Goal: Task Accomplishment & Management: Use online tool/utility

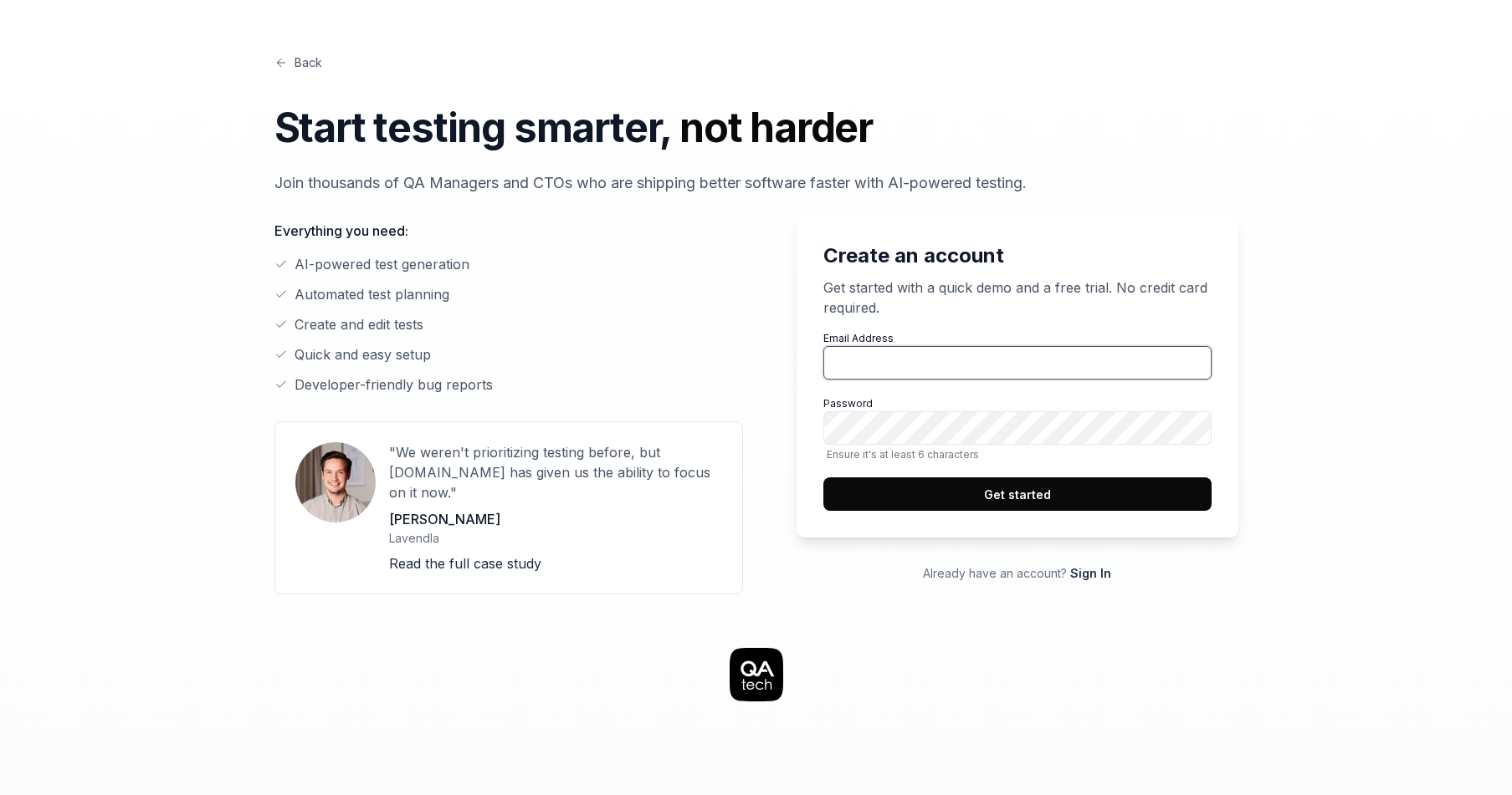
click at [880, 369] on input "Email Address" at bounding box center [1017, 363] width 388 height 33
type input "[EMAIL_ADDRESS][DOMAIN_NAME]"
click at [1085, 573] on link "Sign In" at bounding box center [1091, 573] width 41 height 15
click at [954, 375] on input "Email Address" at bounding box center [1017, 363] width 388 height 33
type input "[EMAIL_ADDRESS][DOMAIN_NAME]"
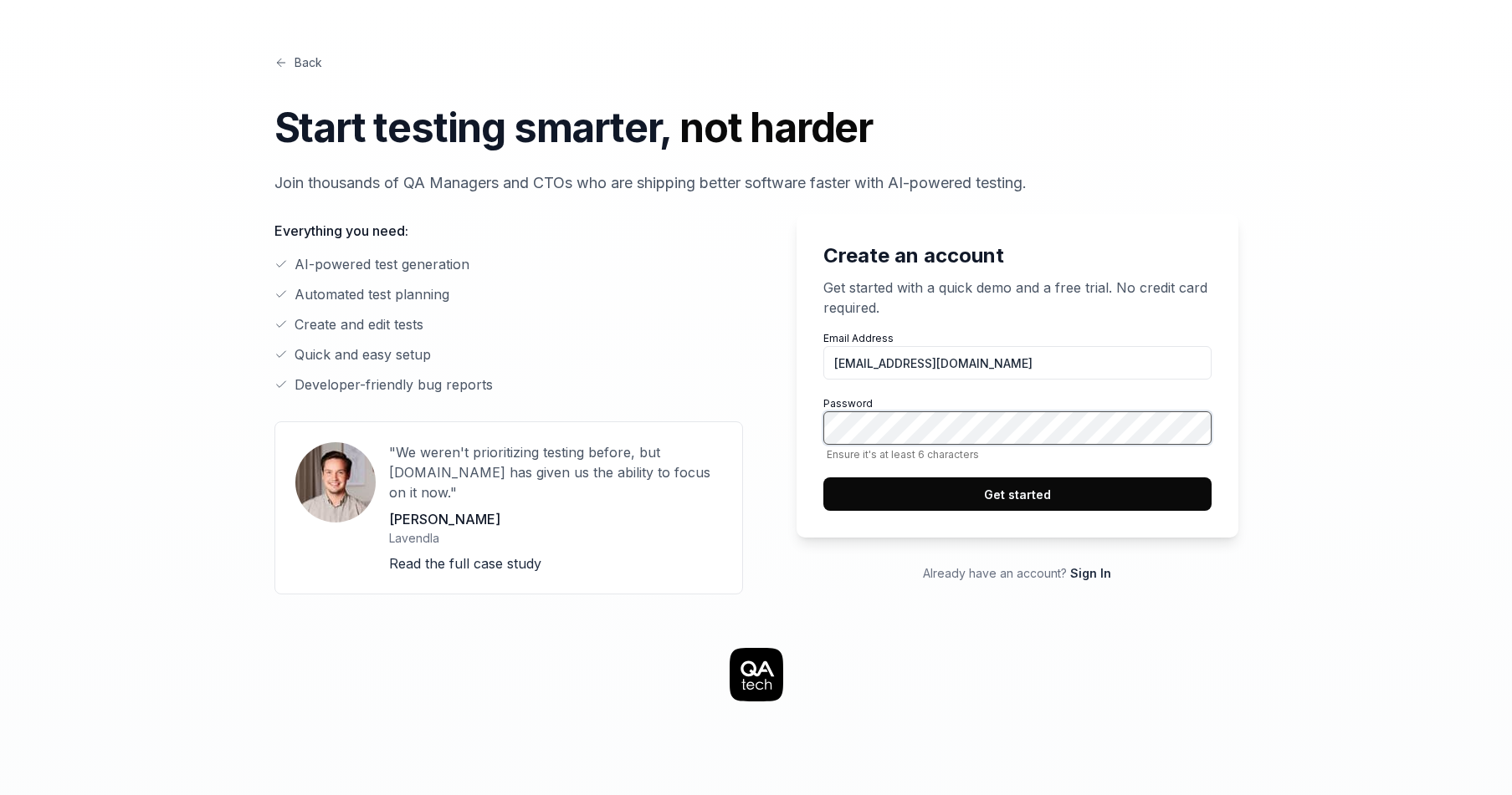
click at [1004, 499] on button "Get started" at bounding box center [1017, 494] width 388 height 33
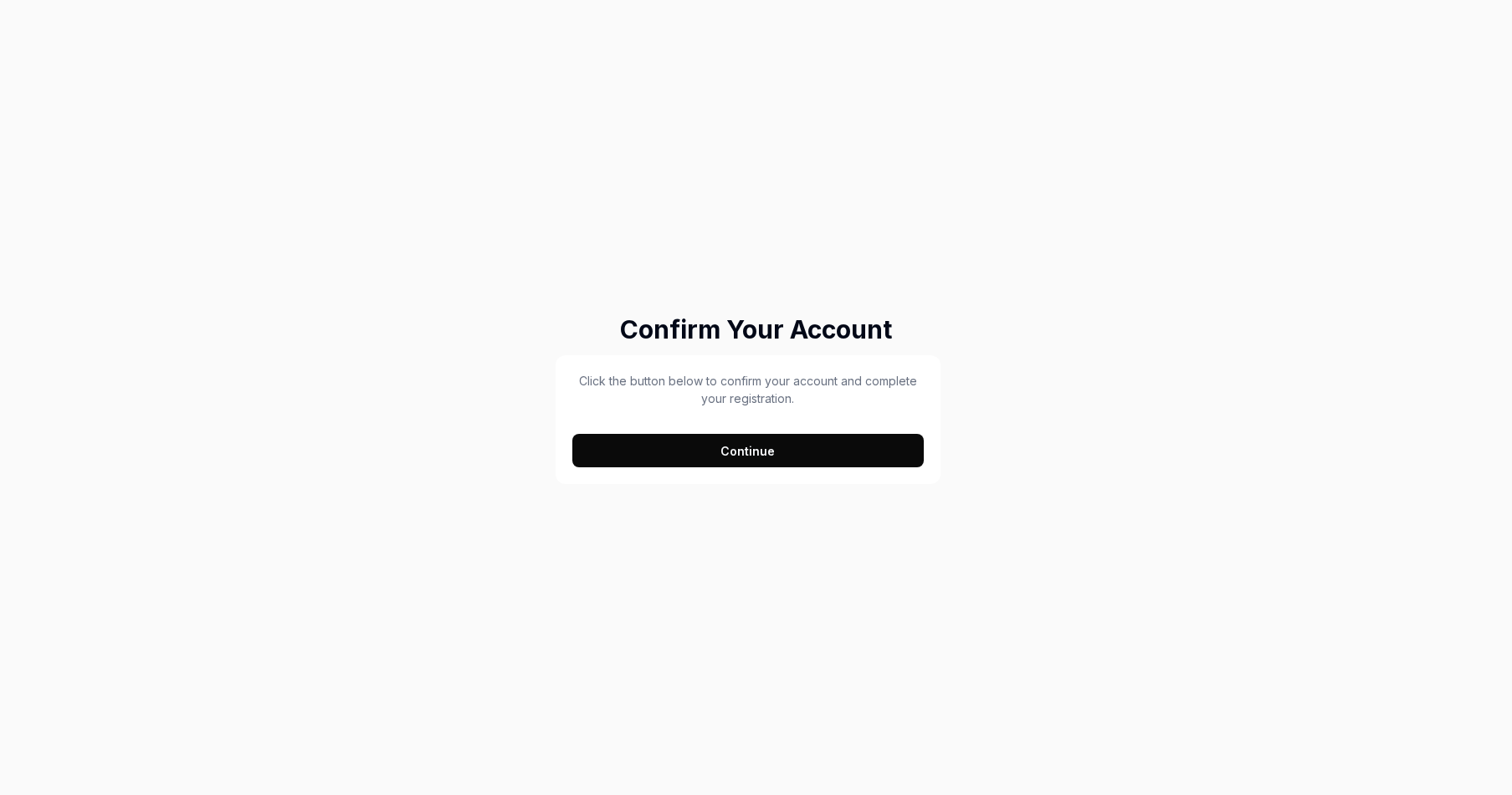
click at [778, 460] on button "Continue" at bounding box center [747, 450] width 352 height 33
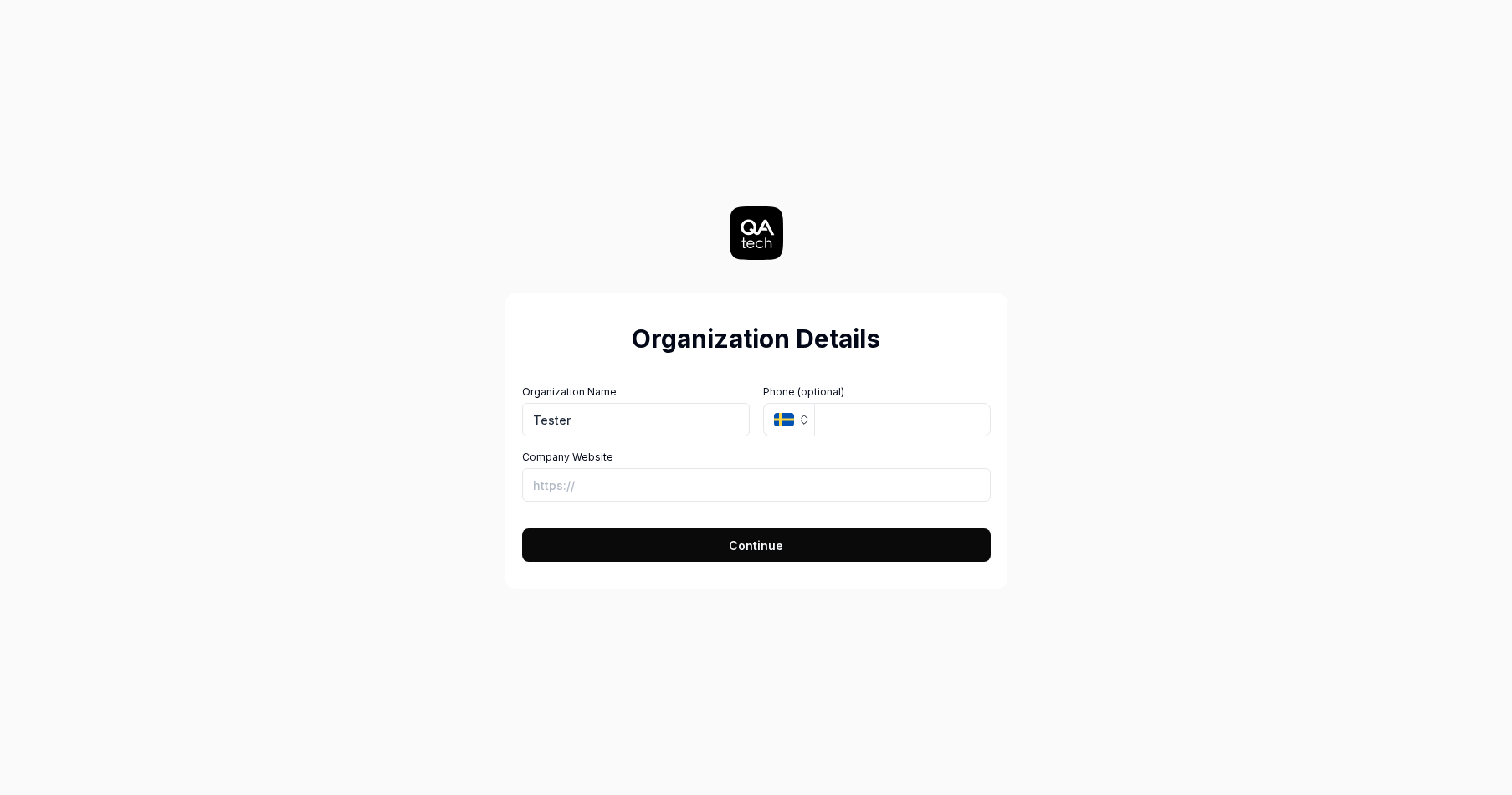
type input "Tester"
click at [1101, 329] on div "Organization Details Organization Name Tester Organization Logo (Square minimum…" at bounding box center [757, 397] width 750 height 795
click at [798, 539] on button "Continue" at bounding box center [756, 545] width 468 height 33
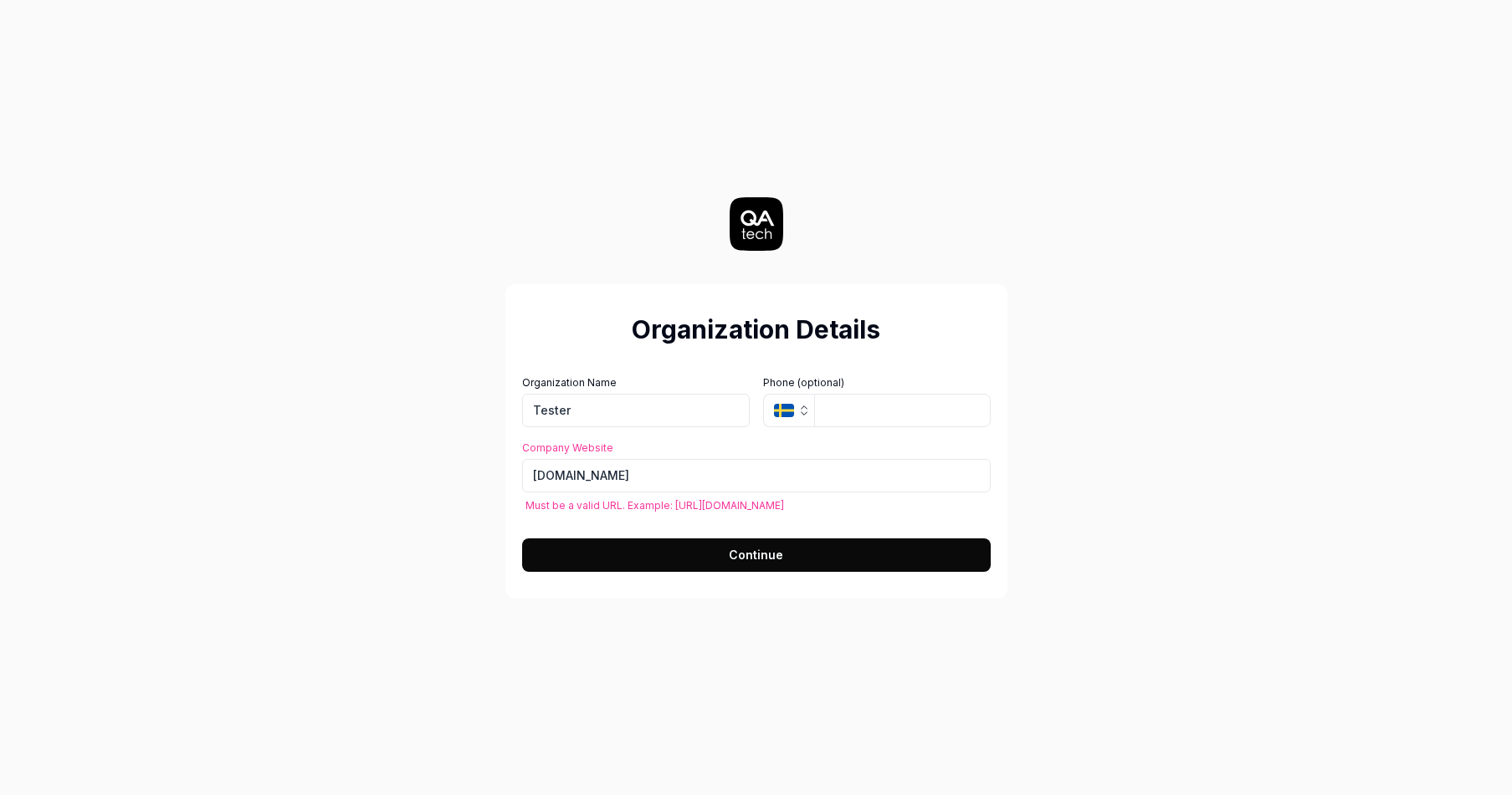
type input "https://www.tester.com"
click at [778, 551] on span "Continue" at bounding box center [756, 555] width 55 height 18
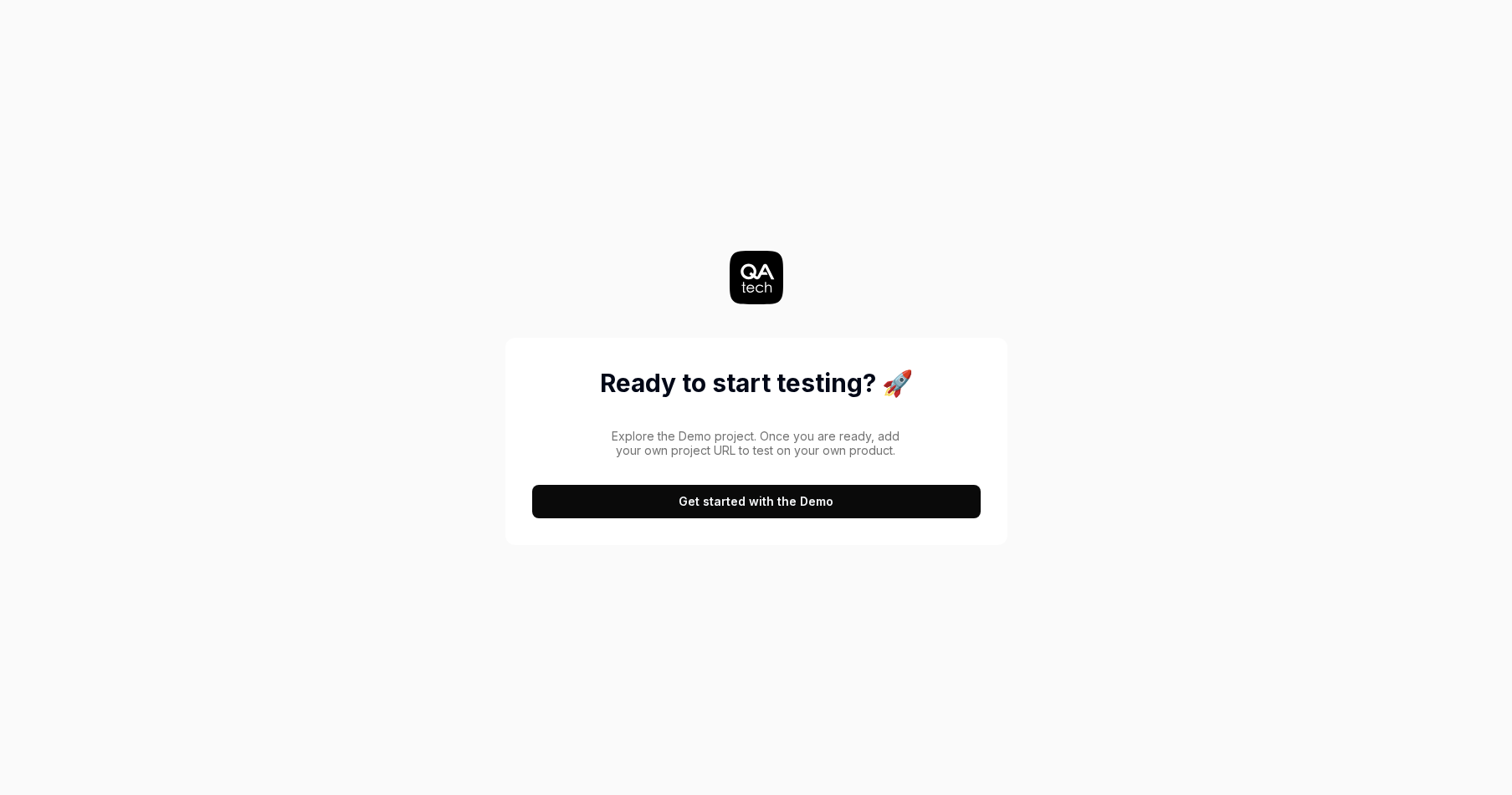
click at [853, 500] on button "Get started with the Demo" at bounding box center [757, 501] width 449 height 33
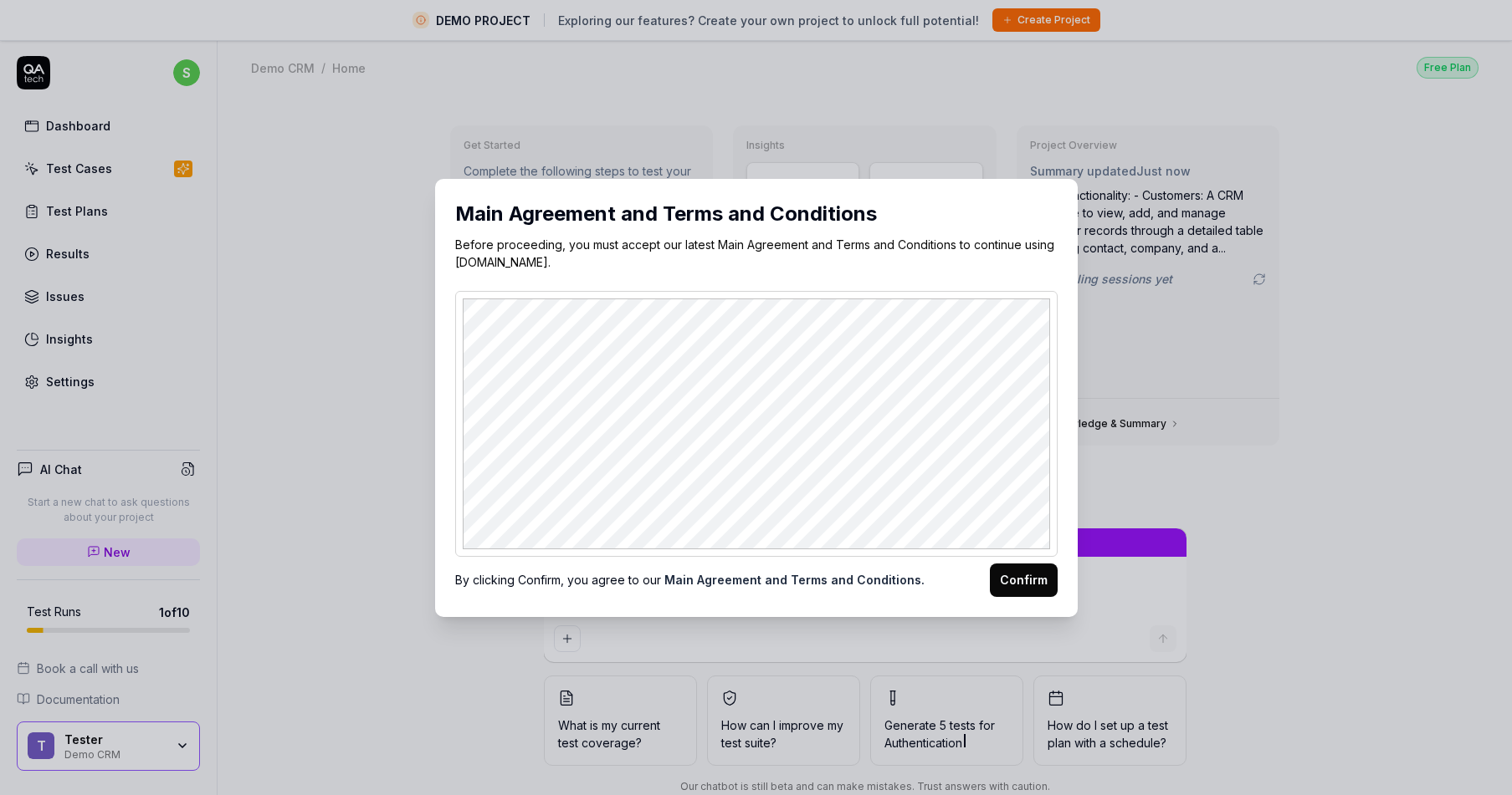
click at [1036, 590] on button "Confirm" at bounding box center [1023, 580] width 68 height 33
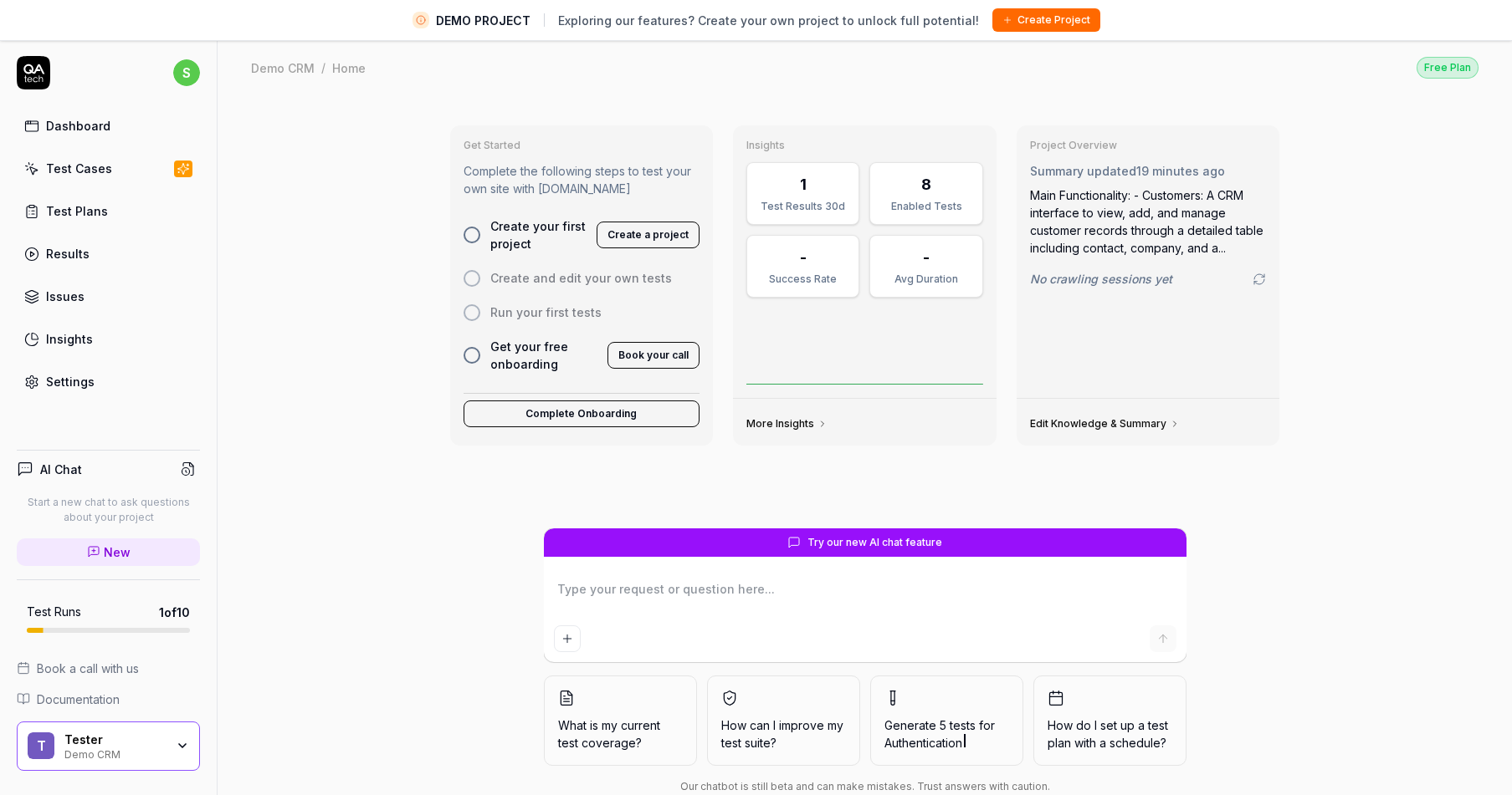
click at [633, 239] on button "Create a project" at bounding box center [648, 234] width 103 height 27
type textarea "*"
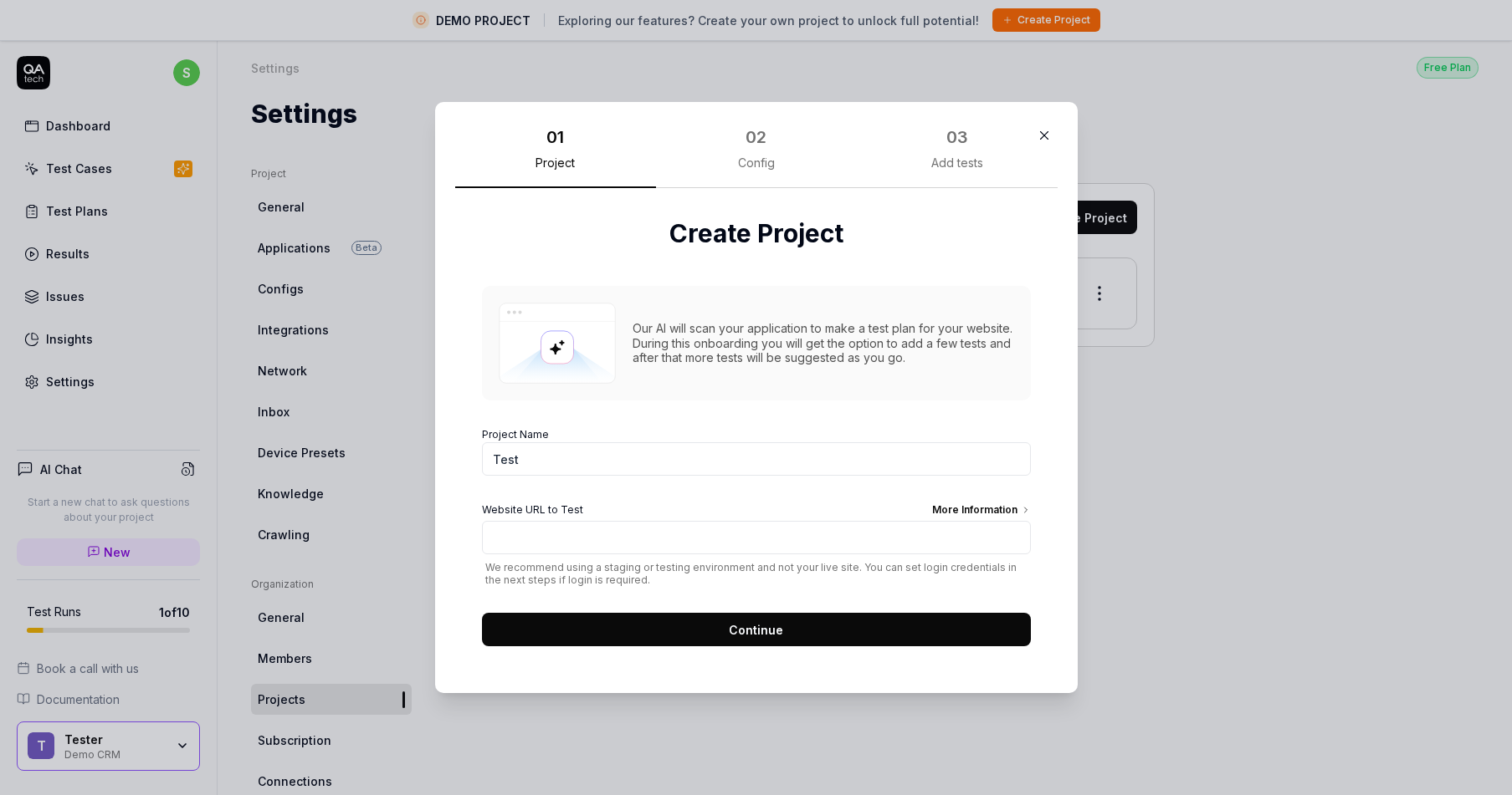
type input "Test"
click at [749, 542] on input "Website URL to Test More Information" at bounding box center [756, 537] width 549 height 33
paste input "https://tester-silje-1.test.humahr.com/"
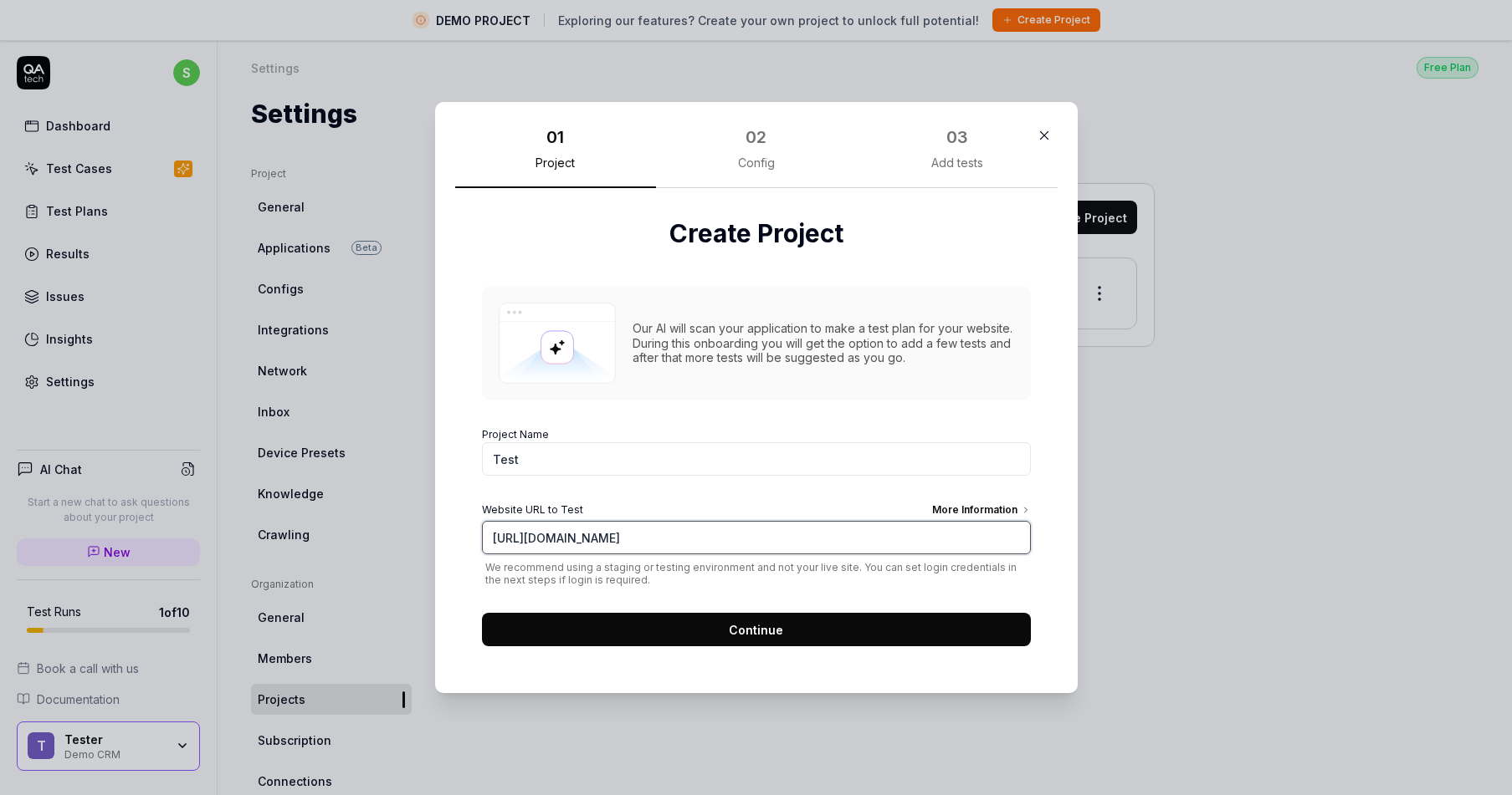
type input "https://tester-silje-1.test.humahr.com/"
click at [759, 638] on span "Continue" at bounding box center [756, 630] width 55 height 18
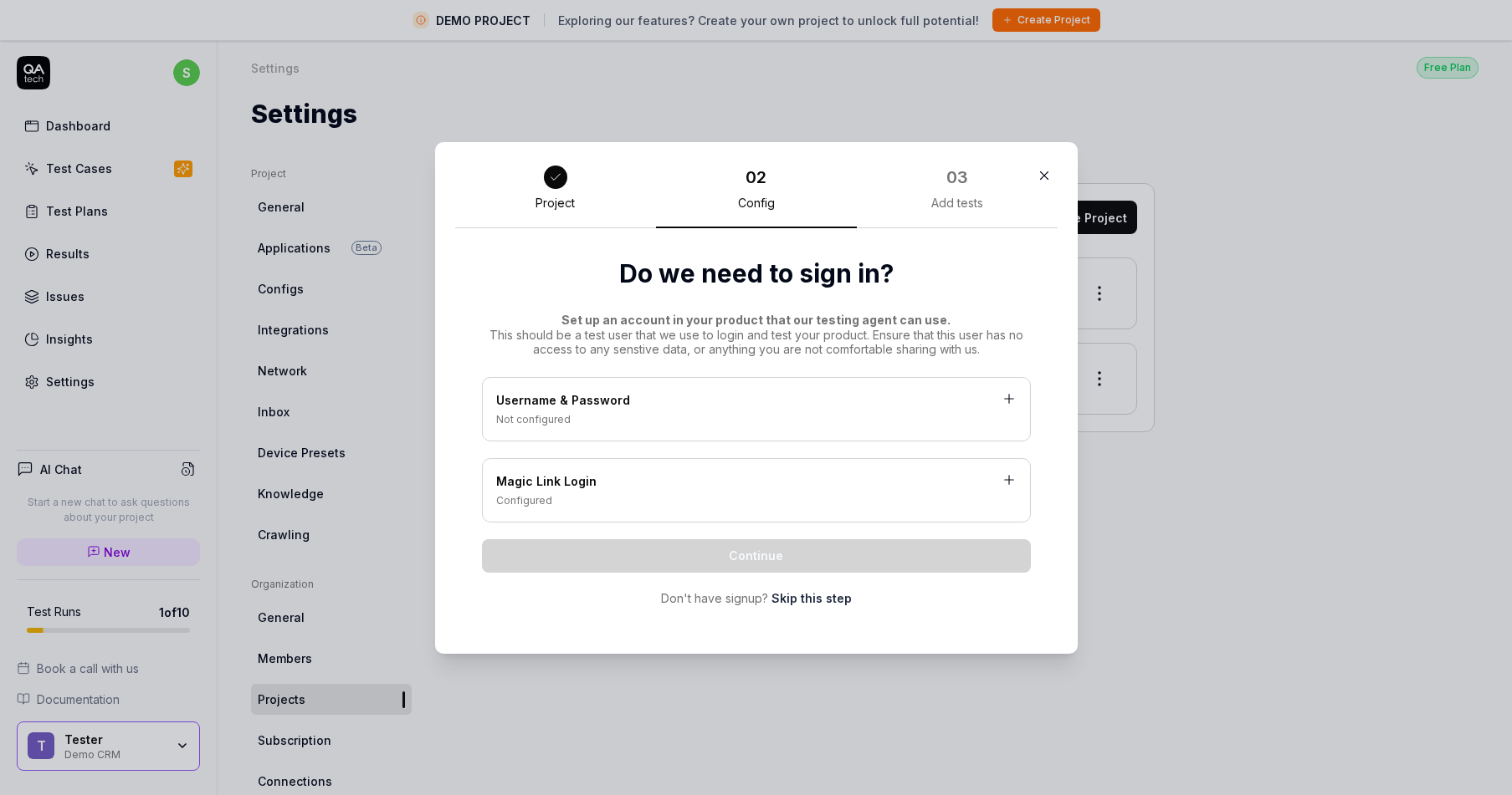
click at [768, 506] on div "Configured" at bounding box center [757, 501] width 521 height 15
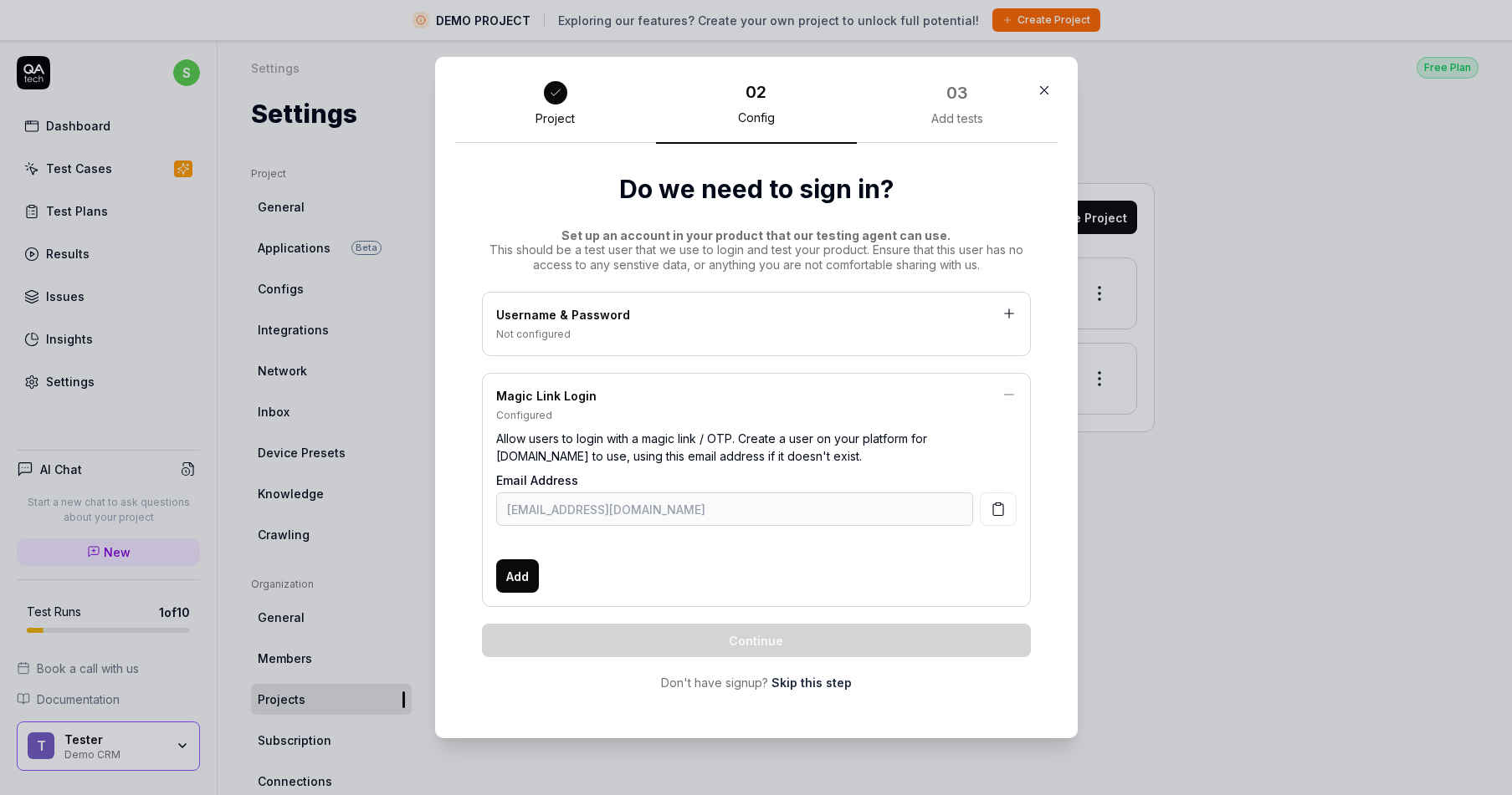
click at [998, 507] on icon "button" at bounding box center [998, 509] width 15 height 15
click at [533, 567] on button "Add" at bounding box center [518, 576] width 43 height 33
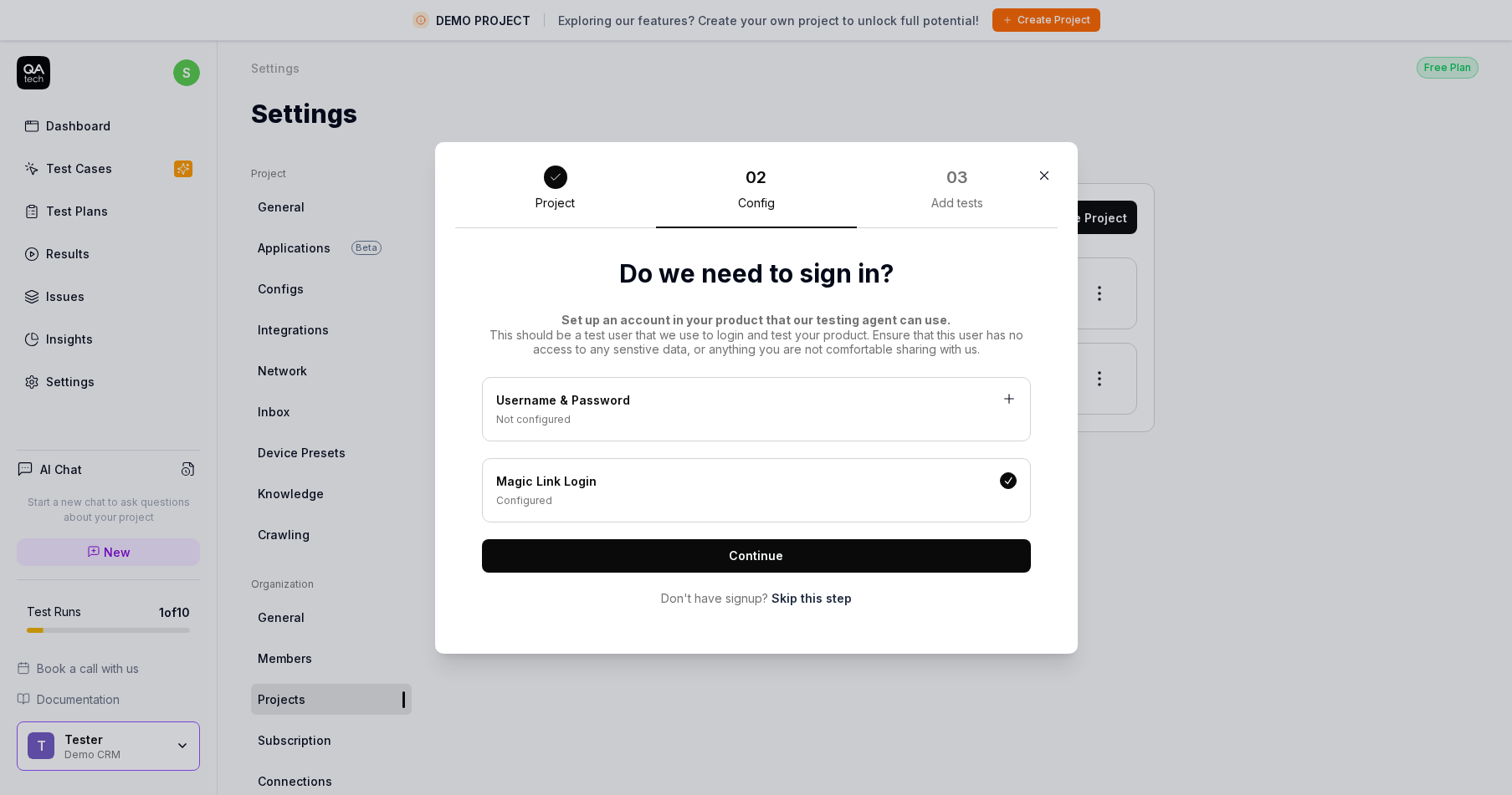
click at [741, 561] on span "Continue" at bounding box center [756, 555] width 55 height 18
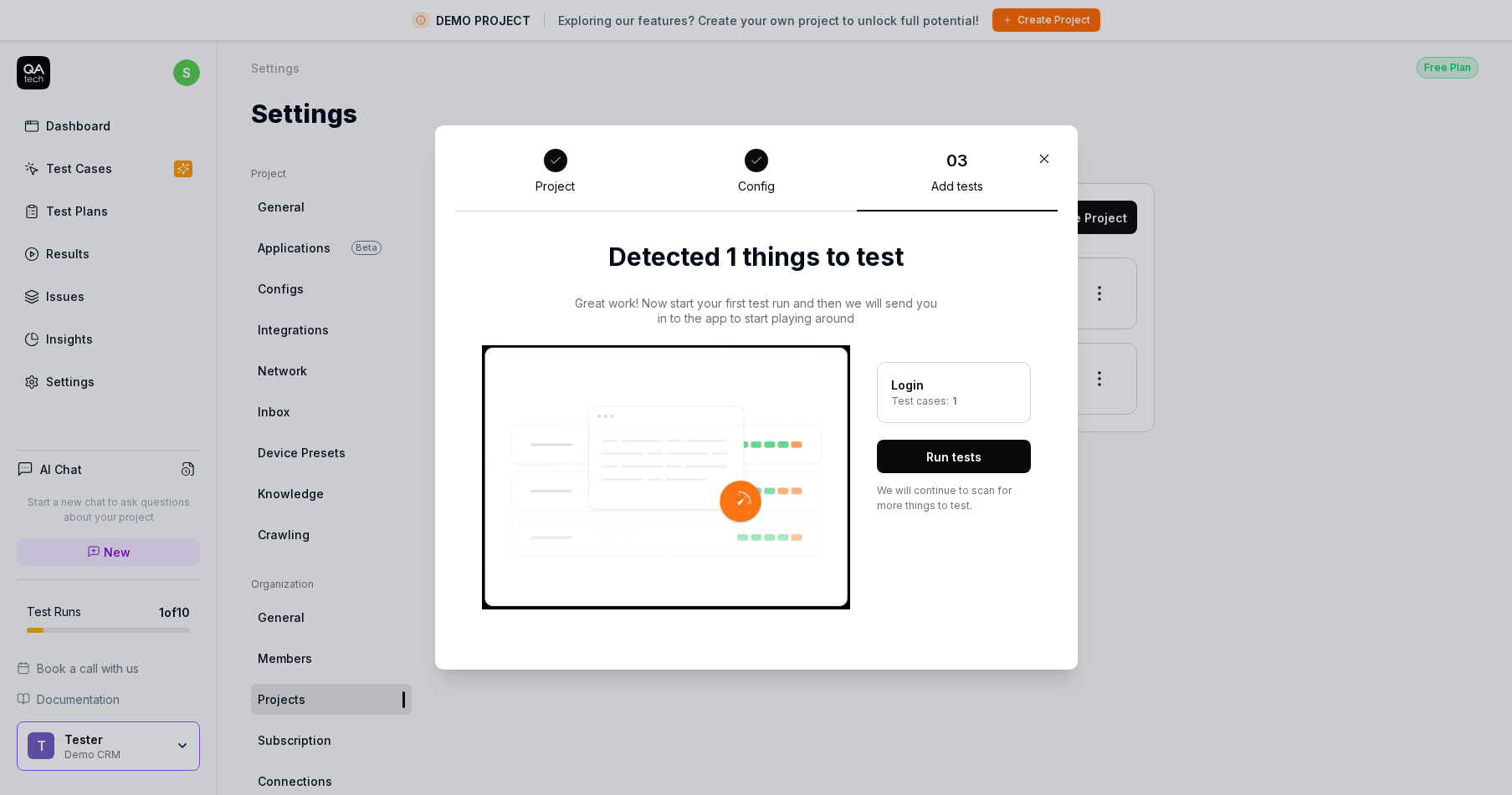
click at [936, 459] on button "Run tests" at bounding box center [954, 456] width 154 height 33
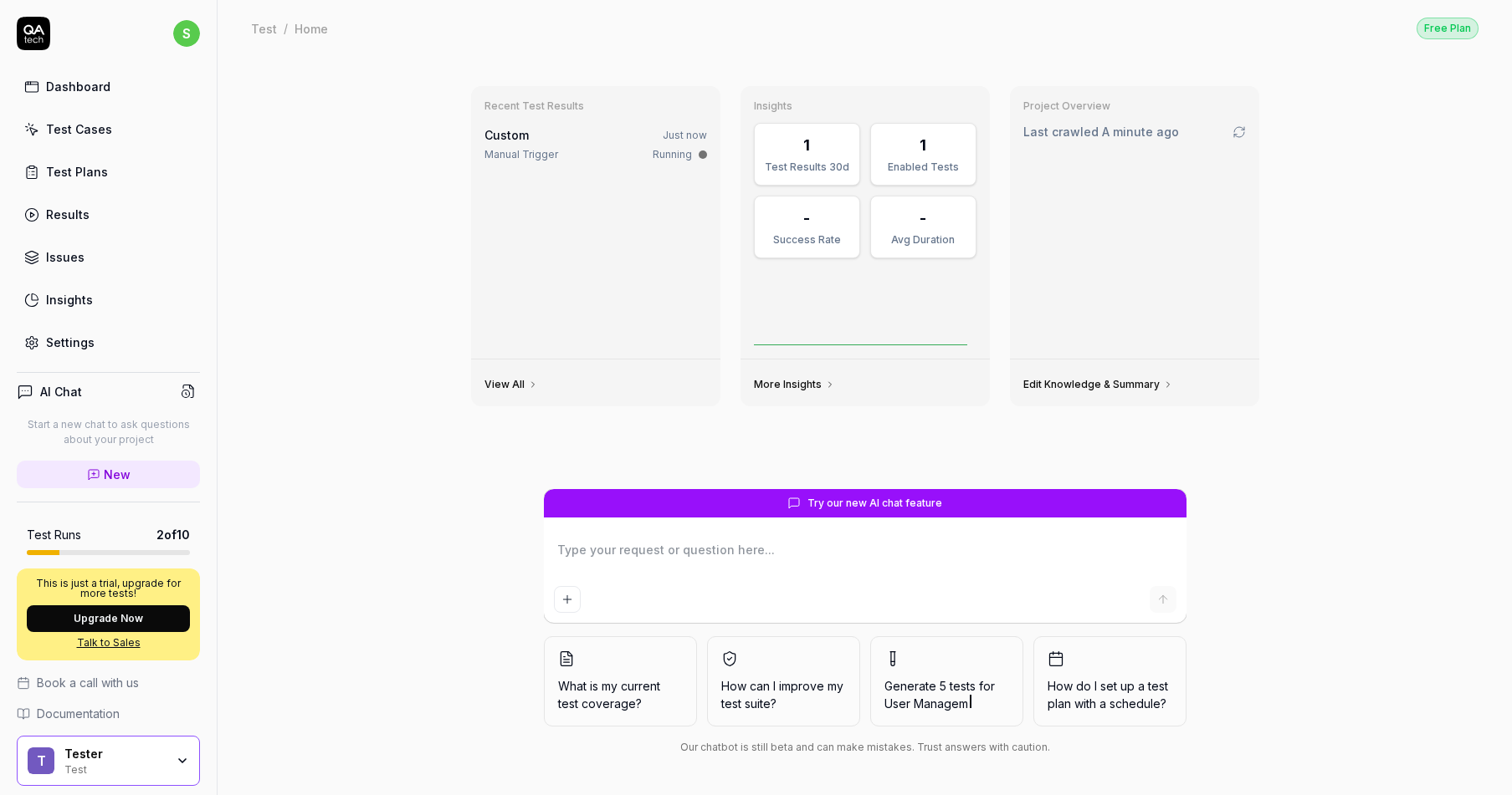
click at [658, 152] on div "Running" at bounding box center [672, 155] width 39 height 15
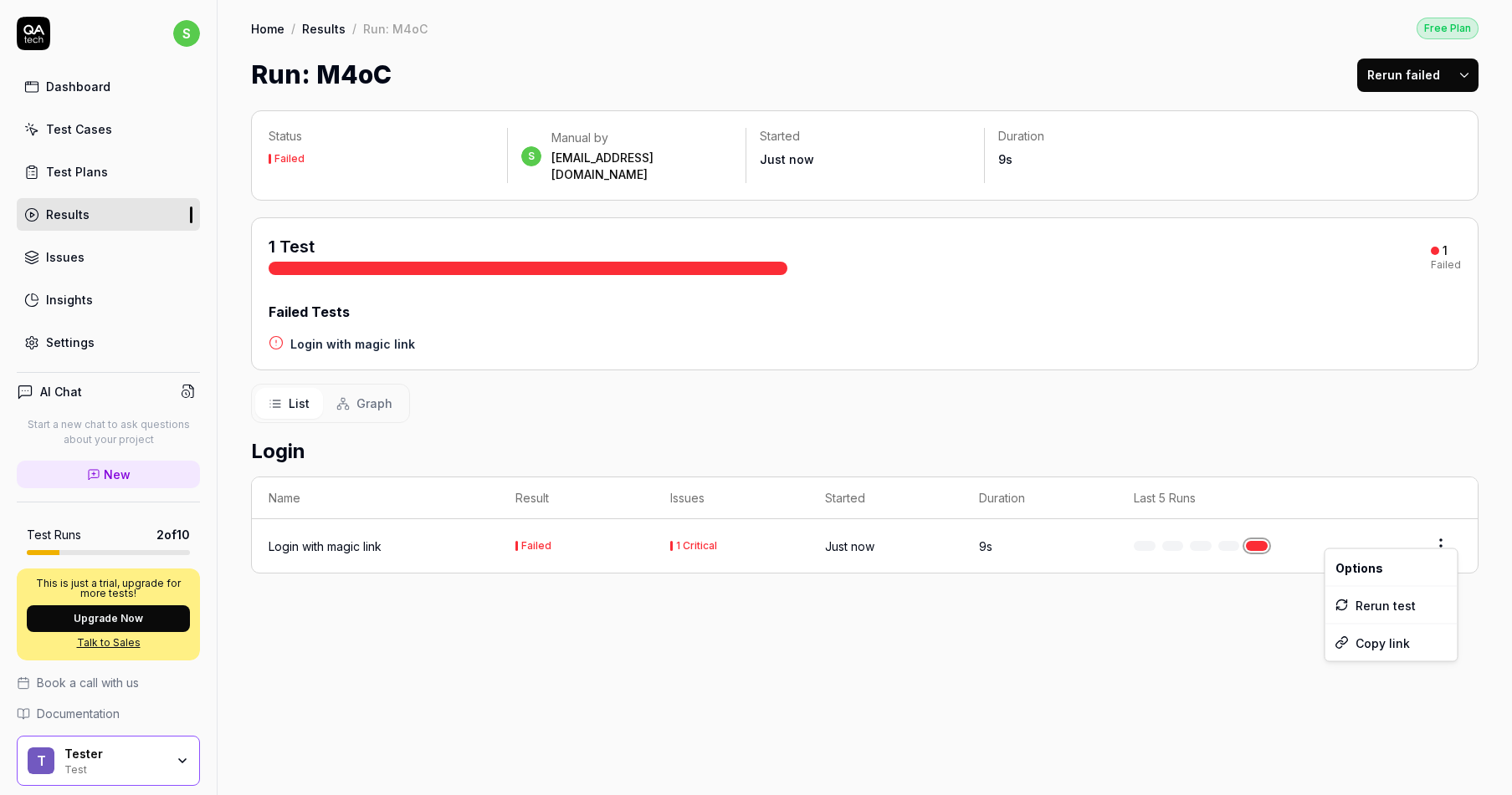
click at [1430, 525] on html "s Dashboard Test Cases Test Plans Results Issues Insights Settings AI Chat Star…" at bounding box center [756, 397] width 1512 height 795
click at [977, 363] on html "s Dashboard Test Cases Test Plans Results Issues Insights Settings AI Chat Star…" at bounding box center [756, 397] width 1512 height 795
click at [1441, 69] on button "Rerun failed" at bounding box center [1403, 74] width 92 height 33
click at [130, 203] on link "Results" at bounding box center [109, 215] width 183 height 33
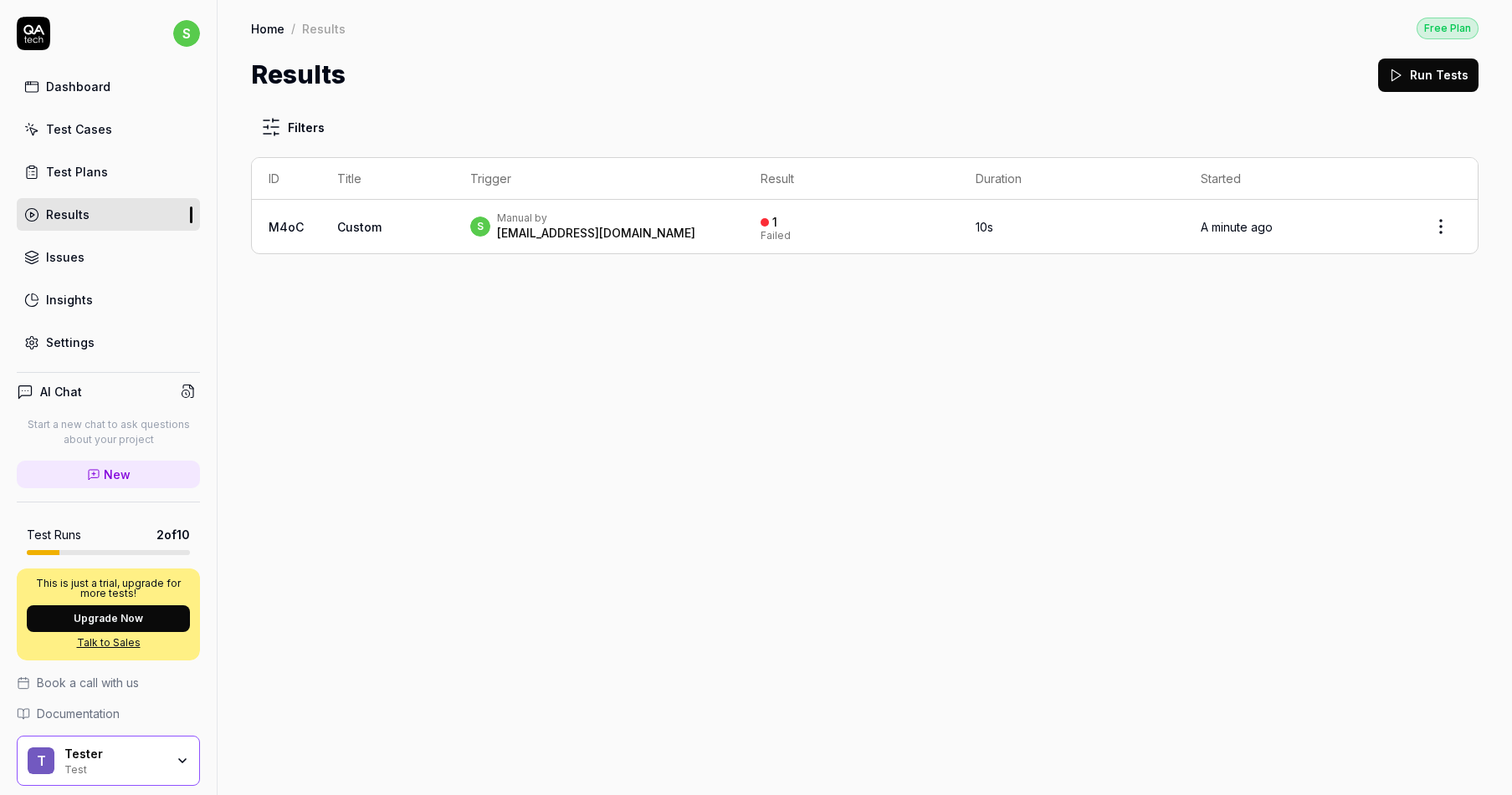
click at [693, 224] on div "s Manual by silsomj@gmail.com" at bounding box center [598, 226] width 256 height 30
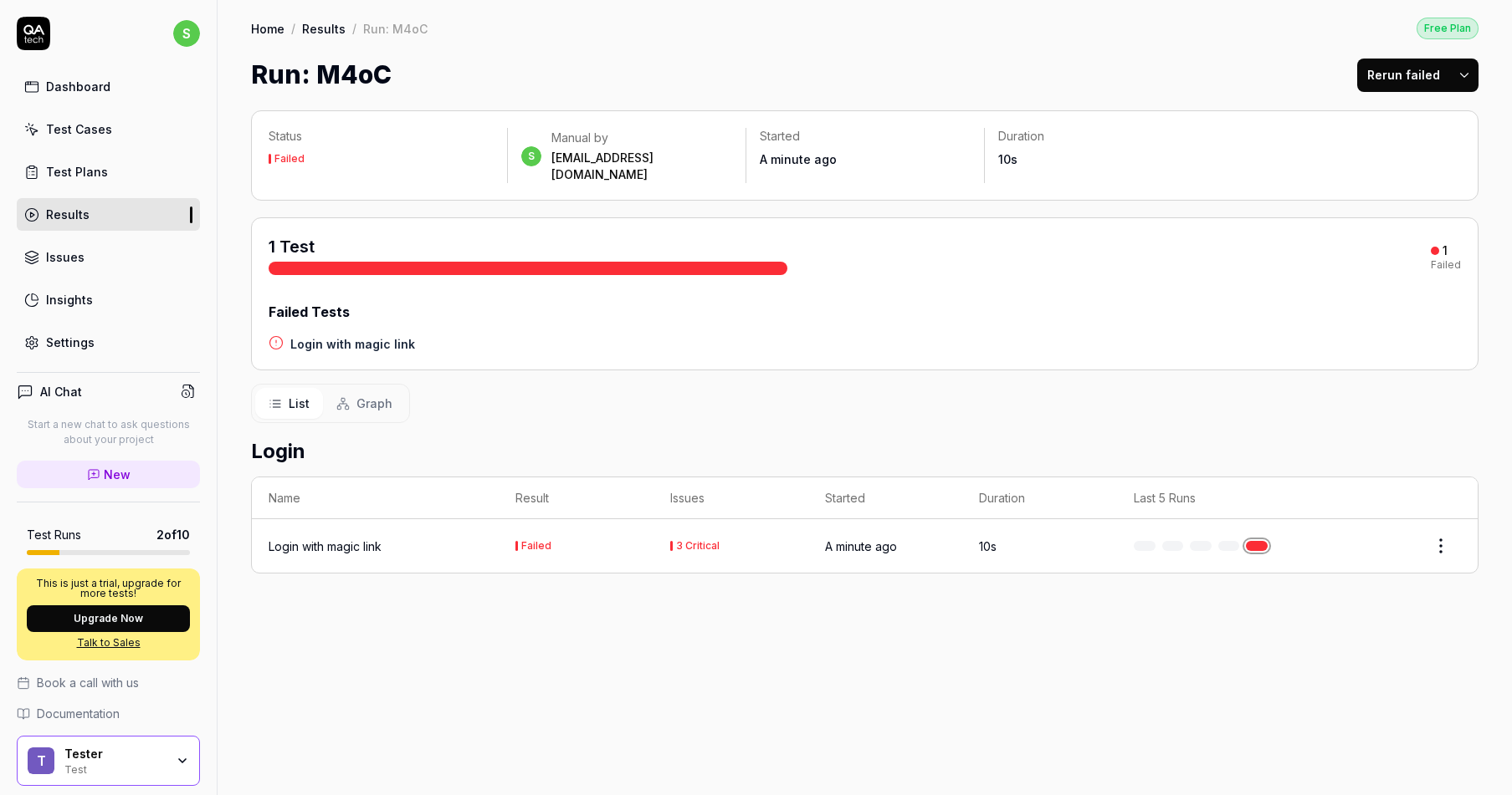
click at [372, 537] on div "Login with magic link" at bounding box center [325, 546] width 113 height 18
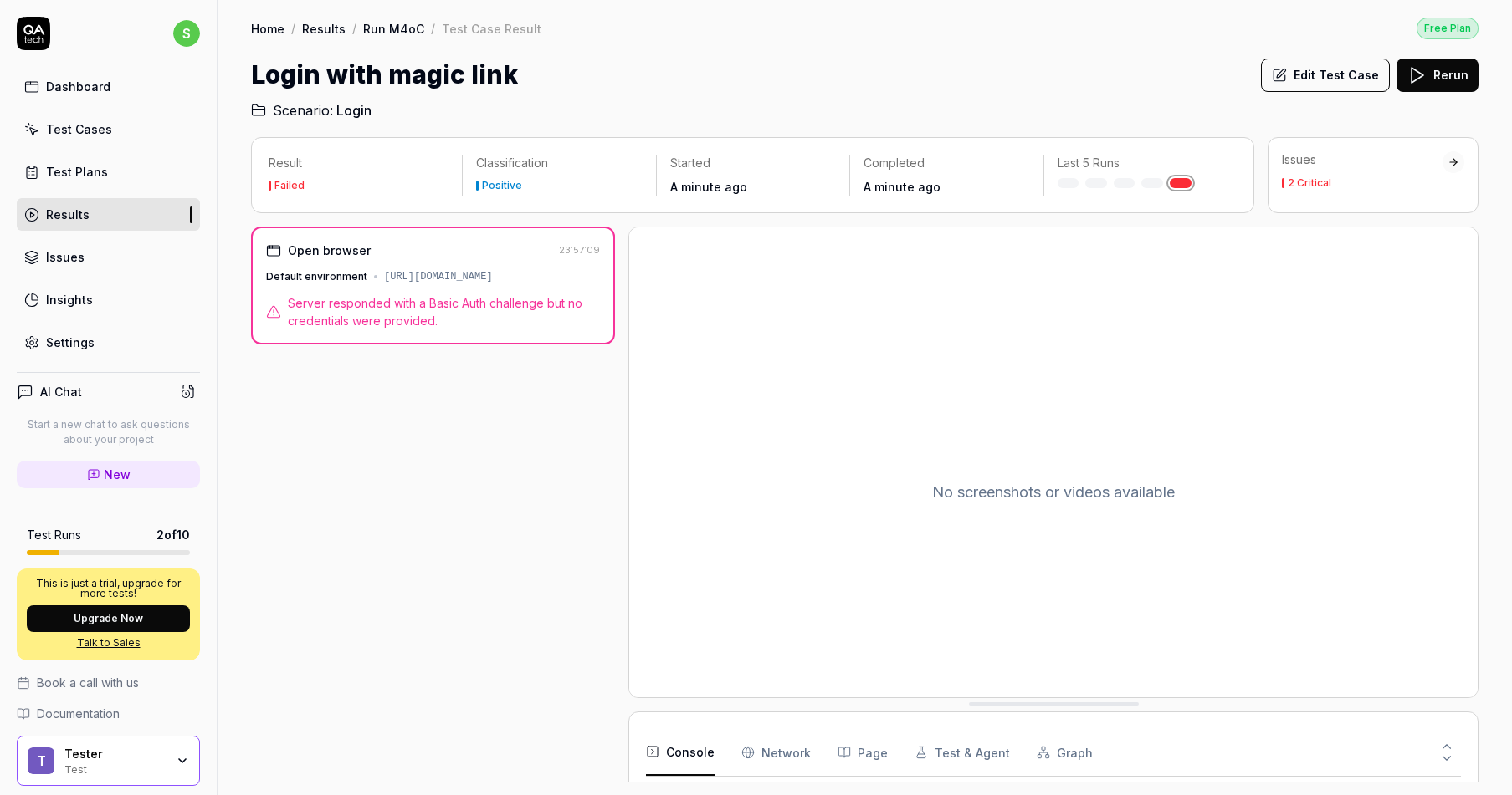
click at [1287, 89] on button "Edit Test Case" at bounding box center [1325, 74] width 129 height 33
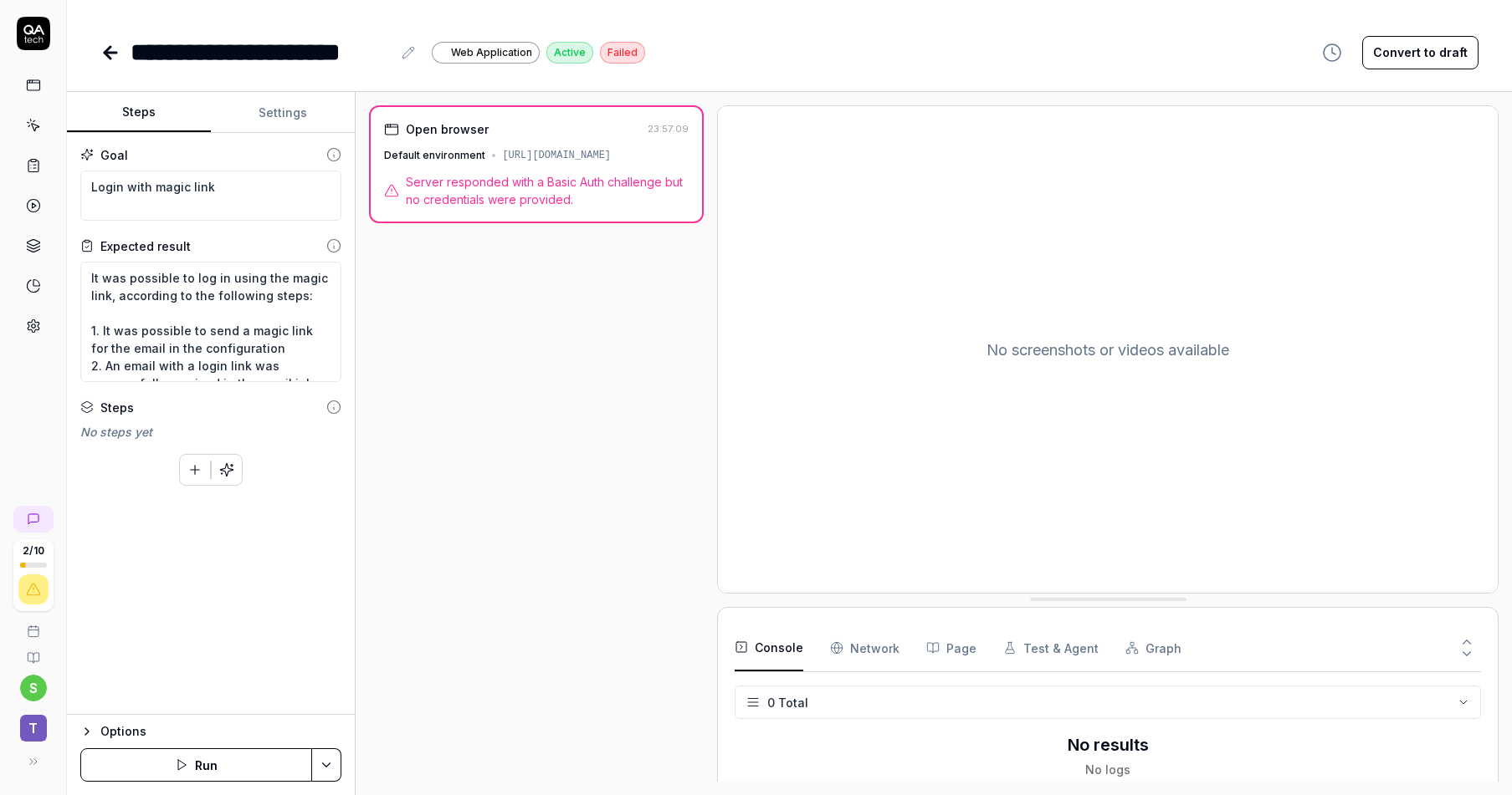
click at [110, 56] on icon at bounding box center [107, 53] width 6 height 12
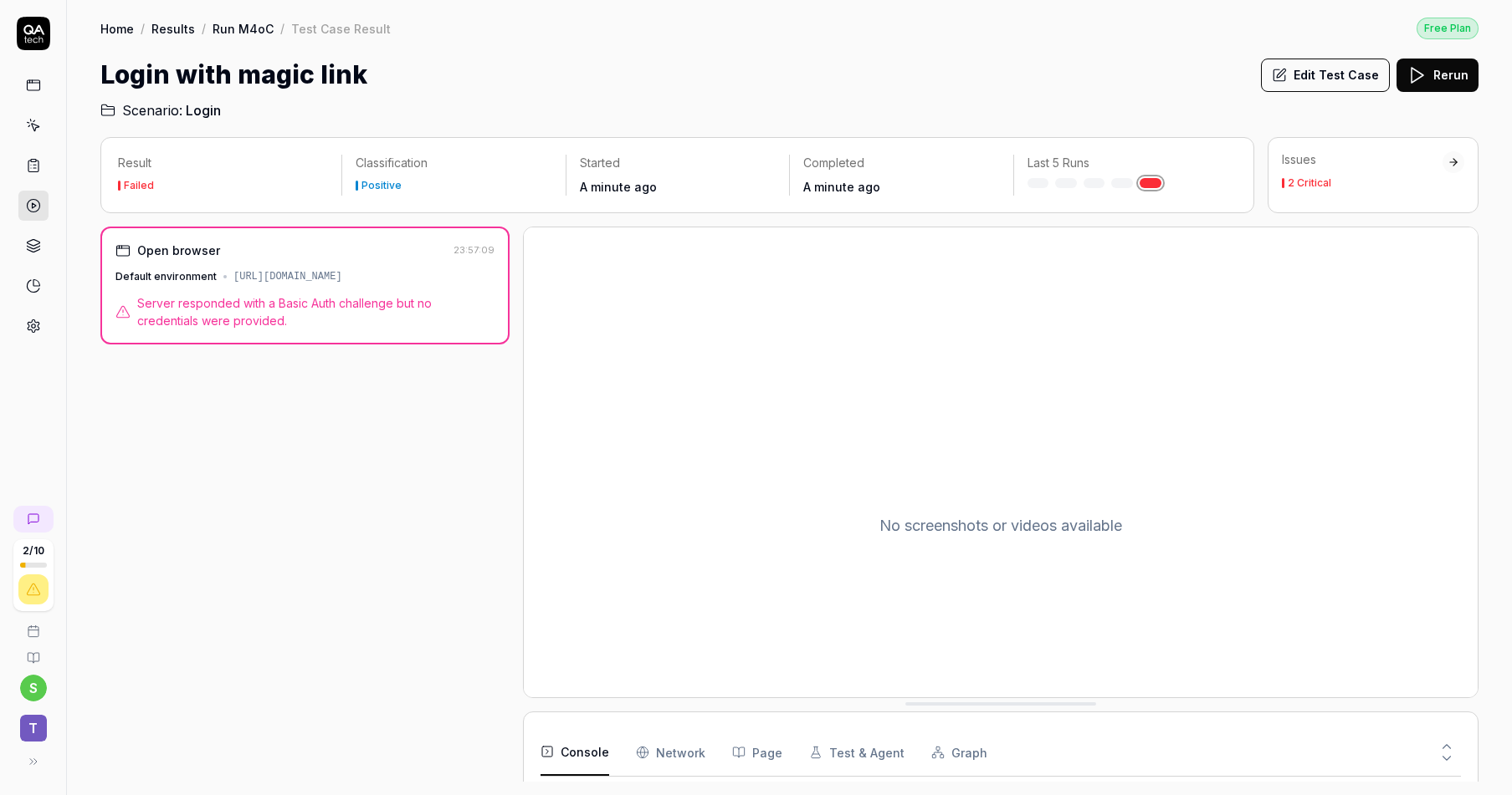
click at [128, 25] on link "Home" at bounding box center [116, 28] width 33 height 17
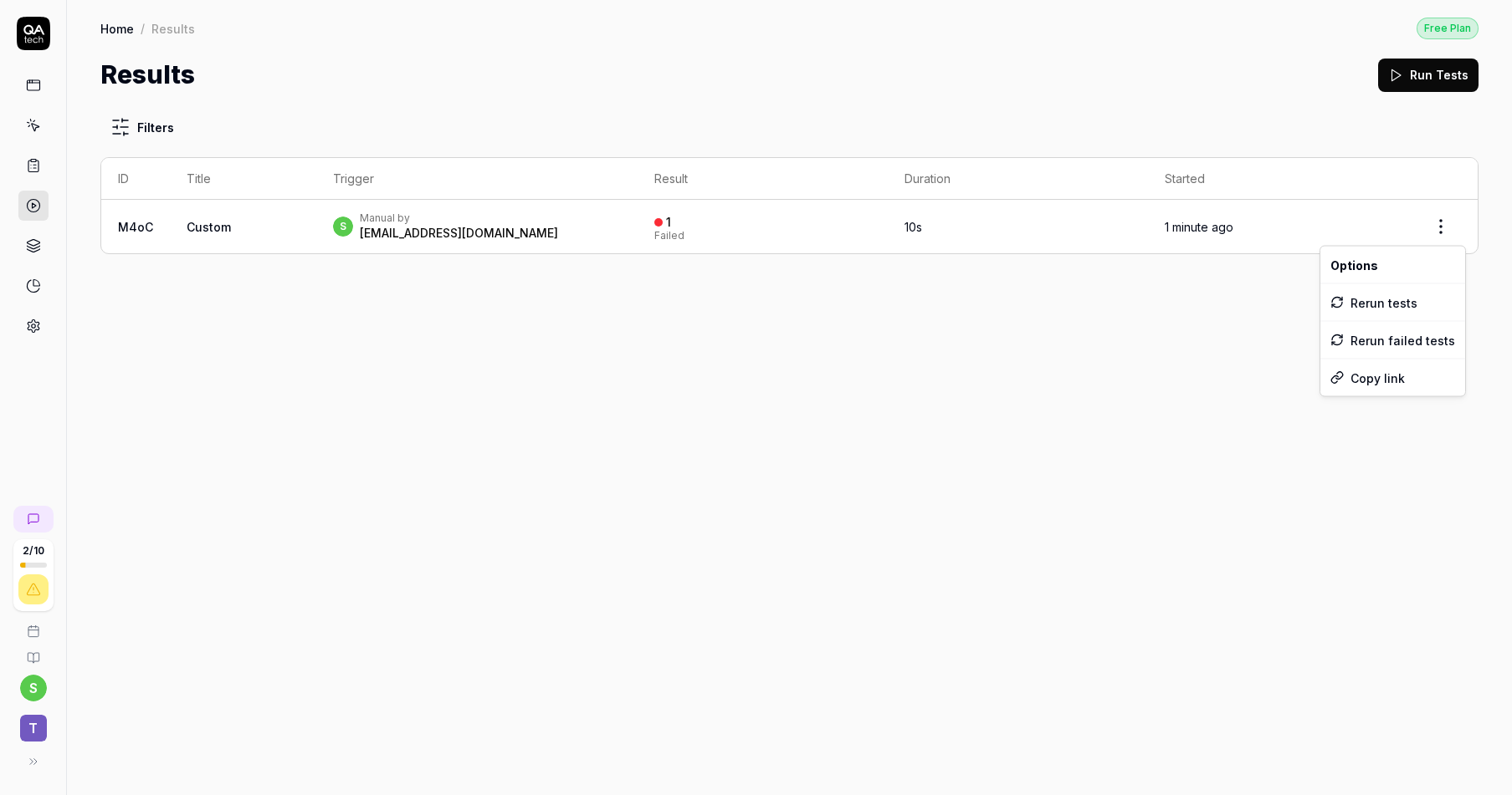
click at [1439, 223] on html "2 / 10 s T Home / Results Free Plan Home / Results Free Plan Results Run Tests …" at bounding box center [756, 397] width 1512 height 795
click at [1106, 372] on html "2 / 10 s T Home / Results Free Plan Home / Results Free Plan Results Run Tests …" at bounding box center [756, 397] width 1512 height 795
click at [34, 87] on icon at bounding box center [33, 86] width 15 height 15
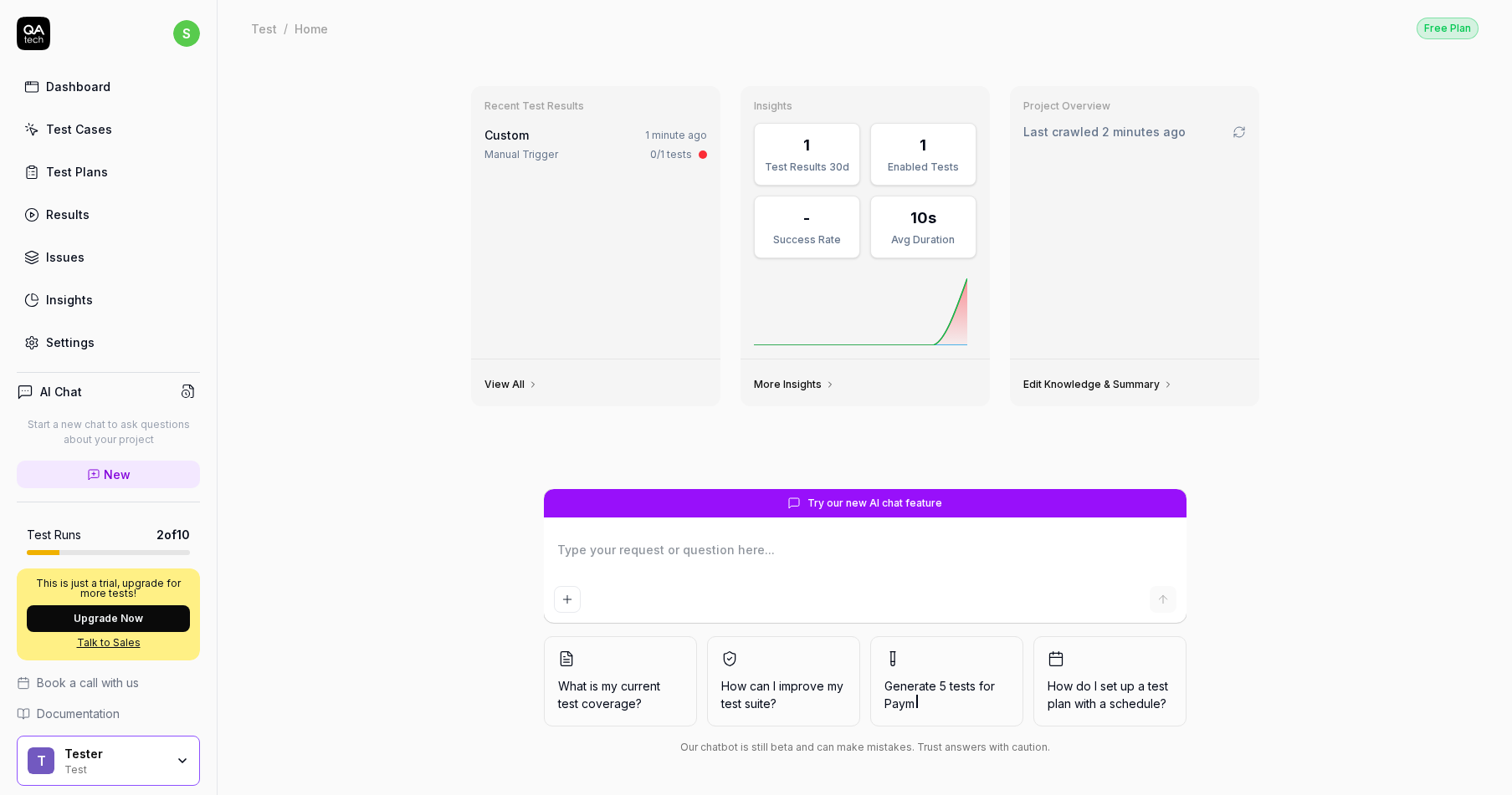
click at [128, 185] on link "Test Plans" at bounding box center [109, 172] width 183 height 33
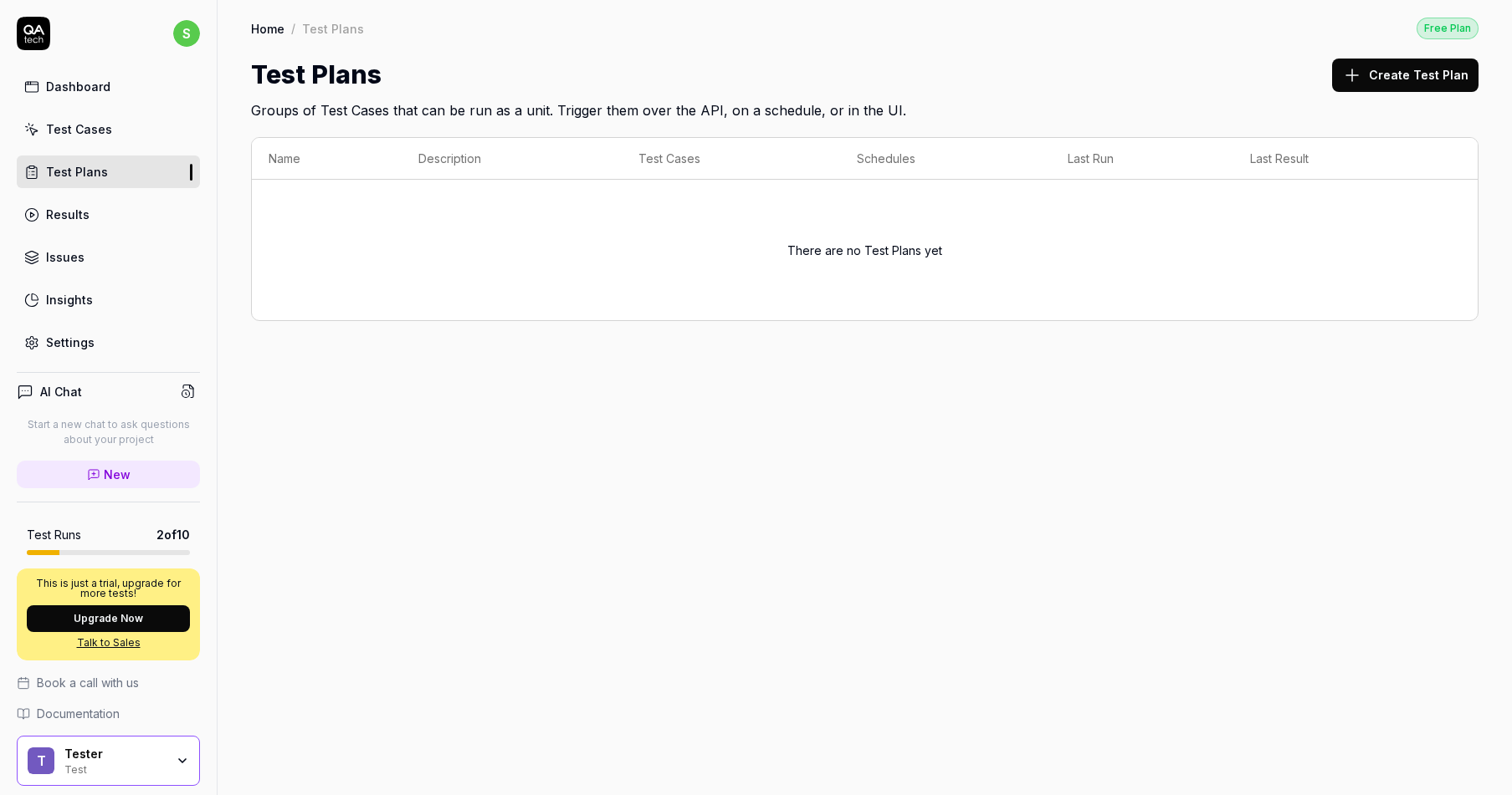
click at [112, 92] on link "Dashboard" at bounding box center [109, 86] width 183 height 33
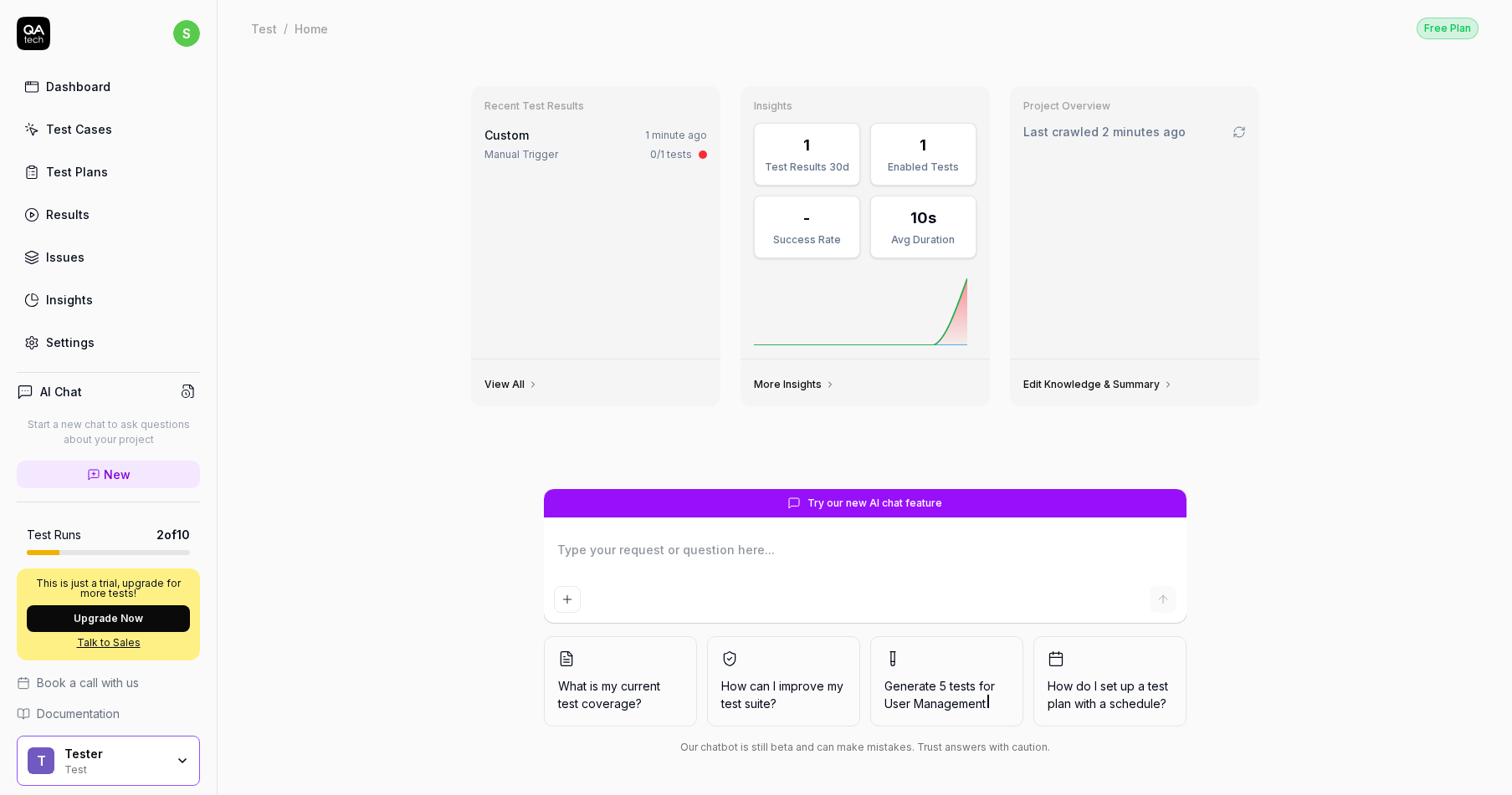
click at [692, 156] on div "0/1 tests" at bounding box center [670, 155] width 42 height 15
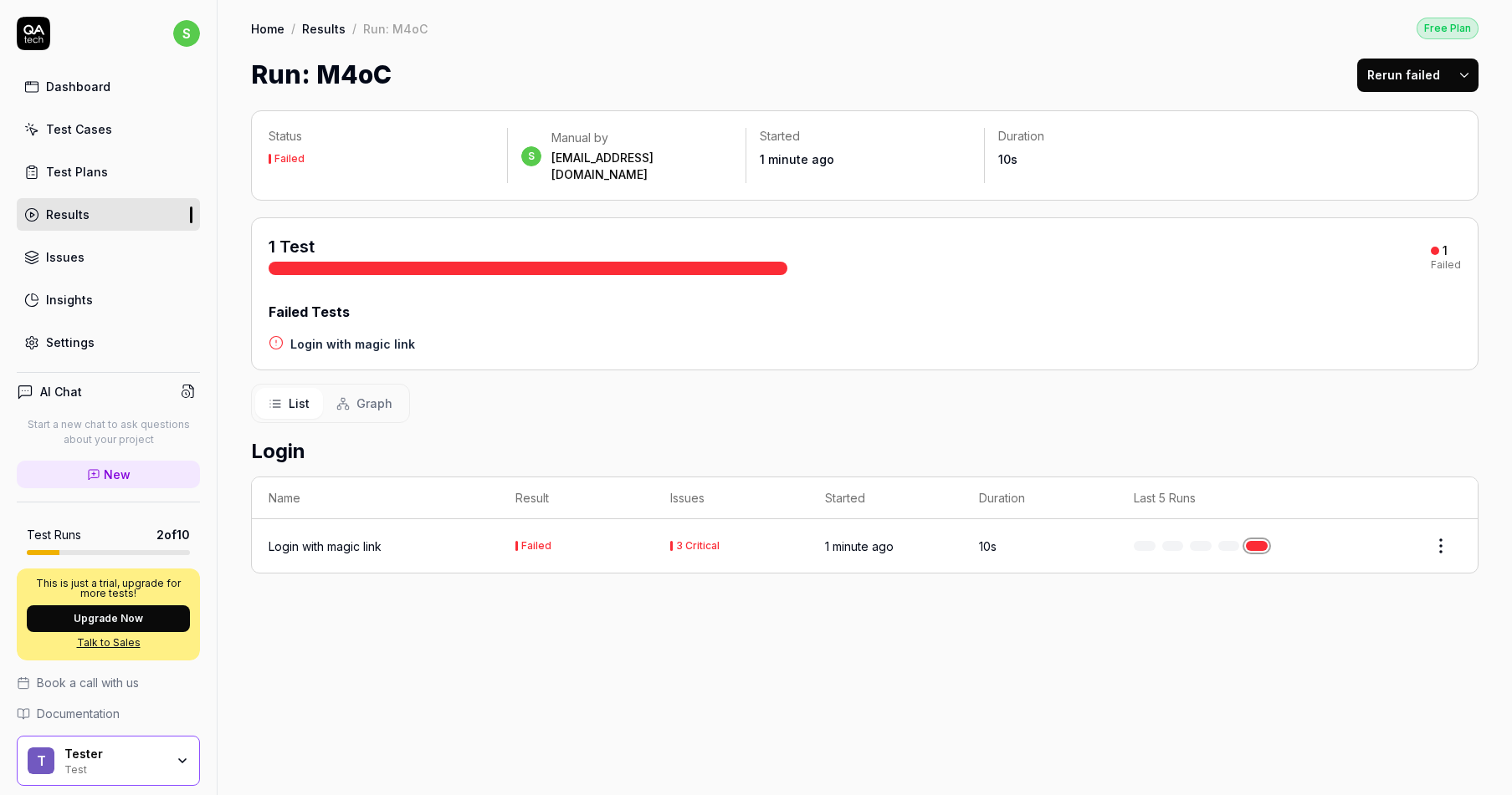
click at [135, 262] on link "Issues" at bounding box center [109, 257] width 183 height 33
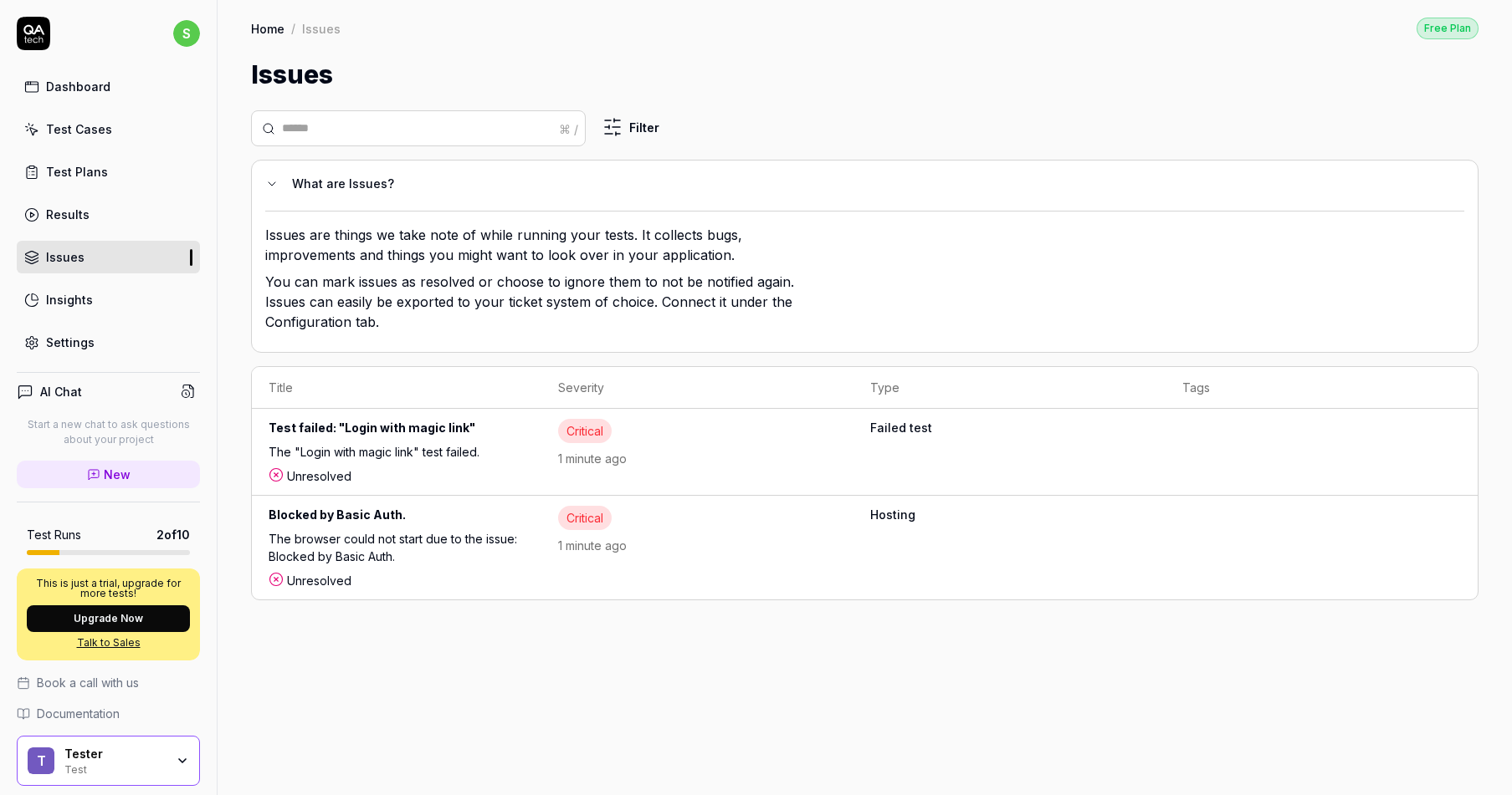
click at [119, 101] on link "Dashboard" at bounding box center [109, 86] width 183 height 33
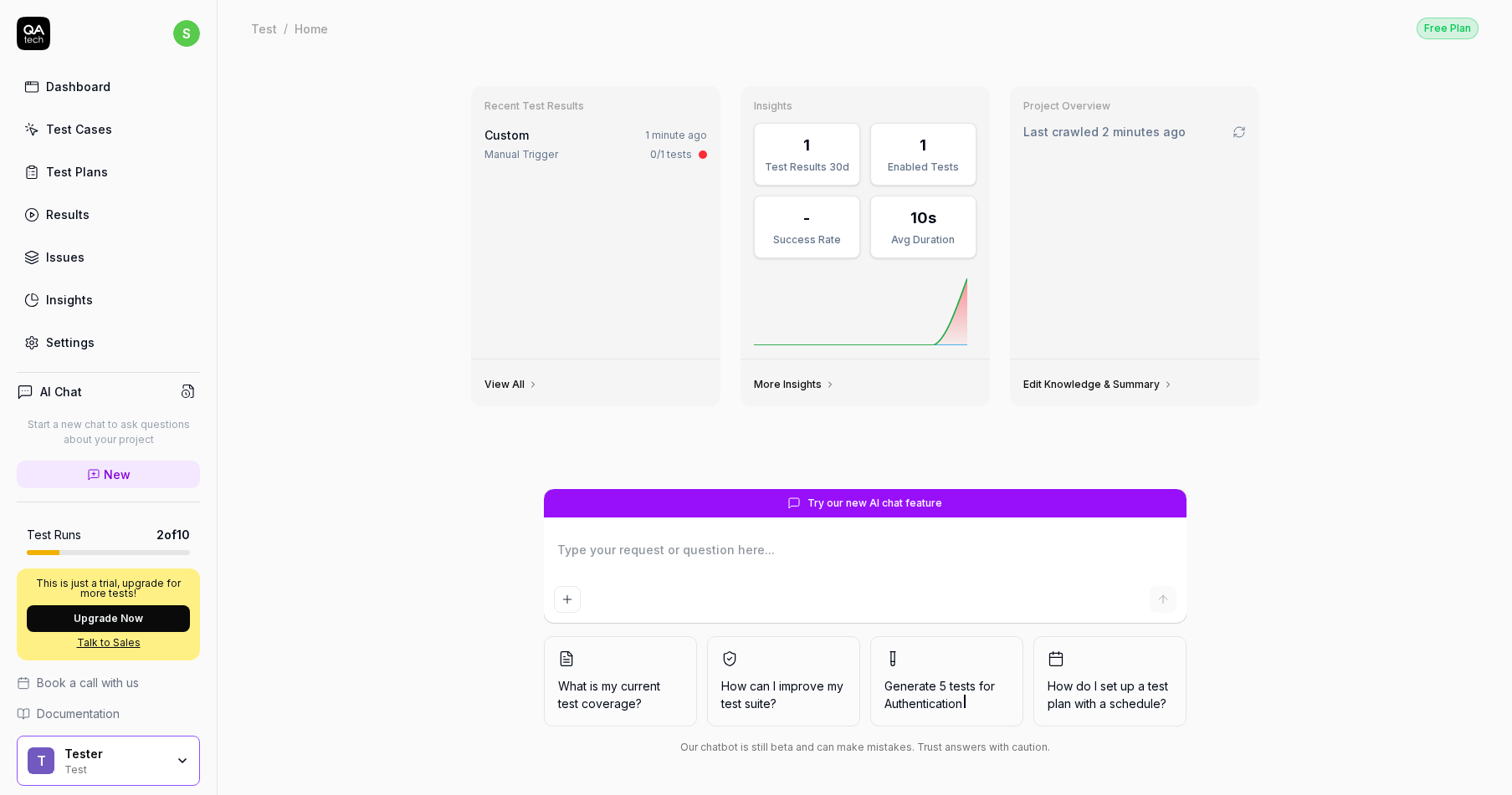
type textarea "*"
click at [550, 378] on div "View All" at bounding box center [595, 383] width 249 height 47
click at [538, 378] on link "View All" at bounding box center [511, 385] width 54 height 14
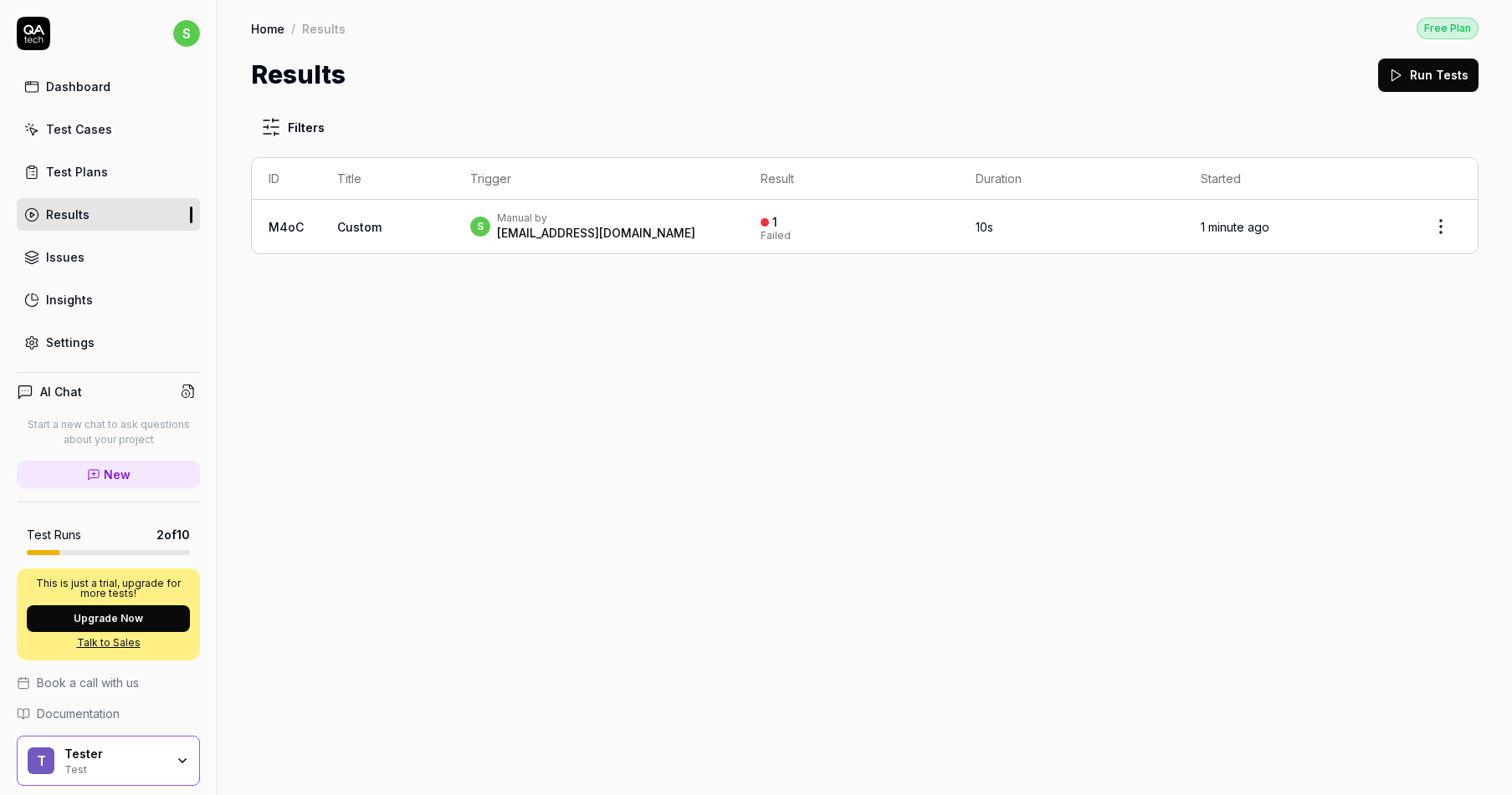
click at [1323, 68] on div "Results Run Tests" at bounding box center [865, 74] width 1228 height 38
click at [1327, 68] on div "Results Run Tests" at bounding box center [865, 74] width 1228 height 38
click at [1449, 221] on html "s Dashboard Test Cases Test Plans Results Issues Insights Settings AI Chat Star…" at bounding box center [756, 397] width 1512 height 795
click at [1259, 345] on html "s Dashboard Test Cases Test Plans Results Issues Insights Settings AI Chat Star…" at bounding box center [756, 397] width 1512 height 795
click at [634, 227] on div "s Manual by silsomj@gmail.com" at bounding box center [598, 226] width 256 height 30
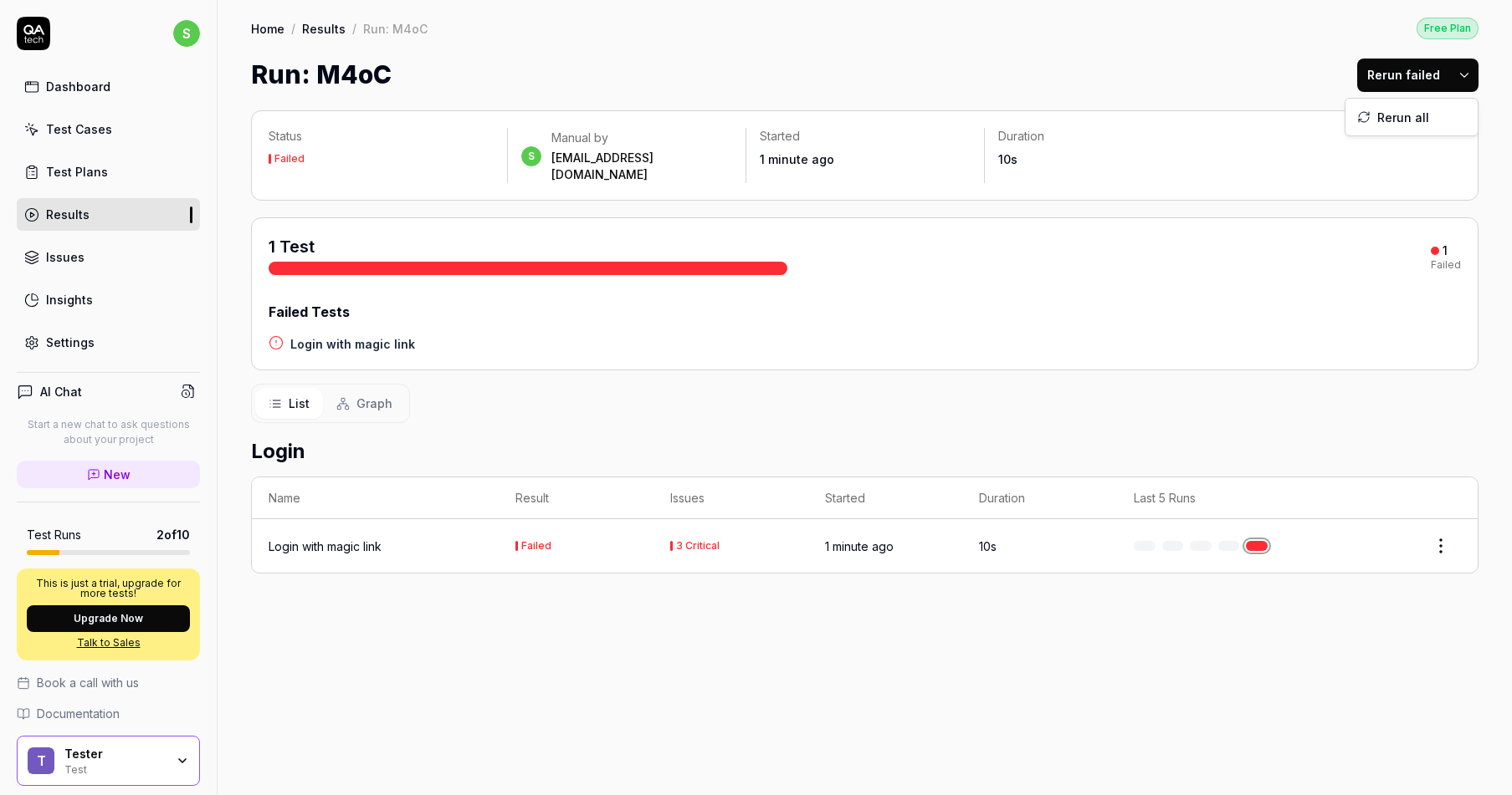
click at [1468, 80] on html "s Dashboard Test Cases Test Plans Results Issues Insights Settings AI Chat Star…" at bounding box center [756, 397] width 1512 height 795
click at [1194, 92] on html "s Dashboard Test Cases Test Plans Results Issues Insights Settings AI Chat Star…" at bounding box center [756, 397] width 1512 height 795
click at [1442, 519] on html "s Dashboard Test Cases Test Plans Results Issues Insights Settings AI Chat Star…" at bounding box center [756, 397] width 1512 height 795
click at [1135, 671] on html "s Dashboard Test Cases Test Plans Results Issues Insights Settings AI Chat Star…" at bounding box center [756, 397] width 1512 height 795
click at [138, 143] on link "Test Cases" at bounding box center [109, 129] width 183 height 33
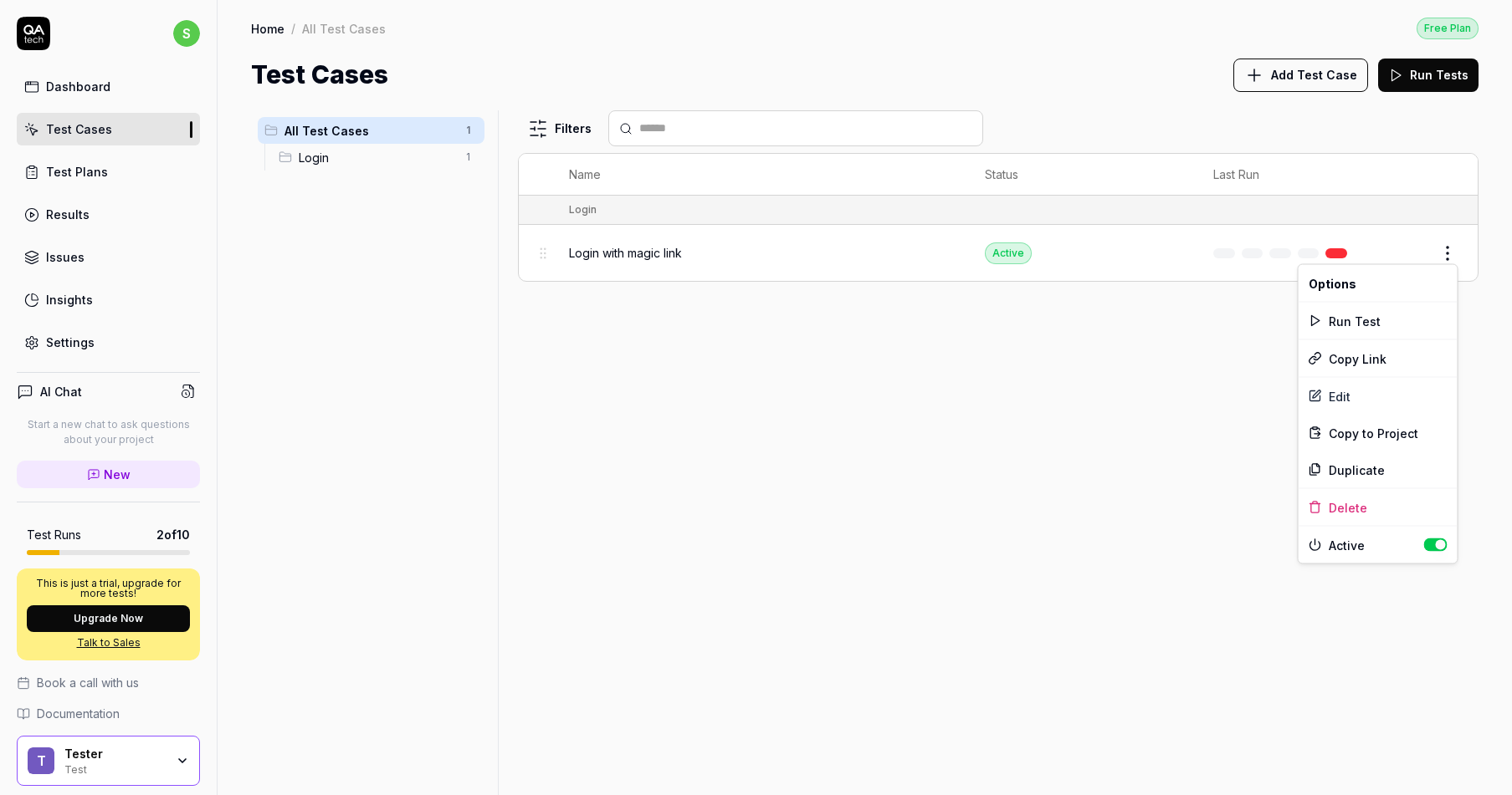
click at [1432, 258] on html "s Dashboard Test Cases Test Plans Results Issues Insights Settings AI Chat Star…" at bounding box center [756, 397] width 1512 height 795
click at [1444, 256] on html "s Dashboard Test Cases Test Plans Results Issues Insights Settings AI Chat Star…" at bounding box center [756, 397] width 1512 height 795
click at [1444, 254] on html "s Dashboard Test Cases Test Plans Results Issues Insights Settings AI Chat Star…" at bounding box center [756, 397] width 1512 height 795
click at [1350, 507] on div "Delete" at bounding box center [1378, 507] width 159 height 37
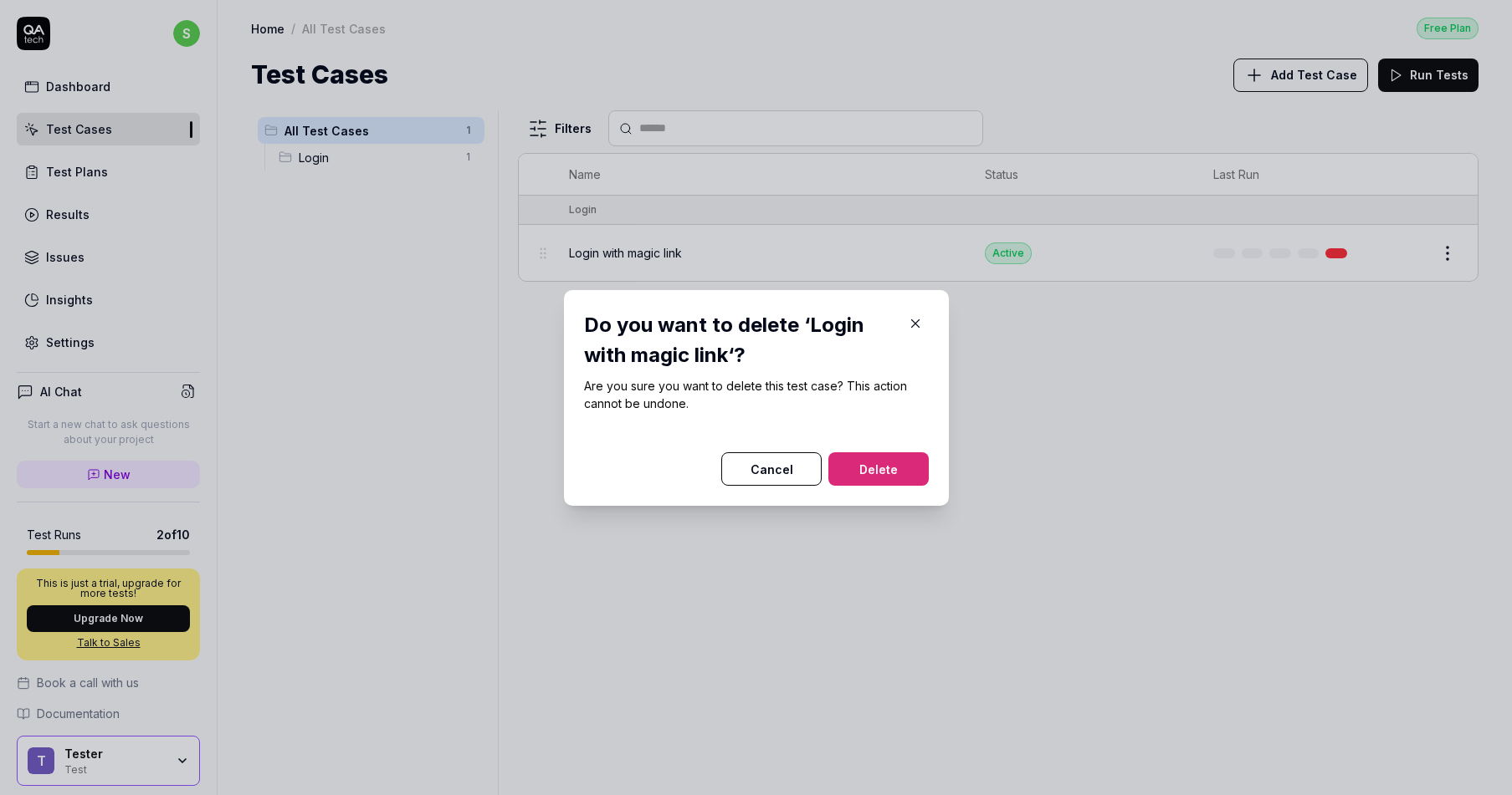
click at [879, 472] on button "Delete" at bounding box center [878, 469] width 100 height 33
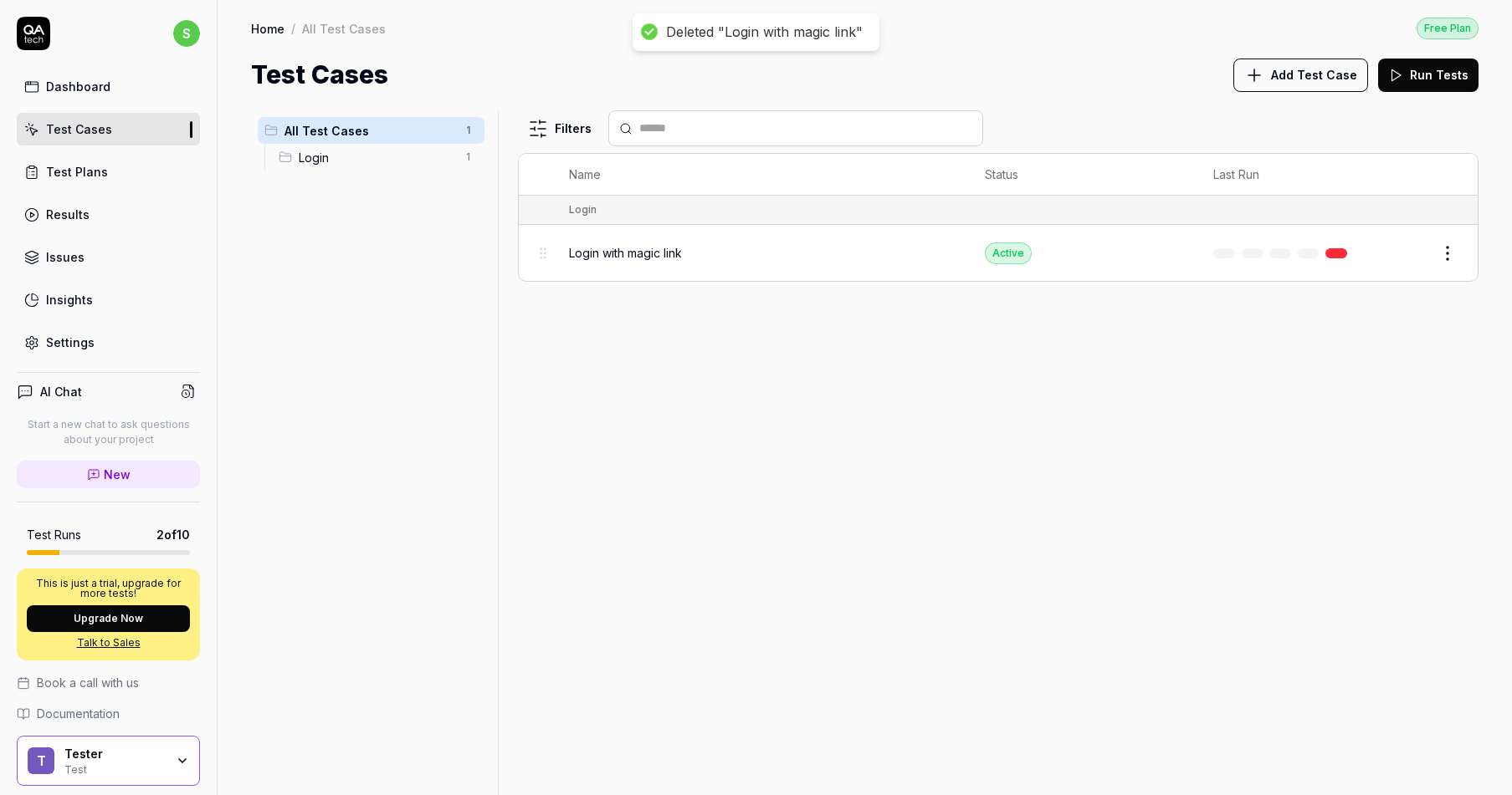
click at [1322, 71] on span "Add Test Case" at bounding box center [1314, 74] width 86 height 18
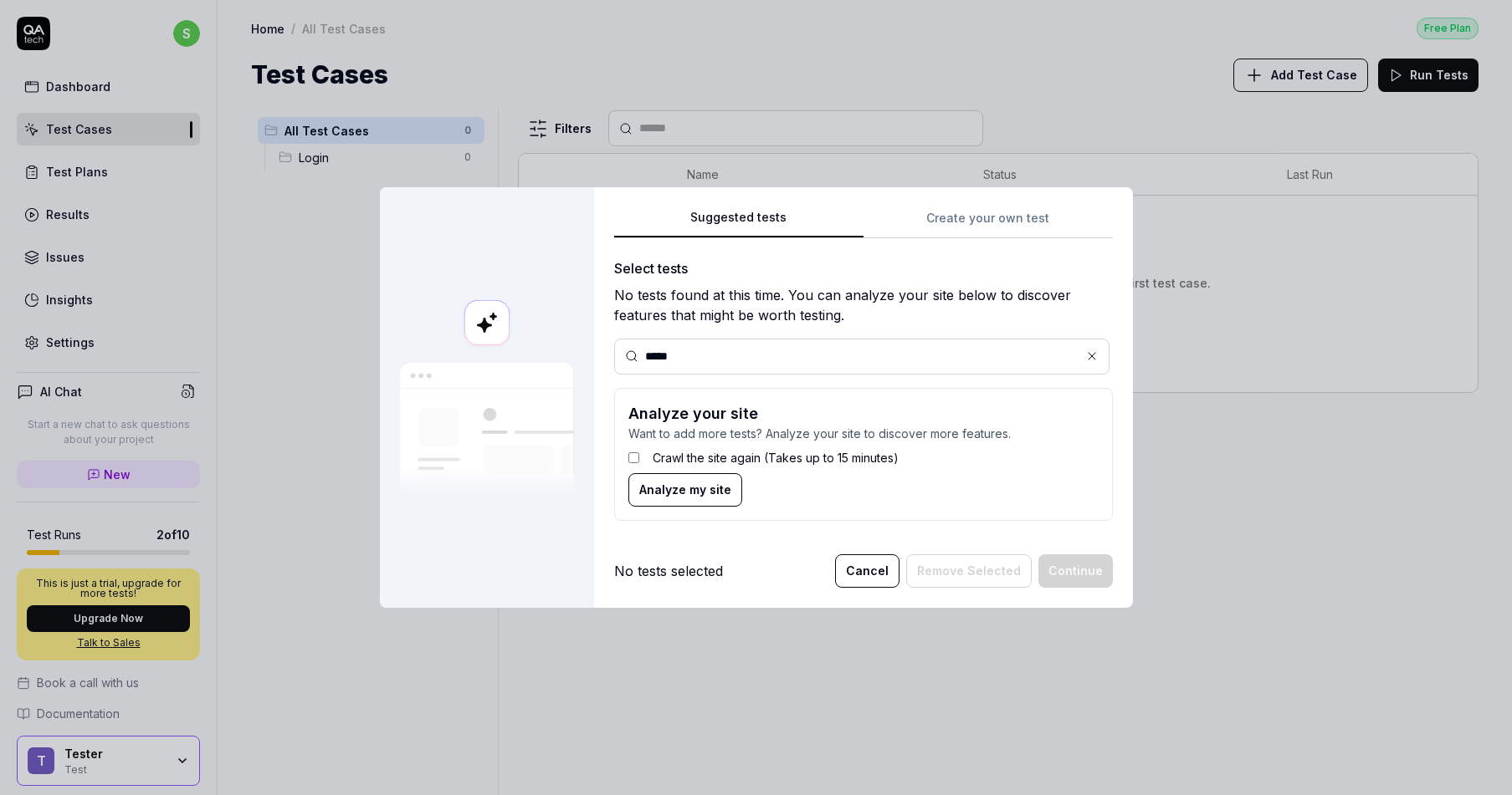
type input "*****"
click at [781, 343] on div "*****" at bounding box center [861, 357] width 496 height 36
drag, startPoint x: 711, startPoint y: 360, endPoint x: 621, endPoint y: 360, distance: 90.0
click at [622, 360] on div "*****" at bounding box center [861, 357] width 496 height 36
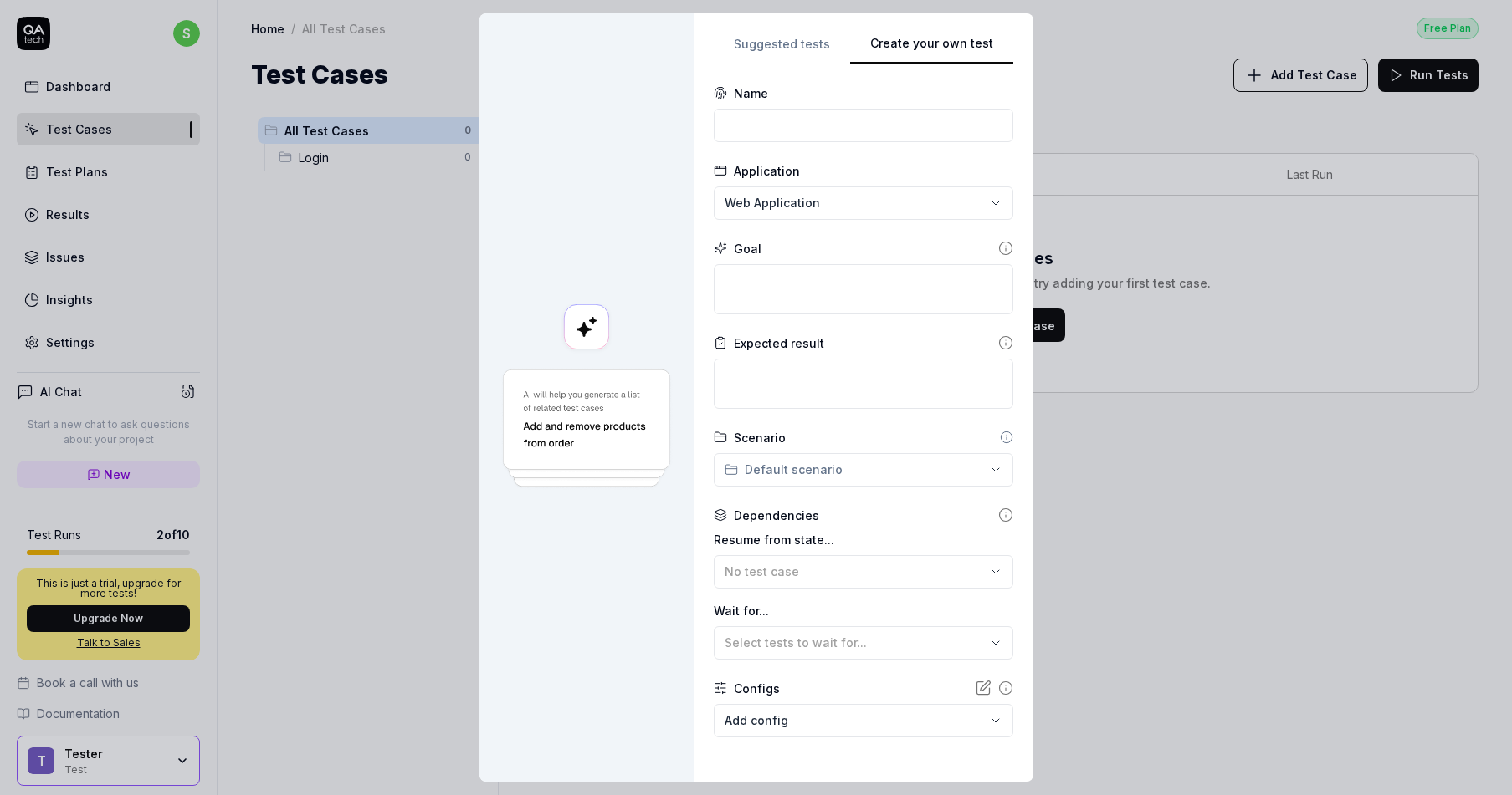
click at [1009, 227] on div "**********" at bounding box center [863, 398] width 340 height 768
click at [819, 50] on div "**********" at bounding box center [756, 397] width 1512 height 795
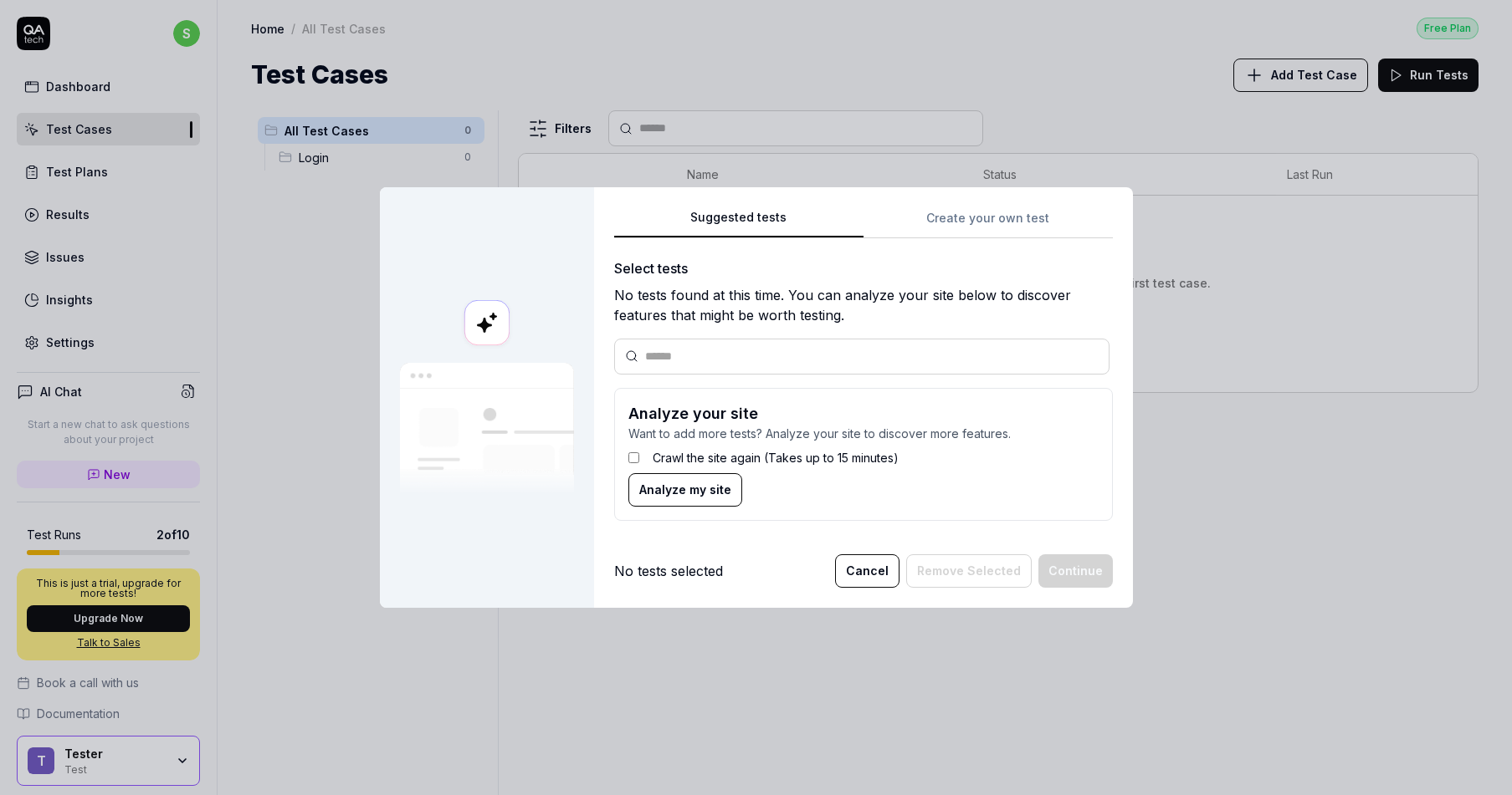
click at [871, 581] on button "Cancel" at bounding box center [866, 571] width 64 height 33
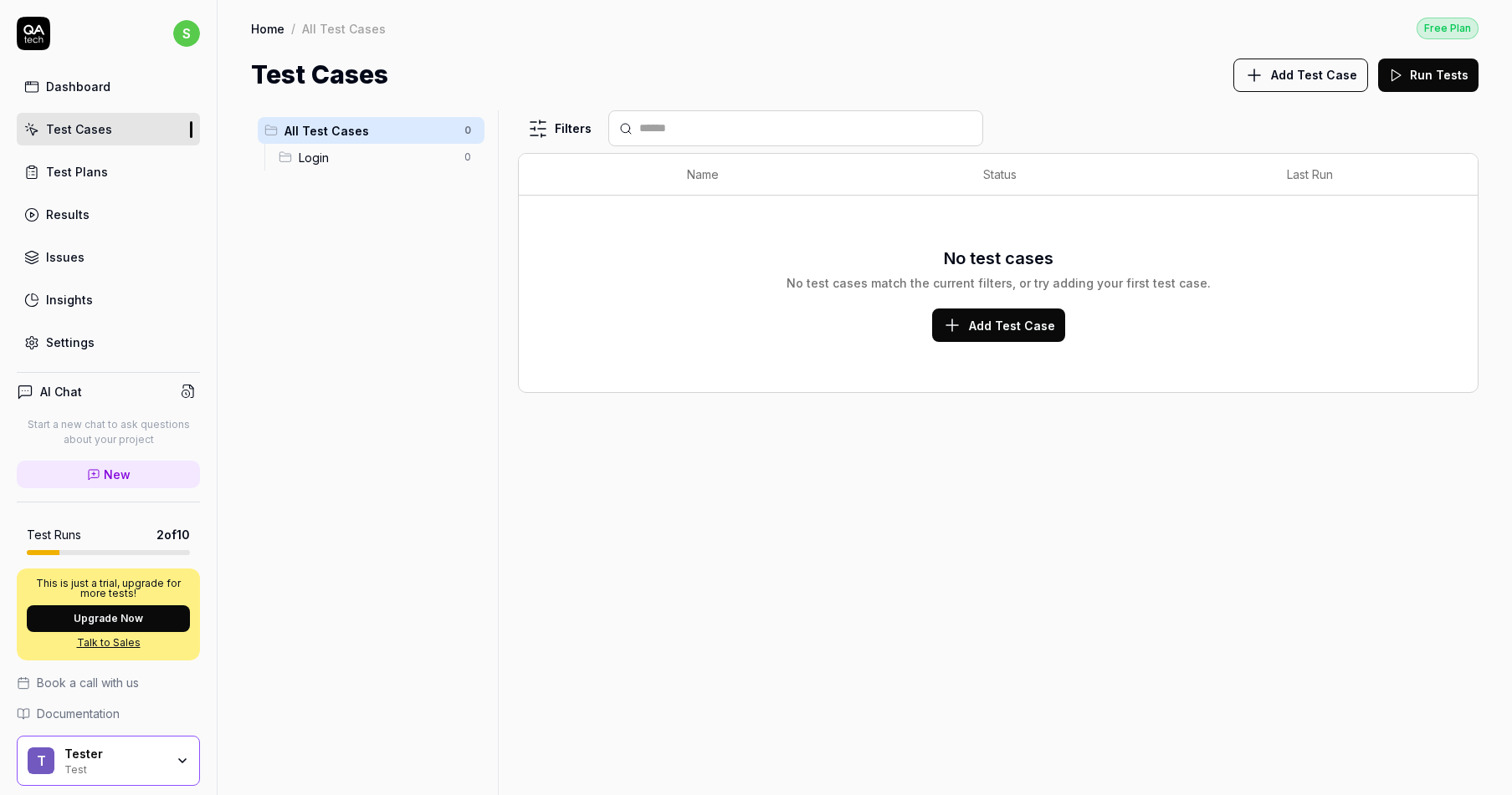
click at [994, 336] on button "Add Test Case" at bounding box center [998, 325] width 133 height 33
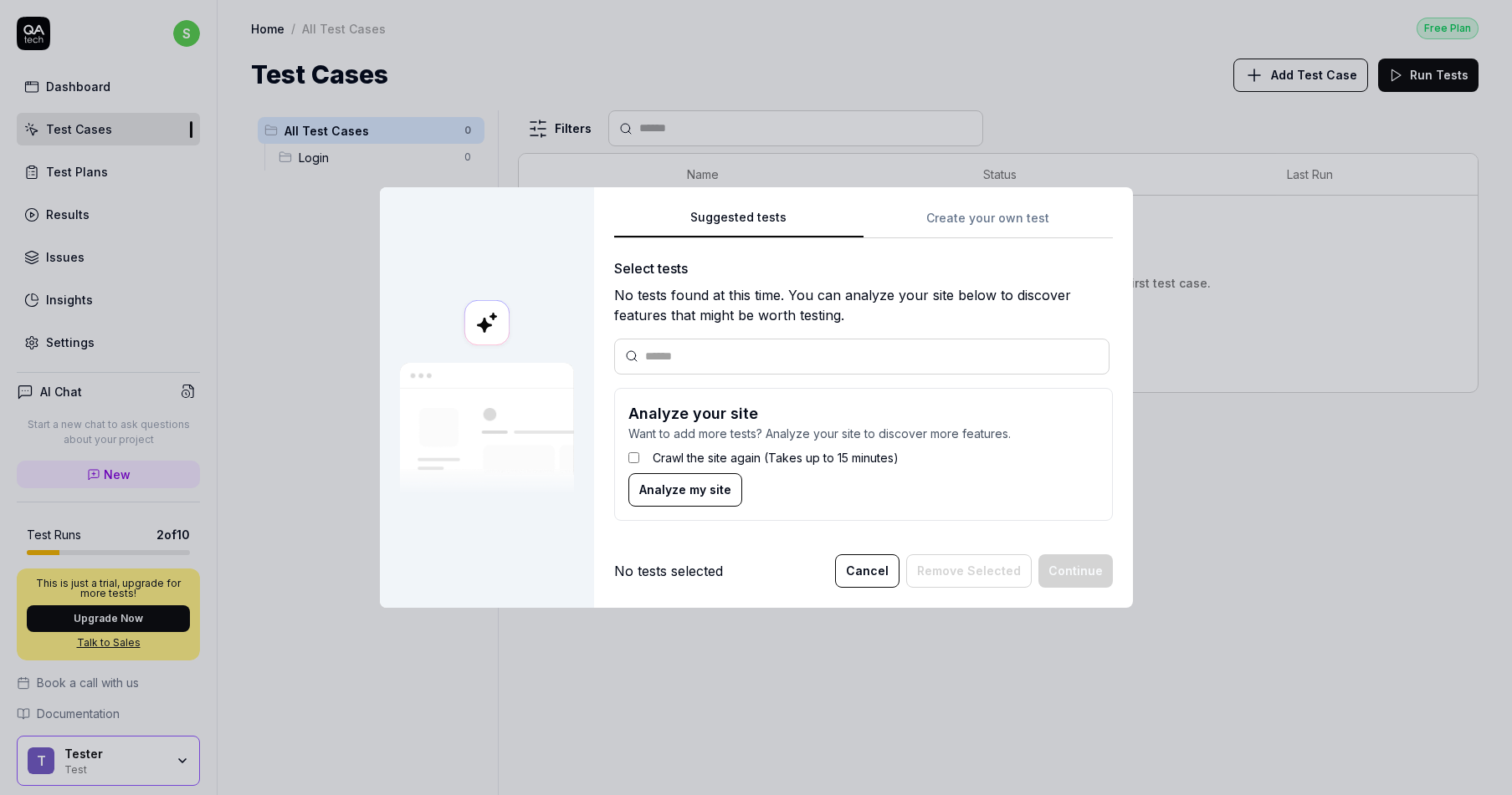
click at [656, 476] on button "Analyze my site" at bounding box center [685, 489] width 114 height 33
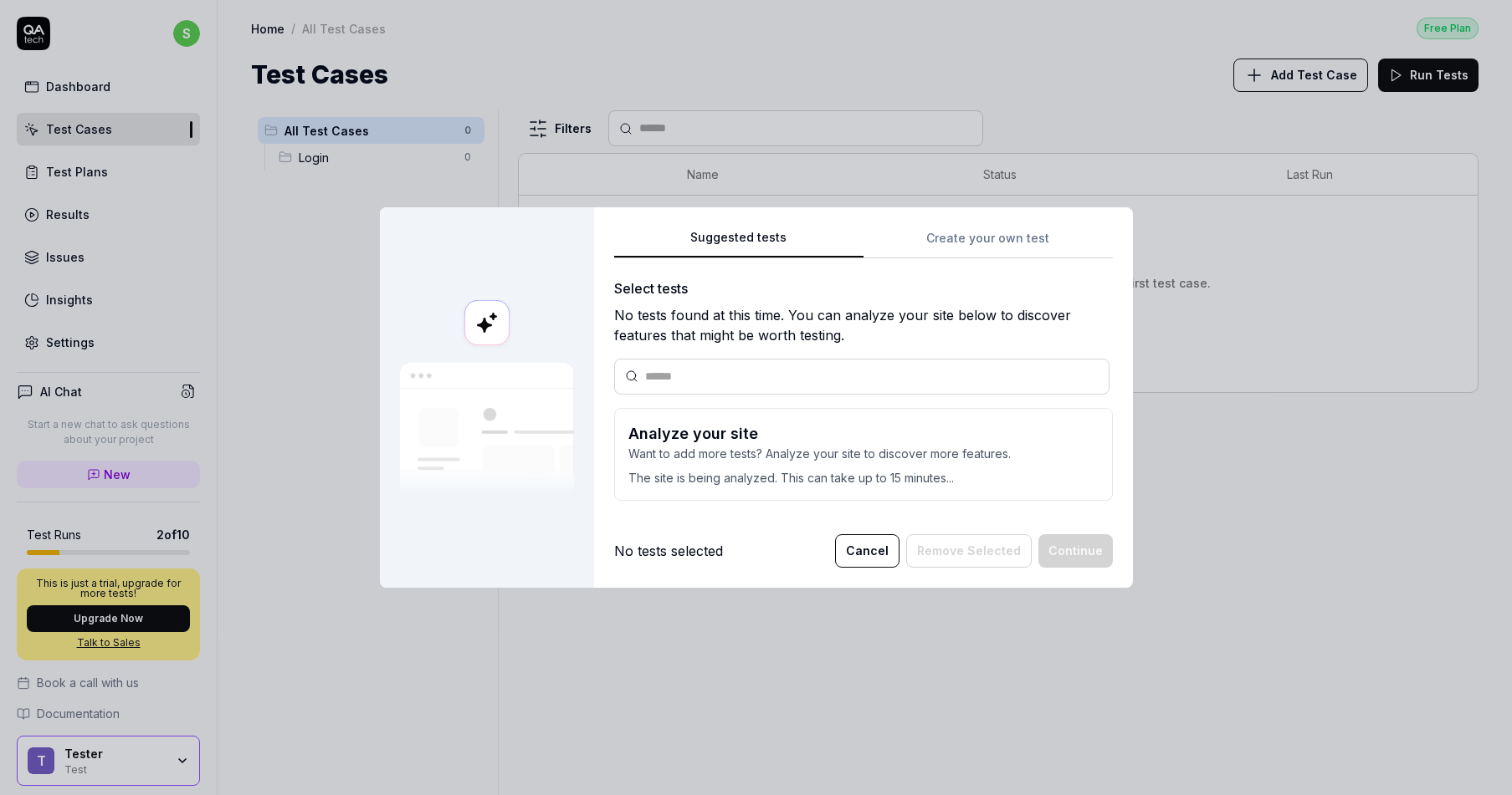
click at [869, 553] on button "Cancel" at bounding box center [866, 551] width 64 height 33
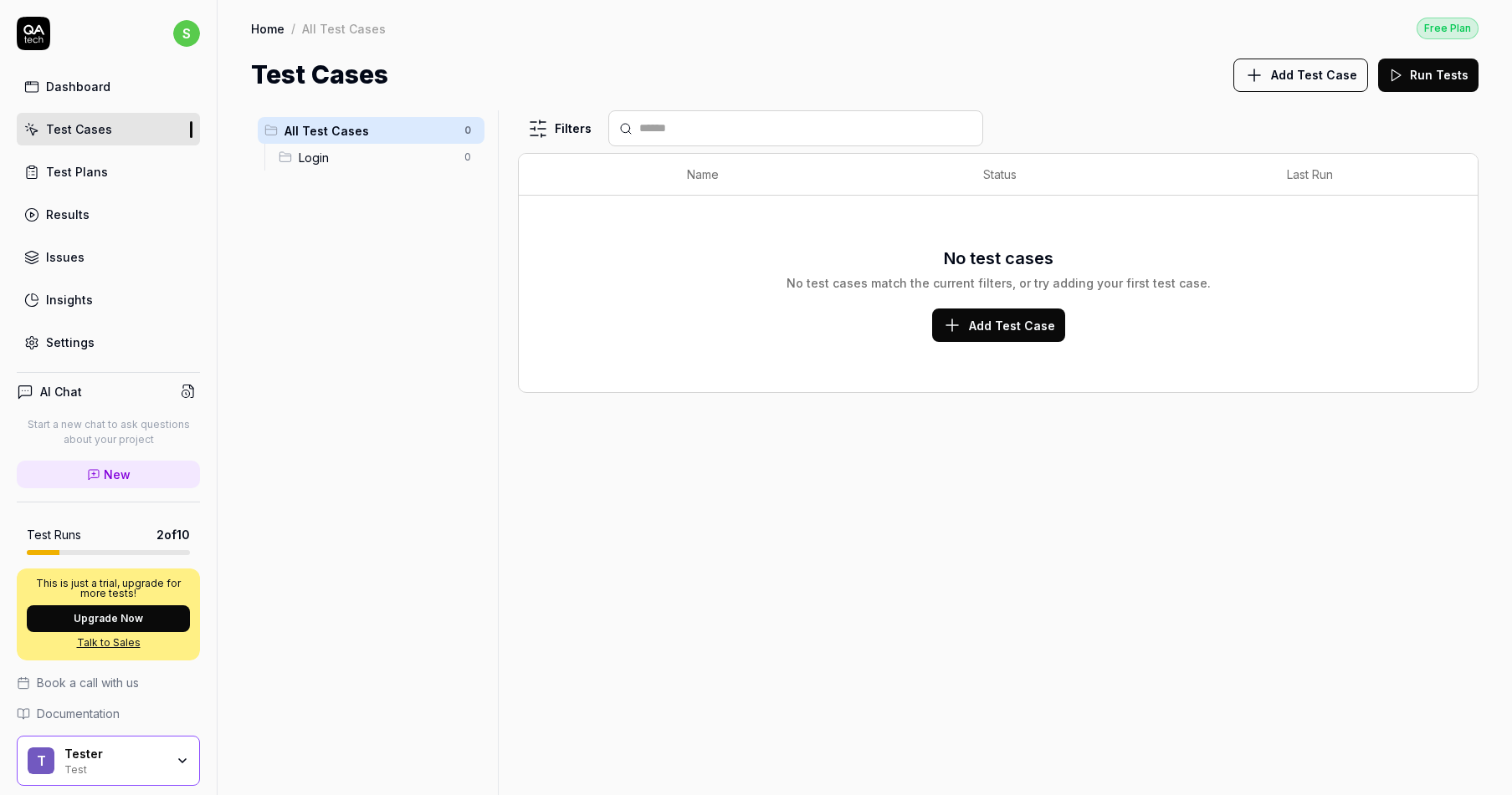
click at [398, 151] on span "Login" at bounding box center [377, 157] width 156 height 18
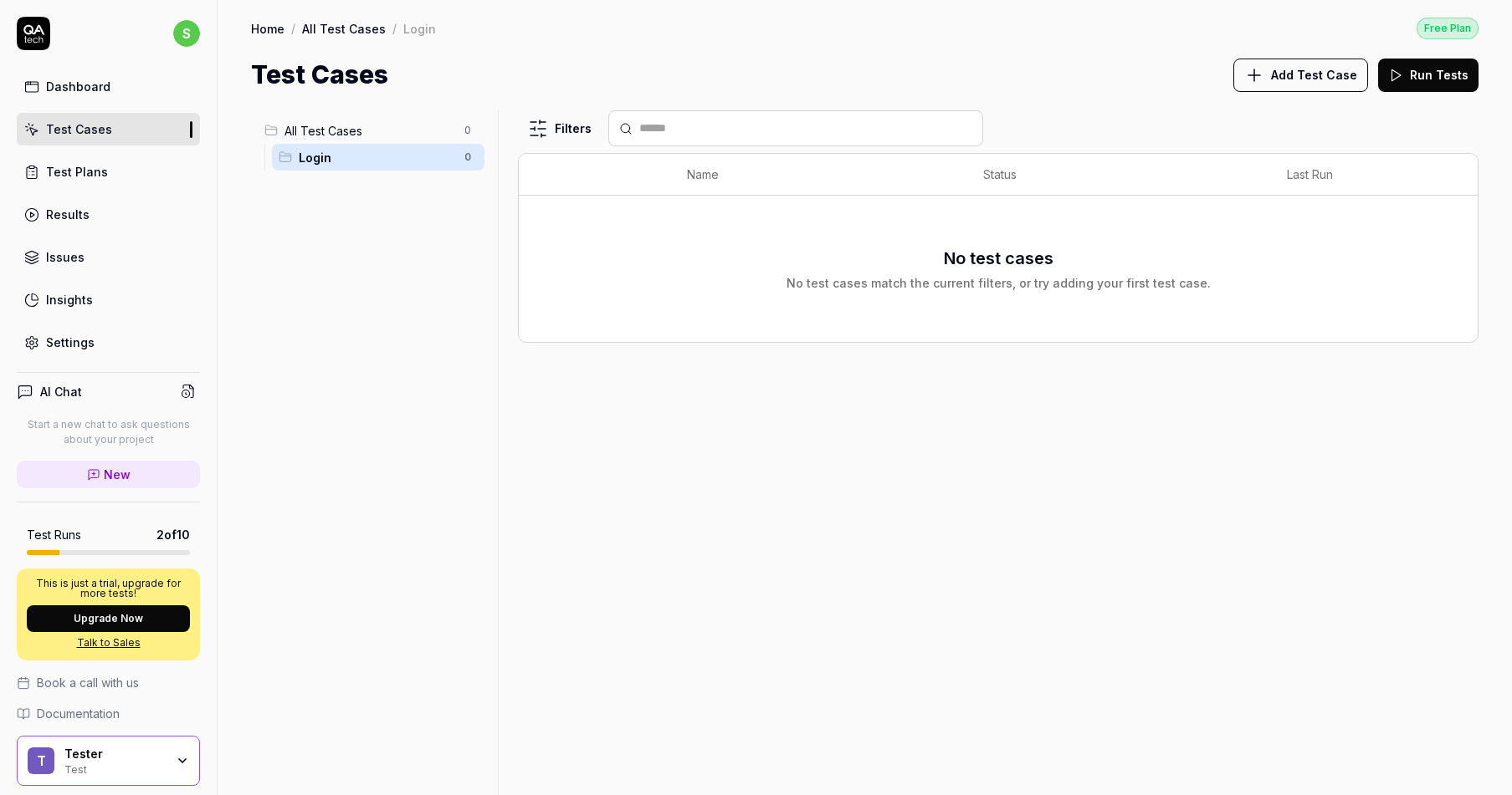
click at [362, 130] on span "All Test Cases" at bounding box center [369, 131] width 170 height 18
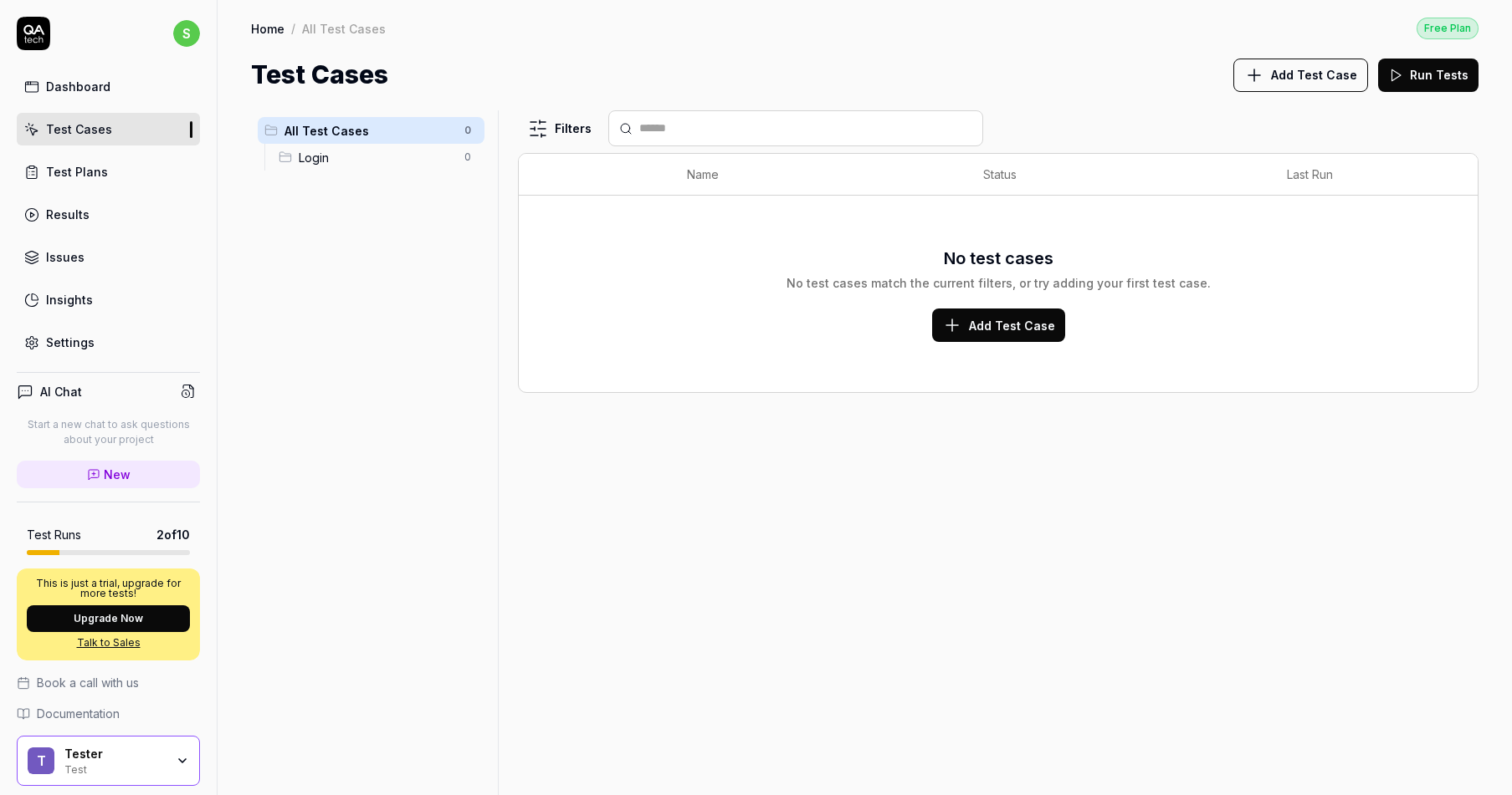
click at [110, 175] on link "Test Plans" at bounding box center [109, 172] width 183 height 33
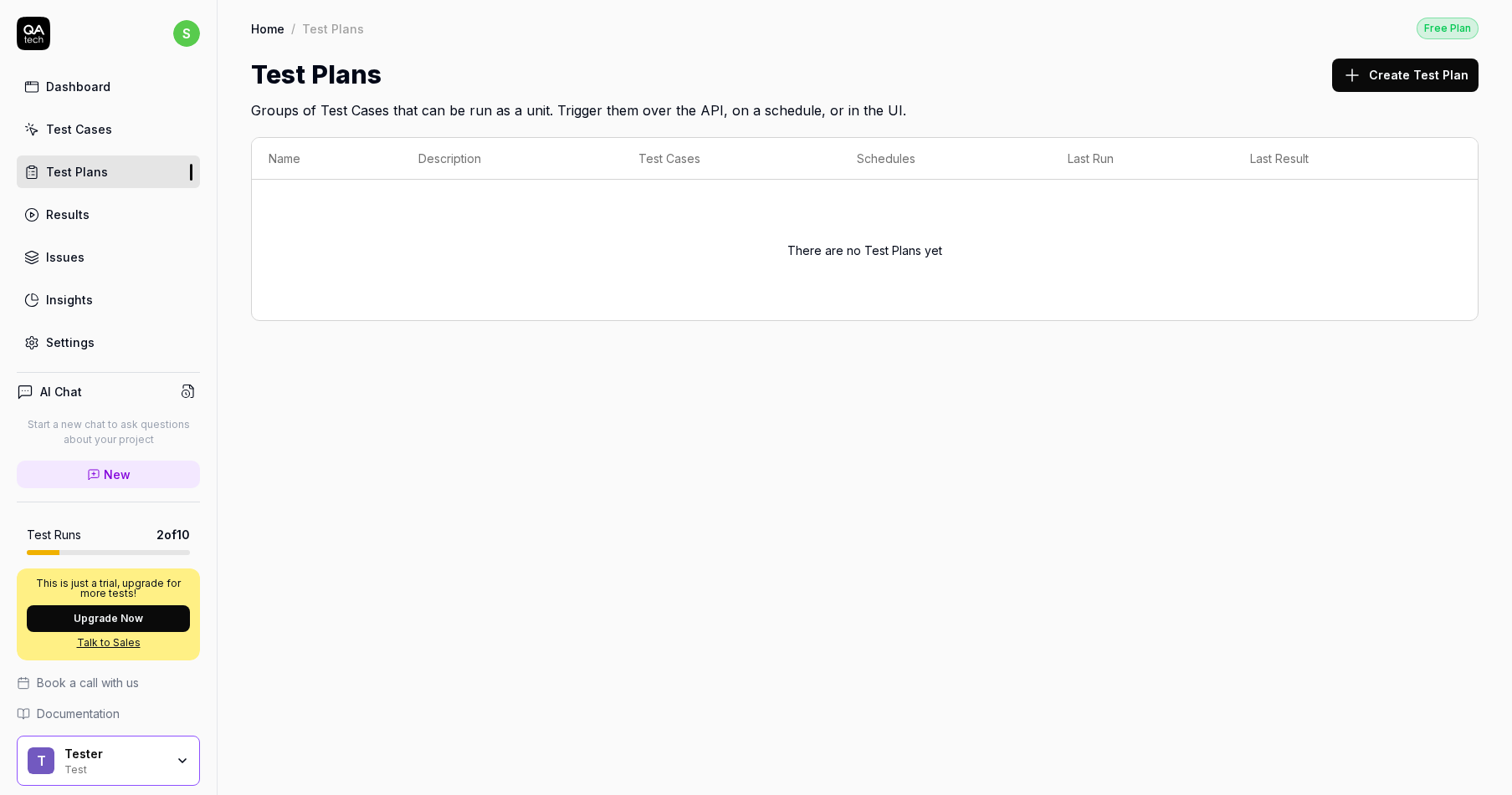
click at [144, 124] on link "Test Cases" at bounding box center [109, 129] width 183 height 33
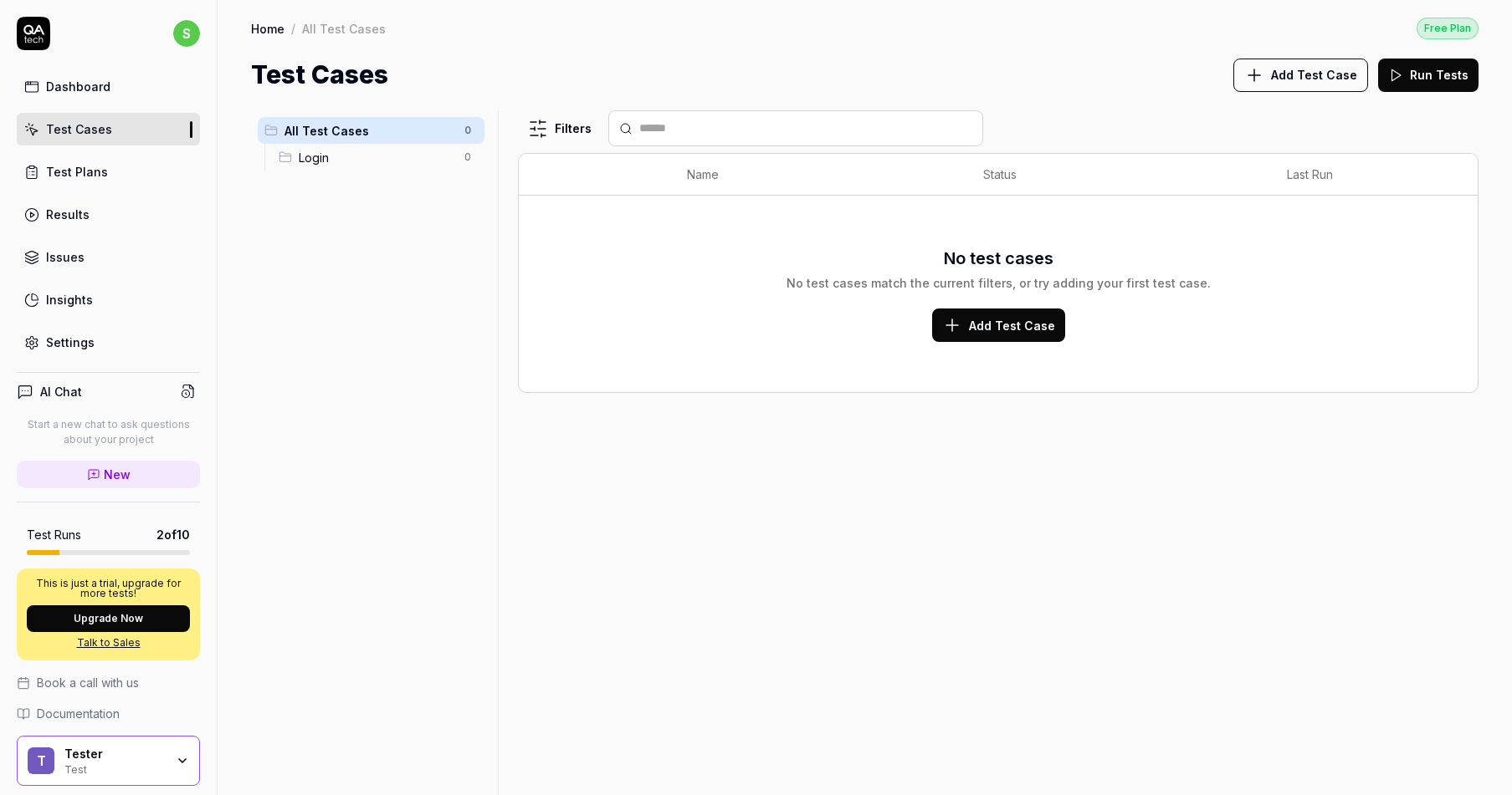
click at [149, 85] on link "Dashboard" at bounding box center [109, 86] width 183 height 33
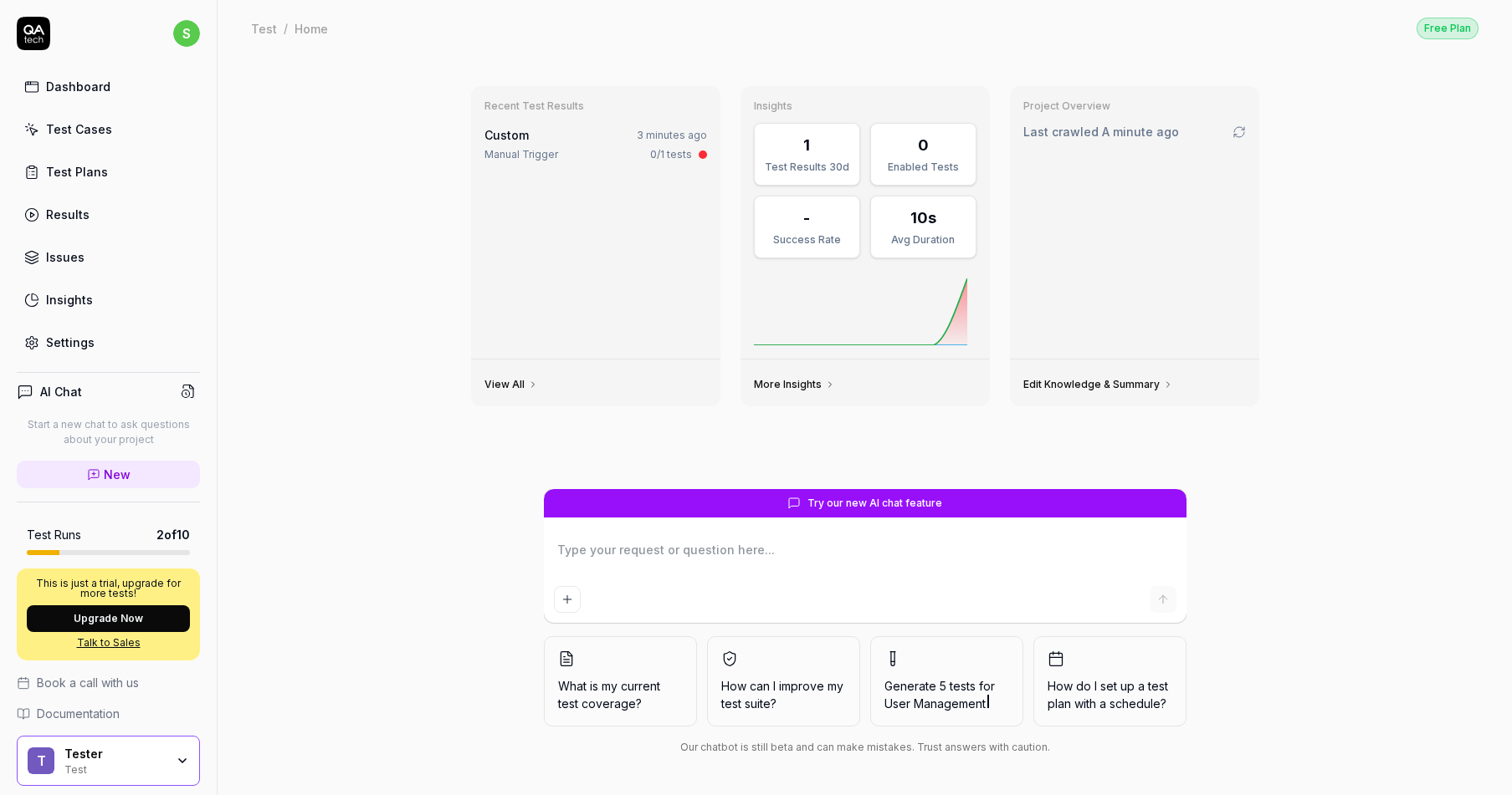
click at [638, 130] on div "Custom 3 minutes ago" at bounding box center [596, 135] width 223 height 18
type textarea "*"
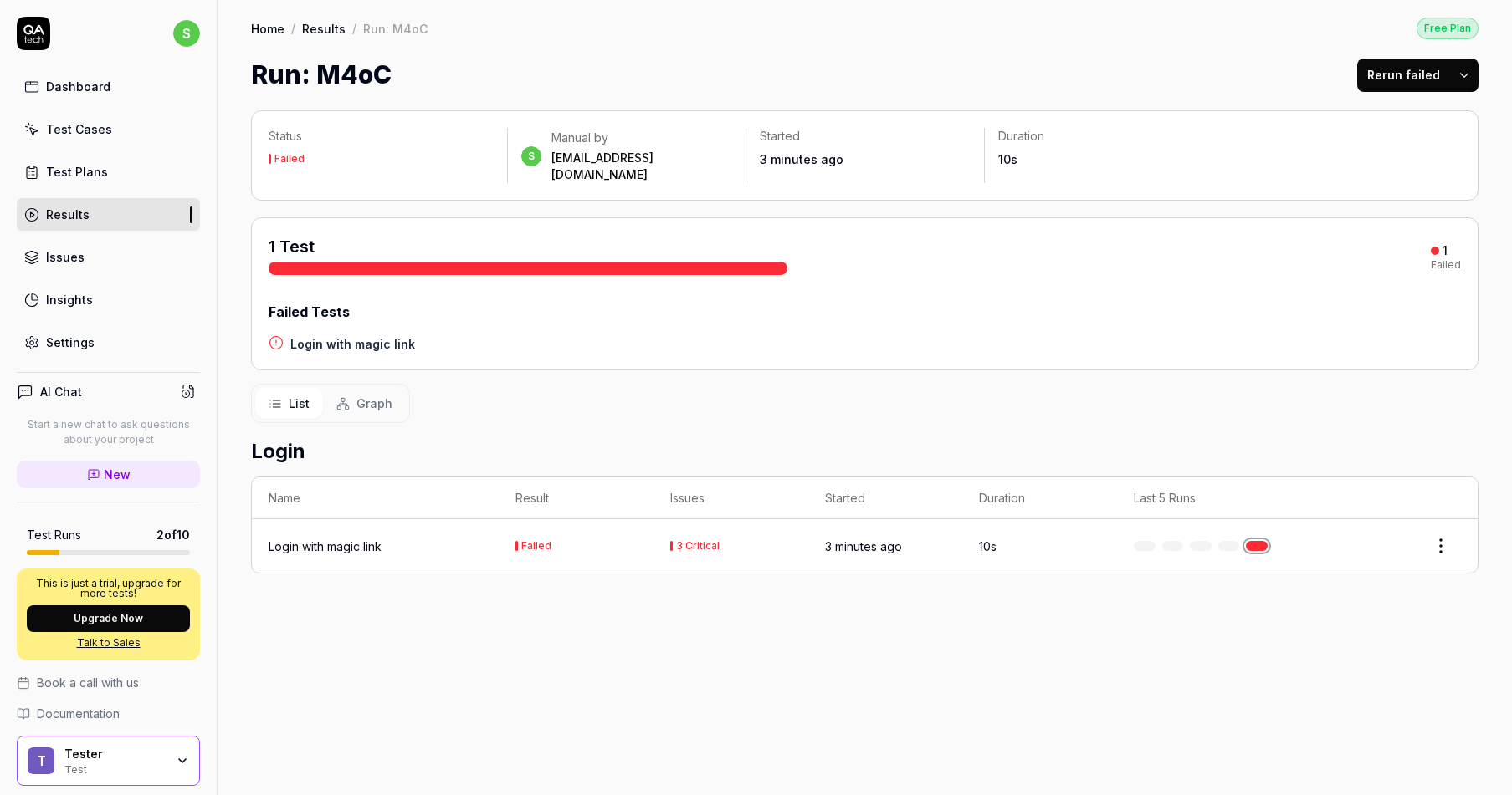
click at [82, 129] on div "Test Cases" at bounding box center [79, 129] width 66 height 18
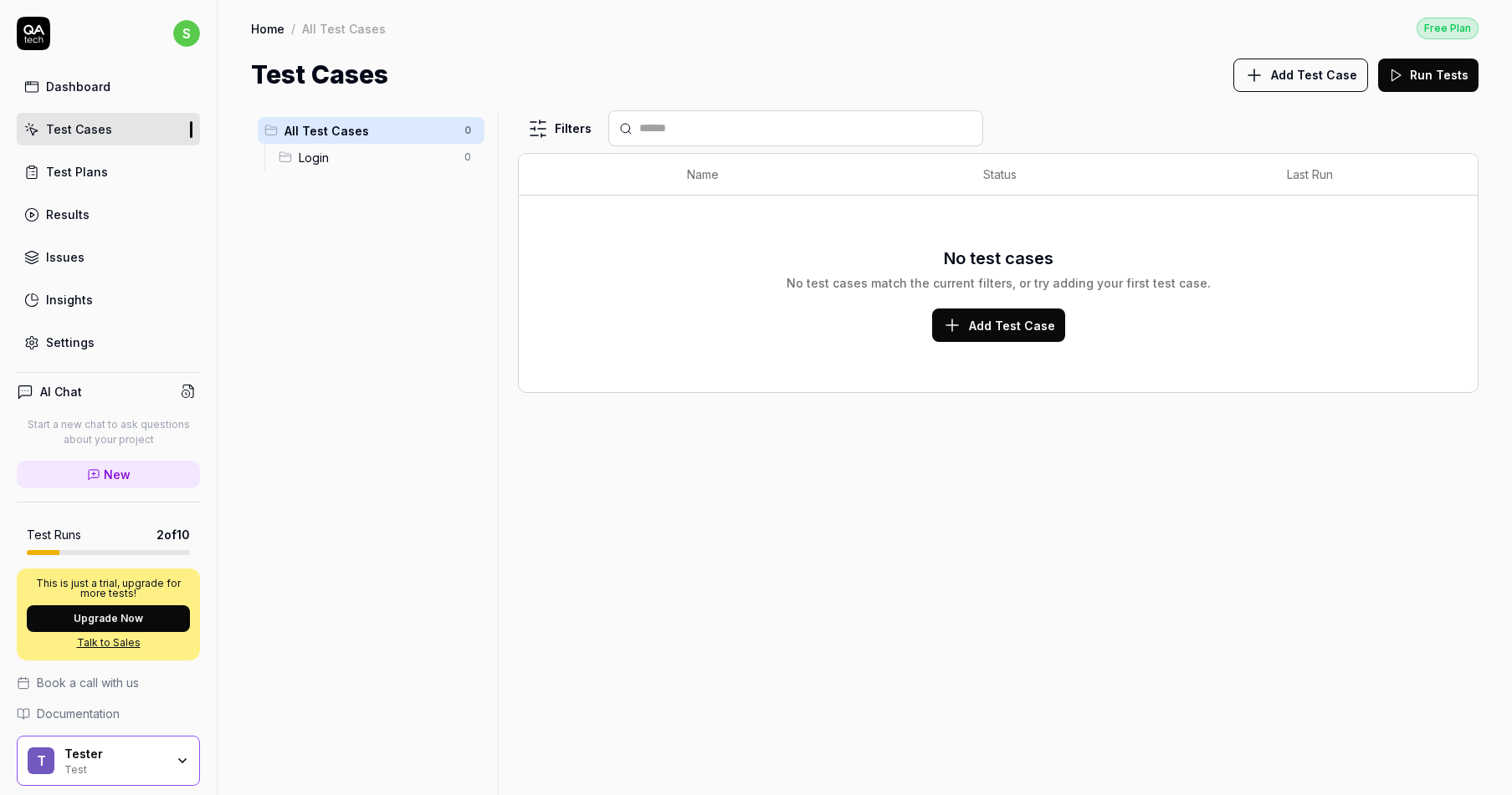
click at [1003, 334] on button "Add Test Case" at bounding box center [998, 325] width 133 height 33
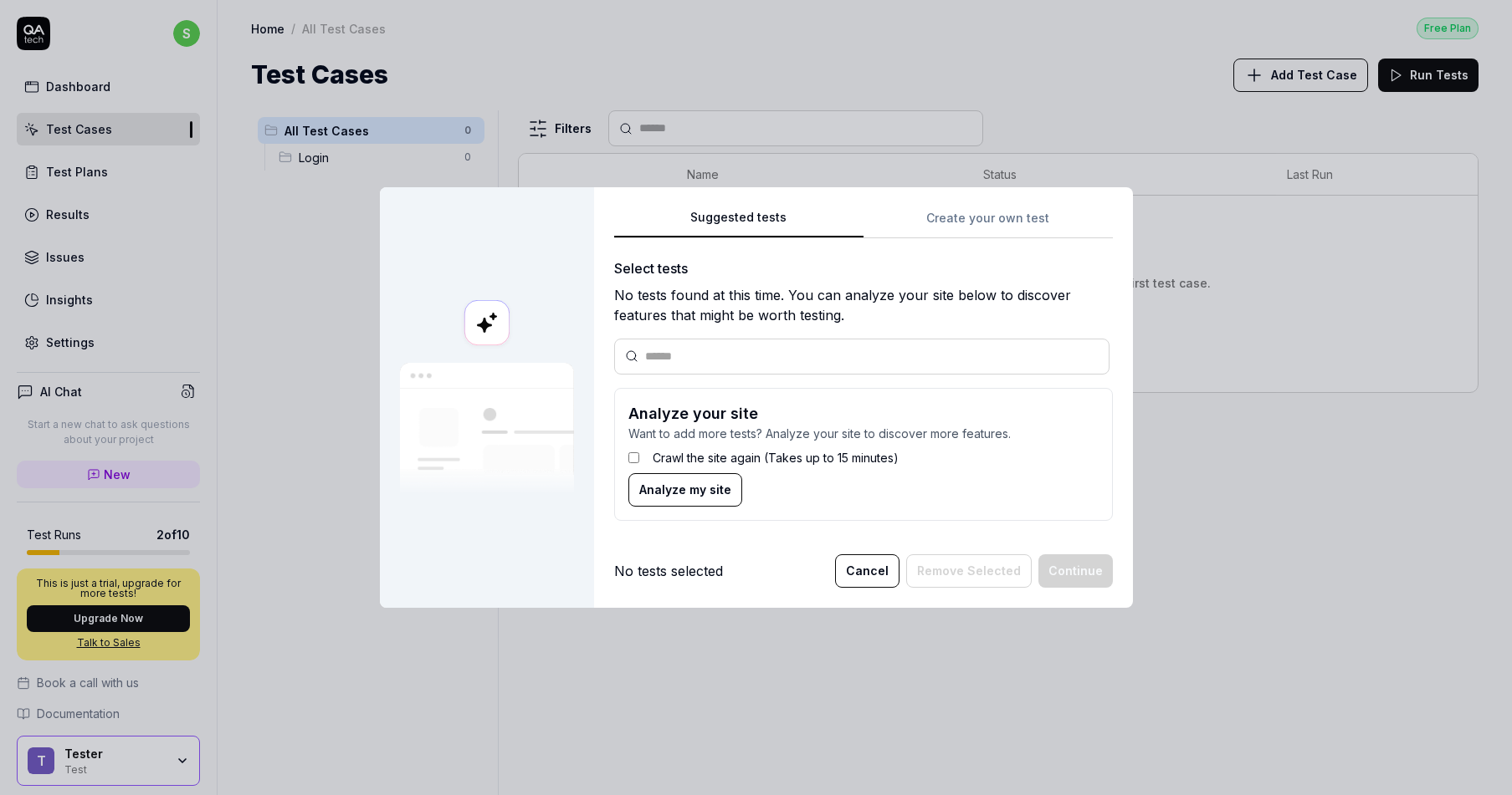
click at [978, 217] on div "Suggested tests Create your own test Select tests No tests found at this time. …" at bounding box center [863, 371] width 498 height 327
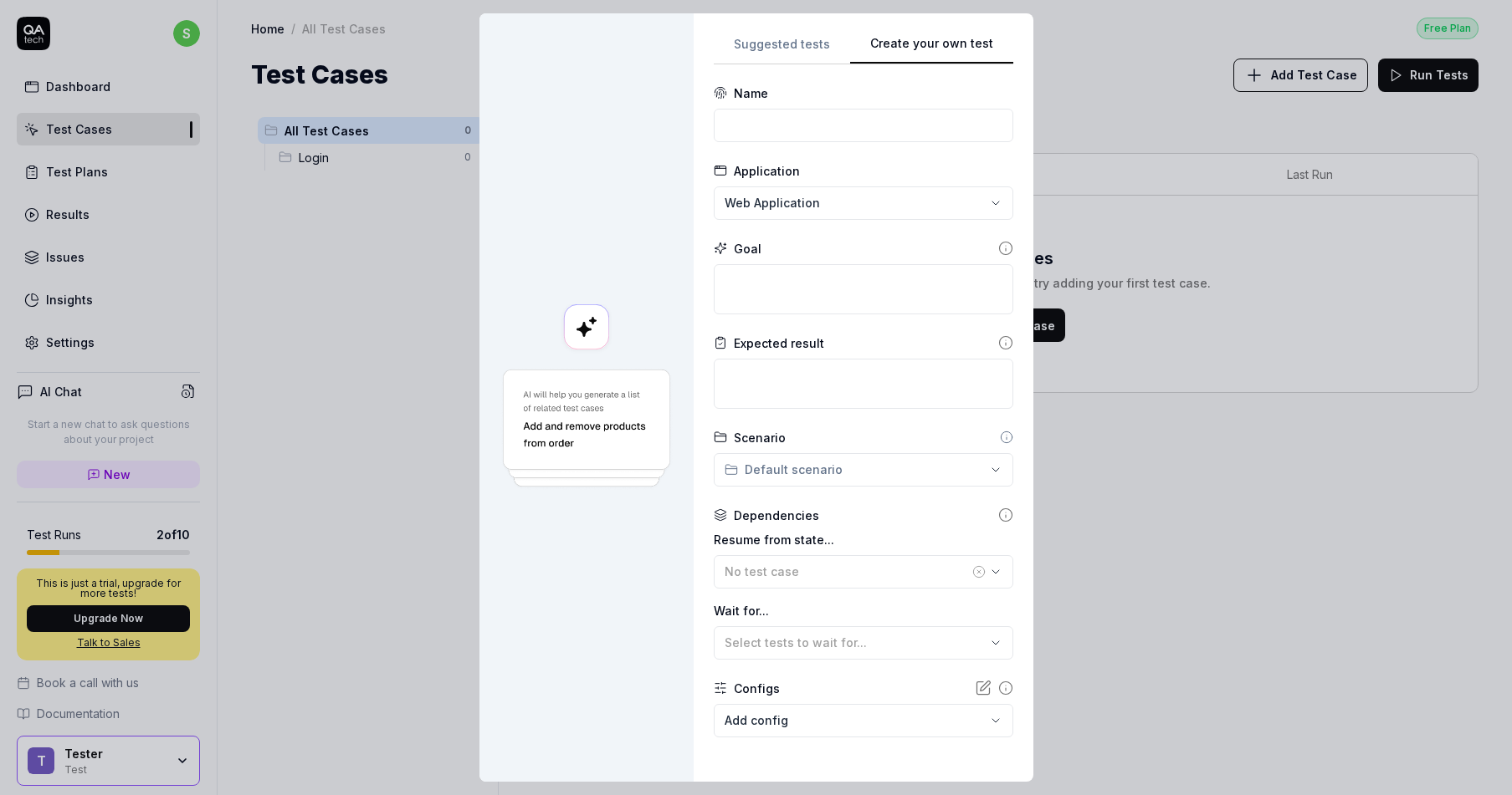
click at [799, 50] on div "**********" at bounding box center [756, 397] width 1512 height 795
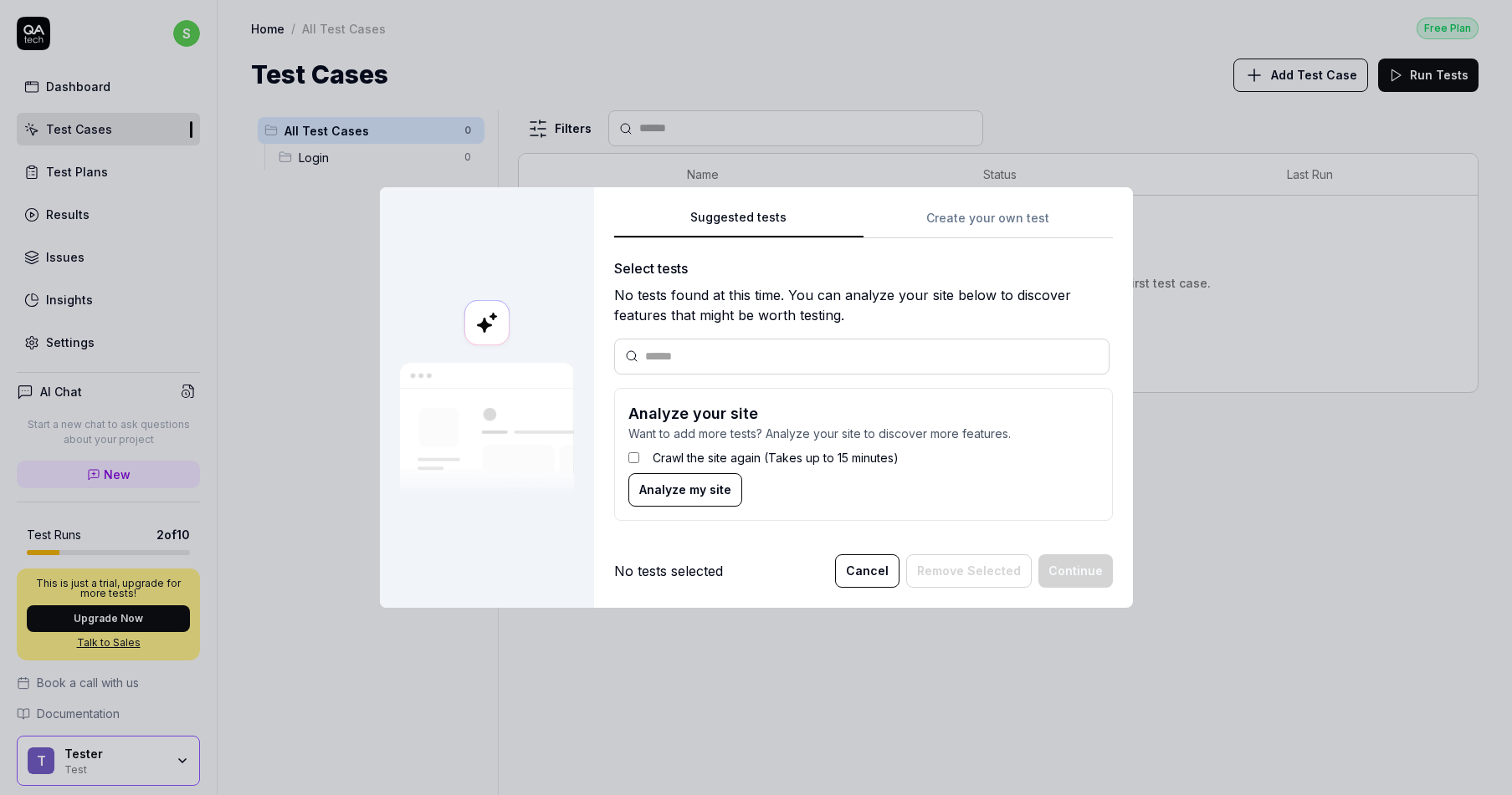
click at [986, 228] on div "Suggested tests Create your own test Select tests No tests found at this time. …" at bounding box center [863, 371] width 498 height 327
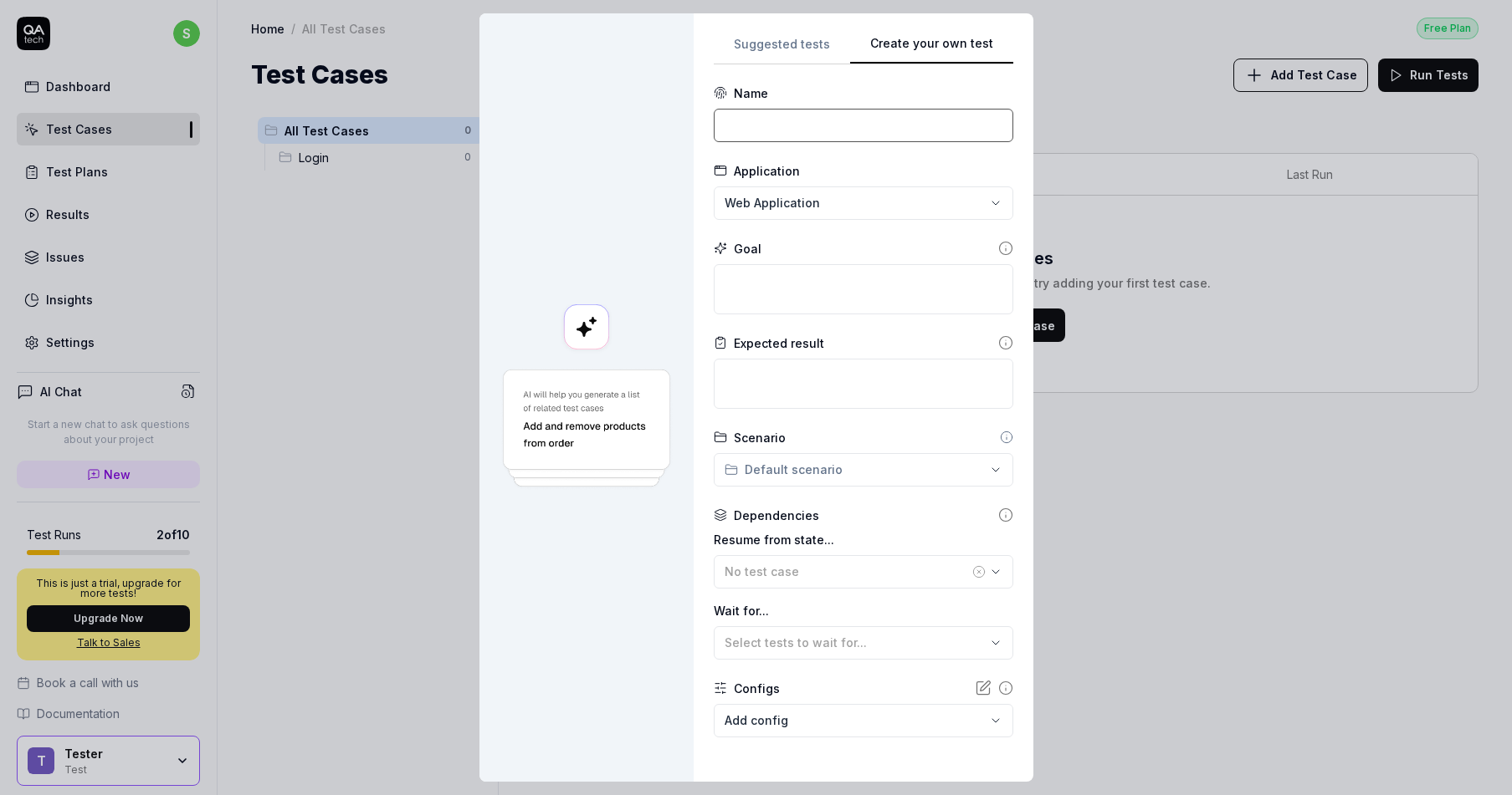
click at [867, 125] on input at bounding box center [864, 125] width 300 height 33
type input "Tester"
click at [871, 196] on div "**********" at bounding box center [756, 397] width 1512 height 795
click at [835, 308] on textarea at bounding box center [864, 289] width 300 height 50
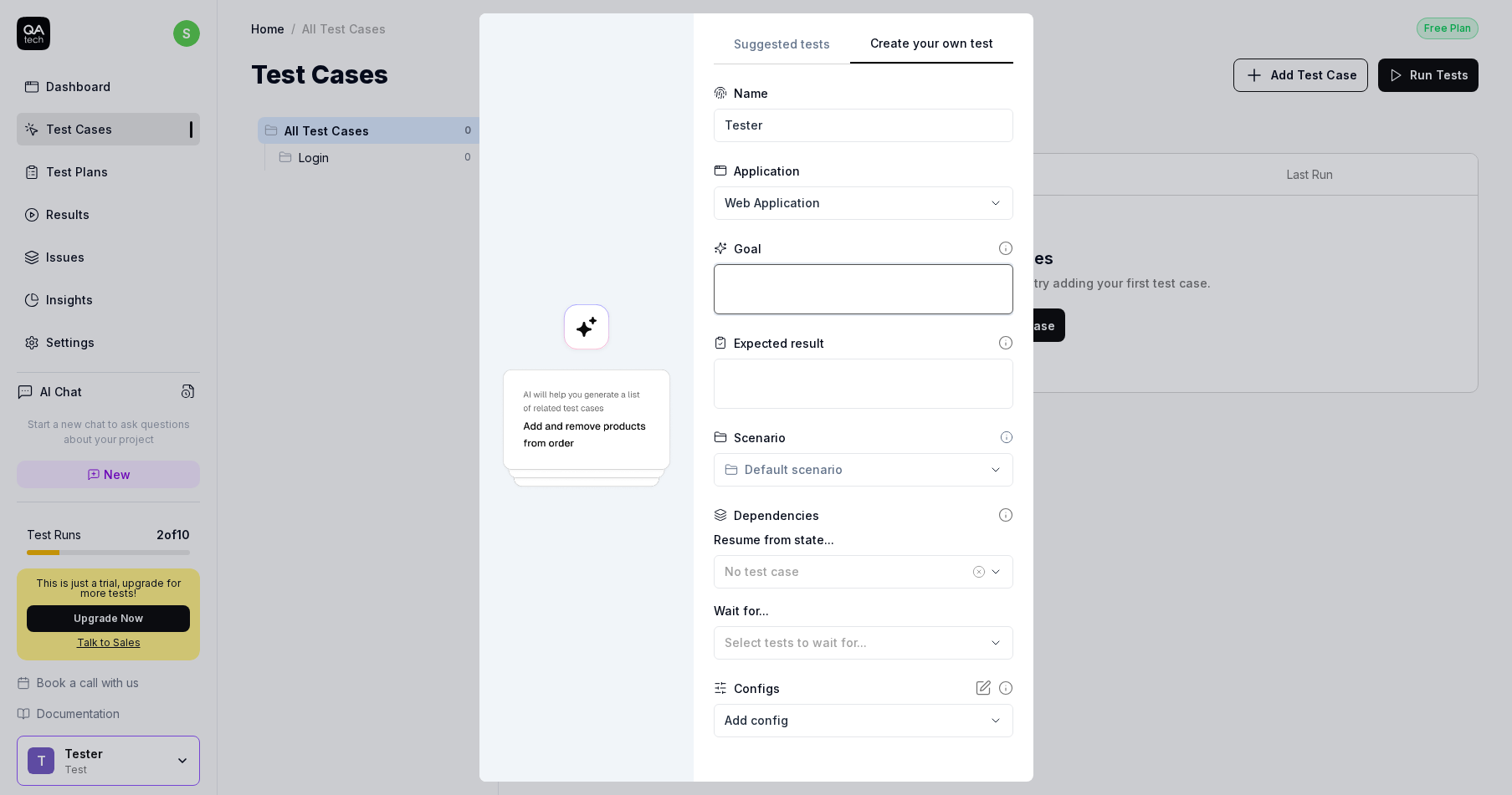
type textarea "G"
type textarea "*"
type textarea "Go"
type textarea "*"
type textarea "Go to"
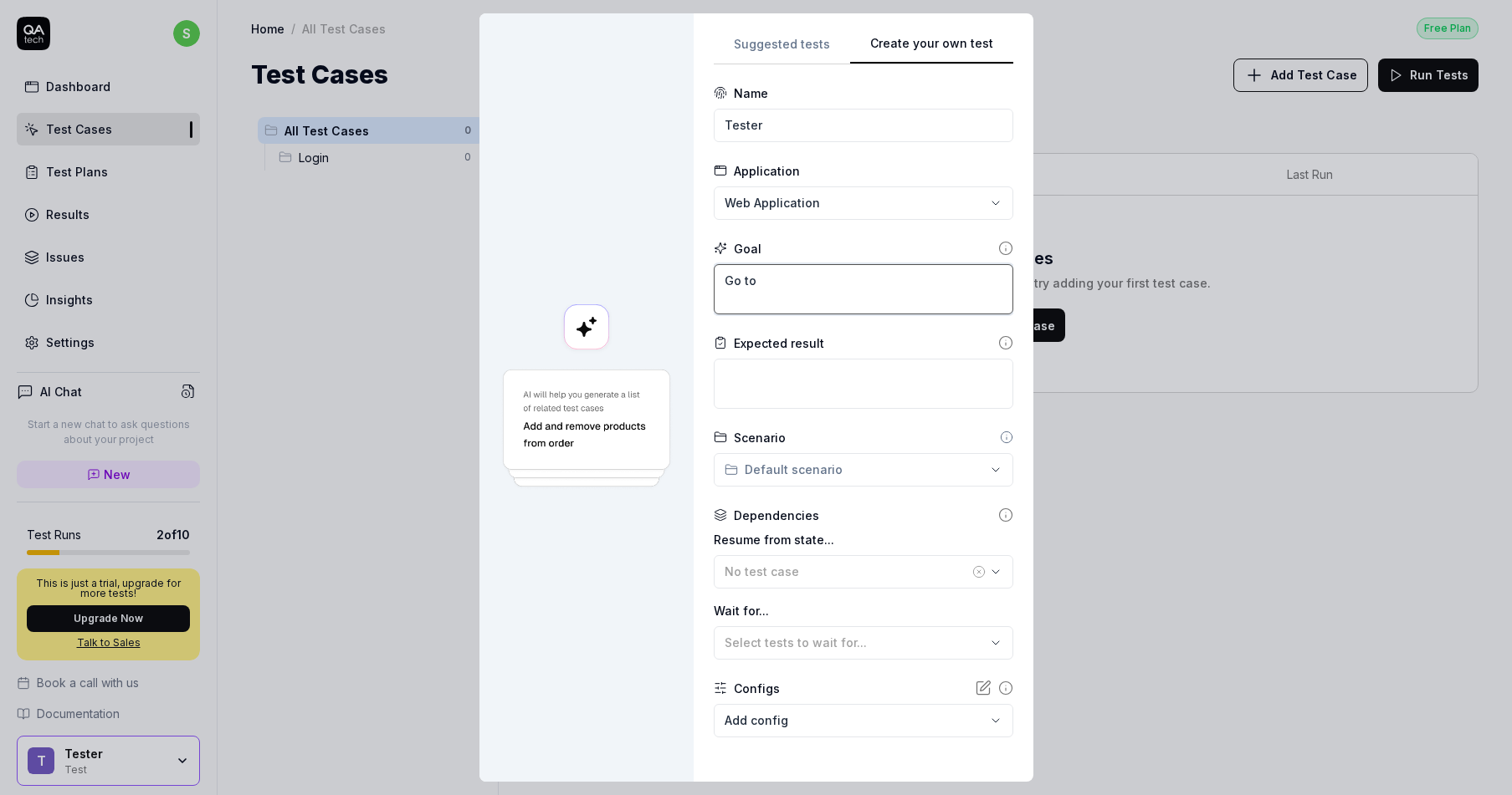
type textarea "*"
type textarea "Go to"
type textarea "*"
type textarea "Go to t"
type textarea "*"
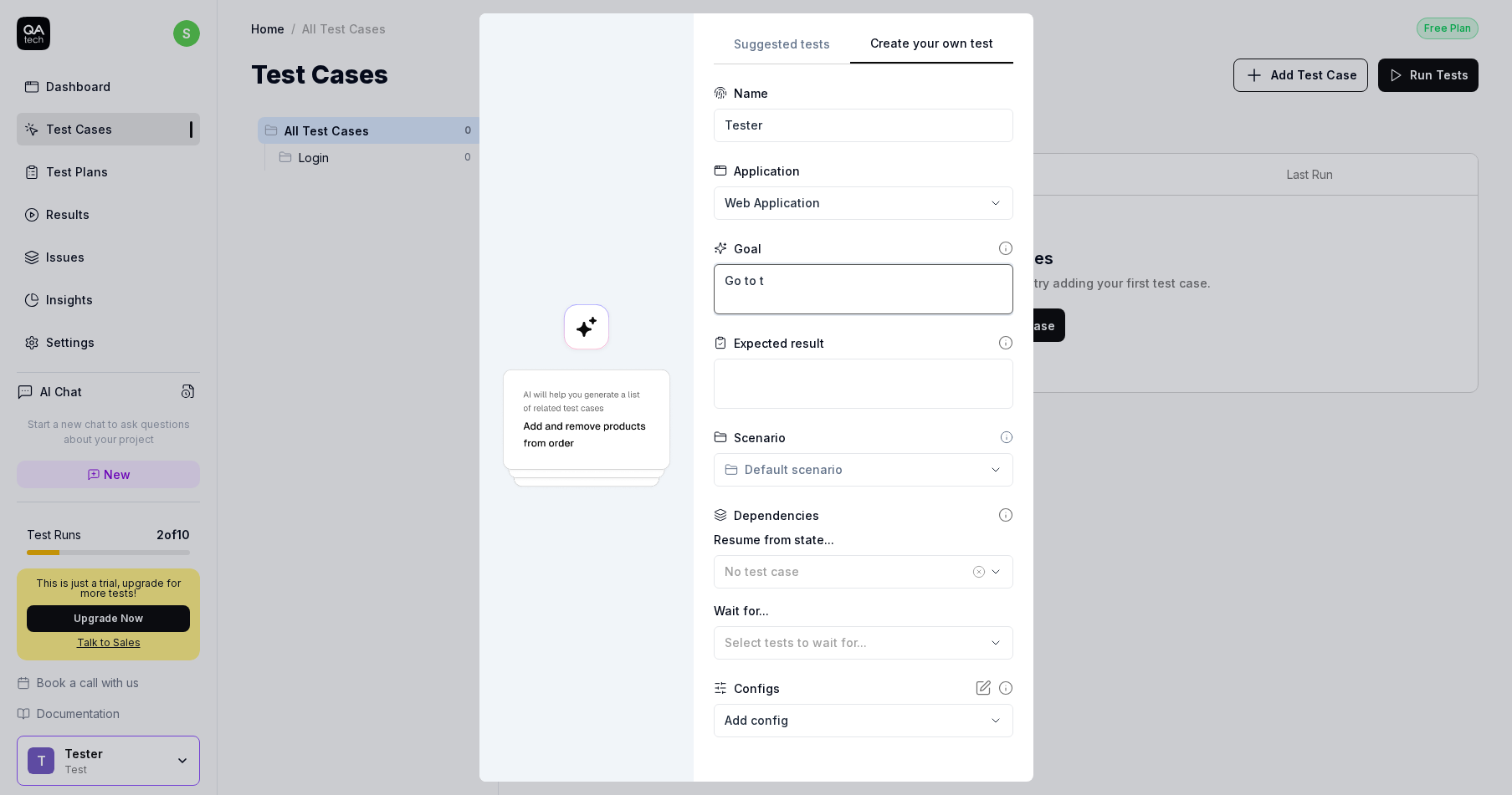
type textarea "Go to th"
type textarea "*"
type textarea "Go to the"
type textarea "*"
type textarea "Go to the"
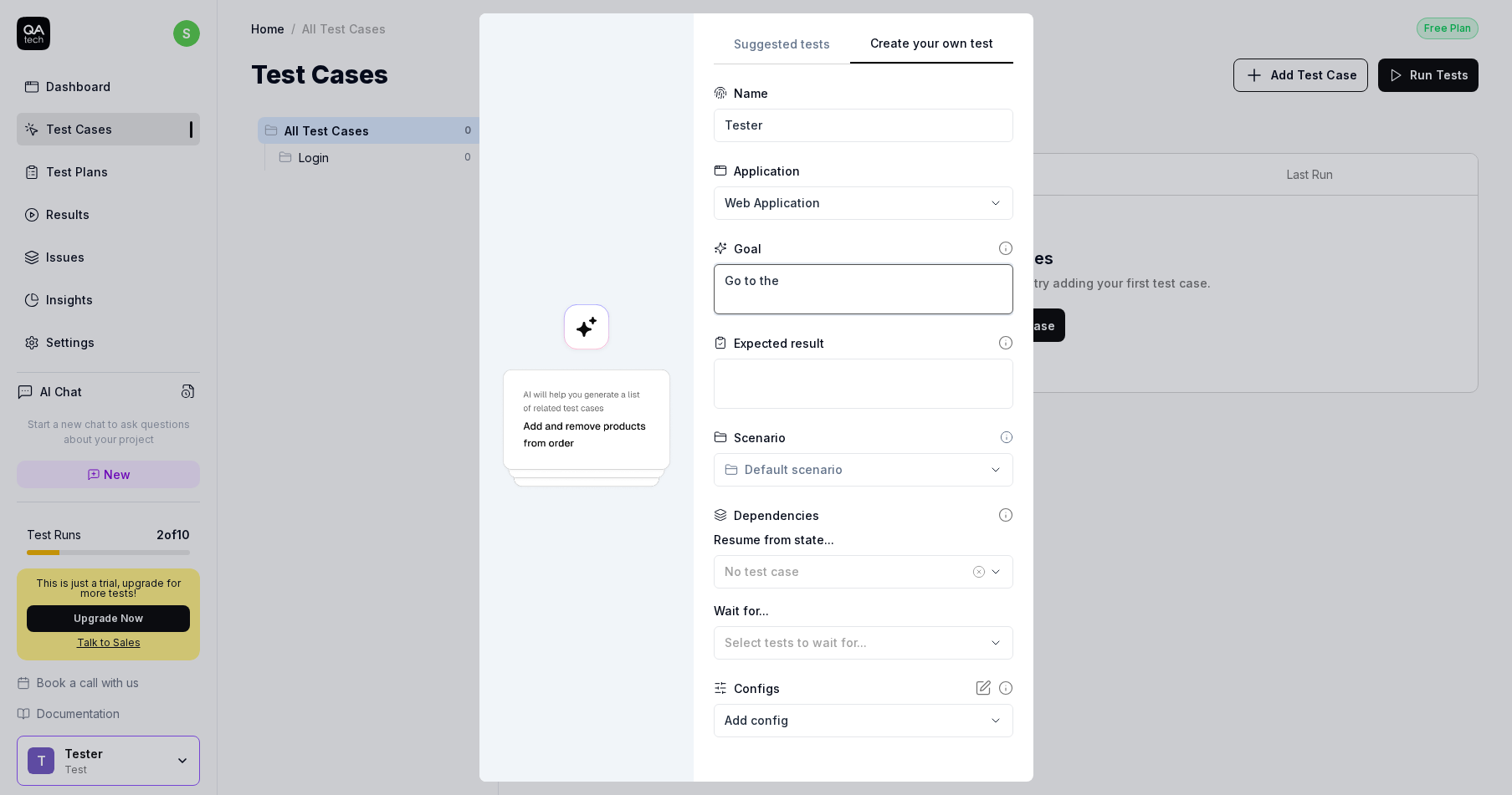
type textarea "*"
type textarea "Go to the p"
type textarea "*"
type textarea "Go to the pe"
type textarea "*"
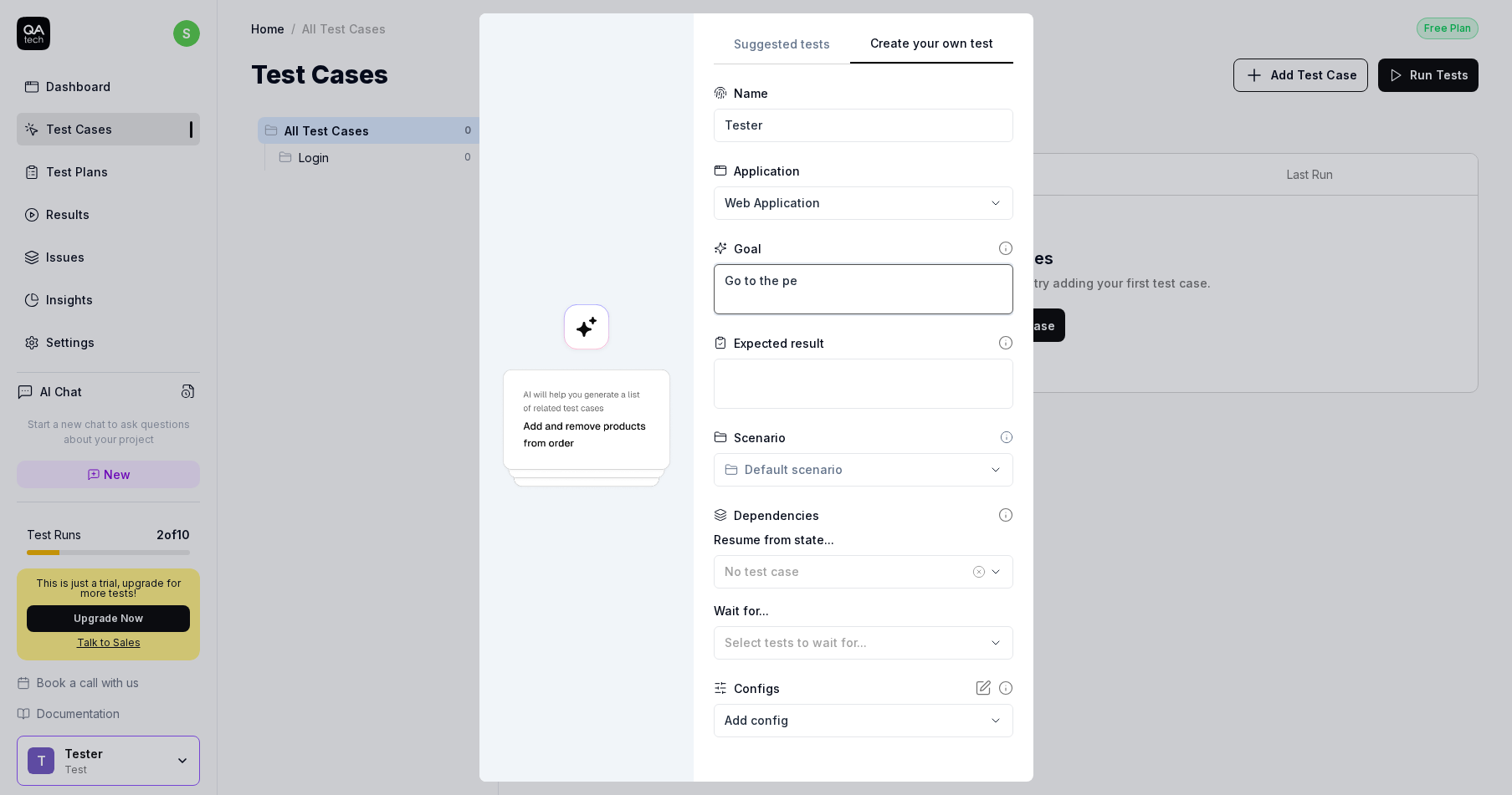
type textarea "Go to the peo"
type textarea "*"
type textarea "Go to the peop"
type textarea "*"
type textarea "Go to the people"
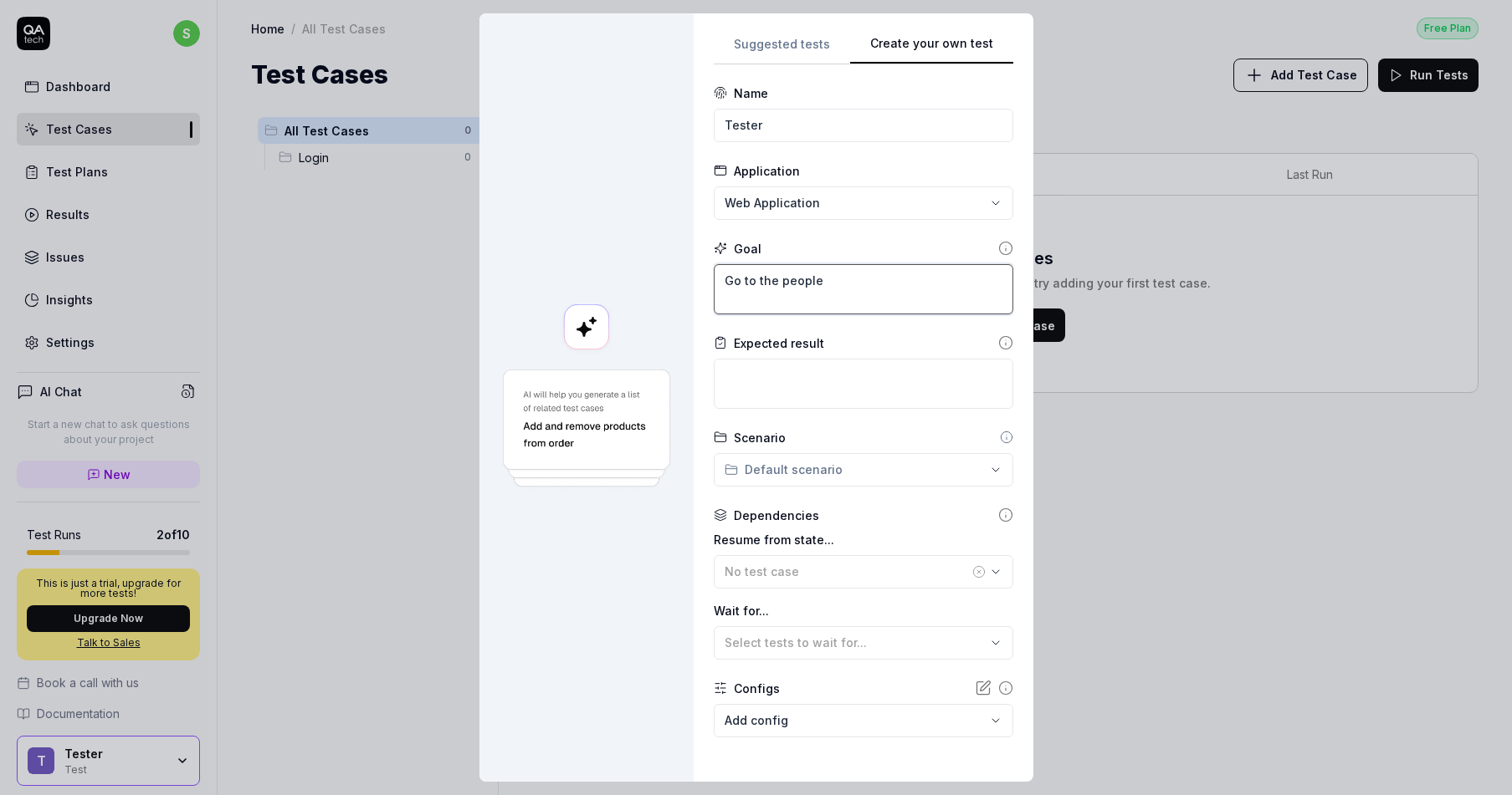
type textarea "*"
type textarea "Go to the people"
type textarea "*"
type textarea "Go to the people m"
type textarea "*"
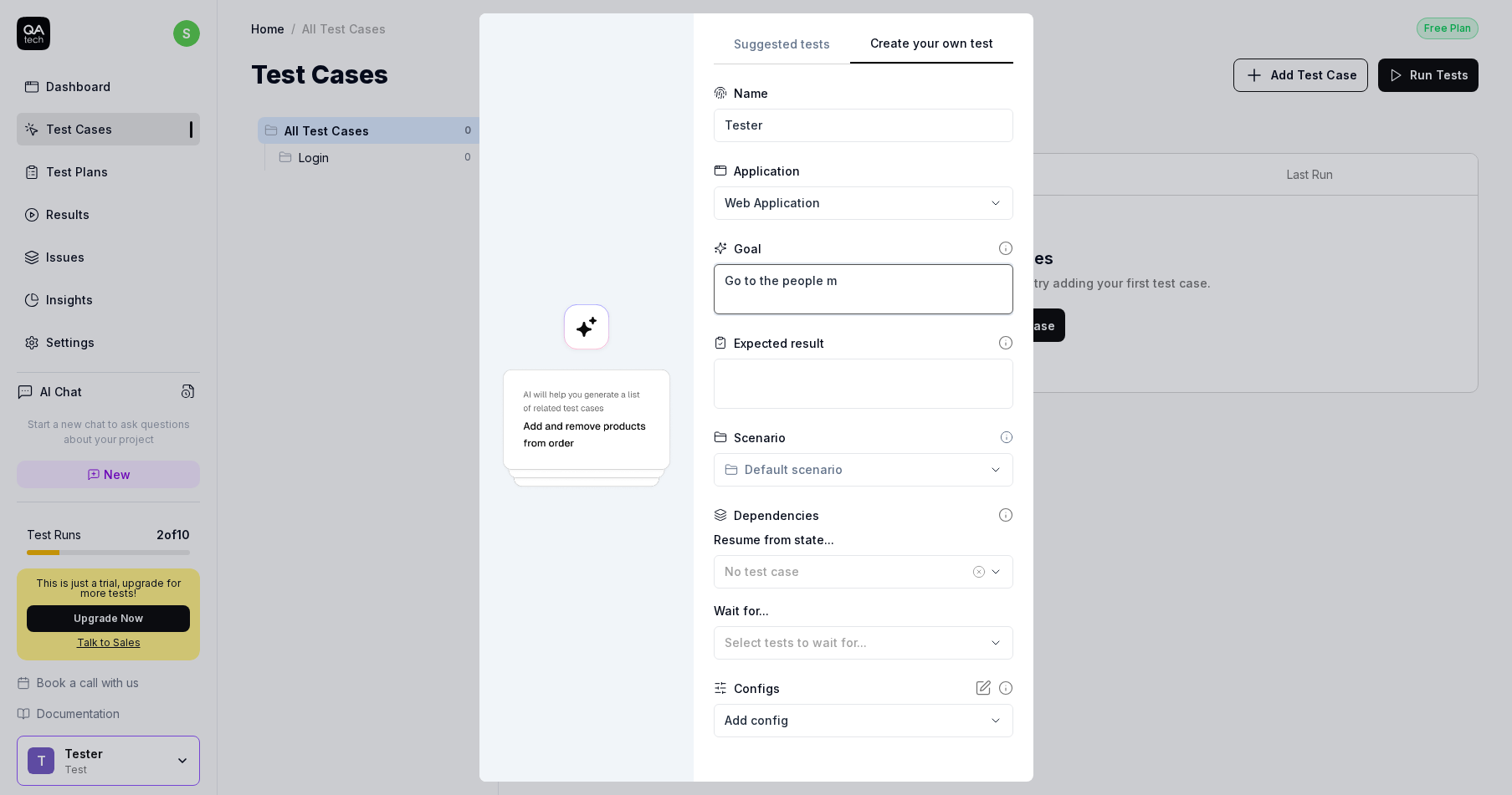
type textarea "Go to the people mo"
type textarea "*"
type textarea "Go to the people mou"
type textarea "*"
type textarea "Go to the people moud"
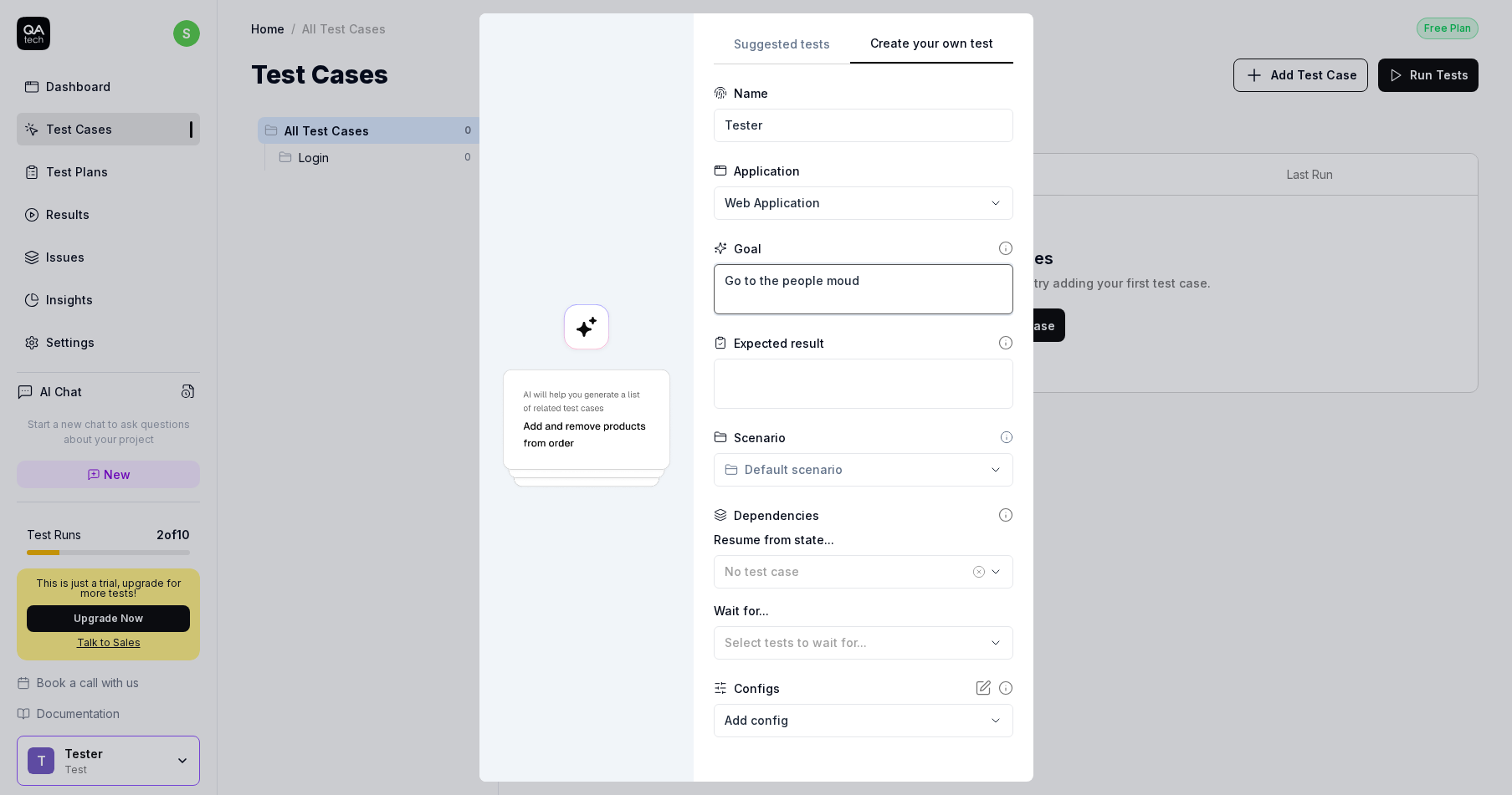
type textarea "*"
type textarea "Go to the people mou"
type textarea "*"
type textarea "Go to the people mo"
type textarea "*"
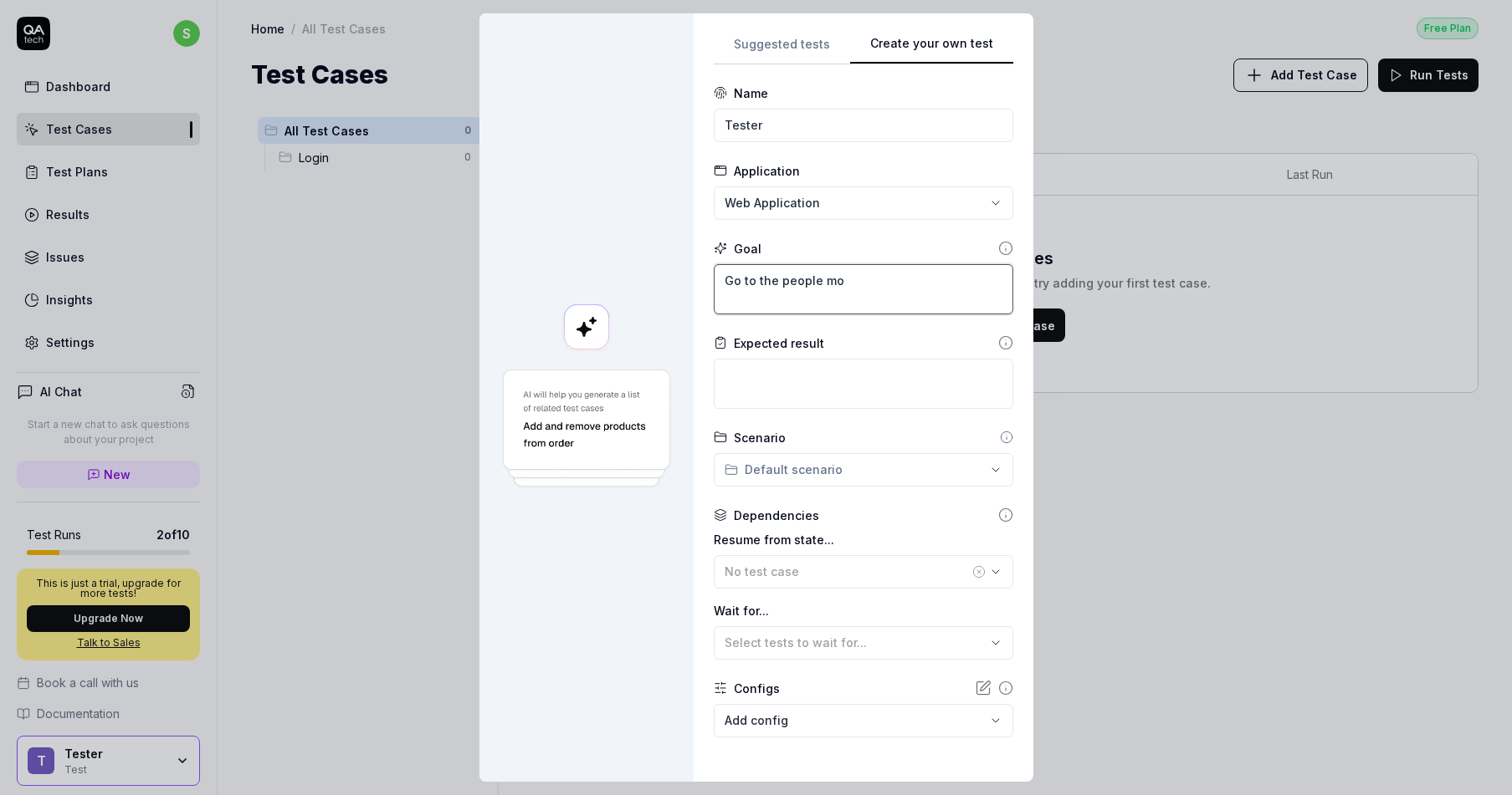
type textarea "Go to the people mod"
type textarea "*"
type textarea "Go to the people modu"
type textarea "*"
type textarea "Go to the people modul"
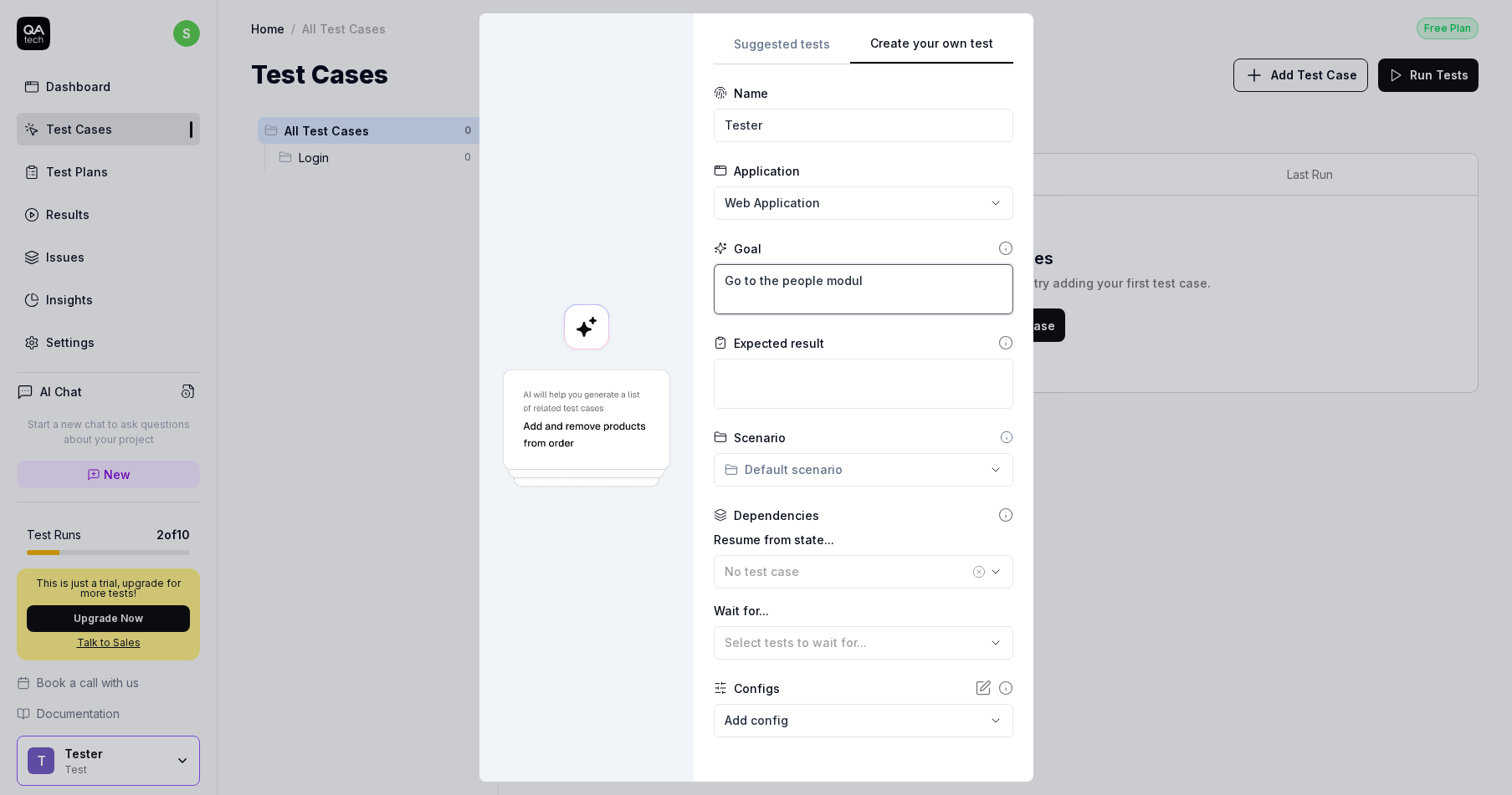
type textarea "*"
type textarea "Go to the people module"
type textarea "*"
type textarea "Go to the people module a"
type textarea "*"
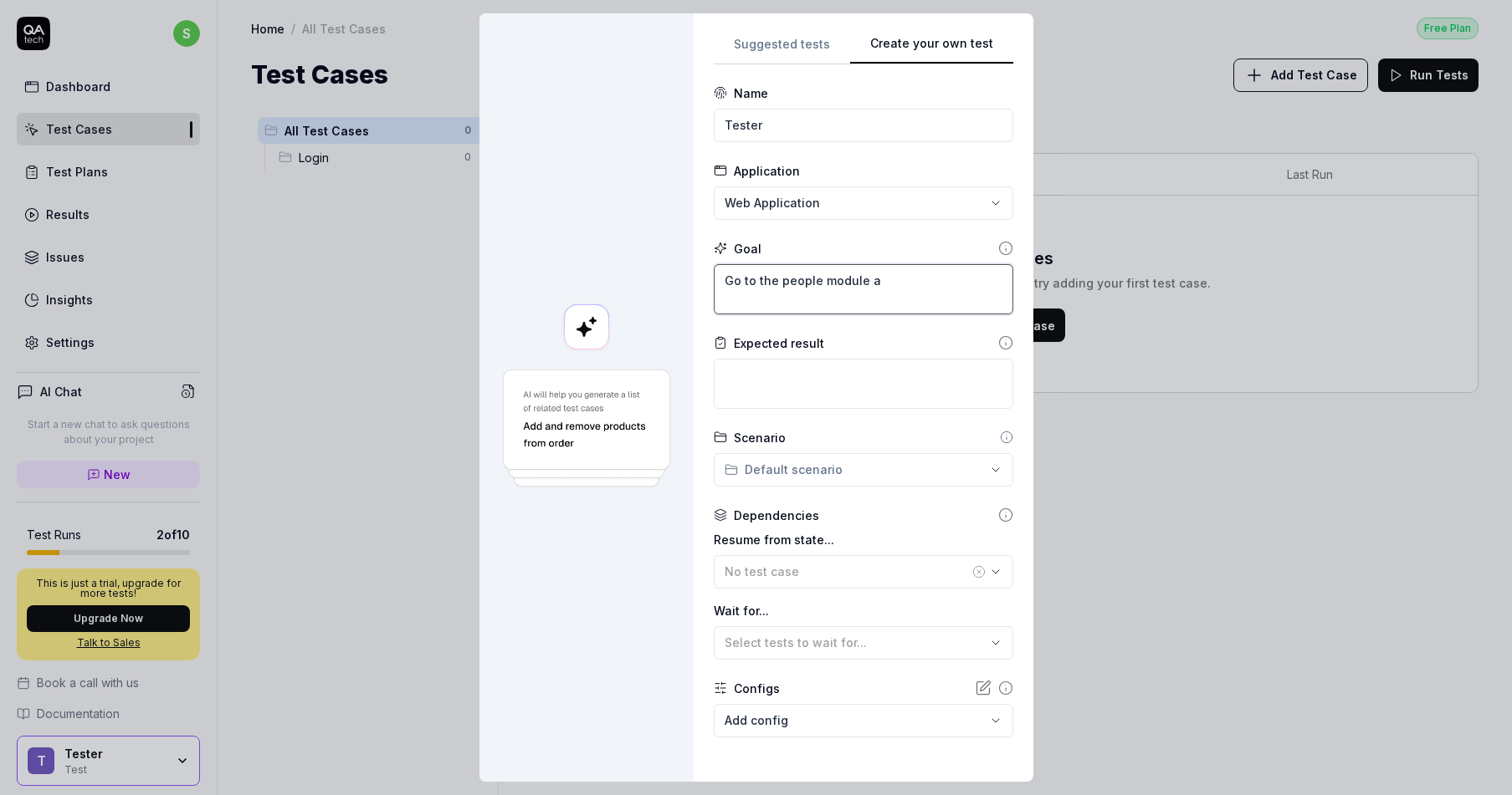
type textarea "Go to the people module an"
type textarea "*"
type textarea "Go to the people module and"
type textarea "*"
type textarea "Go to the people module and"
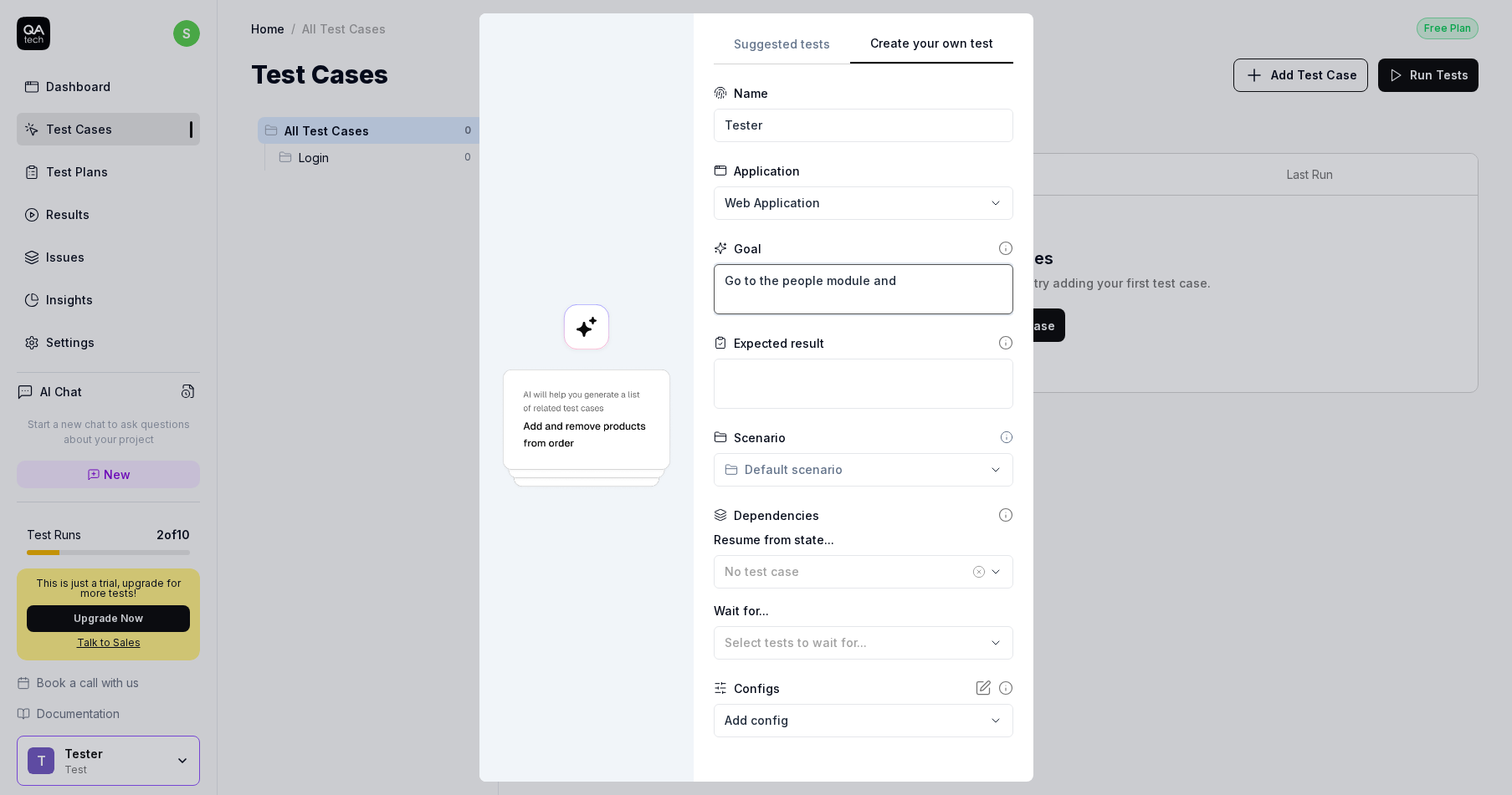
type textarea "*"
type textarea "Go to the people module and"
type textarea "*"
type textarea "Go to the people module an"
type textarea "*"
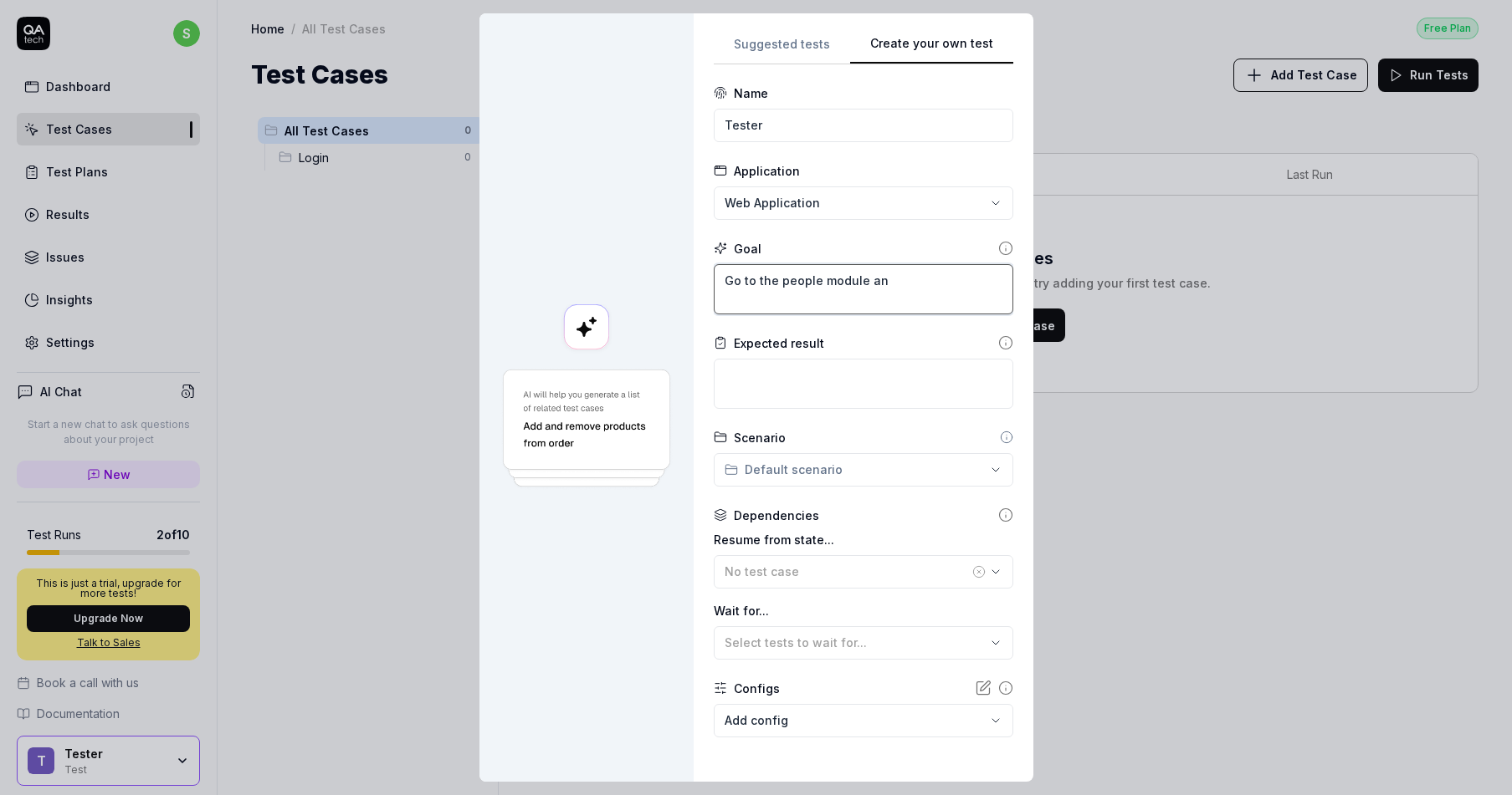
type textarea "Go to the people module a"
type textarea "*"
type textarea "Go to the people module"
type textarea "*"
type textarea "O"
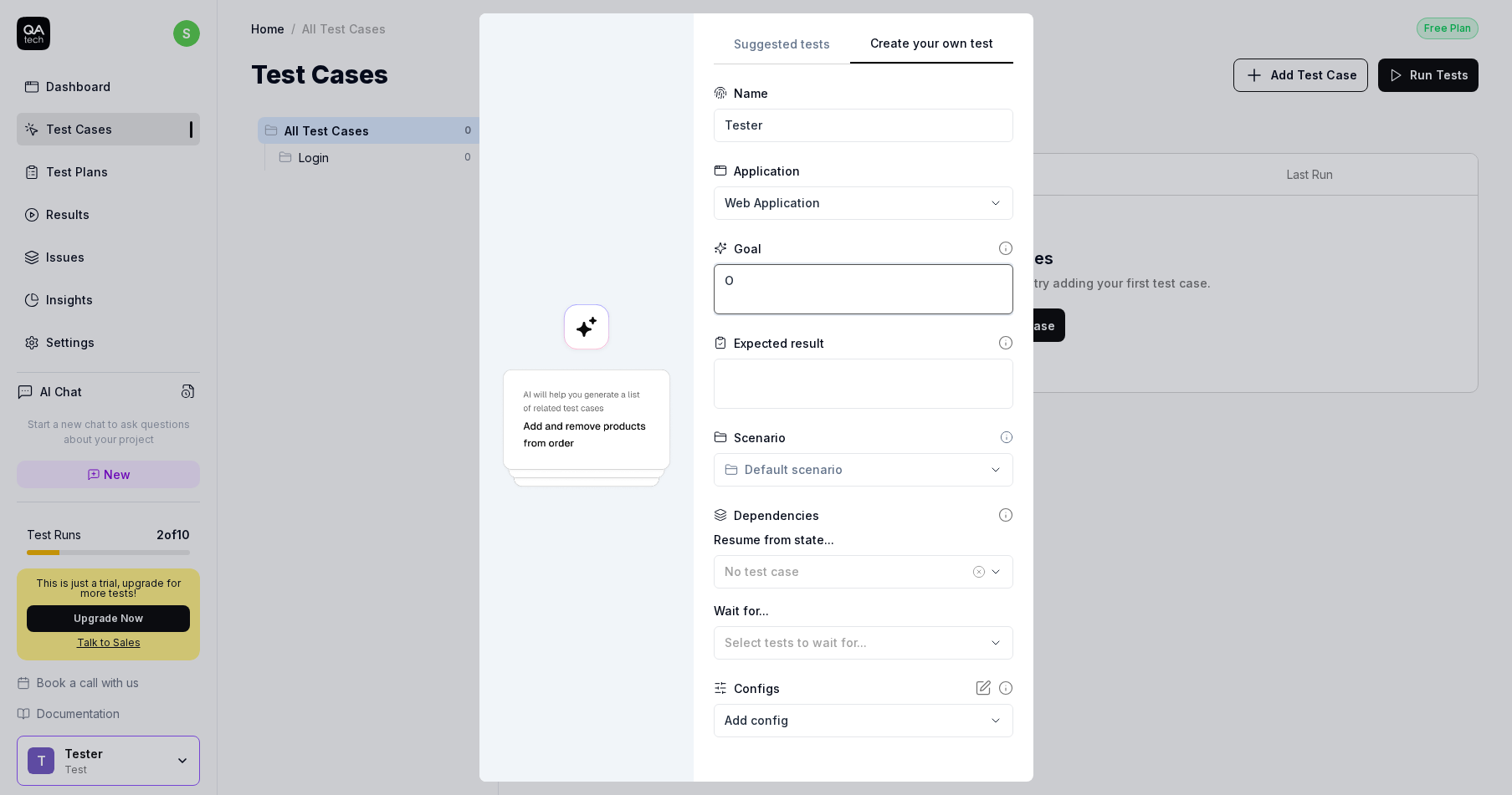
type textarea "*"
type textarea "Op"
type textarea "*"
type textarea "Ope"
type textarea "*"
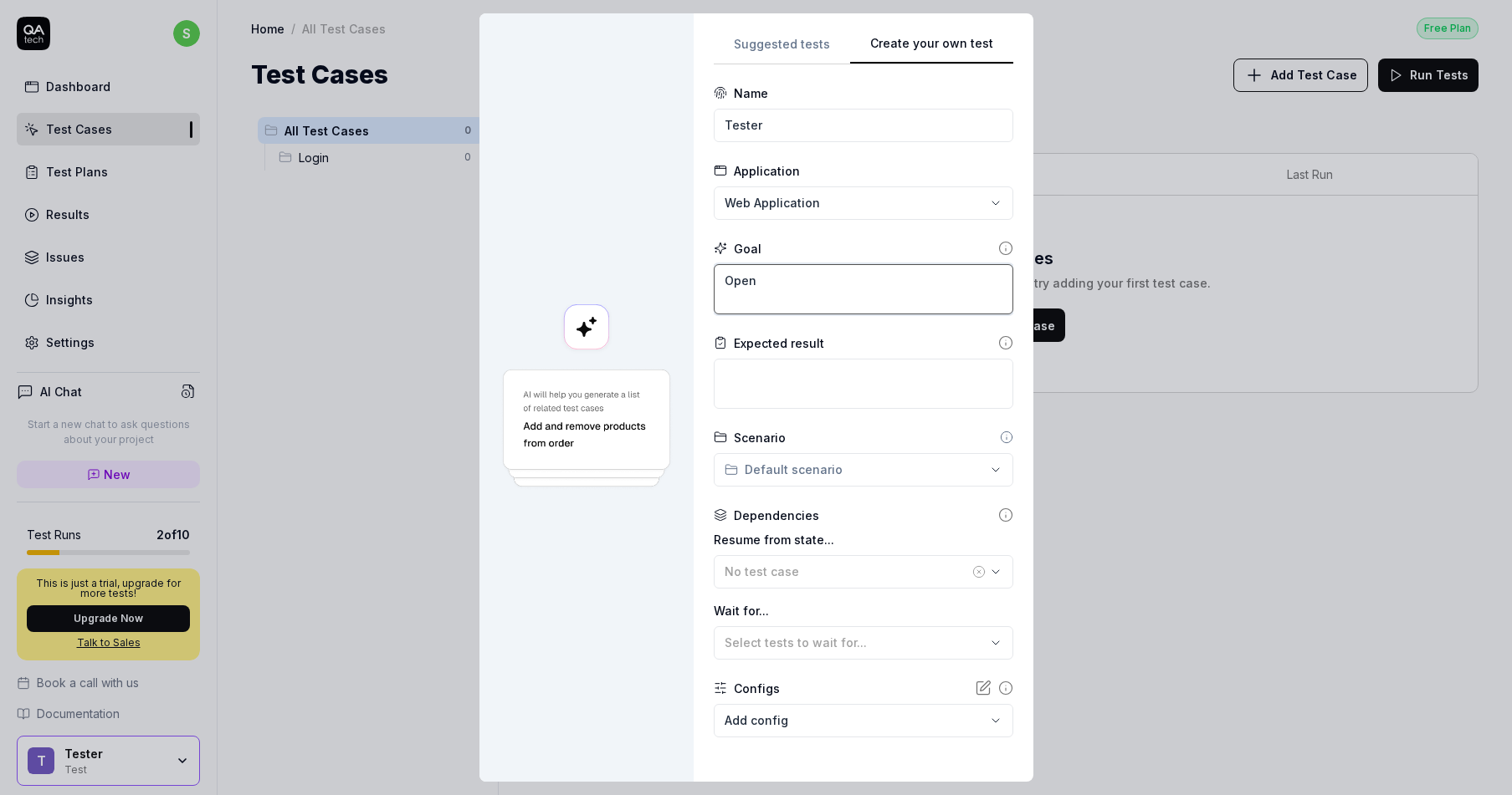
type textarea "Open"
type textarea "*"
type textarea "Open u"
type textarea "*"
type textarea "Open up"
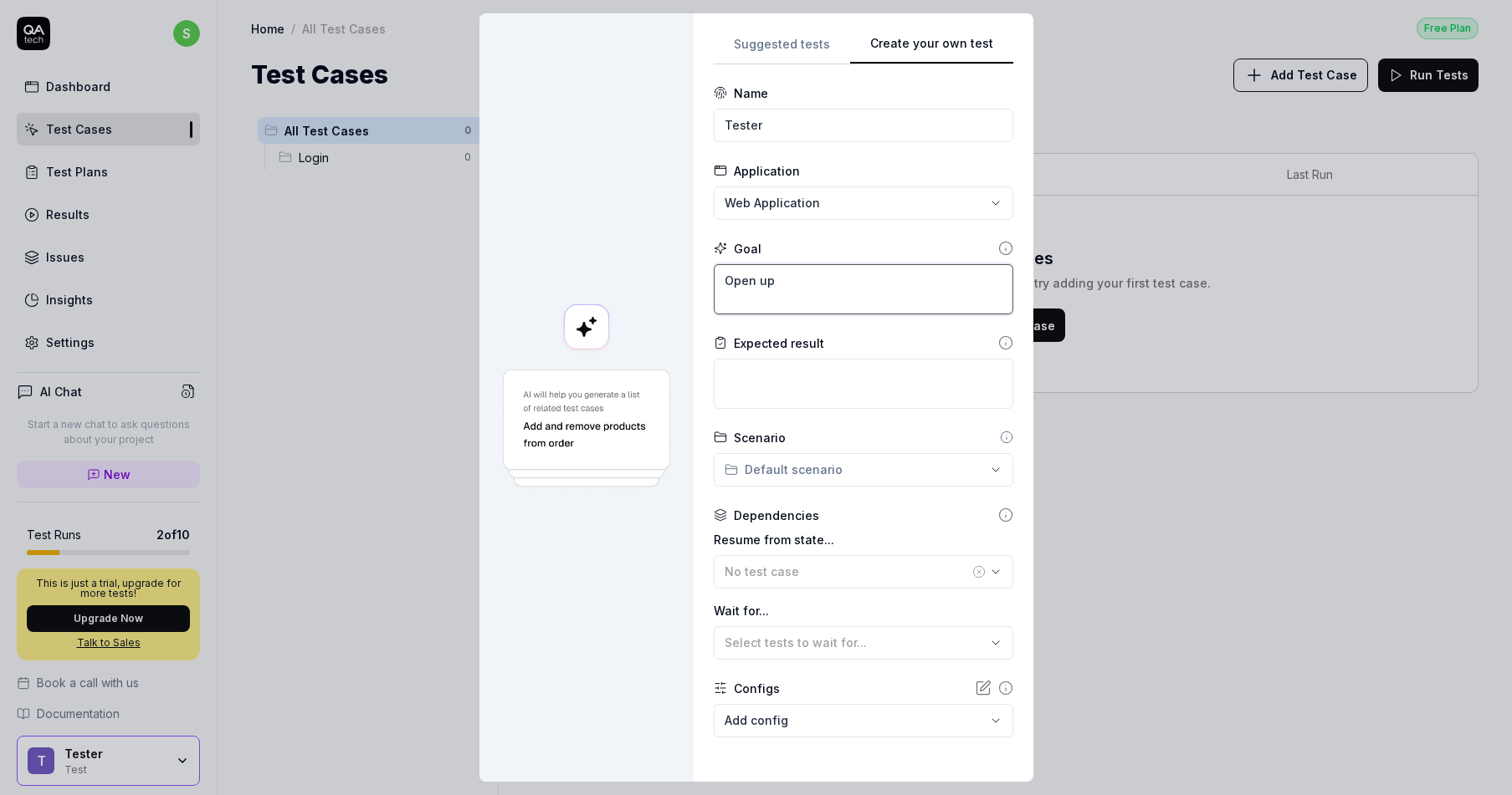
type textarea "*"
type textarea "Open up t"
type textarea "*"
type textarea "Open up th"
type textarea "*"
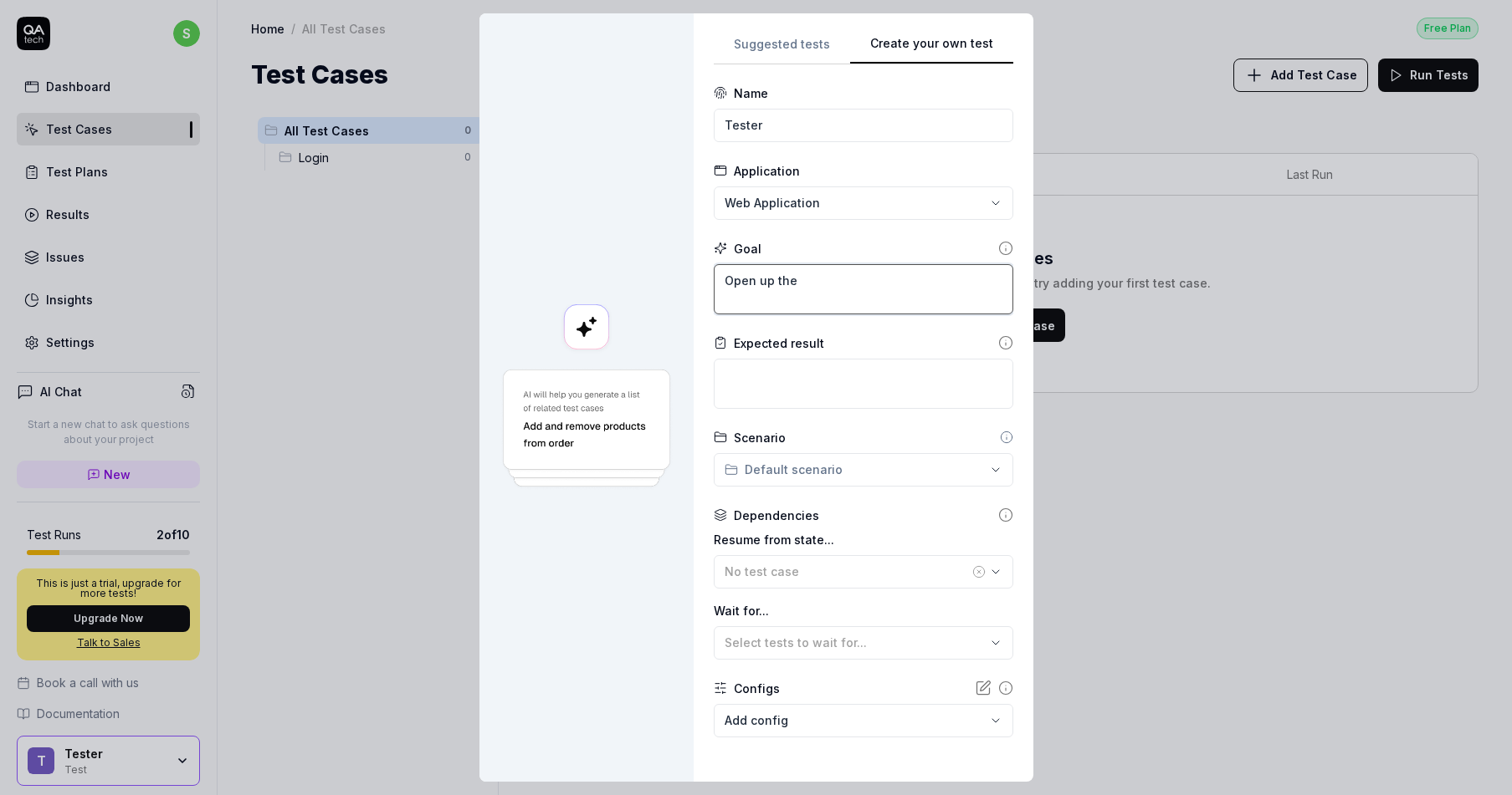
type textarea "Open up the"
type textarea "*"
type textarea "Open up the P"
type textarea "*"
type textarea "Open up the Pe"
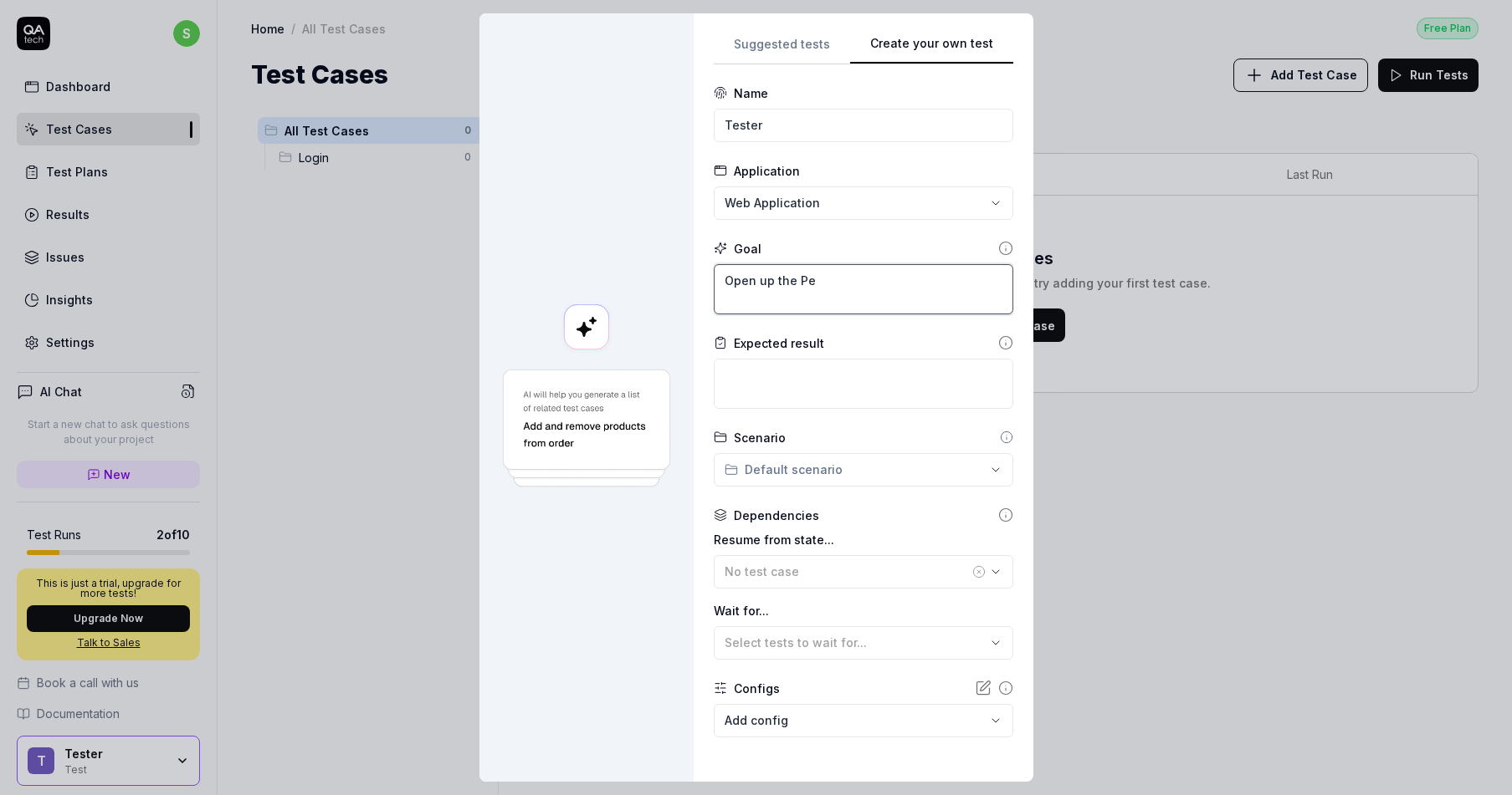
type textarea "*"
type textarea "Open up the Peo"
type textarea "*"
type textarea "Open up the Peop"
type textarea "*"
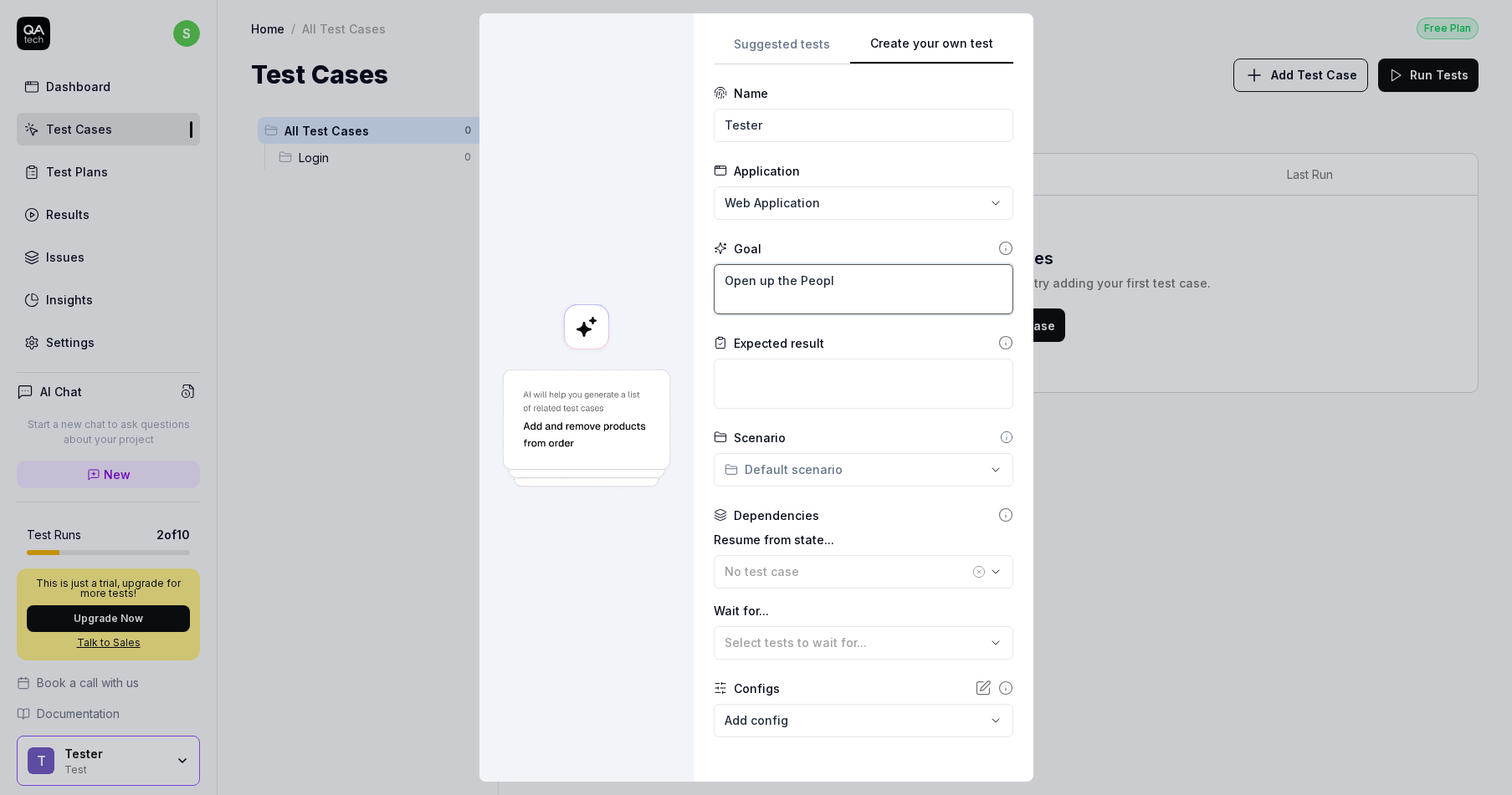
type textarea "Open up the People"
type textarea "*"
type textarea "Open up the People"
type textarea "*"
type textarea "Open up the People m"
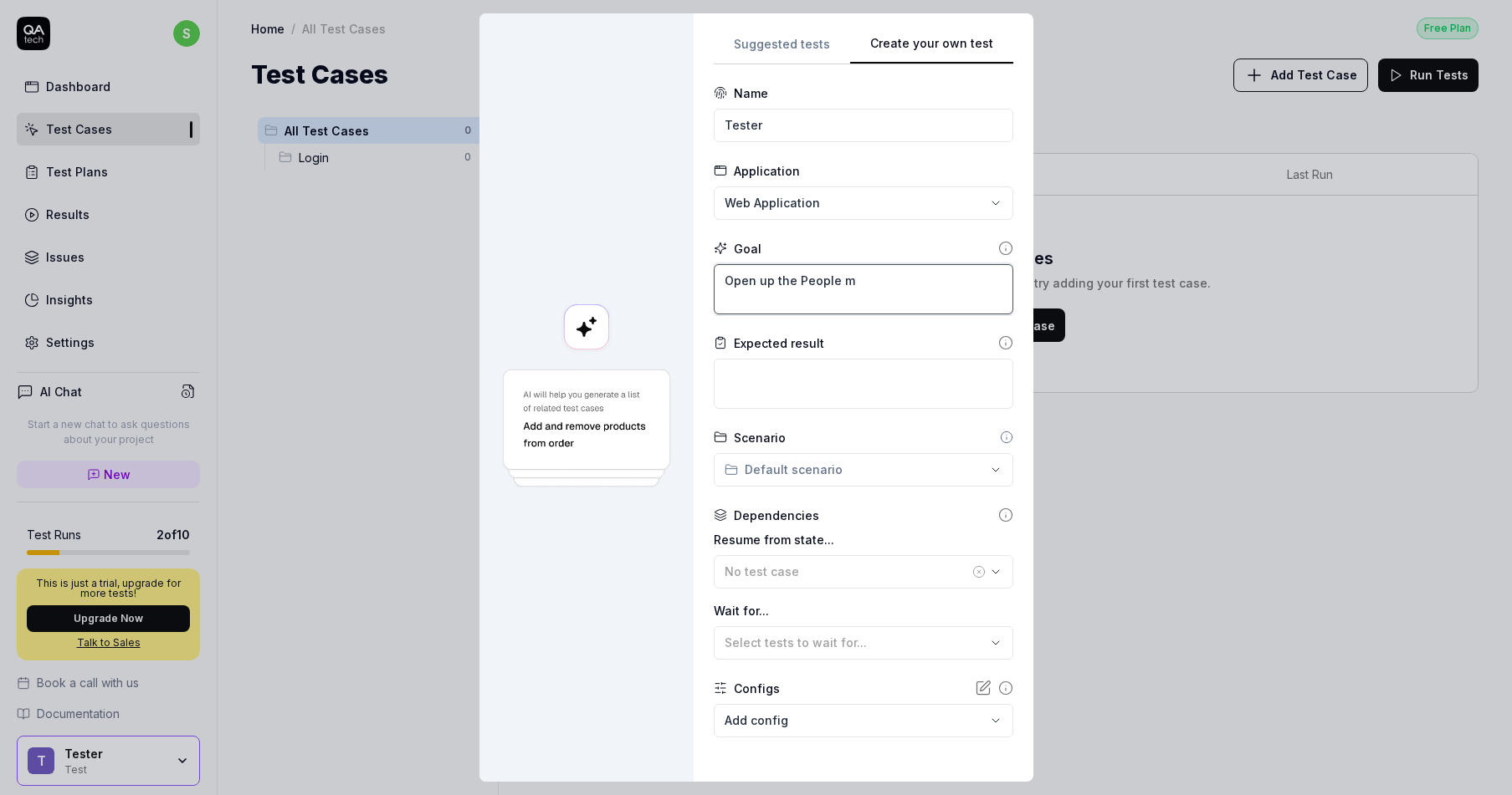
type textarea "*"
type textarea "Open up the People mo"
type textarea "*"
type textarea "Open up the People mod"
type textarea "*"
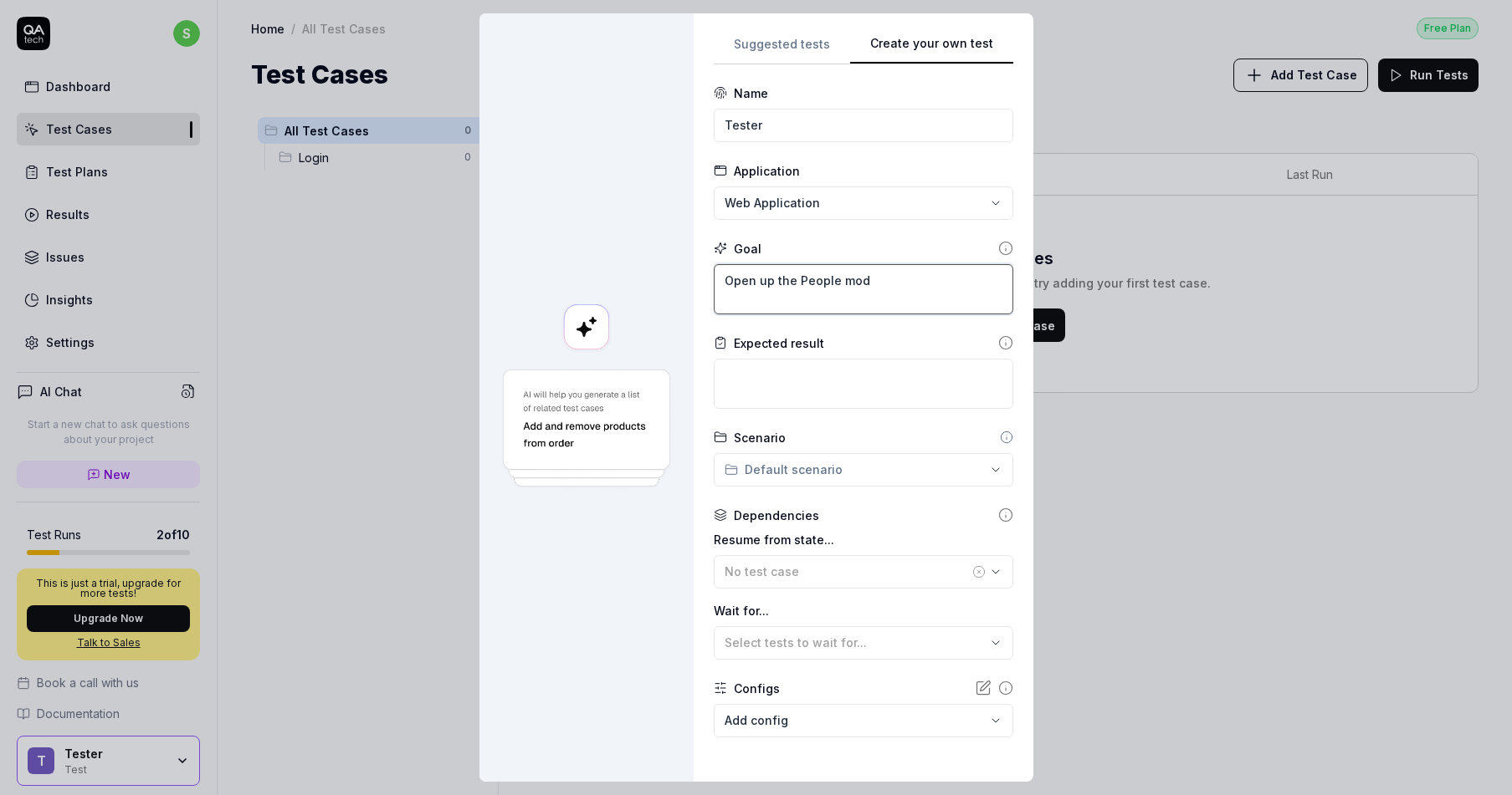
type textarea "Open up the People modu"
type textarea "*"
type textarea "Open up the People module"
type textarea "*"
type textarea "Open up the People module"
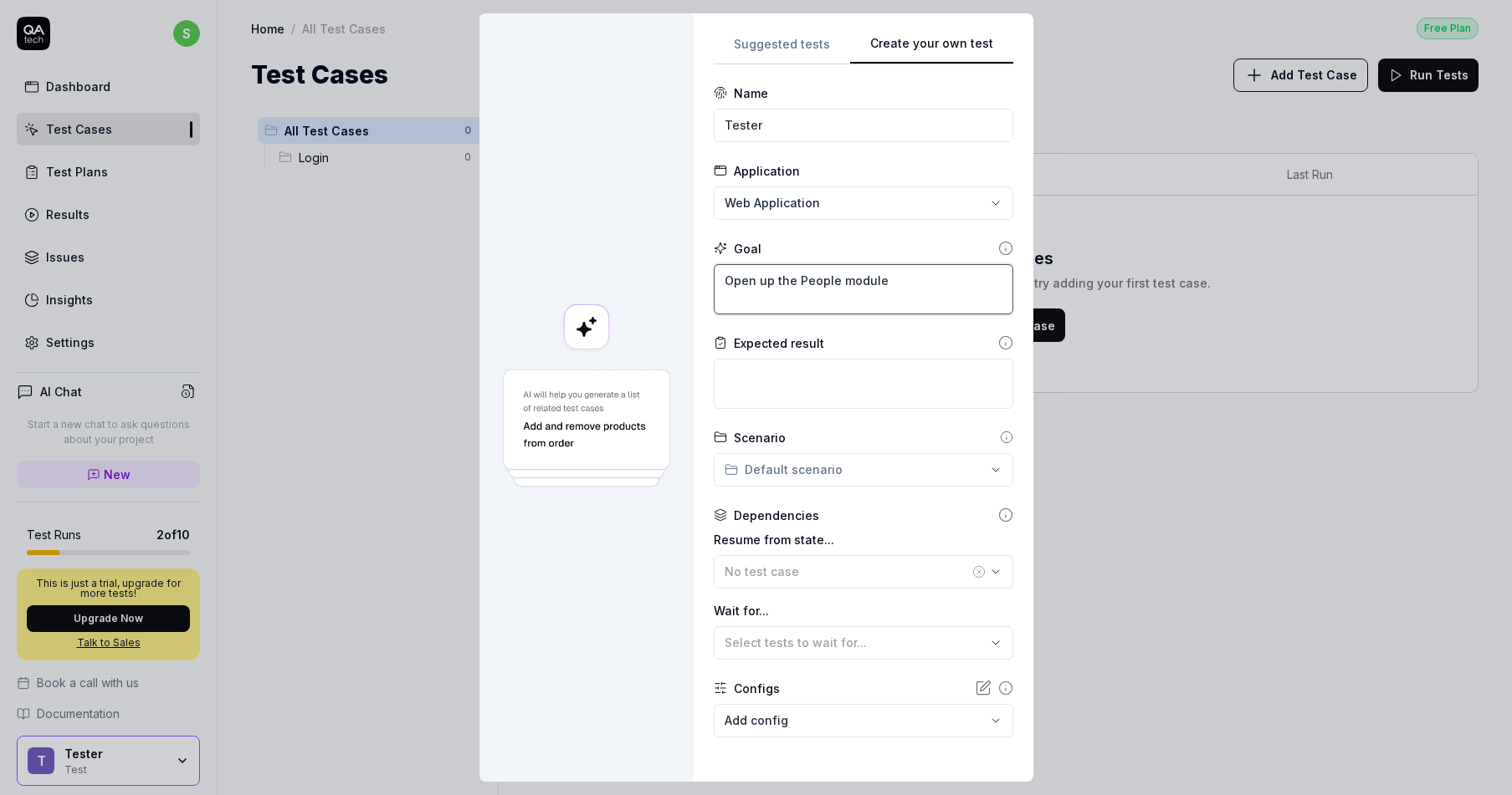
type textarea "*"
type textarea "Open up the People module"
click at [846, 385] on textarea at bounding box center [864, 383] width 300 height 50
click at [914, 307] on textarea "Open up the People module" at bounding box center [864, 289] width 300 height 50
type textarea "*"
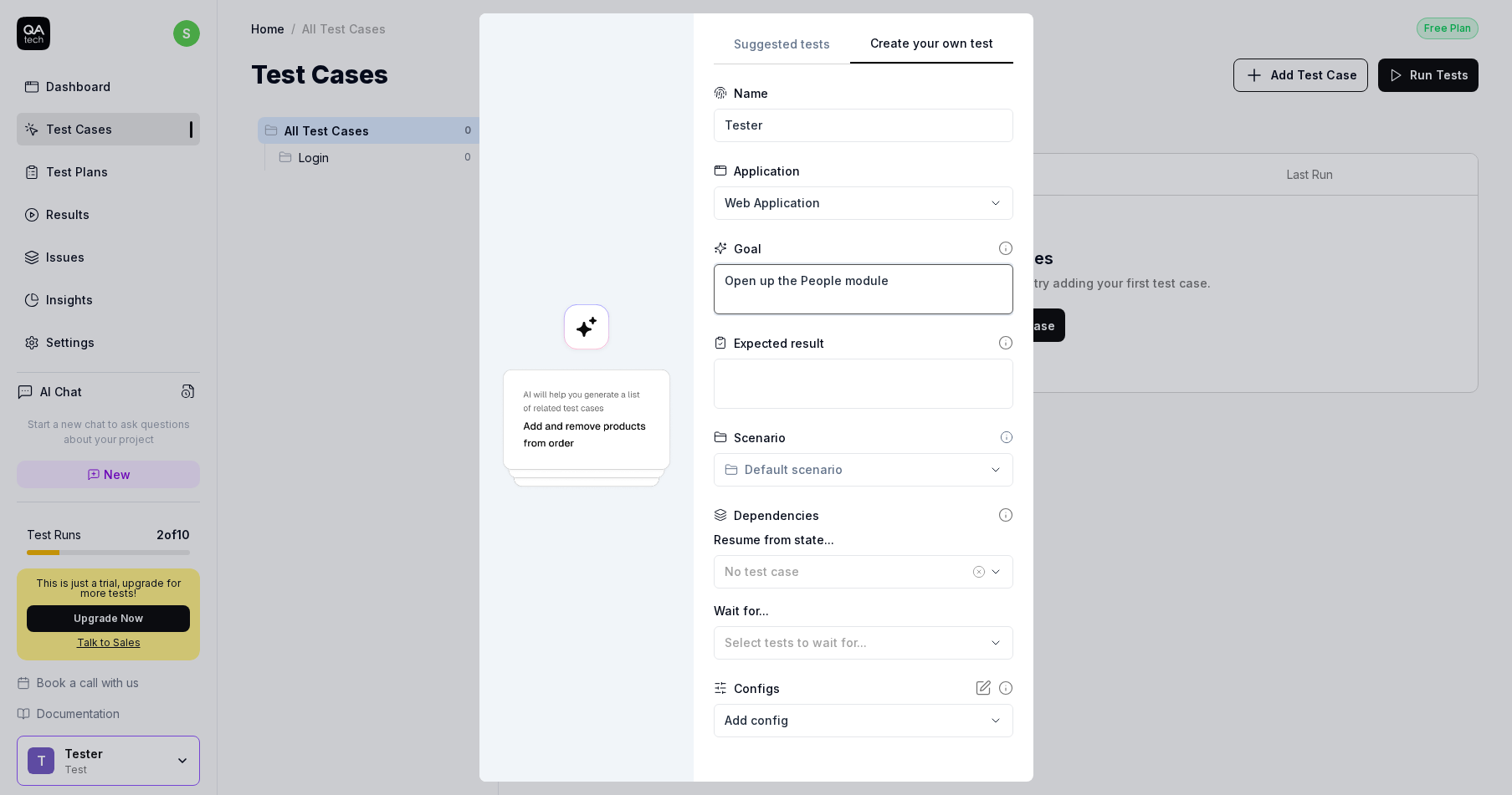
type textarea "Open up the People module i"
type textarea "*"
type textarea "Open up the People module in"
type textarea "*"
type textarea "Open up the People module in"
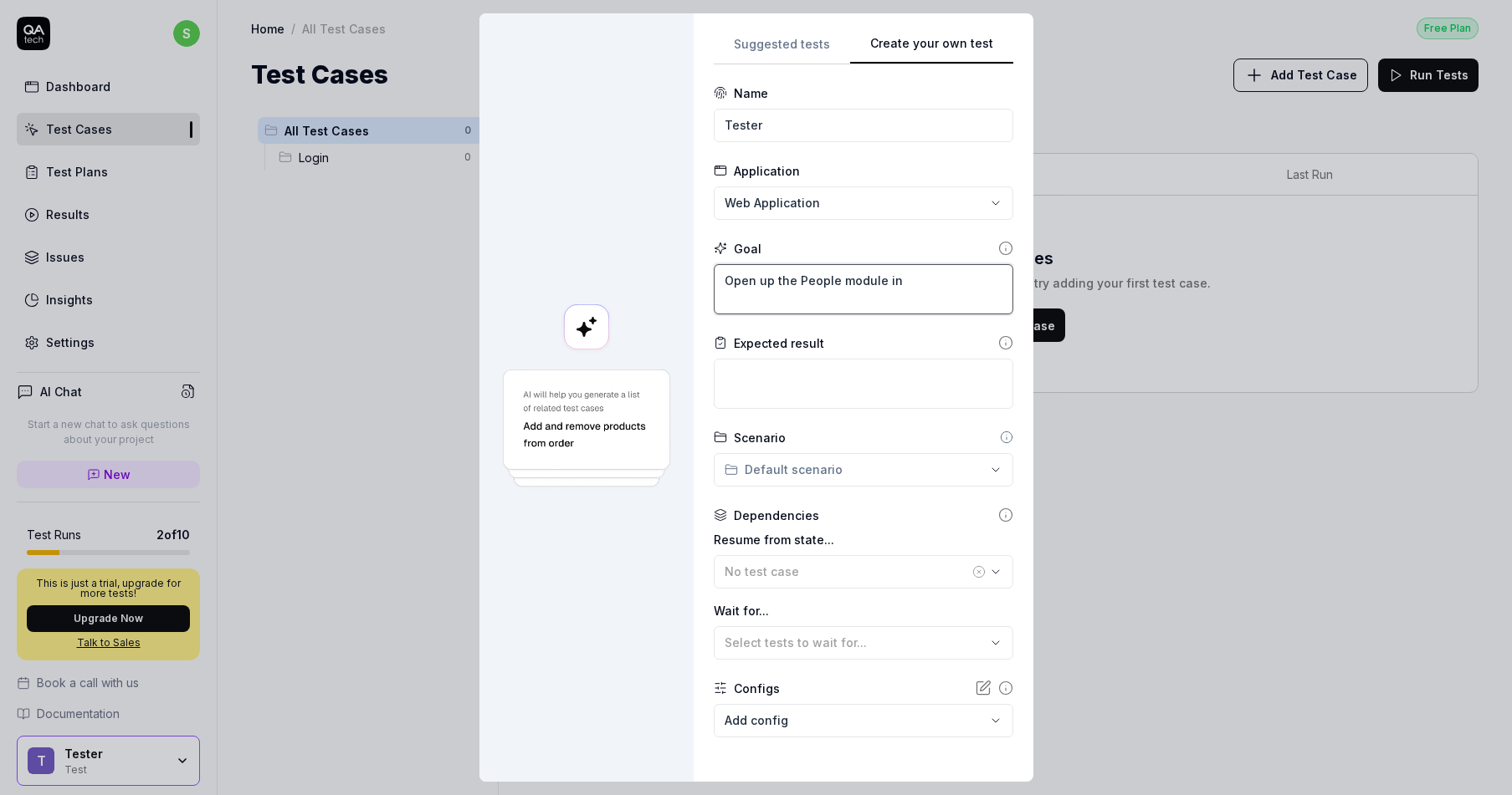
type textarea "*"
type textarea "Open up the People module in t"
type textarea "*"
type textarea "Open up the People module in th"
type textarea "*"
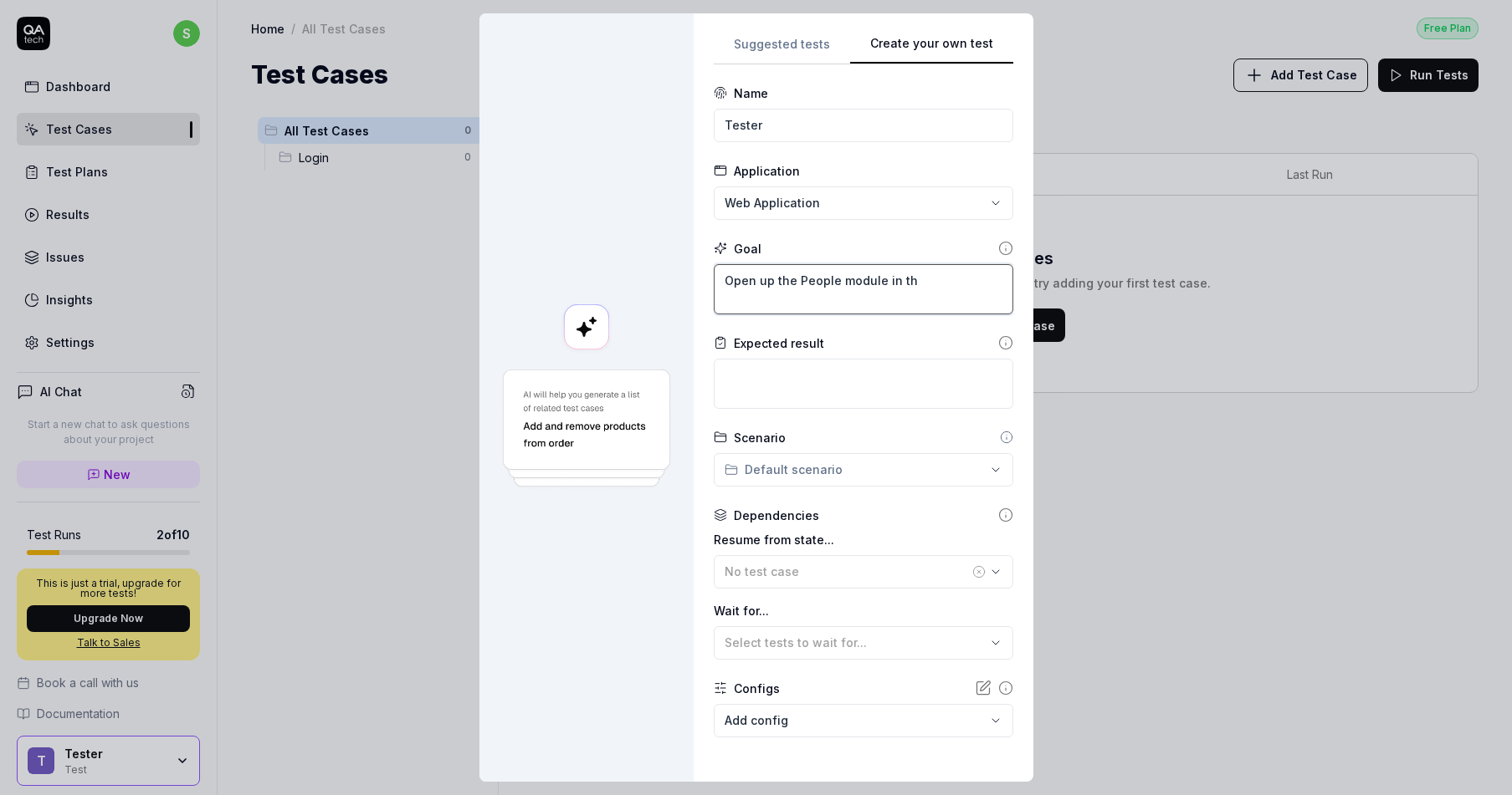
type textarea "Open up the People module in the"
type textarea "*"
type textarea "Open up the People module in the"
type textarea "*"
type textarea "Open up the People module in the l"
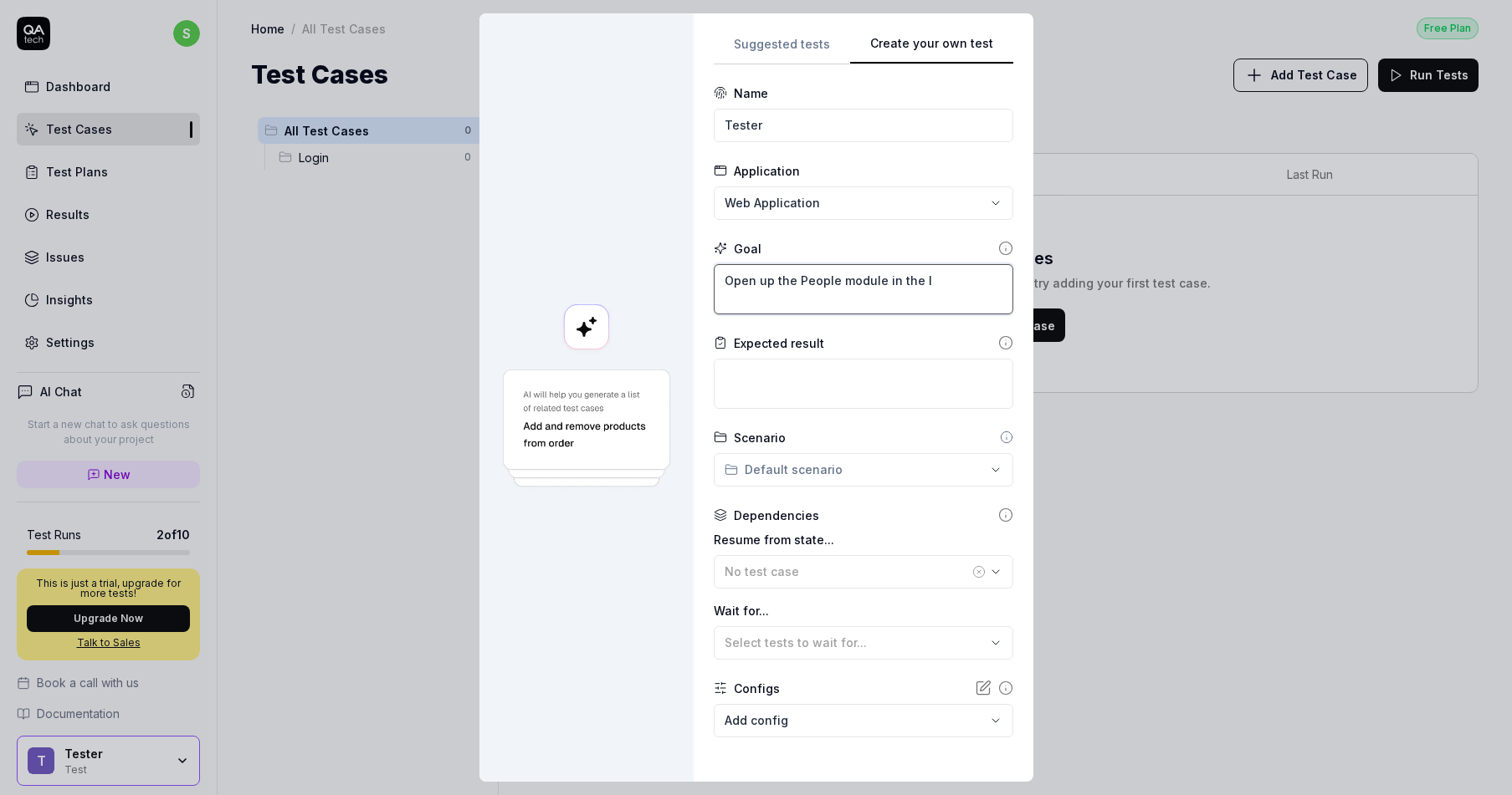
type textarea "*"
type textarea "Open up the People module in the le"
type textarea "*"
type textarea "Open up the People module in the lef"
type textarea "*"
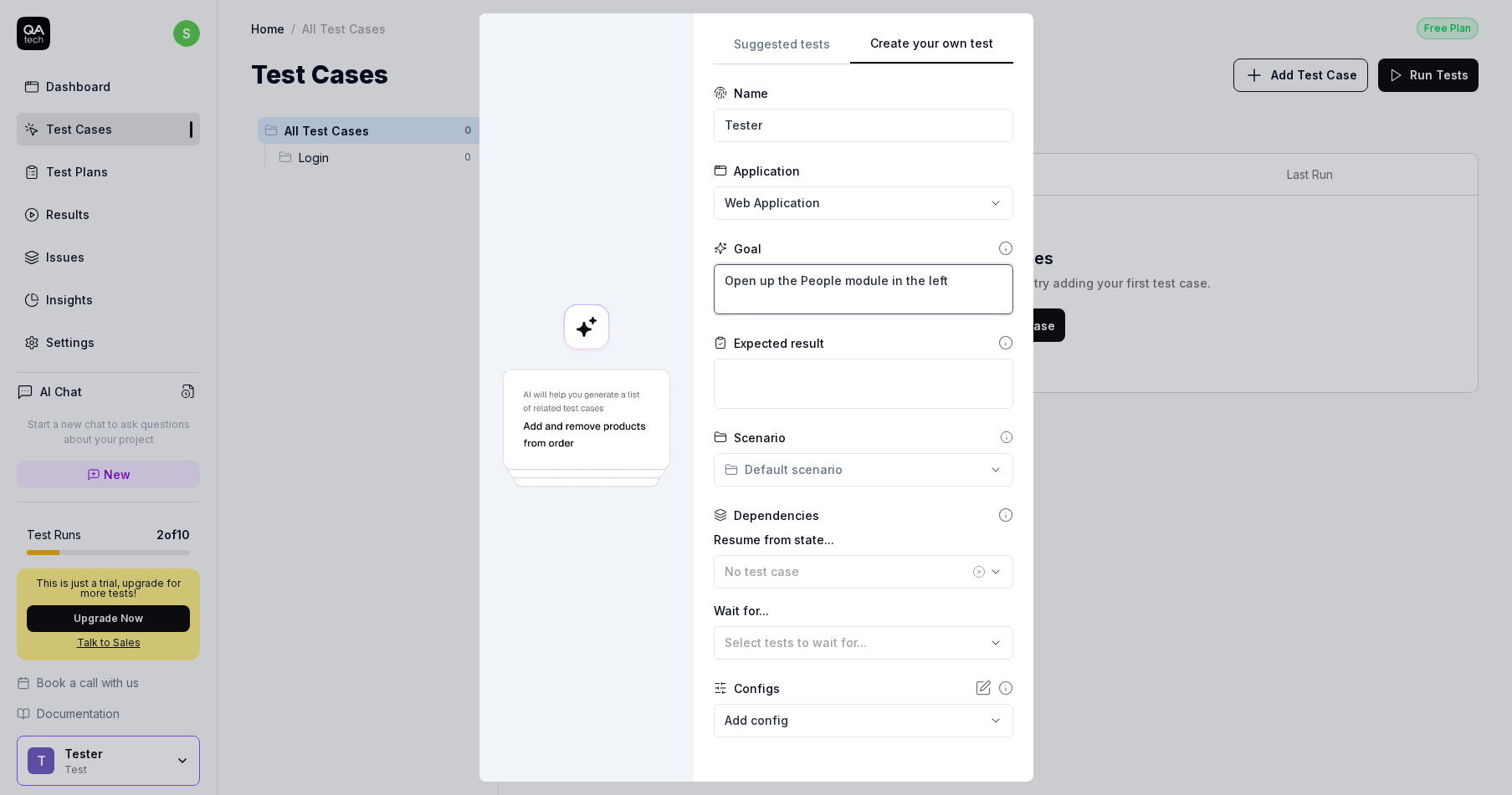
type textarea "Open up the People module in the left"
type textarea "*"
type textarea "Open up the People module in the left s"
type textarea "*"
type textarea "Open up the People module in the left si"
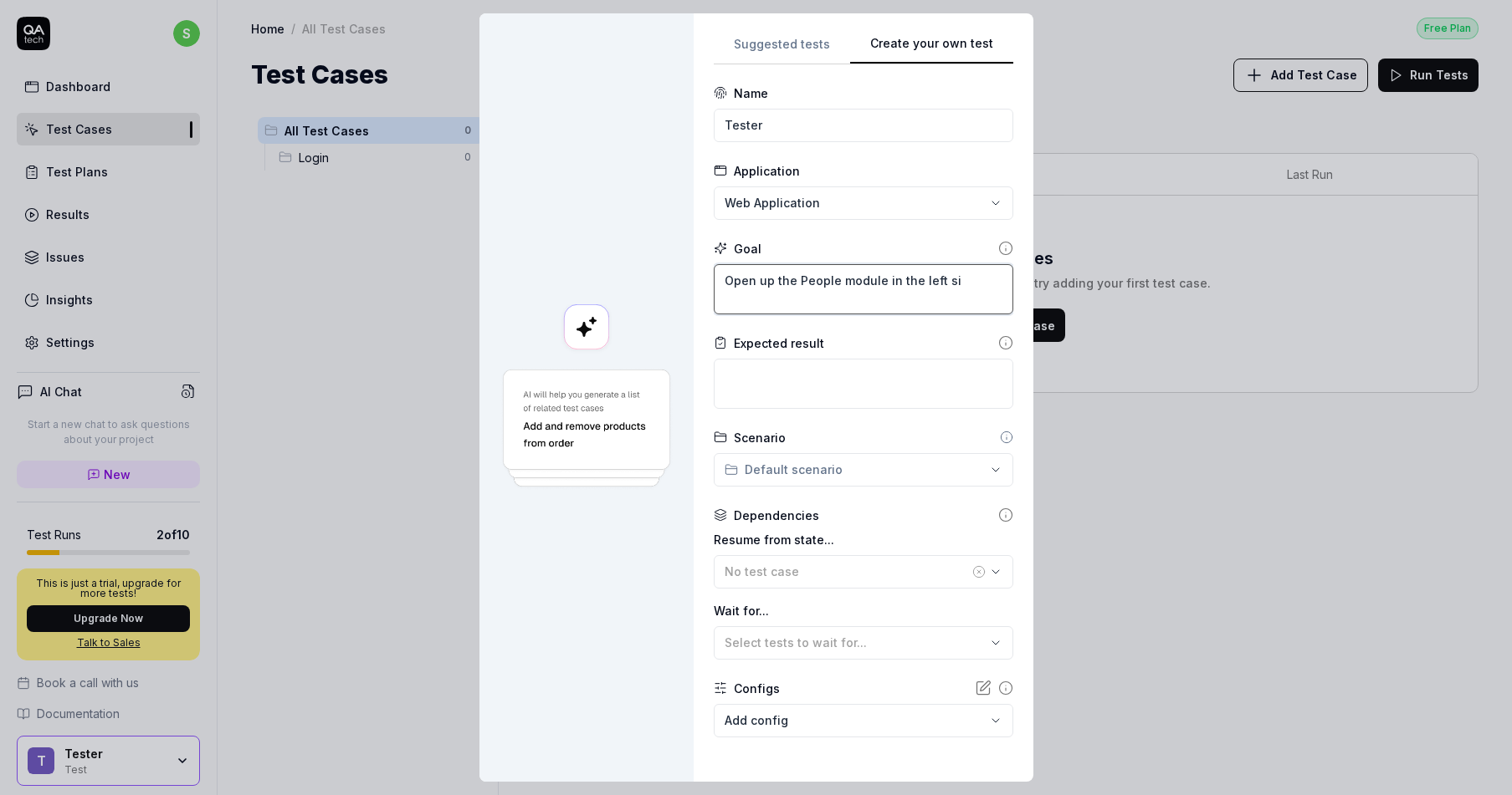
type textarea "*"
type textarea "Open up the People module in the left sid"
type textarea "*"
type textarea "Open up the People module in the left side"
type textarea "*"
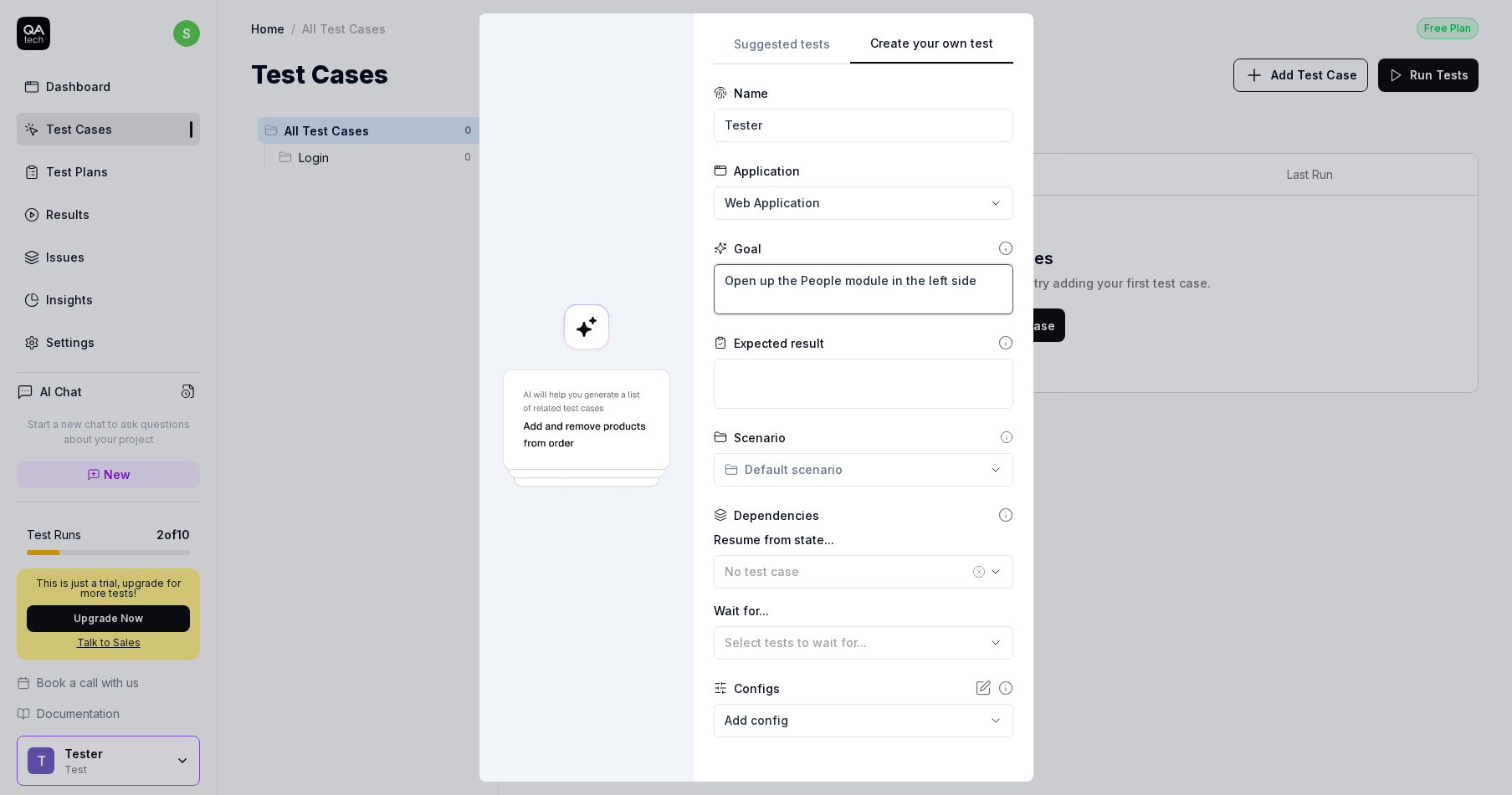
type textarea "Open up the People module in the left sideb"
type textarea "*"
type textarea "Open up the People module in the left sideba"
type textarea "*"
type textarea "Open up the People module in the left sidebar"
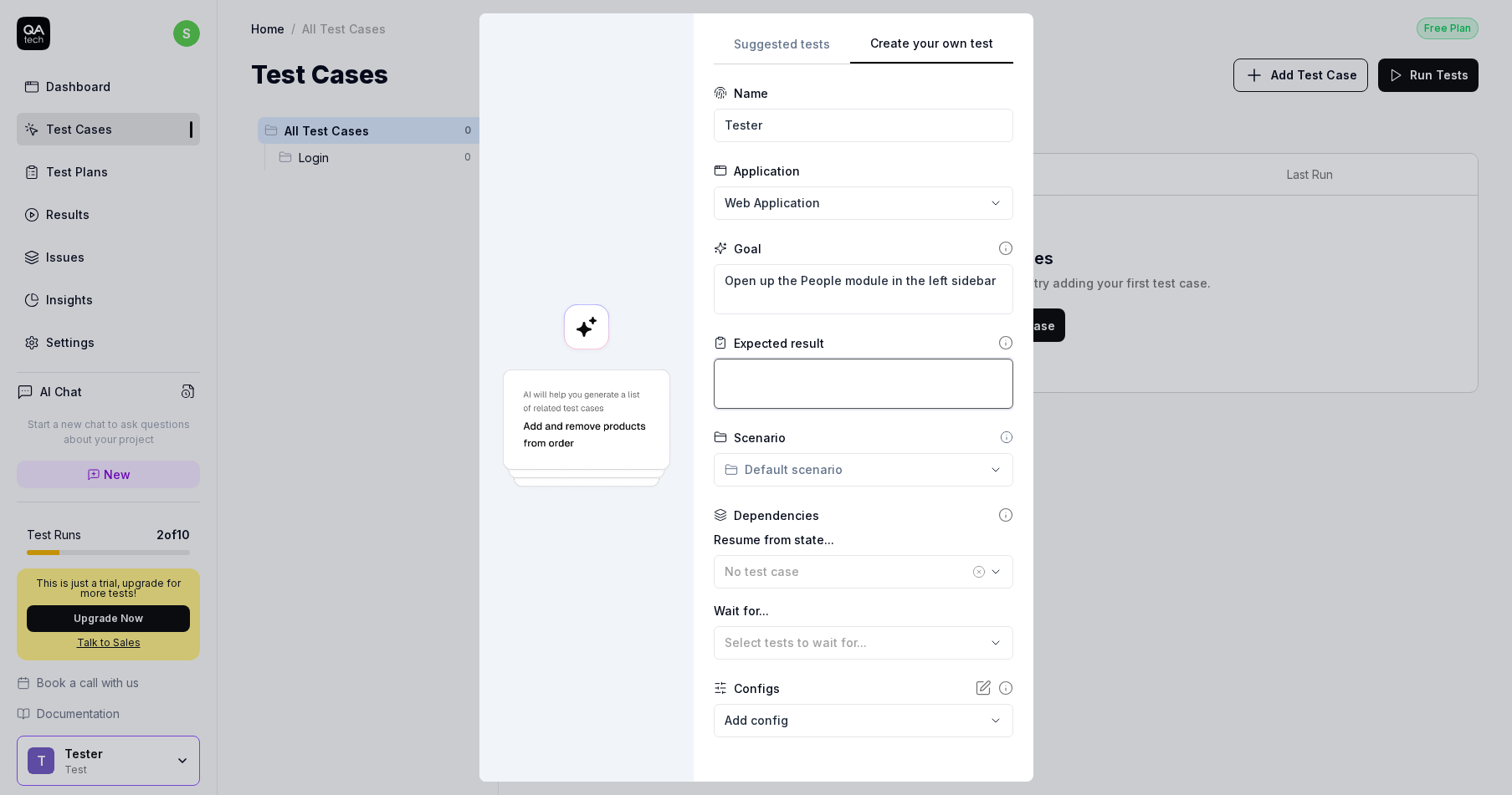
type textarea "*"
type textarea "O"
type textarea "*"
type textarea "Op"
type textarea "*"
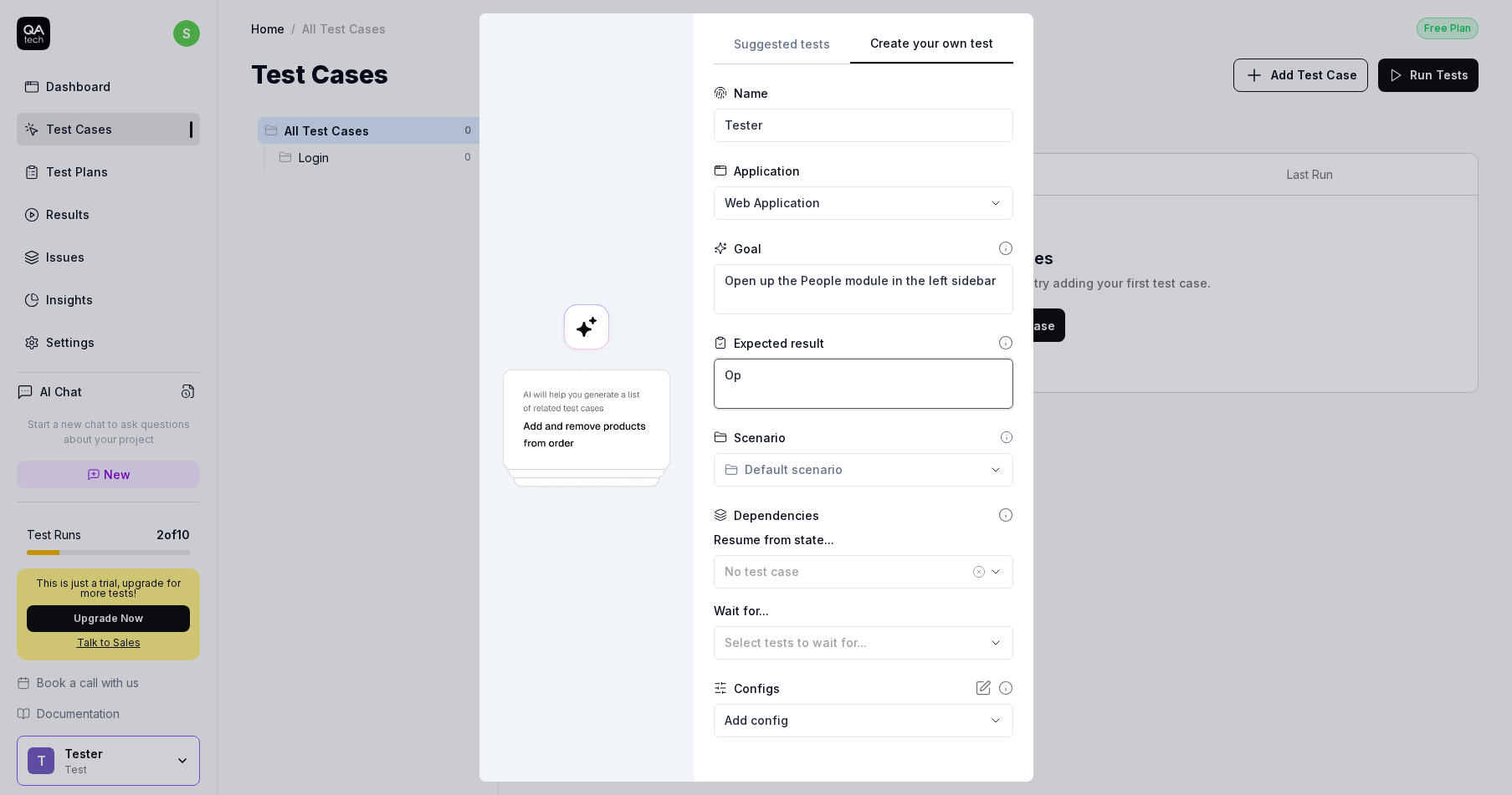
type textarea "Ope"
type textarea "*"
type textarea "Open"
type textarea "*"
type textarea "Open"
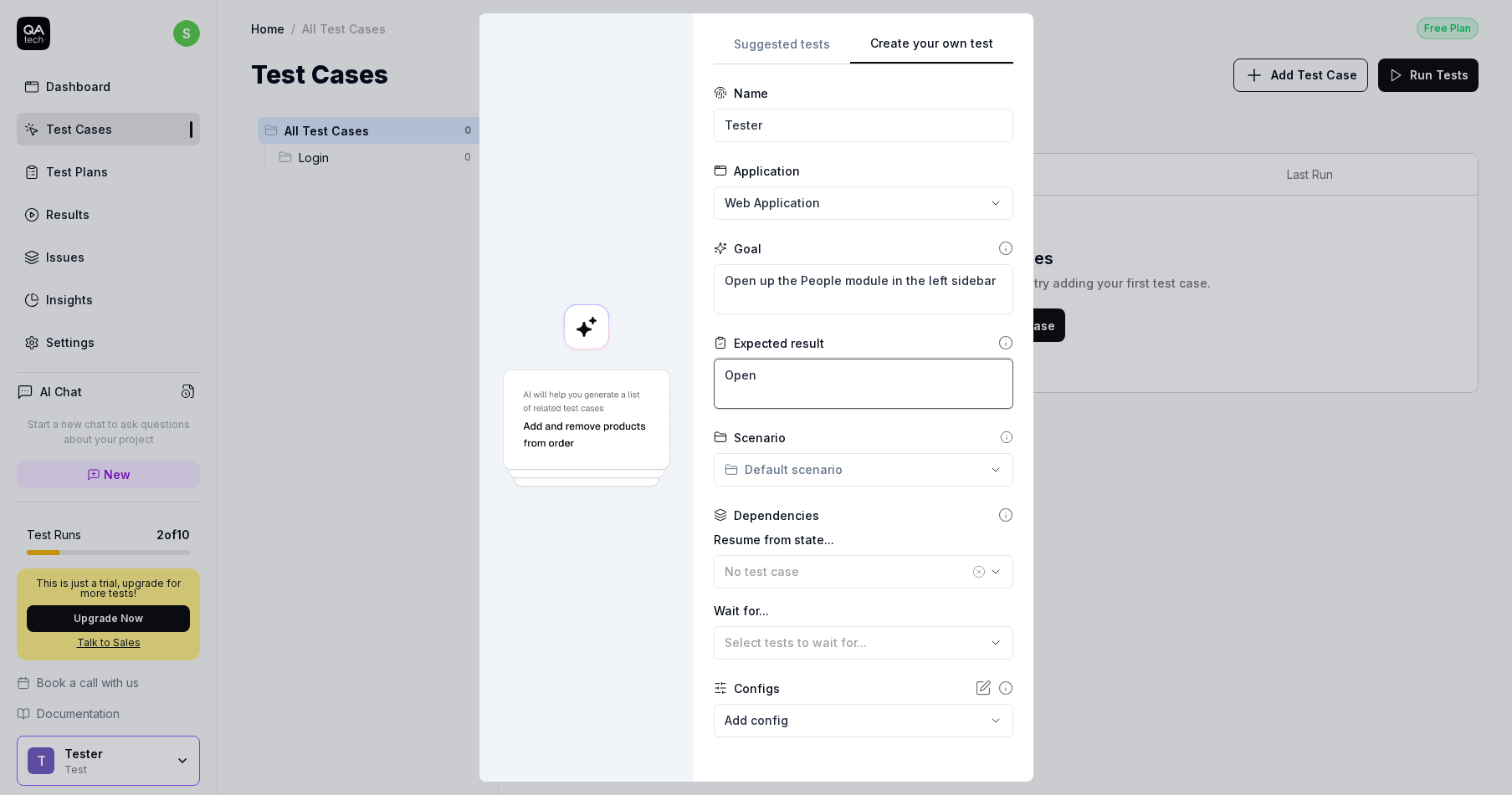
type textarea "*"
type textarea "Open u"
type textarea "*"
type textarea "Open up"
type textarea "*"
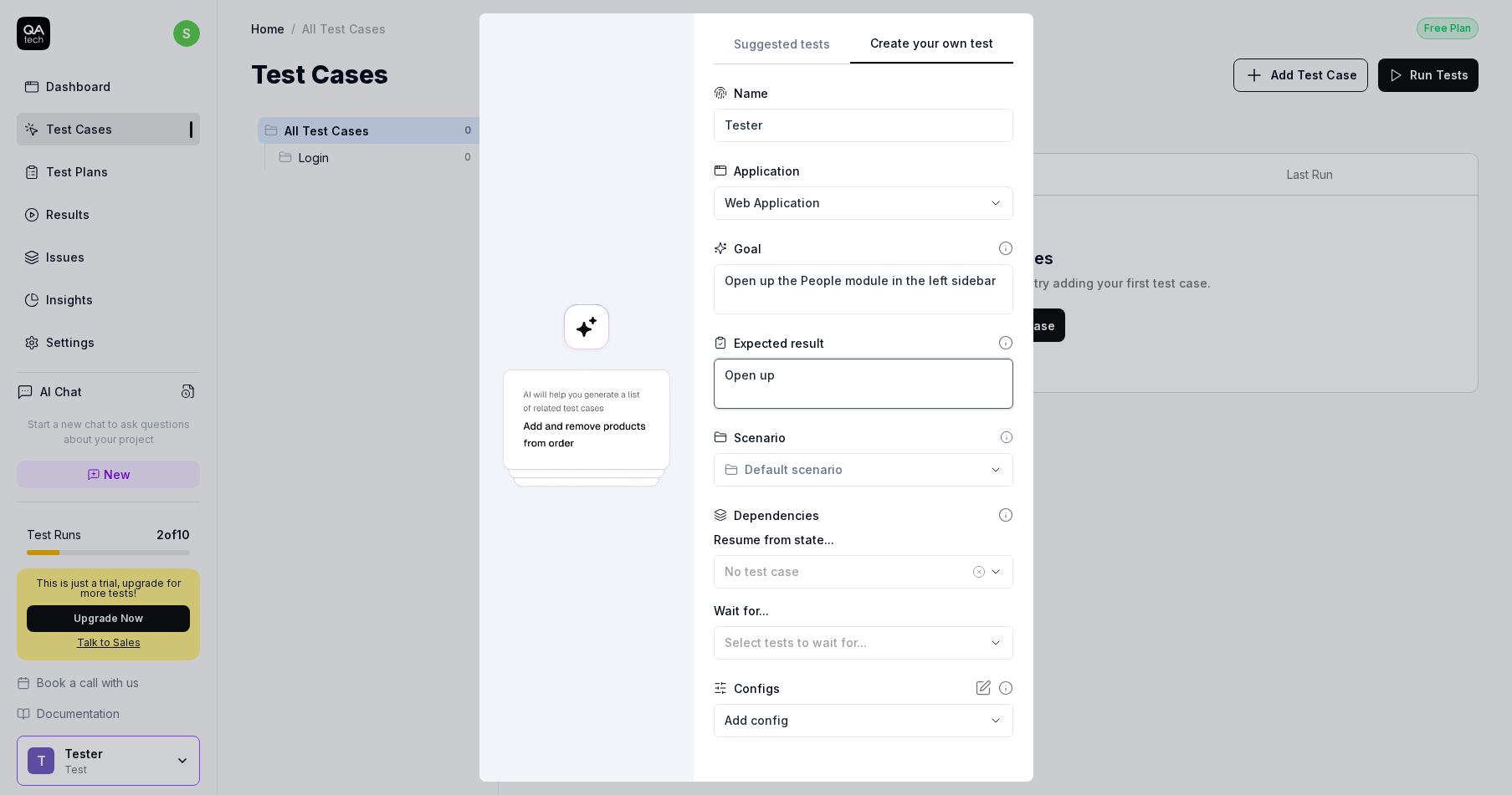
type textarea "Open up"
type textarea "*"
type textarea "Open up t"
type textarea "*"
type textarea "Open up th"
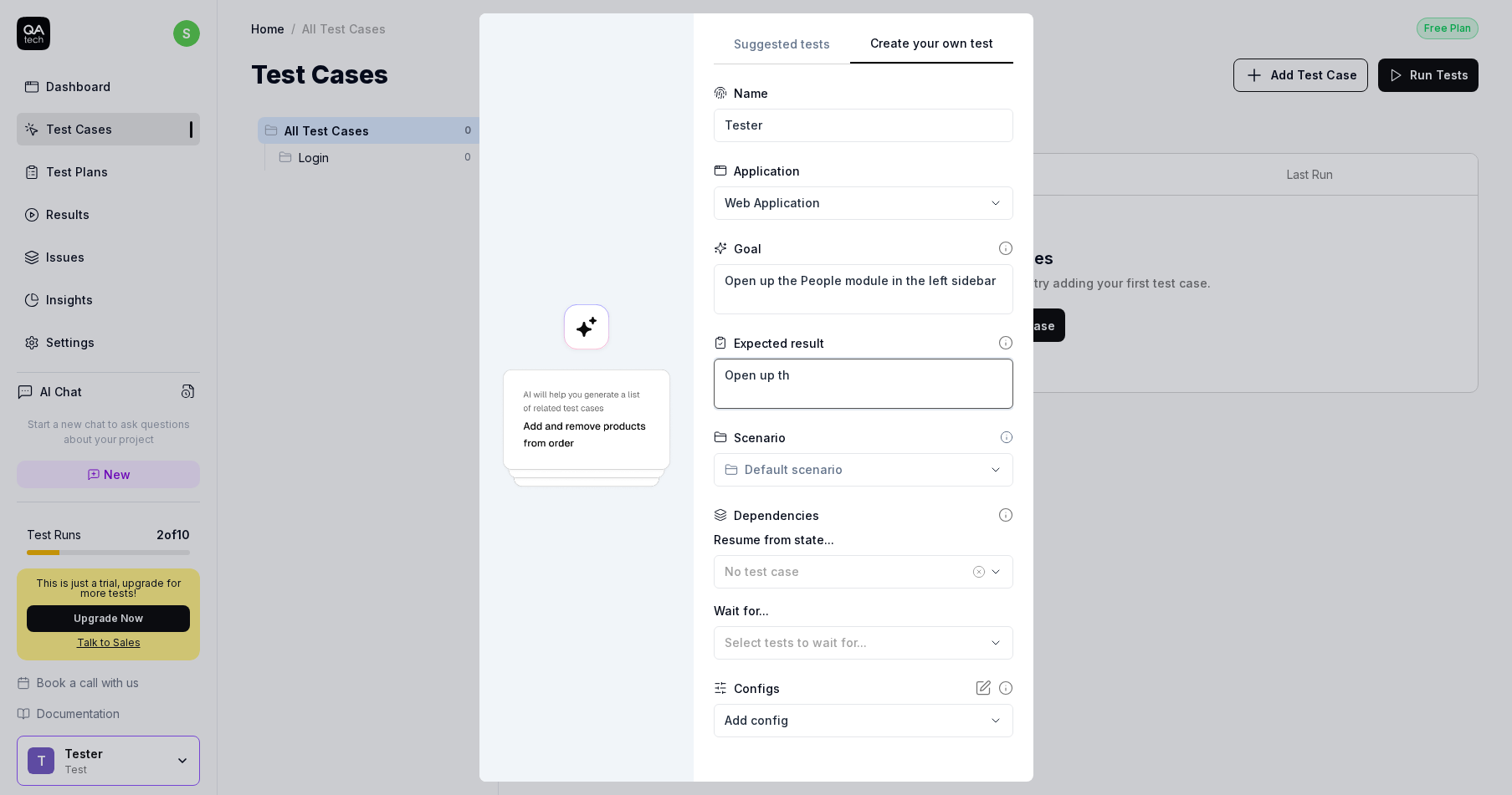
type textarea "*"
type textarea "Open up the"
type textarea "*"
type textarea "Open up the"
type textarea "*"
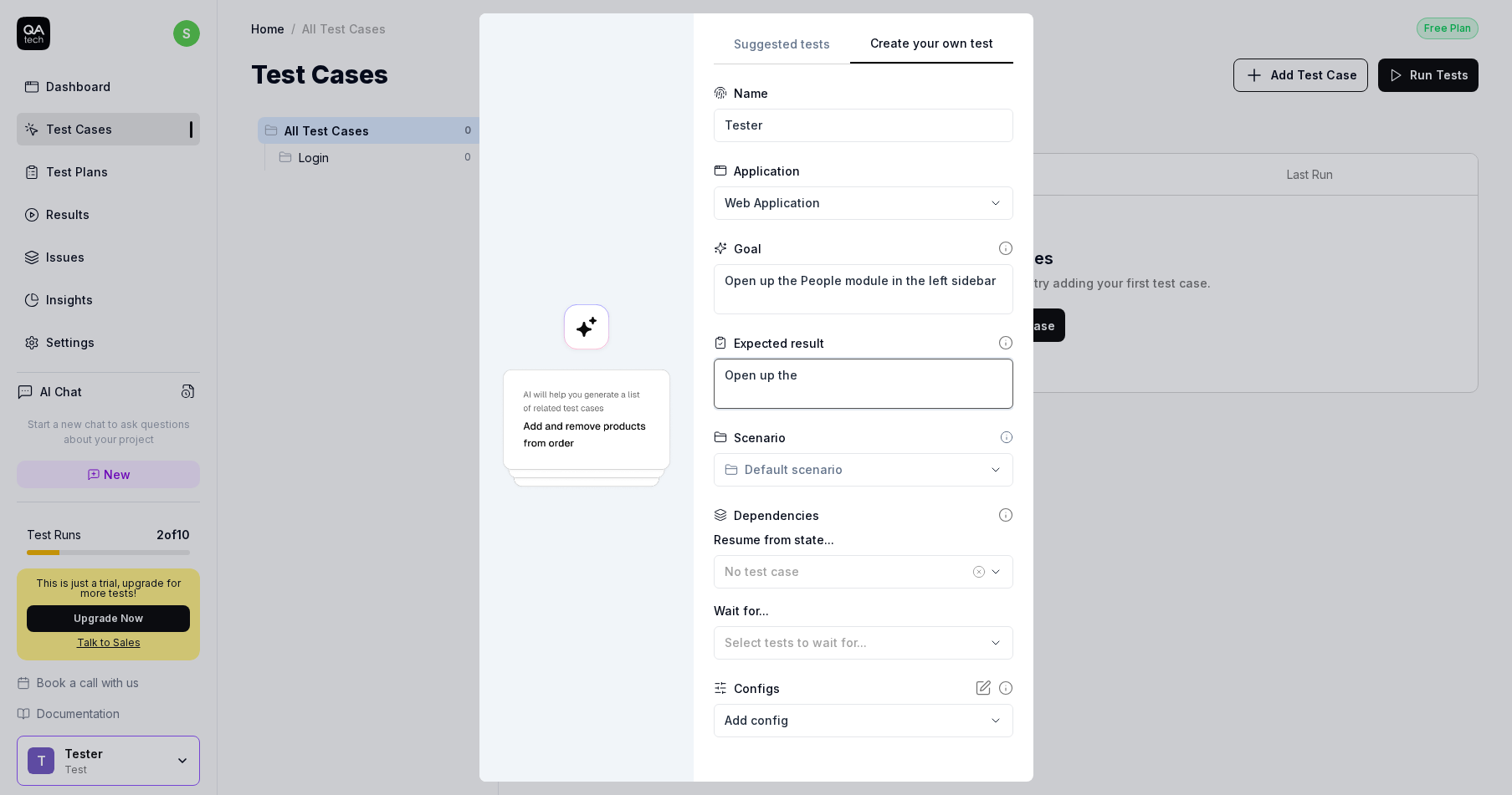
type textarea "Open up the P"
type textarea "*"
type textarea "Open up the Pe"
type textarea "*"
type textarea "Open up the Peo"
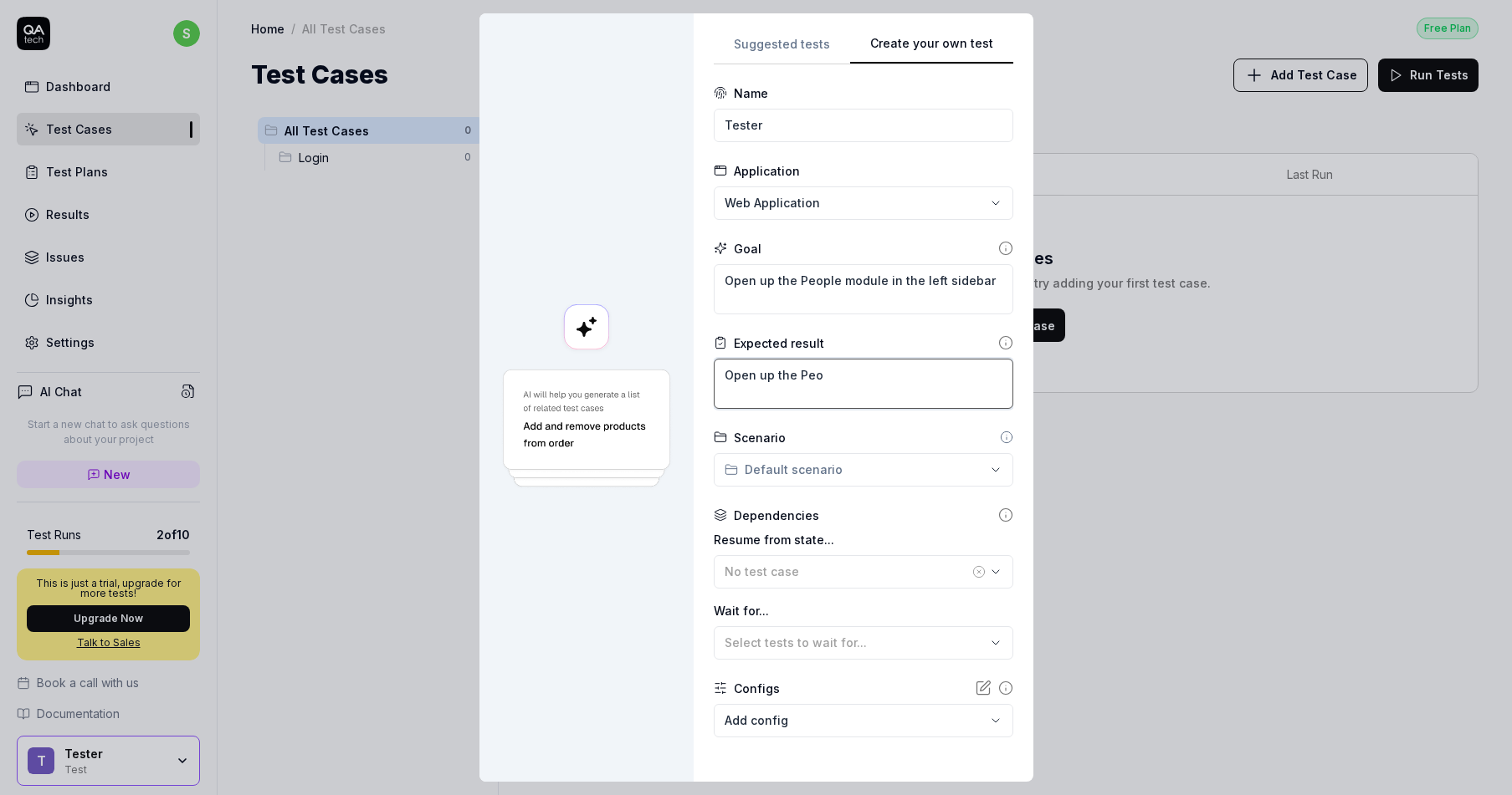
type textarea "*"
type textarea "Open up the Peop"
type textarea "*"
type textarea "Open up the Peopl"
type textarea "*"
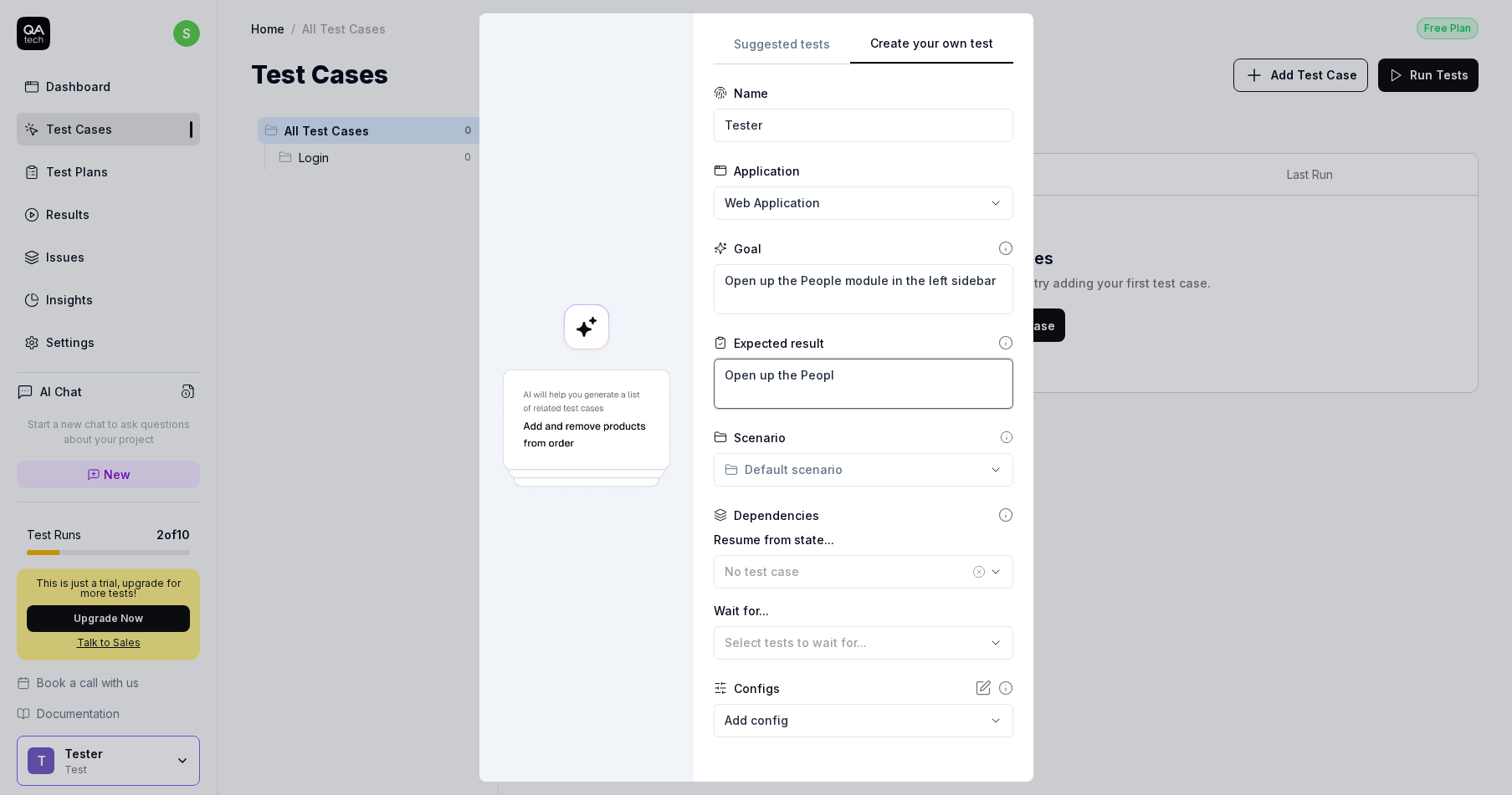
type textarea "Open up the People"
type textarea "*"
type textarea "Open up the People"
type textarea "*"
type textarea "Open up the People m"
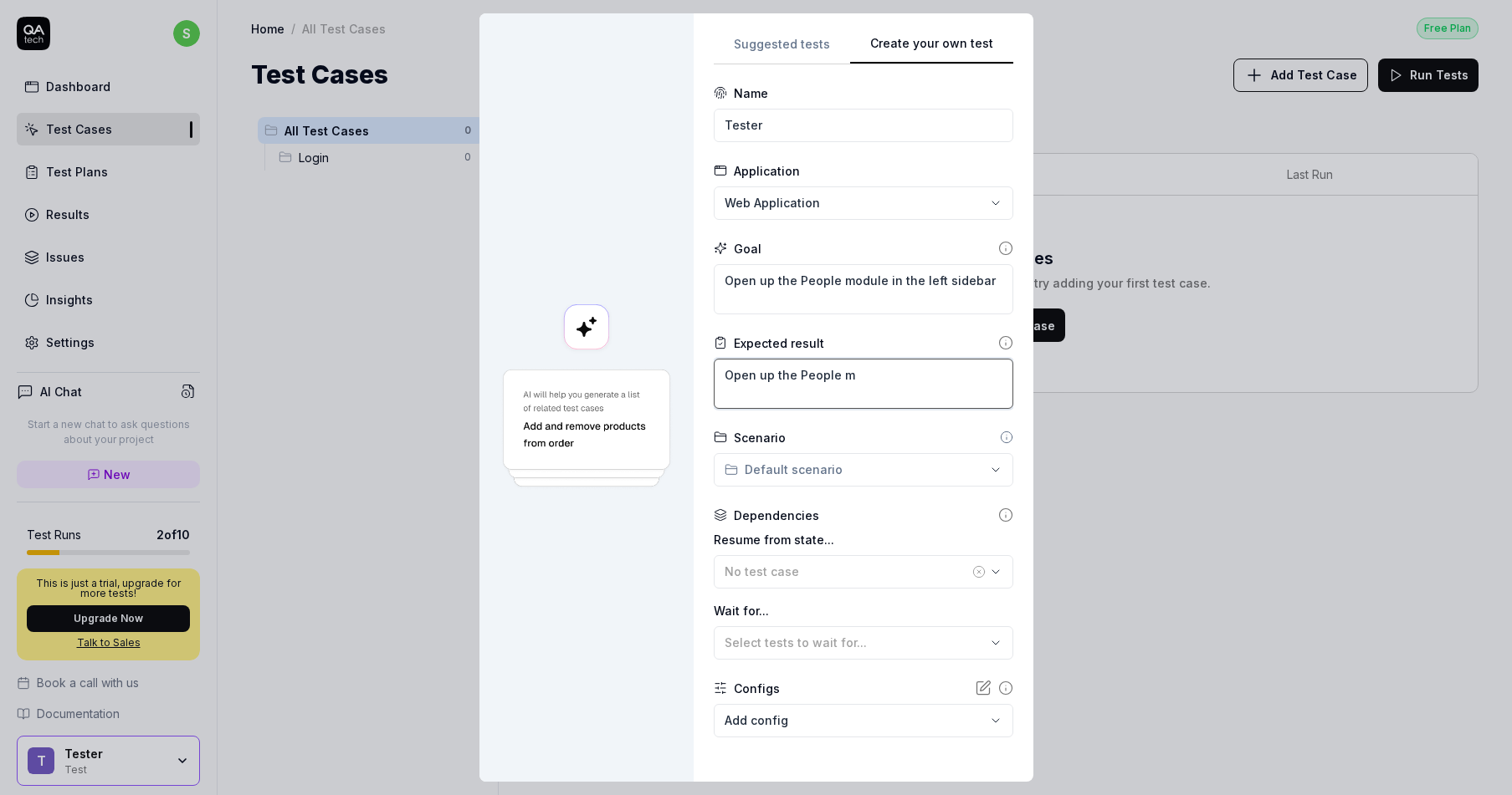
type textarea "*"
type textarea "Open up the People mm"
type textarea "*"
type textarea "Open up the People mmo"
type textarea "*"
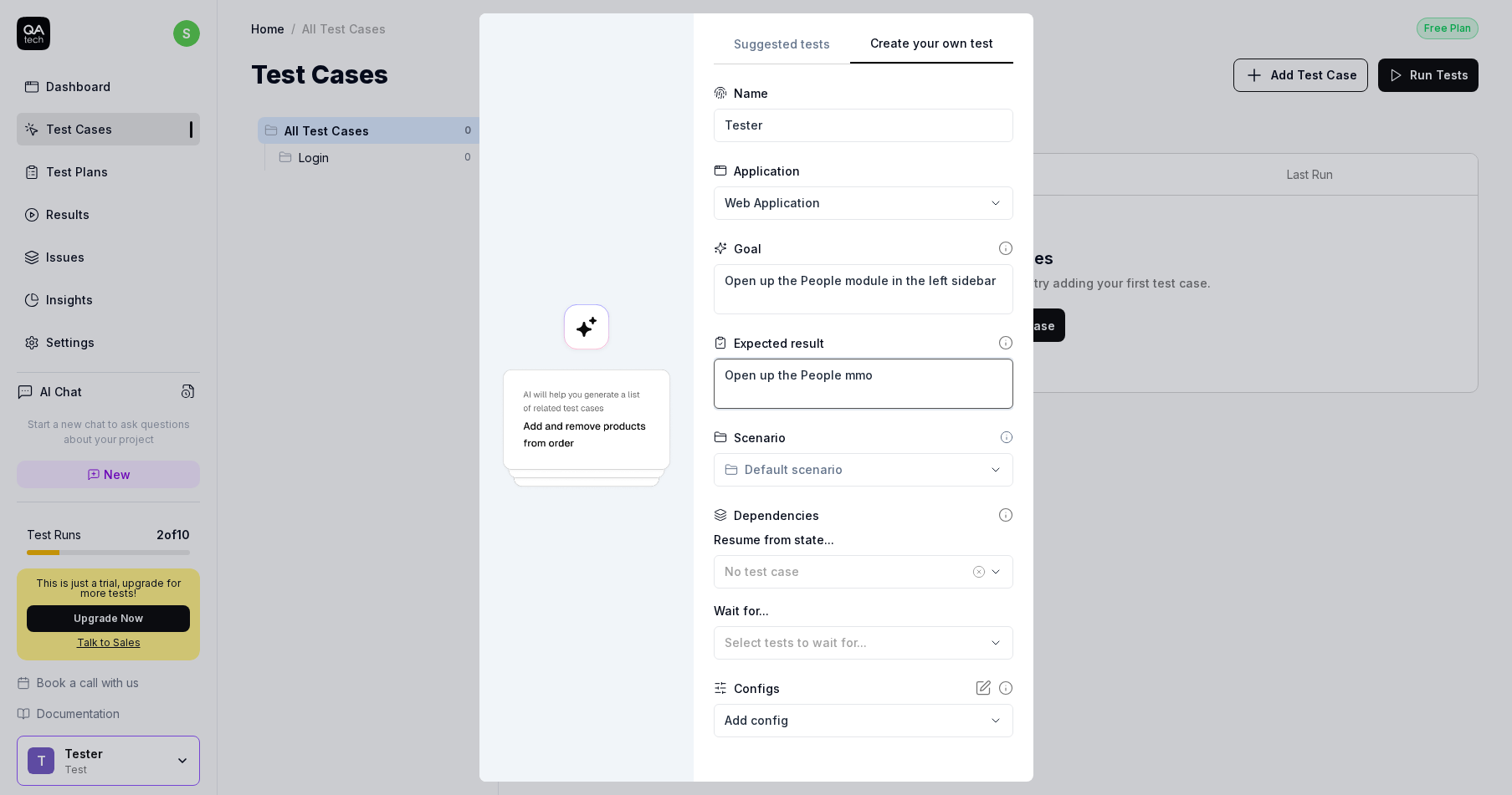
type textarea "Open up the People mmod"
type textarea "*"
type textarea "Open up the People mmodu"
type textarea "*"
type textarea "Open up the People mmodul"
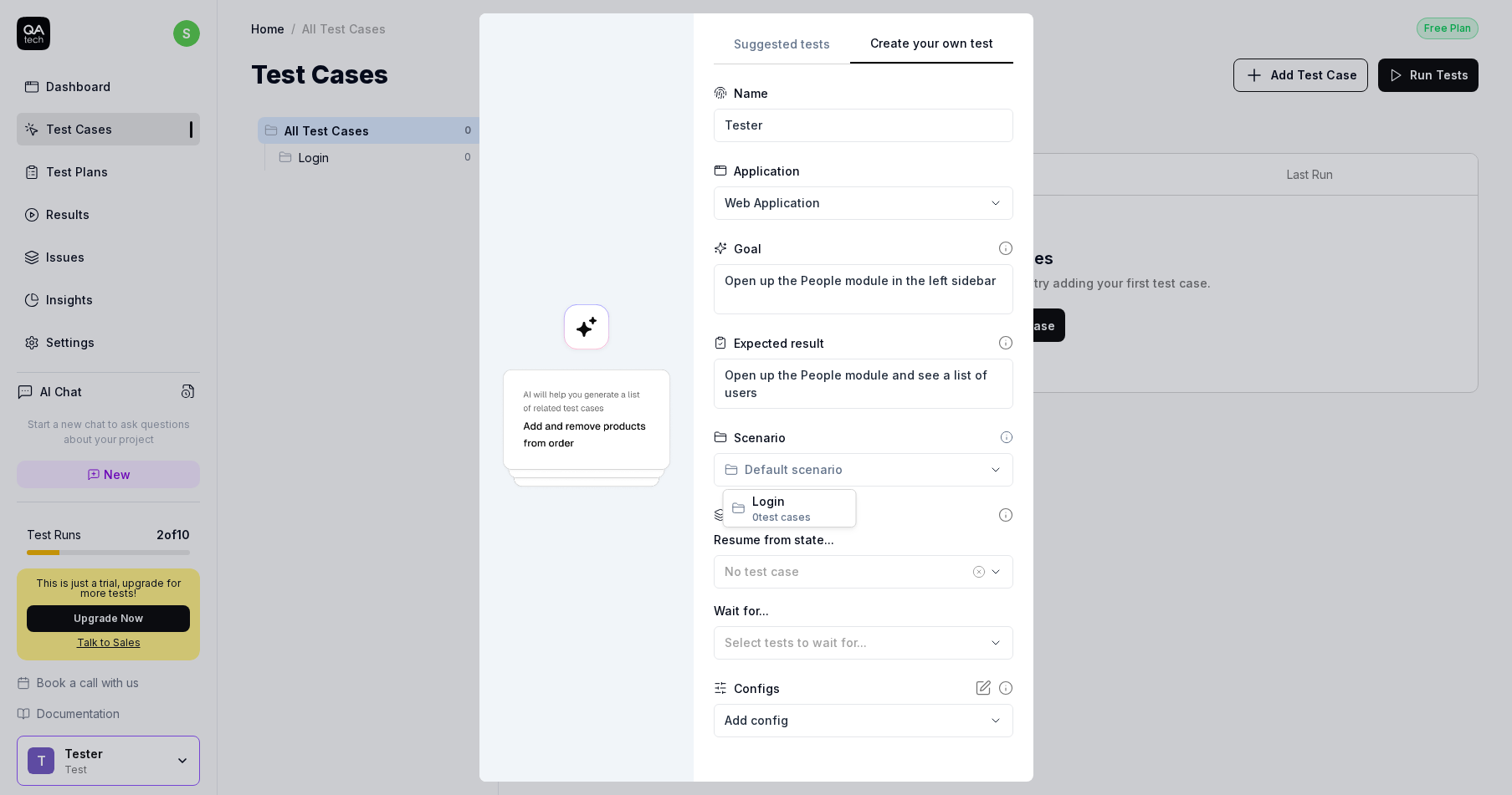
click at [858, 463] on div "**********" at bounding box center [756, 397] width 1512 height 795
click at [821, 497] on span "Login" at bounding box center [800, 501] width 95 height 18
click at [805, 576] on div "No test case" at bounding box center [846, 572] width 244 height 18
click at [795, 645] on span "Select tests to wait for..." at bounding box center [795, 643] width 142 height 15
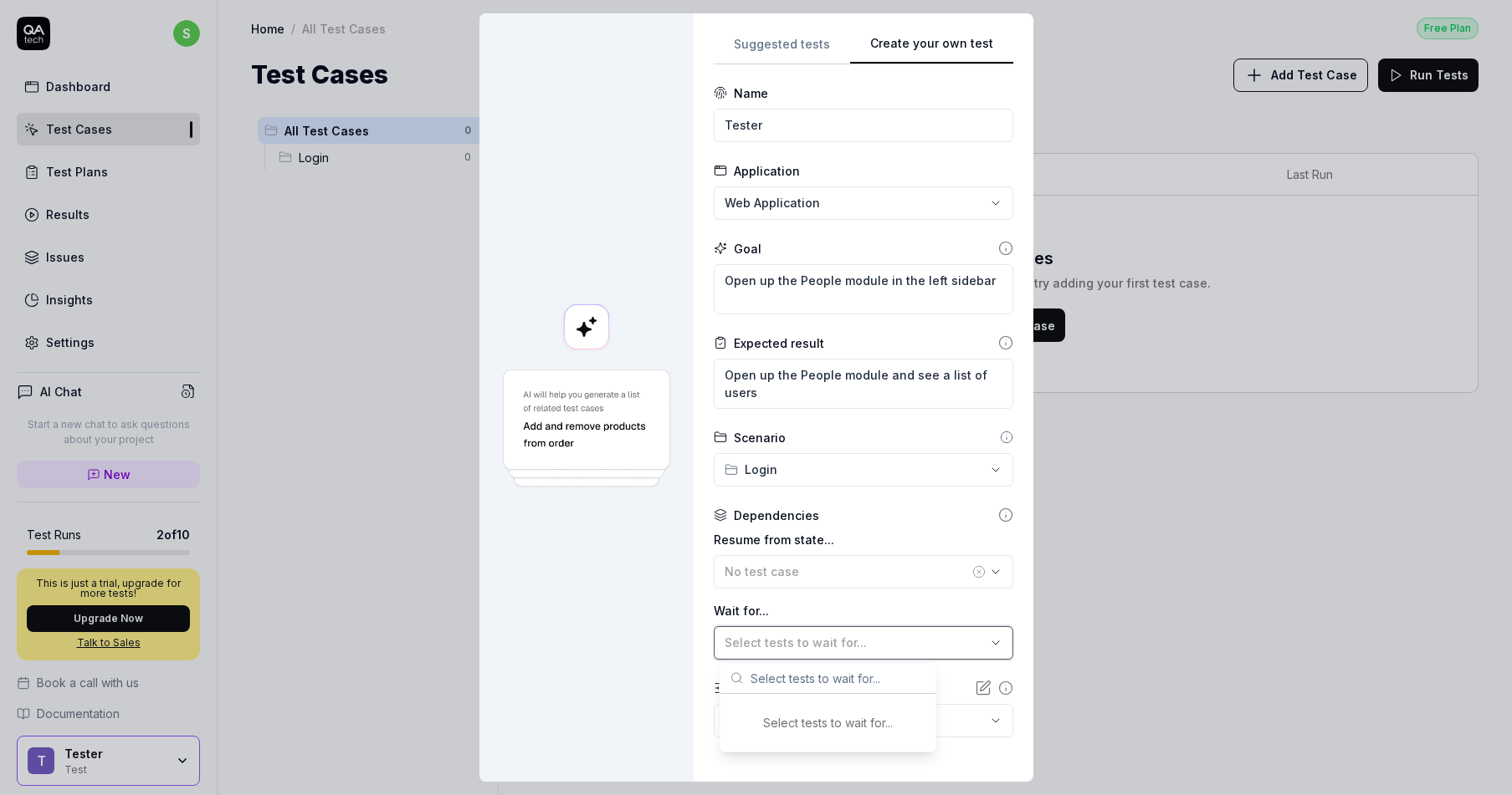
click at [795, 645] on span "Select tests to wait for..." at bounding box center [795, 643] width 142 height 15
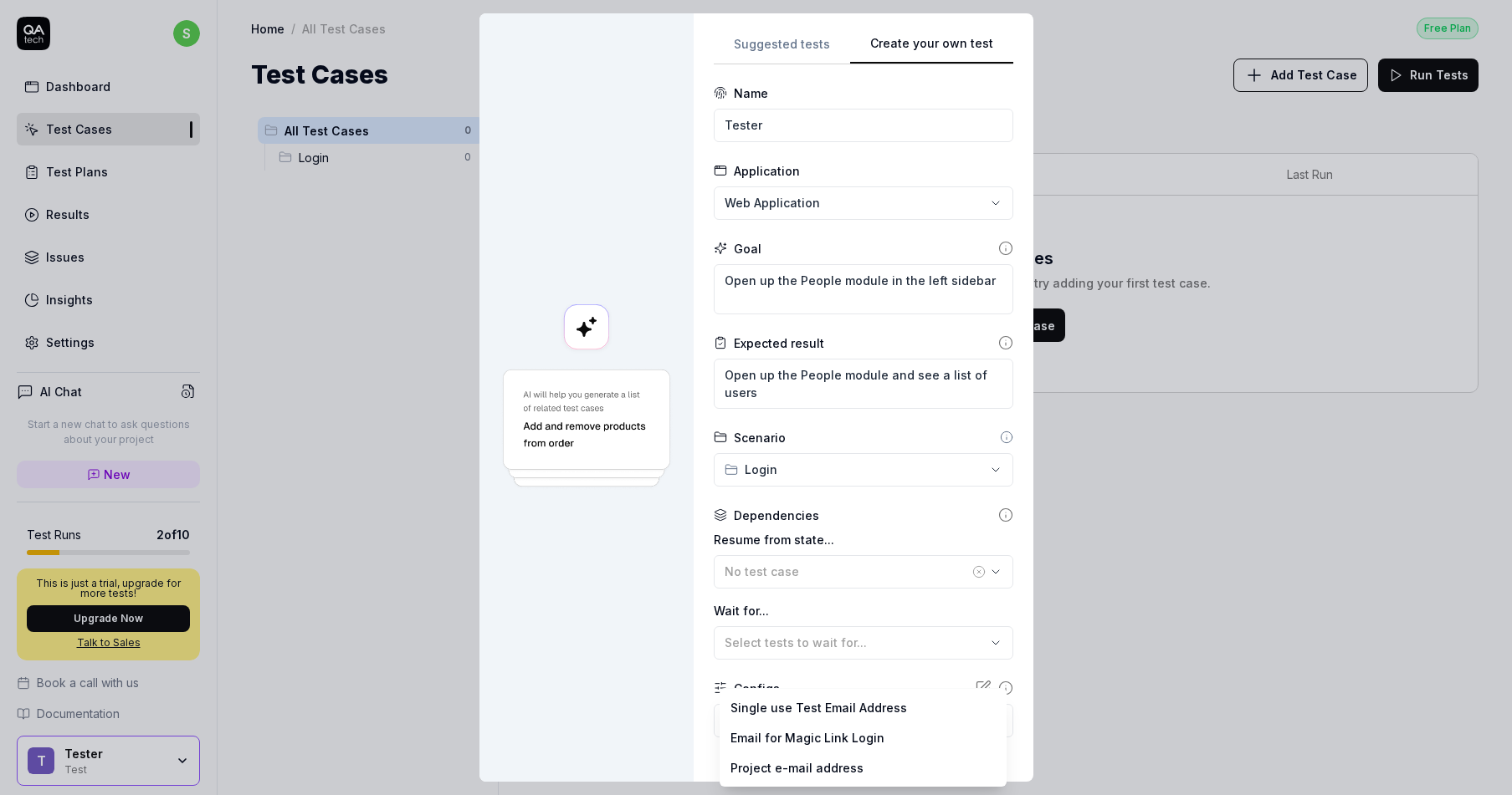
click at [788, 713] on body "s Dashboard Test Cases Test Plans Results Issues Insights Settings AI Chat Star…" at bounding box center [756, 397] width 1512 height 795
click at [685, 647] on div "**********" at bounding box center [756, 397] width 1512 height 795
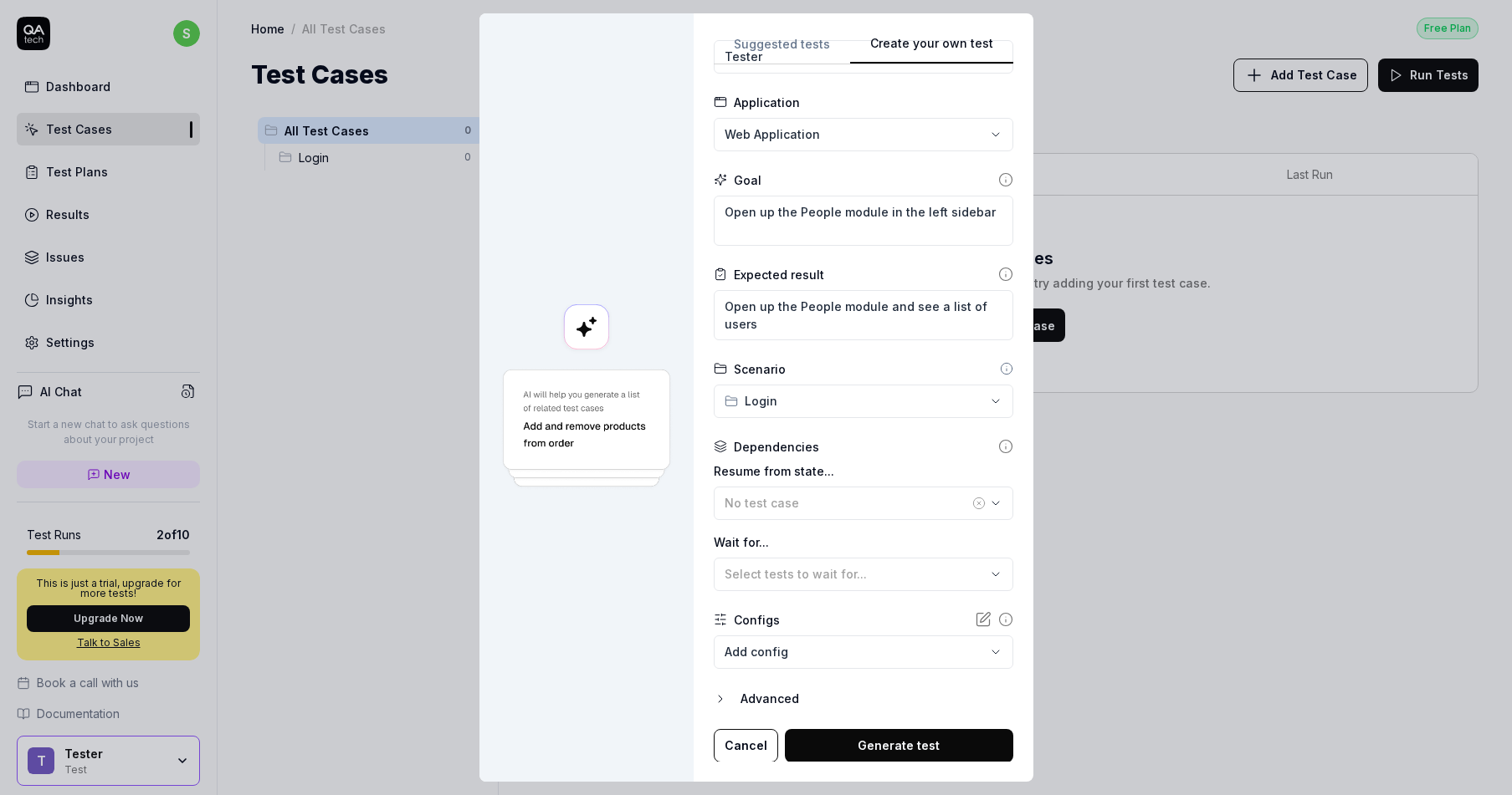
click at [817, 712] on form "**********" at bounding box center [864, 389] width 300 height 747
click at [814, 699] on div "Advanced" at bounding box center [877, 698] width 273 height 20
click at [784, 699] on div "Advanced" at bounding box center [877, 698] width 273 height 20
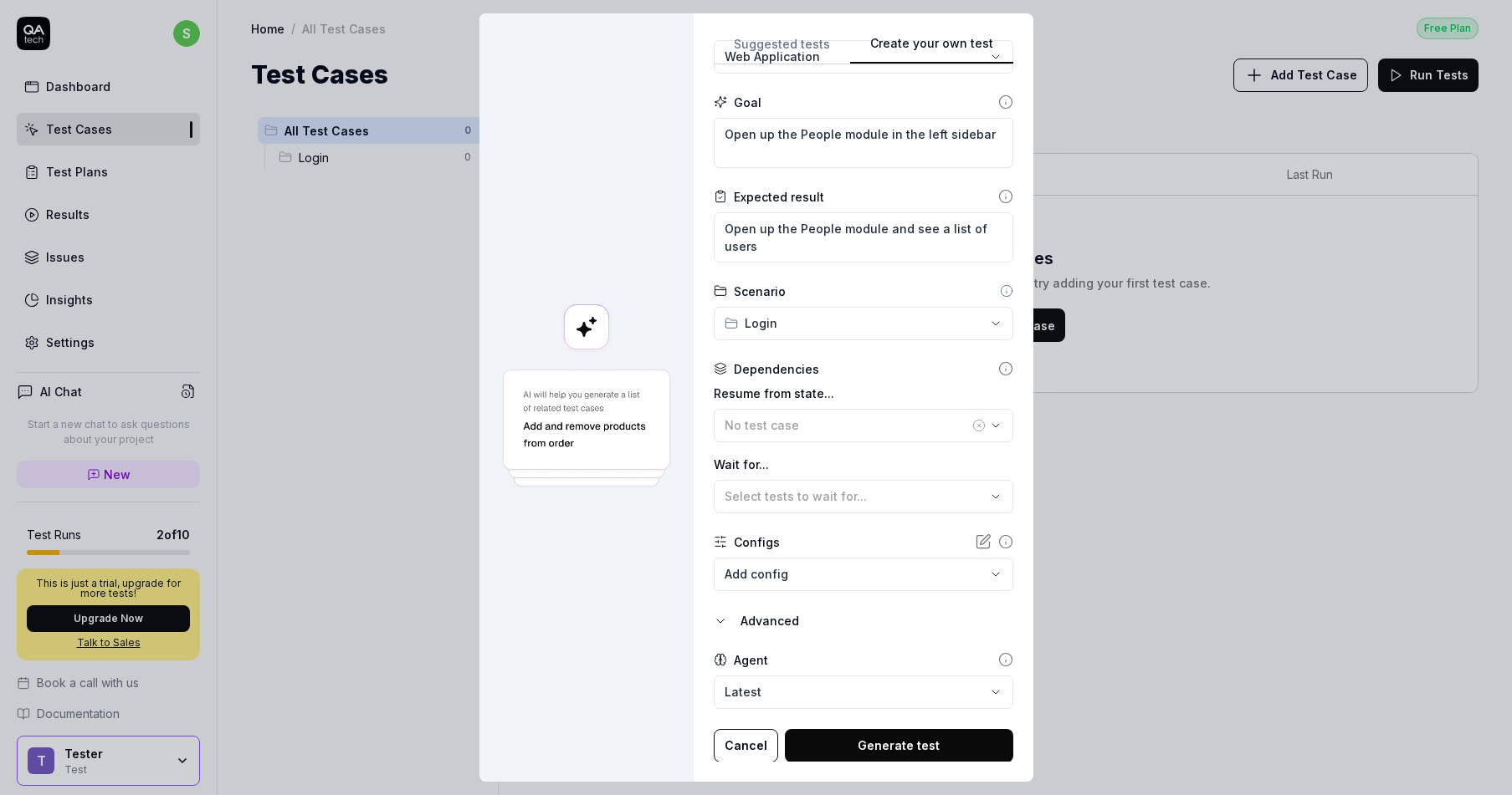
click at [789, 709] on form "**********" at bounding box center [864, 351] width 300 height 825
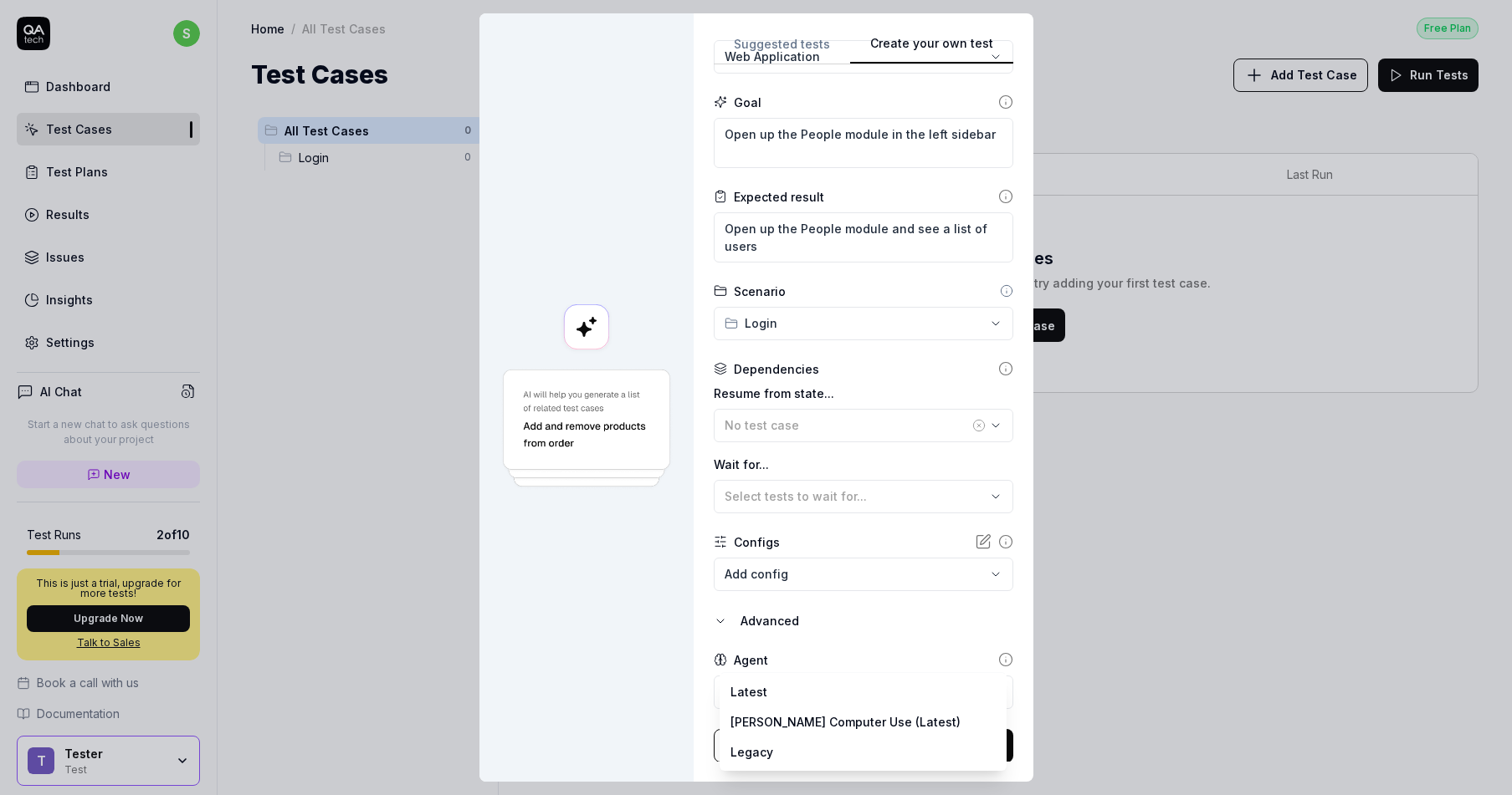
click at [789, 700] on body "s Dashboard Test Cases Test Plans Results Issues Insights Settings AI Chat Star…" at bounding box center [756, 397] width 1512 height 795
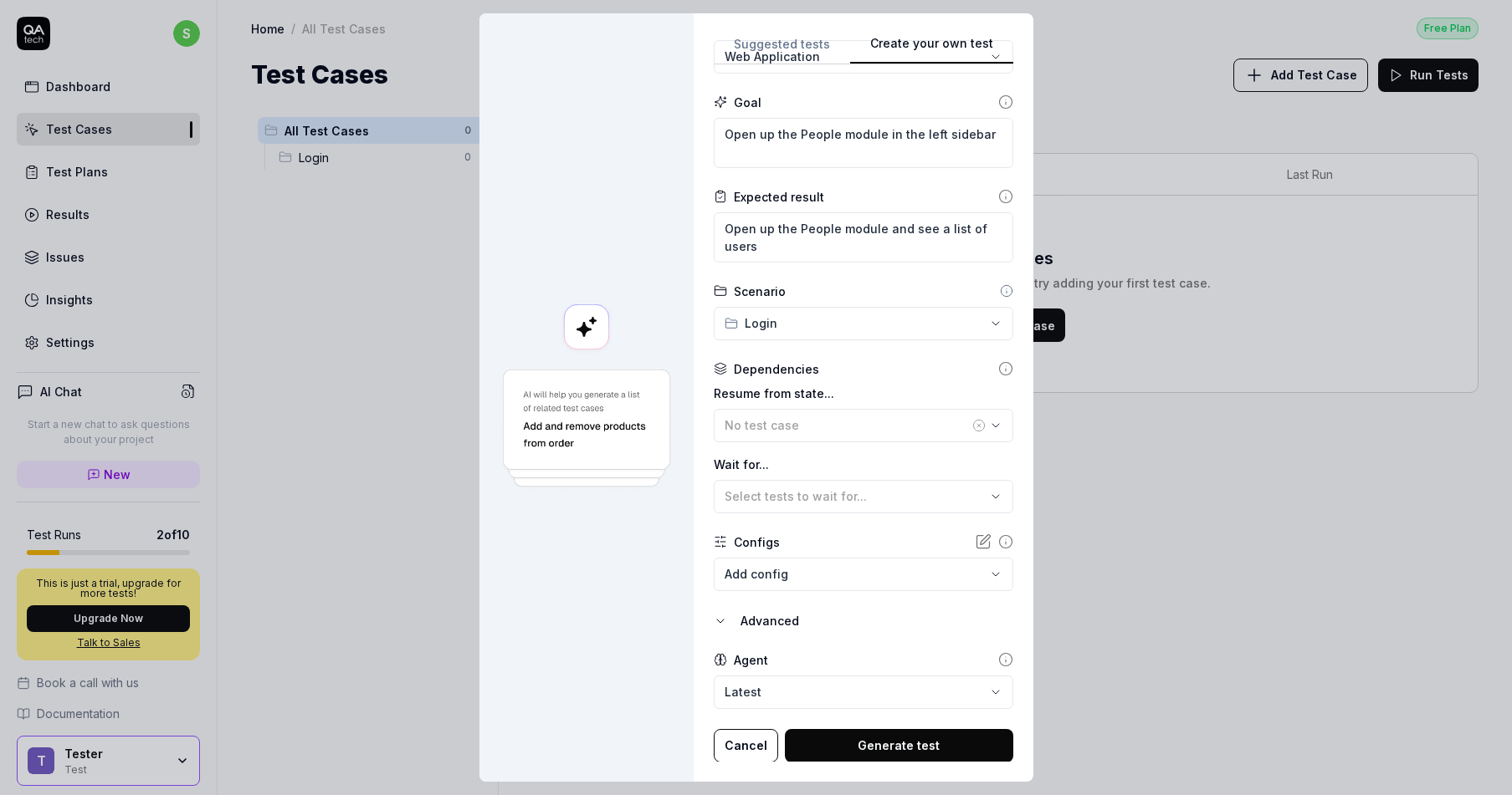
click at [882, 741] on button "Generate test" at bounding box center [899, 745] width 229 height 33
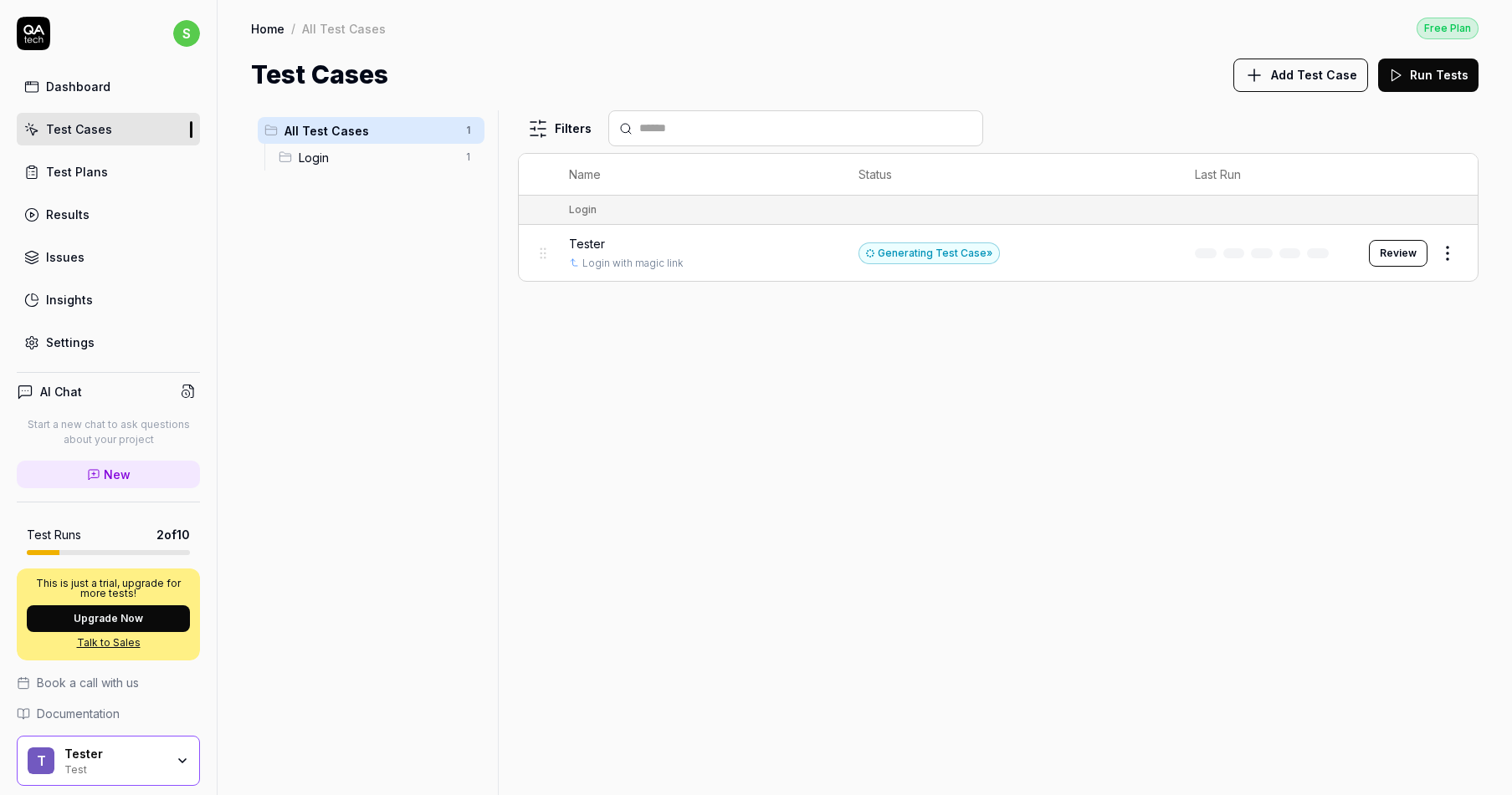
click at [811, 269] on td "Tester Login with magic link" at bounding box center [697, 252] width 289 height 56
drag, startPoint x: 1392, startPoint y: 267, endPoint x: 1394, endPoint y: 254, distance: 13.2
click at [1394, 254] on td "Review" at bounding box center [1414, 252] width 126 height 56
click at [1022, 473] on div "Filters Name Status Last Run Login Tester Login with magic link Generating Test…" at bounding box center [998, 453] width 961 height 685
click at [1402, 255] on button "Review" at bounding box center [1398, 252] width 58 height 27
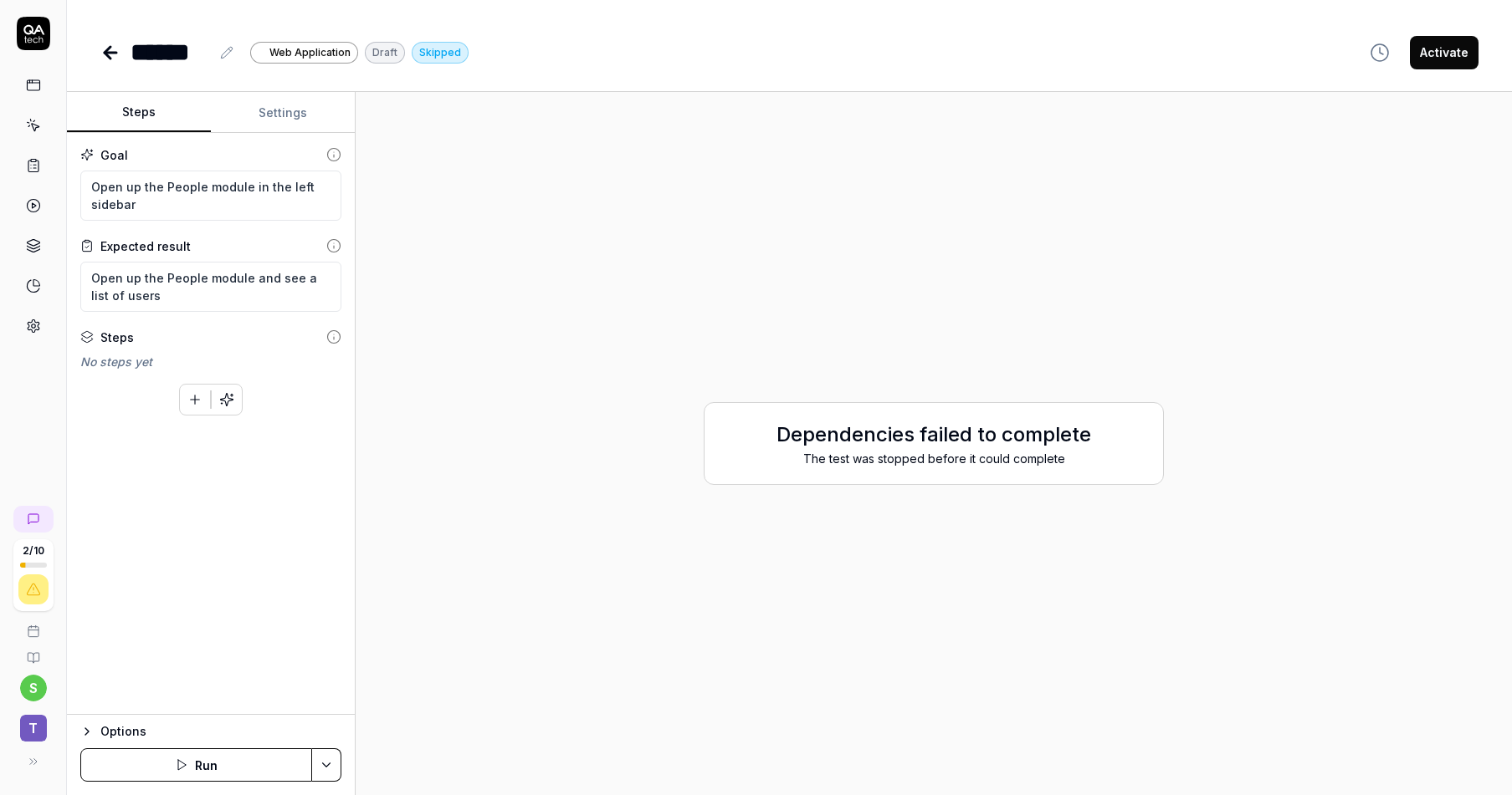
click at [44, 98] on link at bounding box center [33, 85] width 30 height 30
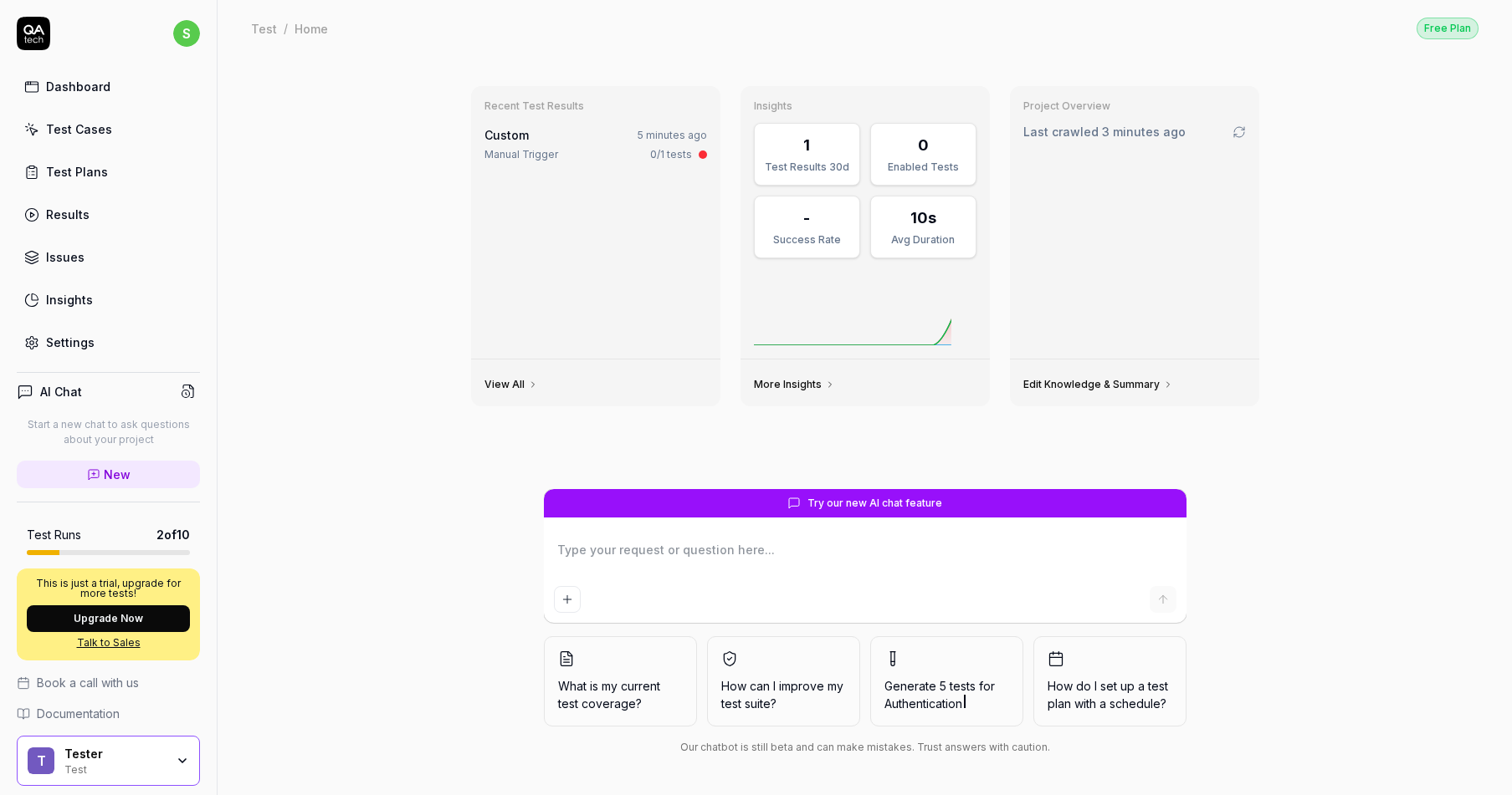
scroll to position [56, 0]
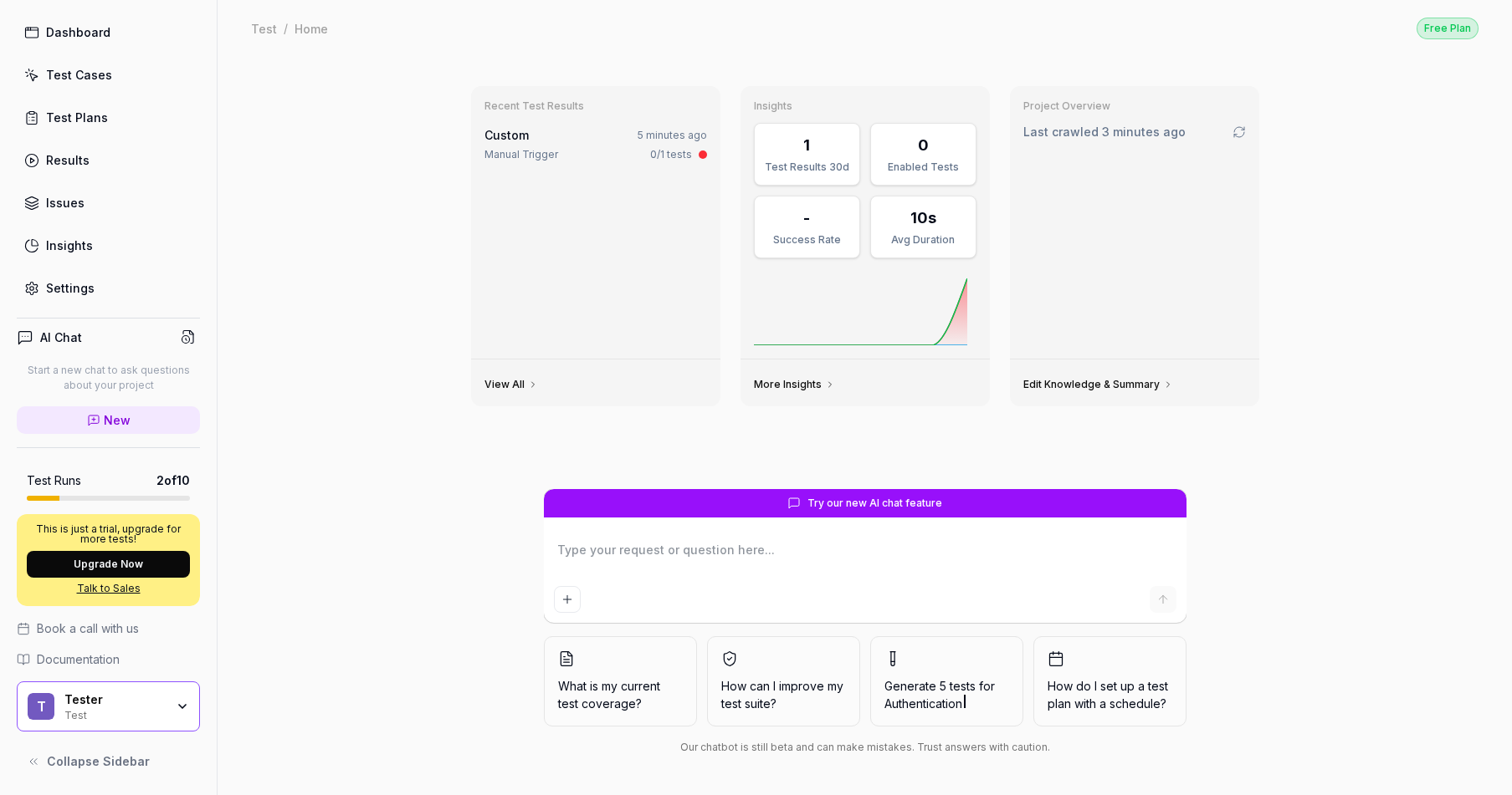
click at [110, 708] on div "Test" at bounding box center [114, 715] width 100 height 14
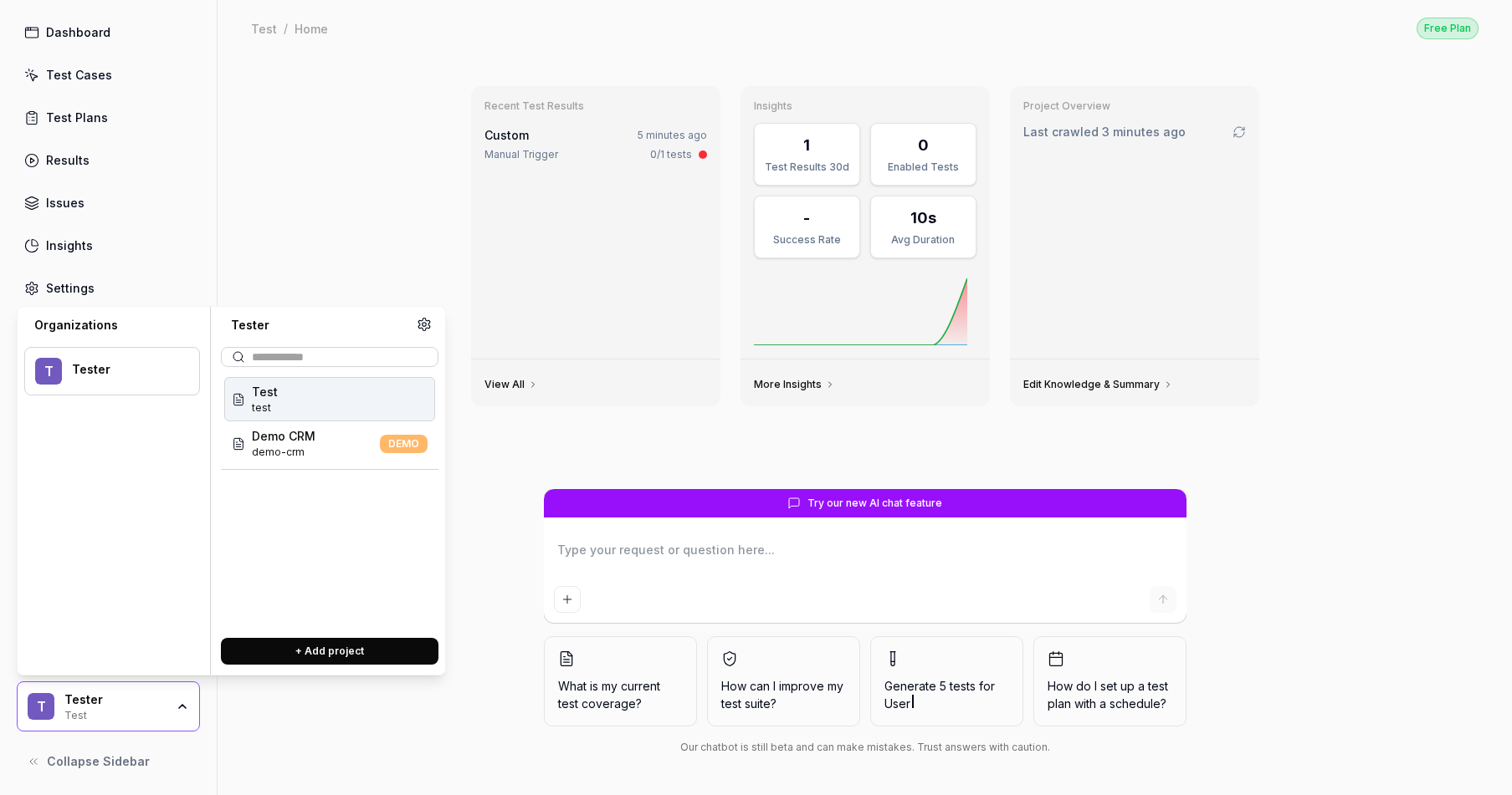
click at [306, 400] on div "Test test" at bounding box center [330, 400] width 211 height 44
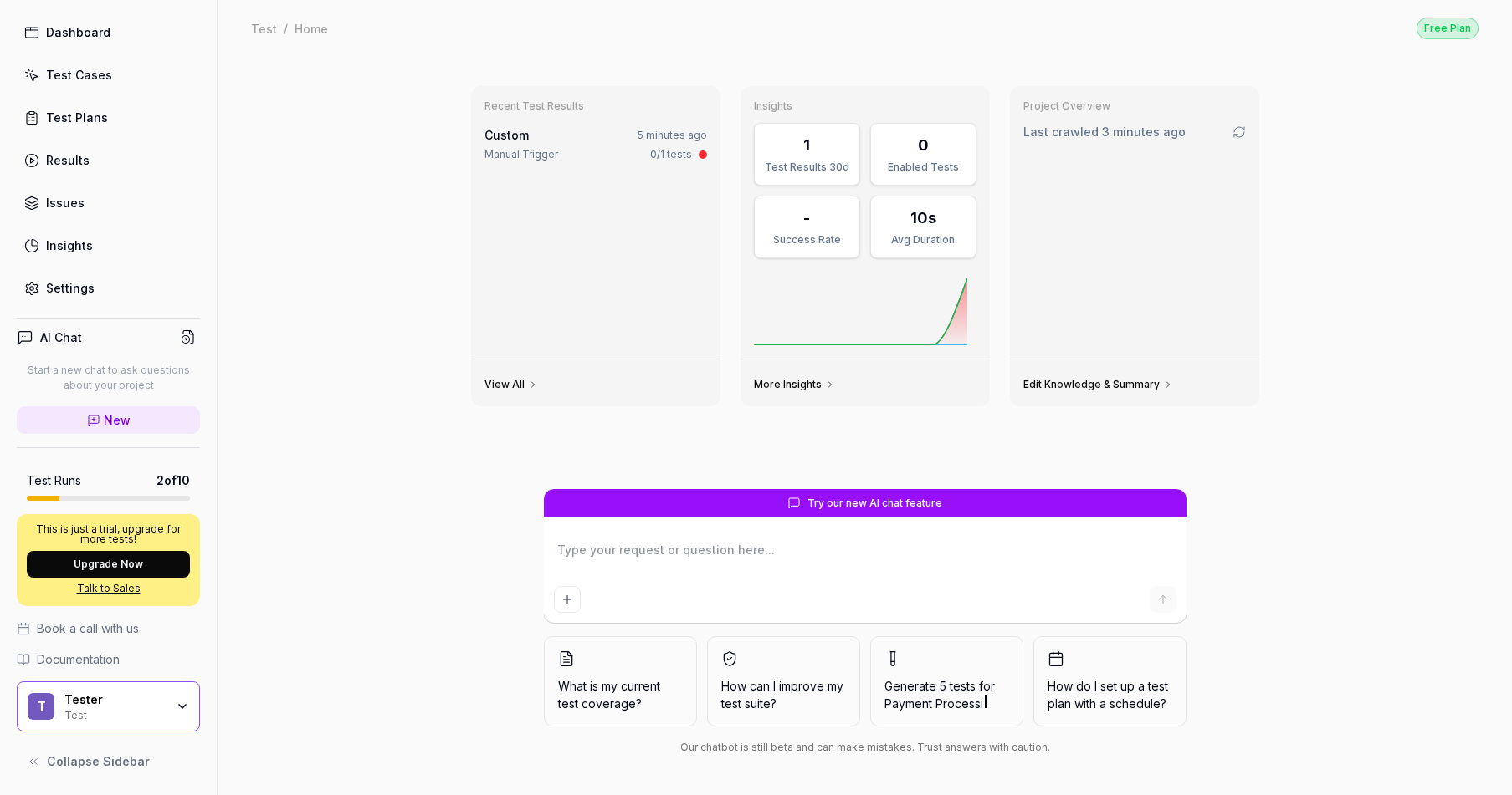
click at [635, 589] on div at bounding box center [865, 599] width 622 height 27
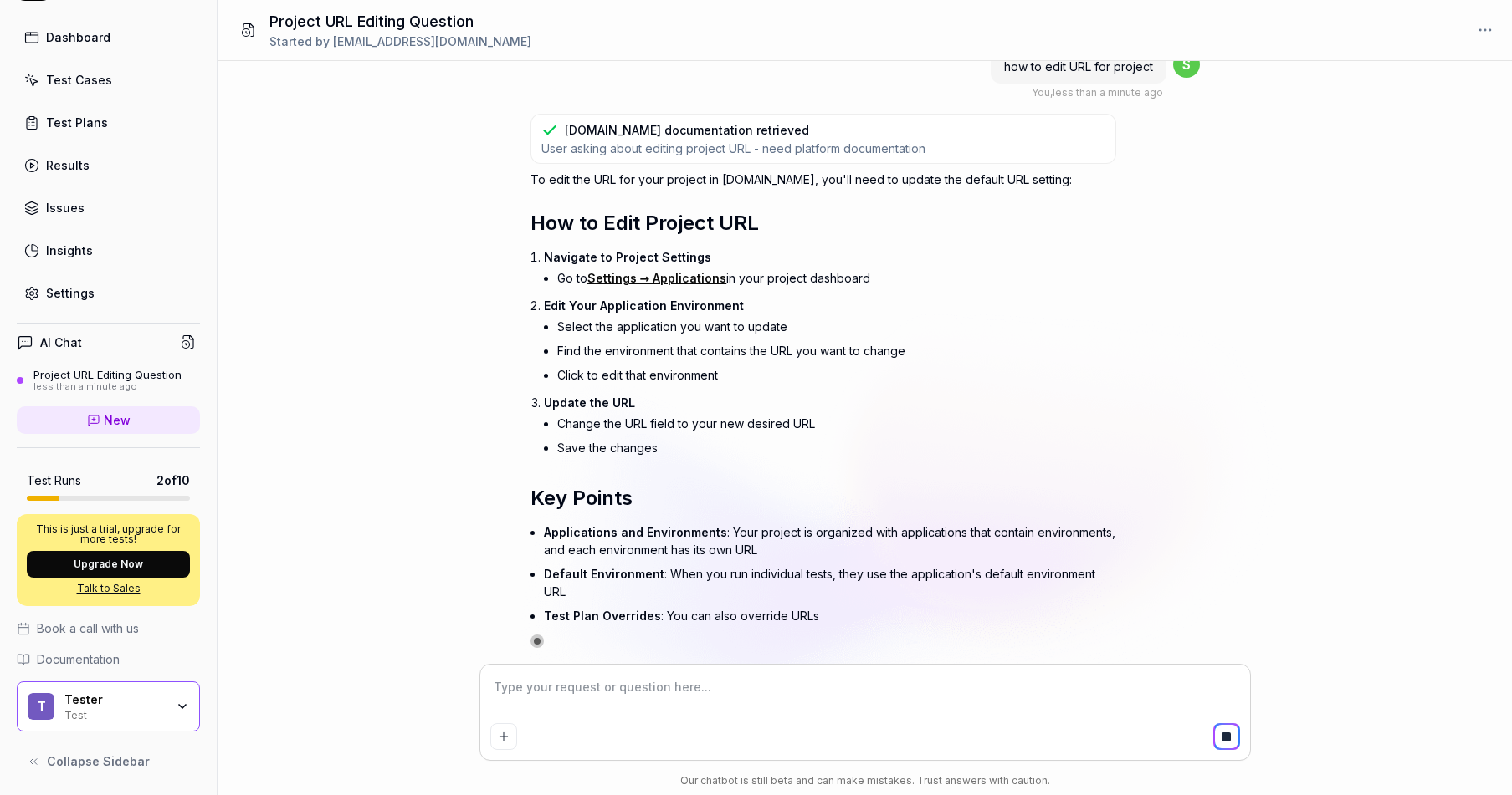
click at [90, 299] on div "Settings" at bounding box center [70, 293] width 49 height 18
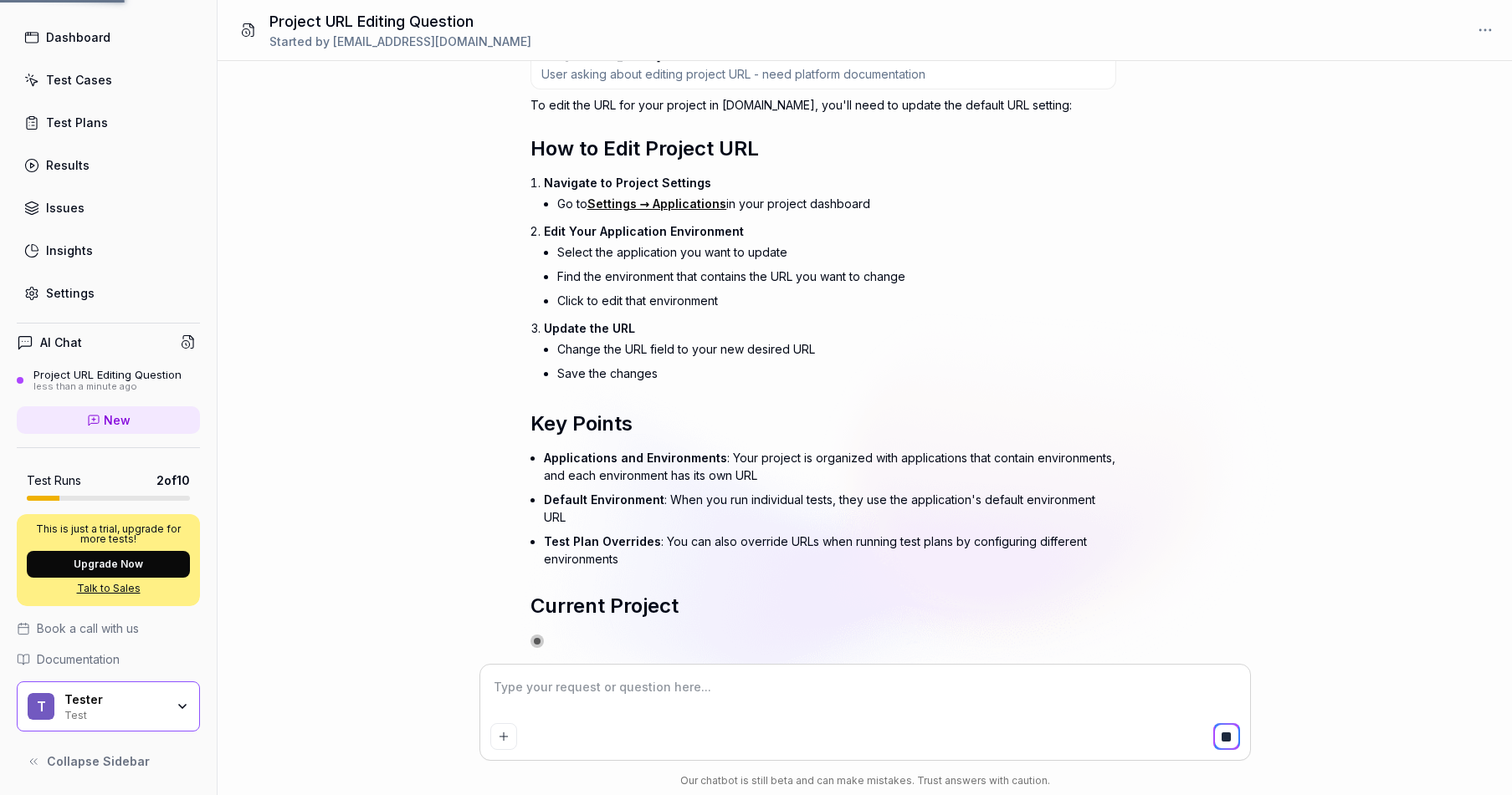
scroll to position [119, 0]
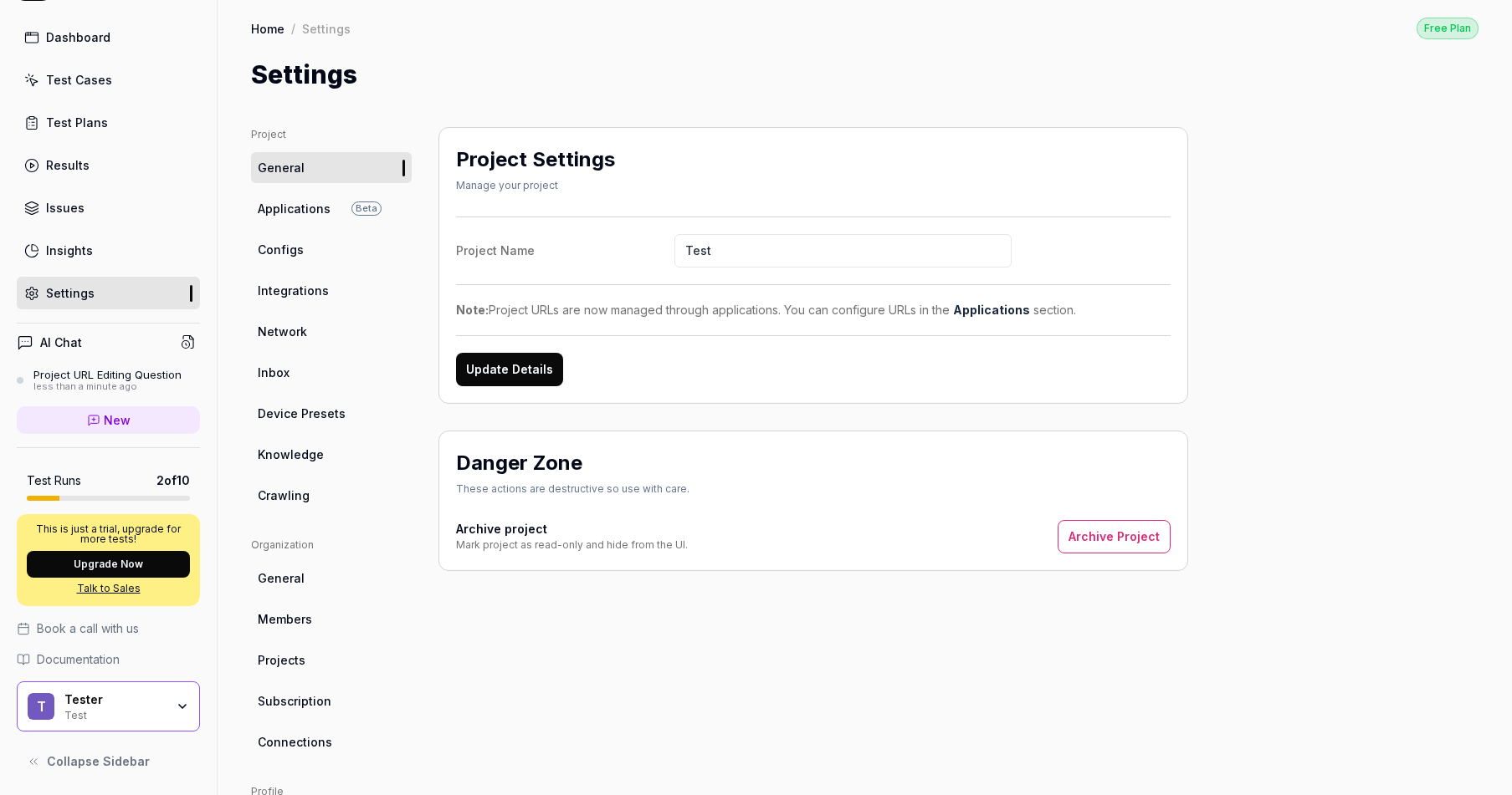
click at [328, 208] on link "Applications Beta" at bounding box center [331, 209] width 161 height 31
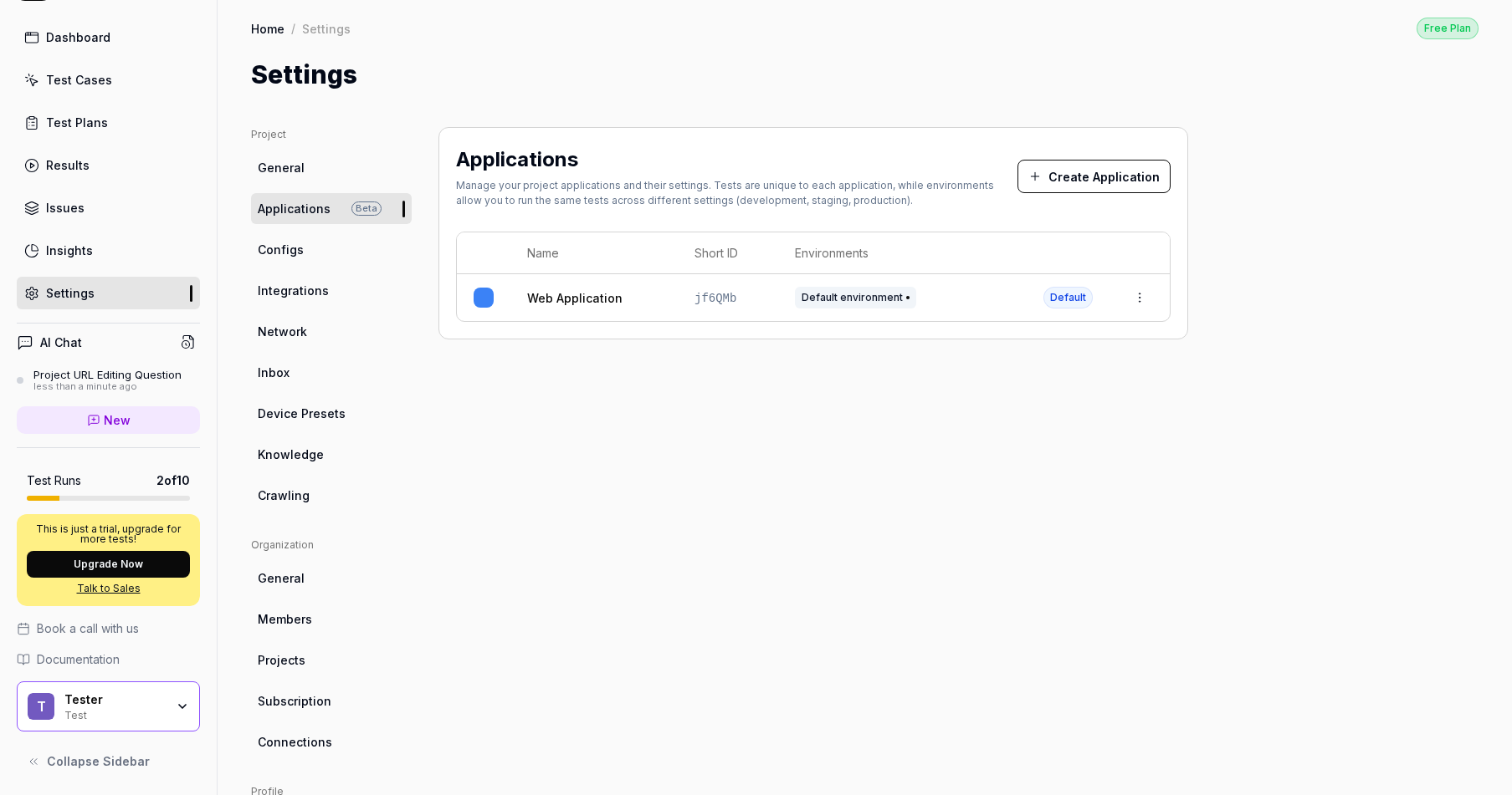
click at [676, 294] on td "Web Application" at bounding box center [593, 298] width 167 height 47
click at [599, 297] on link "Web Application" at bounding box center [574, 298] width 95 height 18
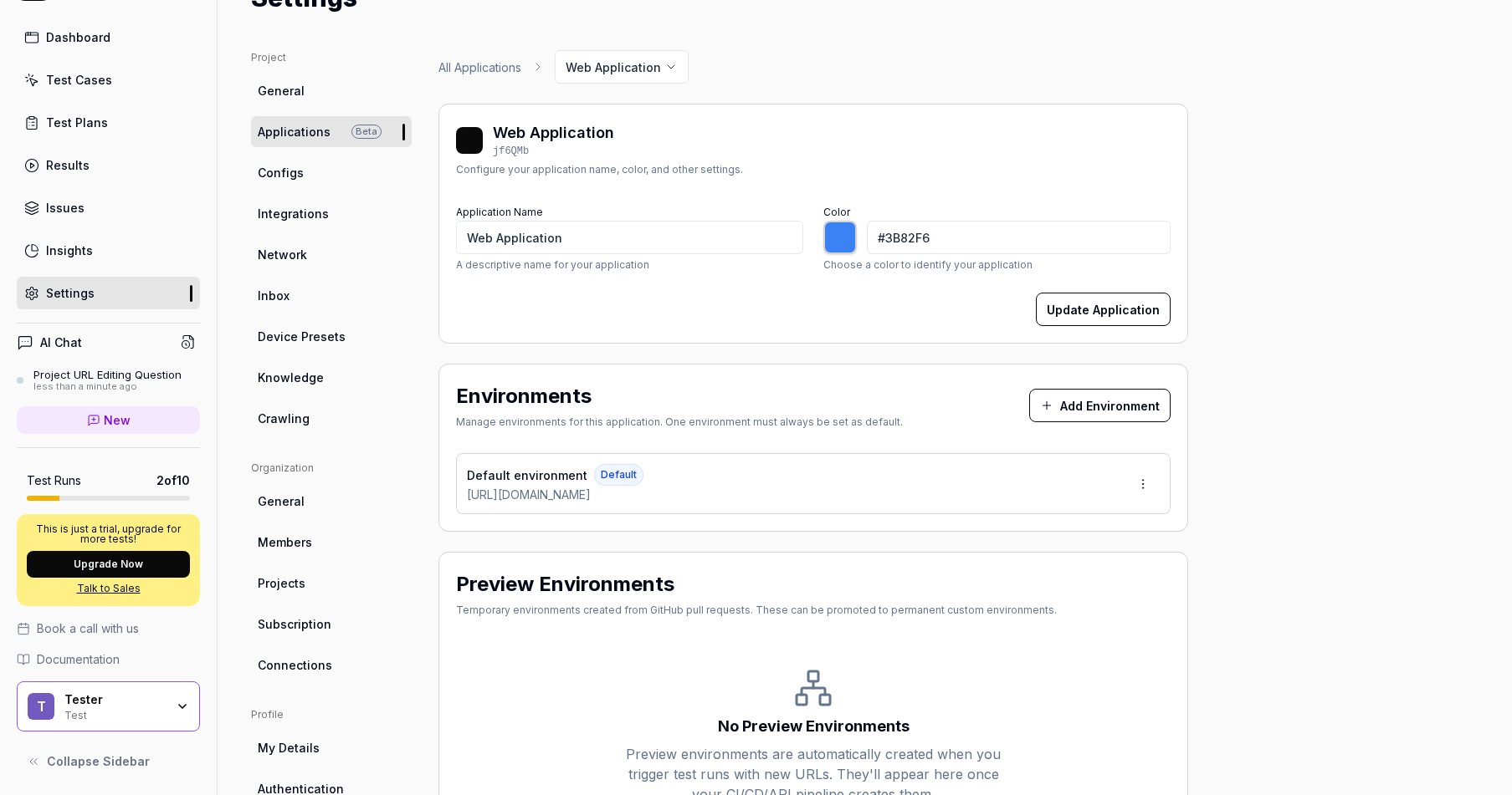
scroll to position [88, 0]
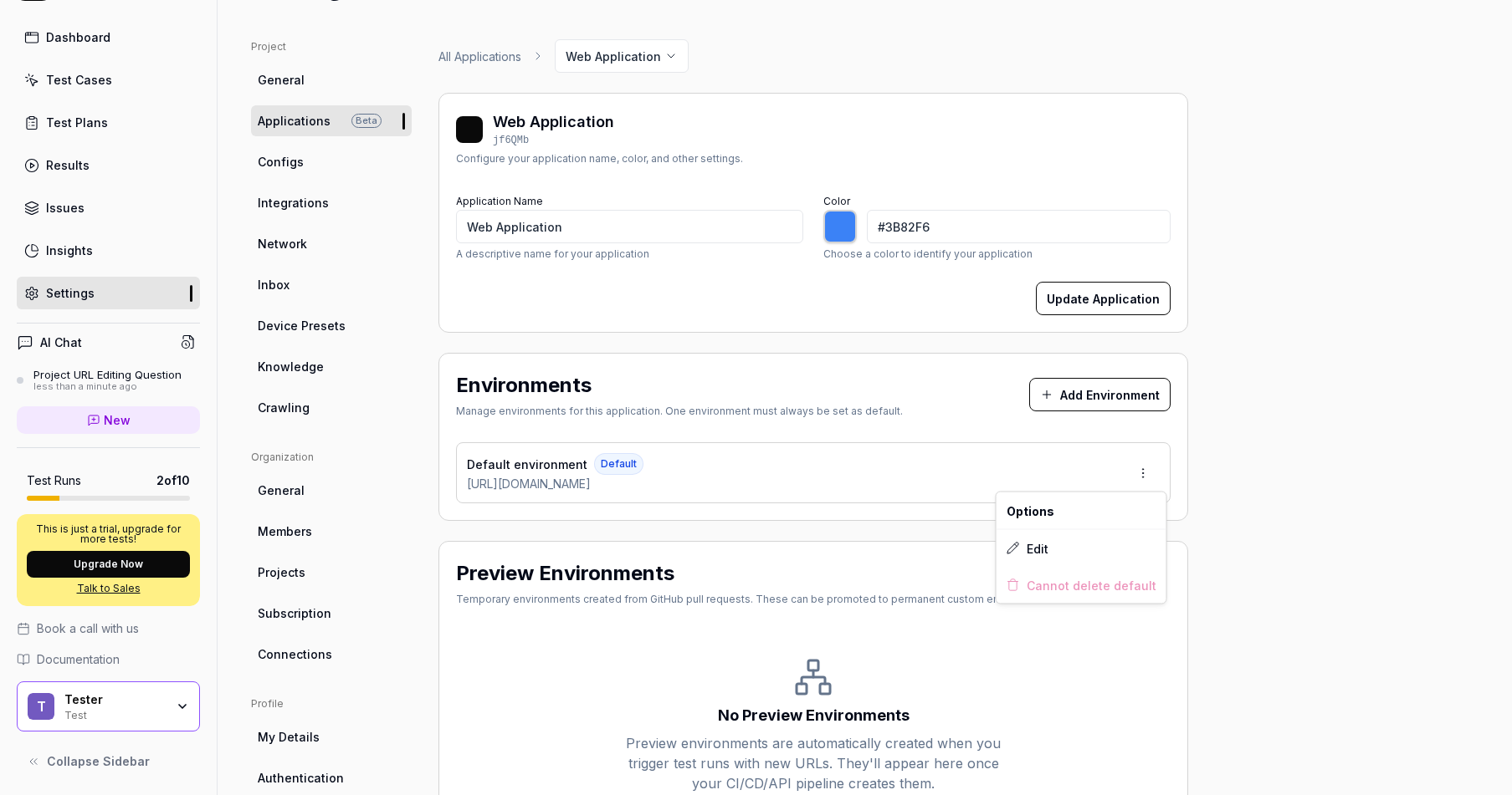
click at [1142, 472] on html "s Dashboard Test Cases Test Plans Results Issues Insights Settings AI Chat Proj…" at bounding box center [756, 397] width 1512 height 795
click at [1057, 550] on div "Edit" at bounding box center [1081, 549] width 170 height 37
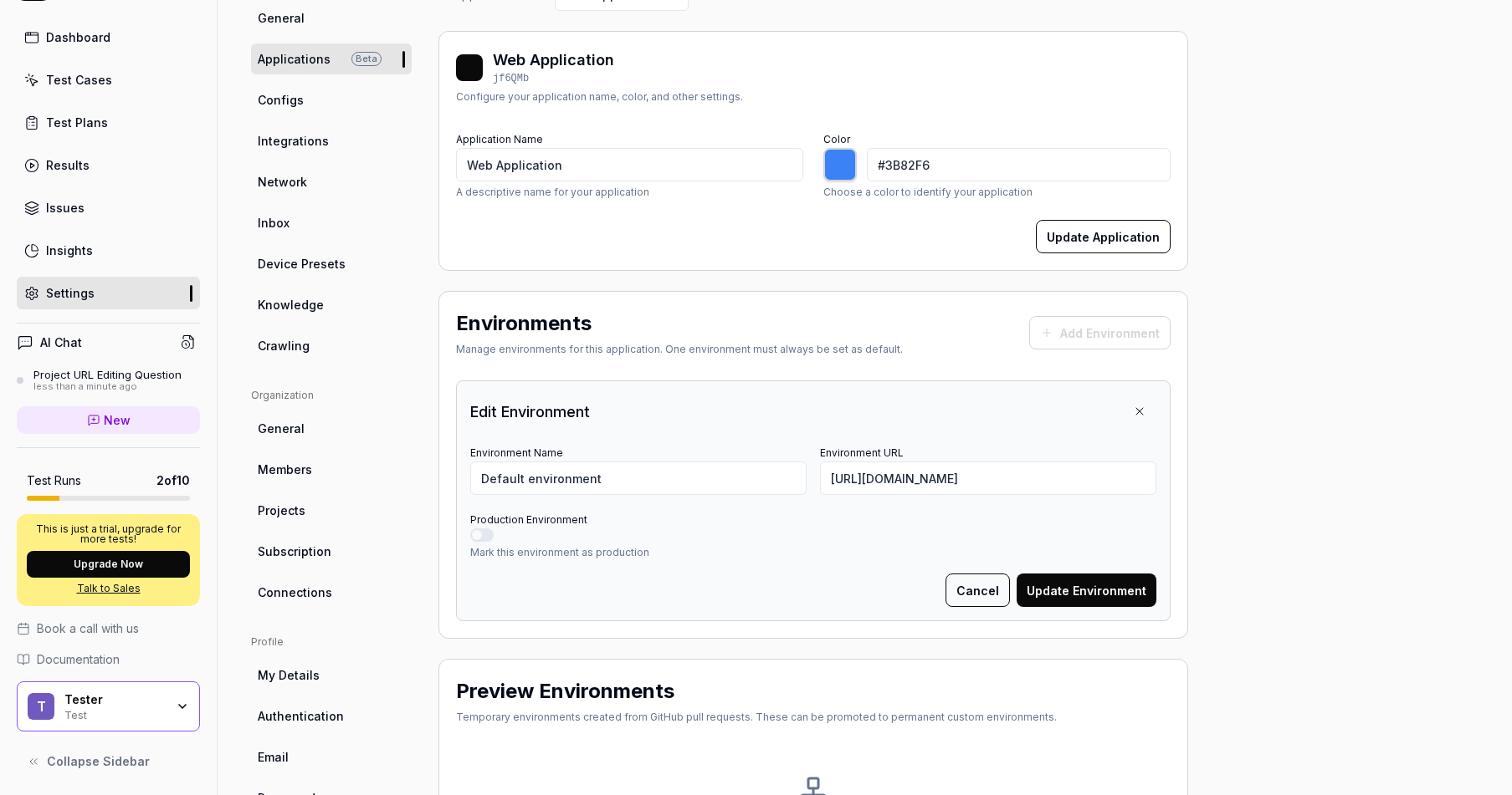
scroll to position [174, 0]
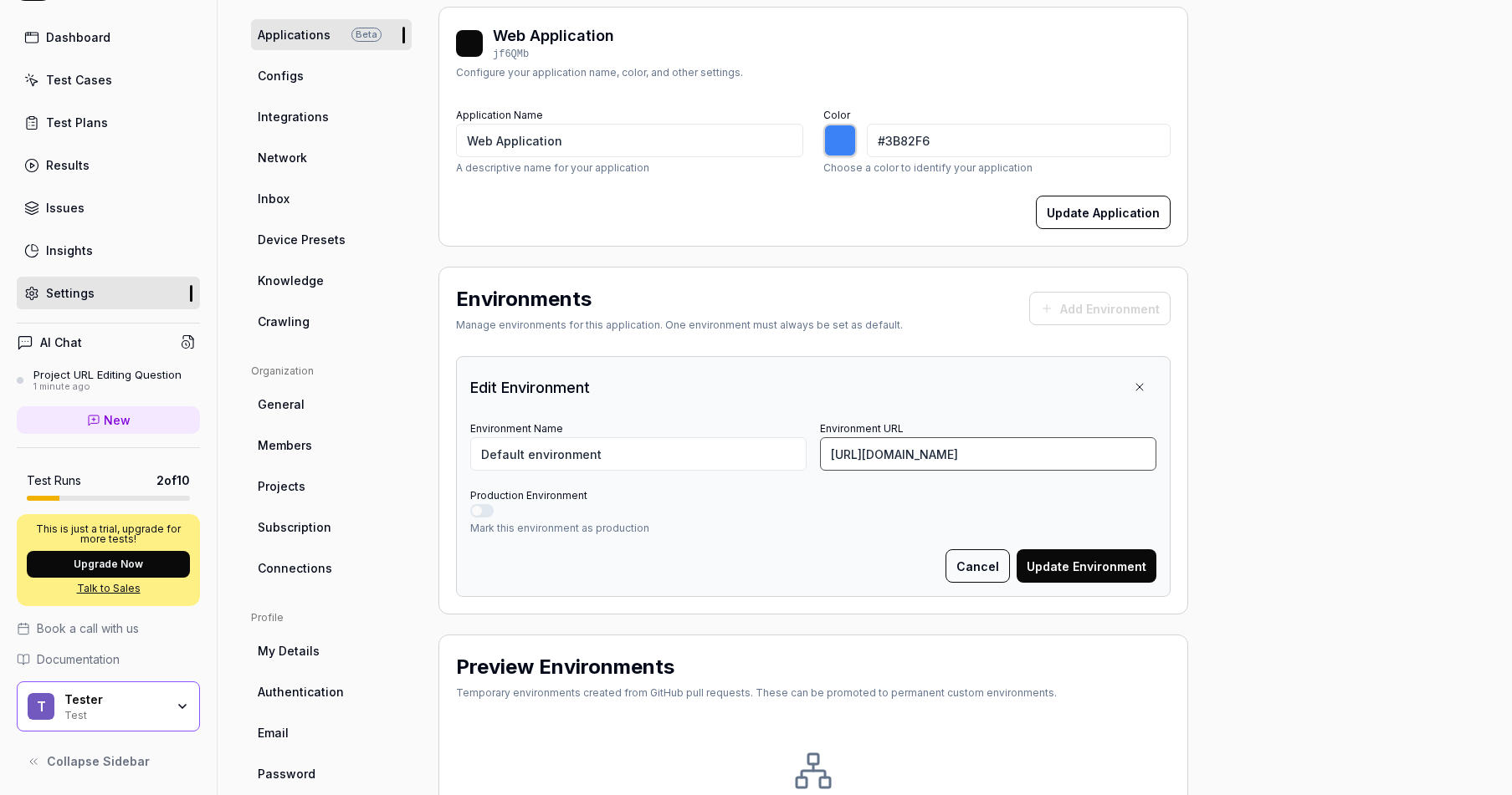
drag, startPoint x: 1101, startPoint y: 437, endPoint x: 813, endPoint y: 437, distance: 288.0
click at [813, 437] on div "Environment Name Default environment Environment URL https://tester-silje-1.tes…" at bounding box center [813, 444] width 686 height 54
paste input "dashboard"
click at [1086, 572] on button "Update Environment" at bounding box center [1086, 566] width 140 height 33
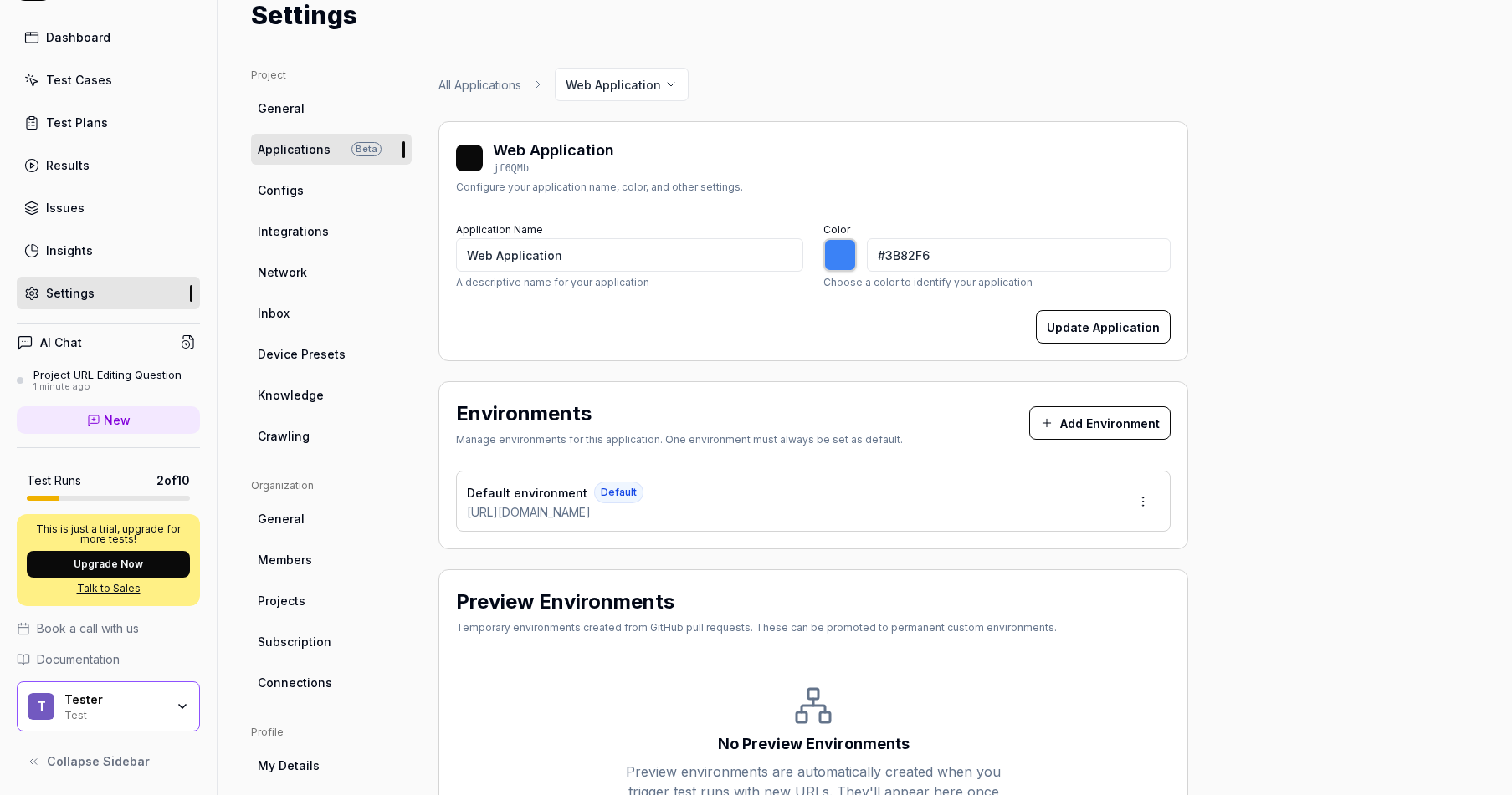
scroll to position [35, 0]
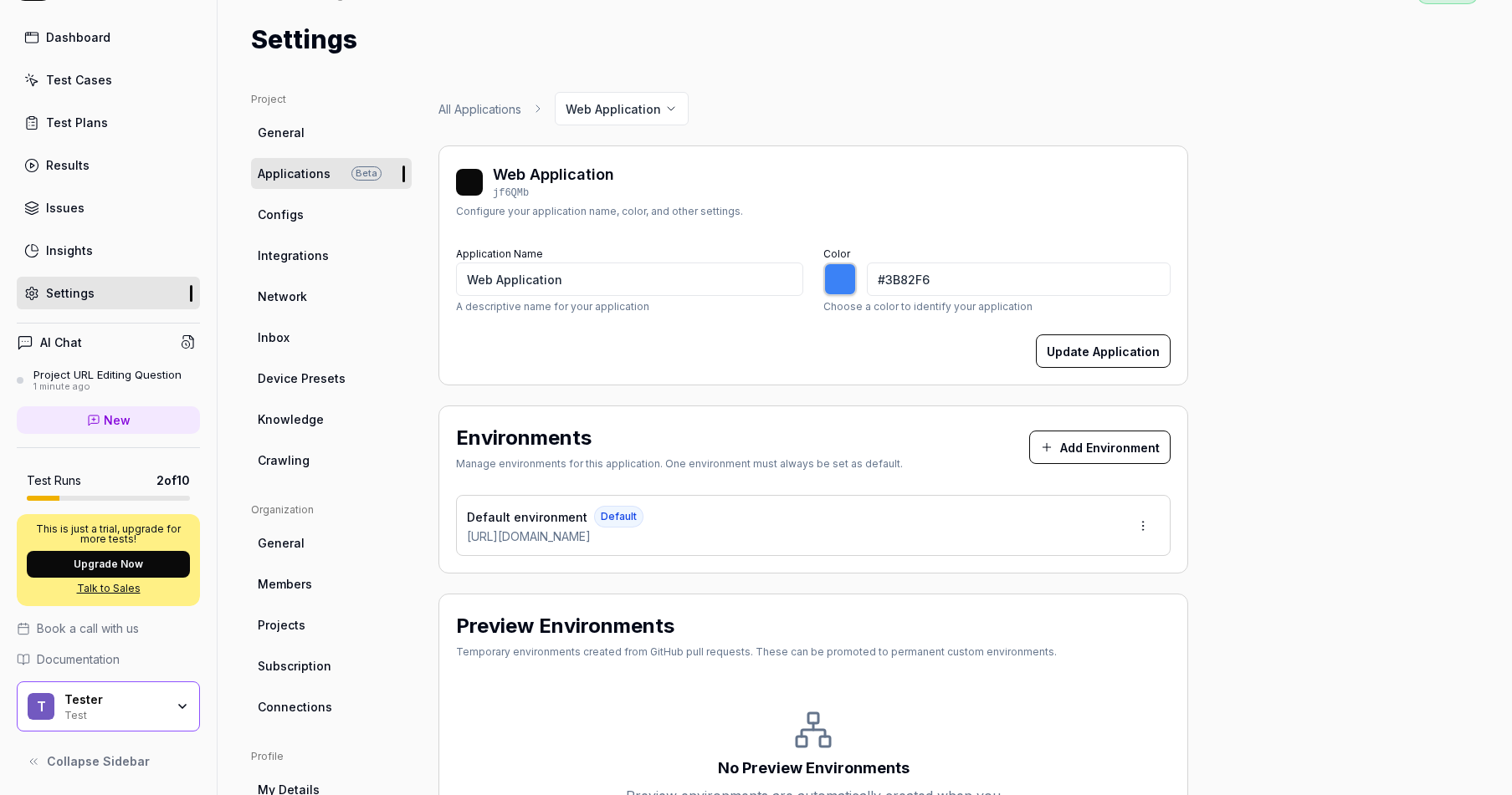
click at [309, 412] on span "Knowledge" at bounding box center [290, 419] width 66 height 18
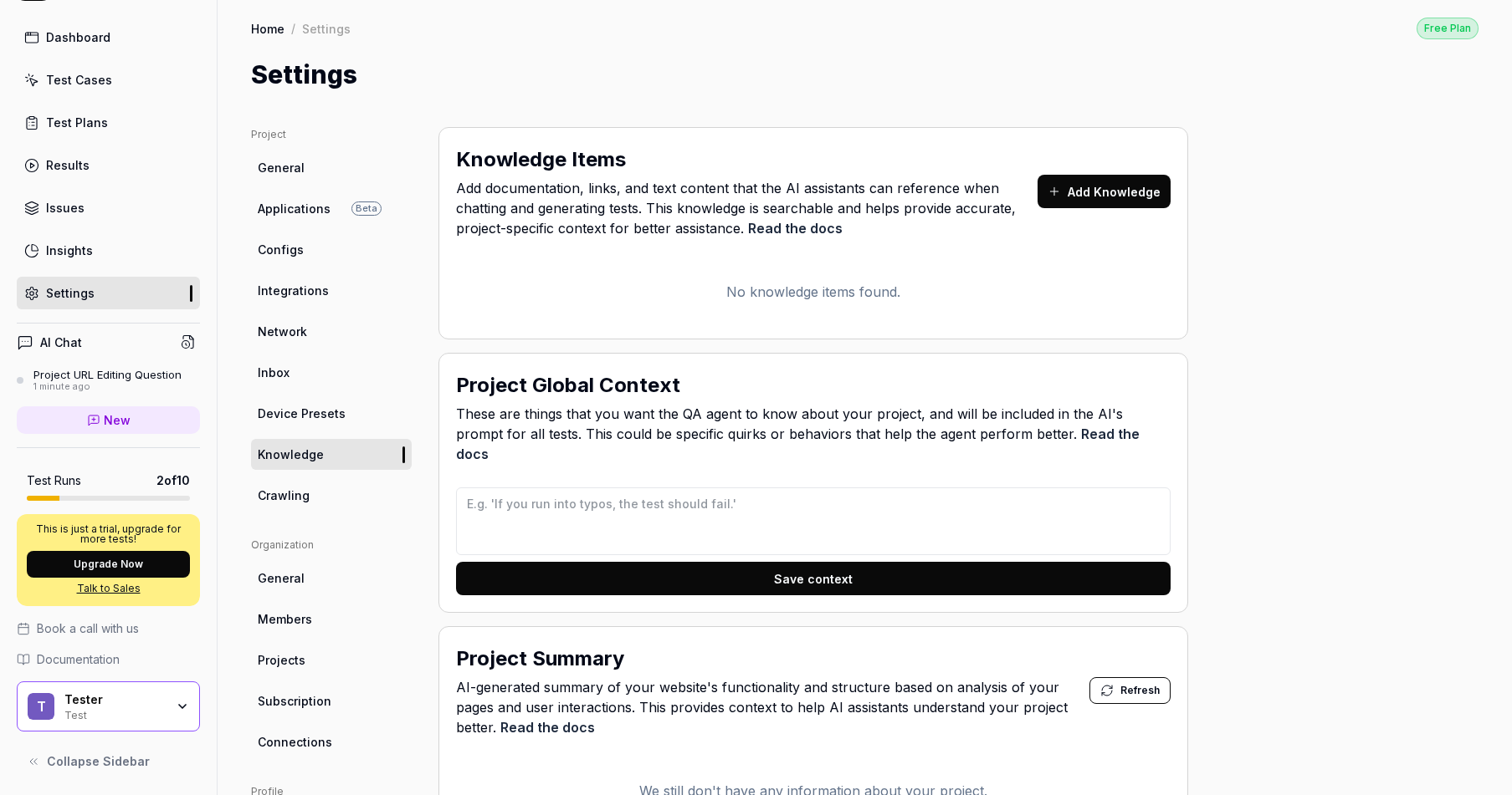
click at [130, 82] on link "Test Cases" at bounding box center [109, 80] width 183 height 33
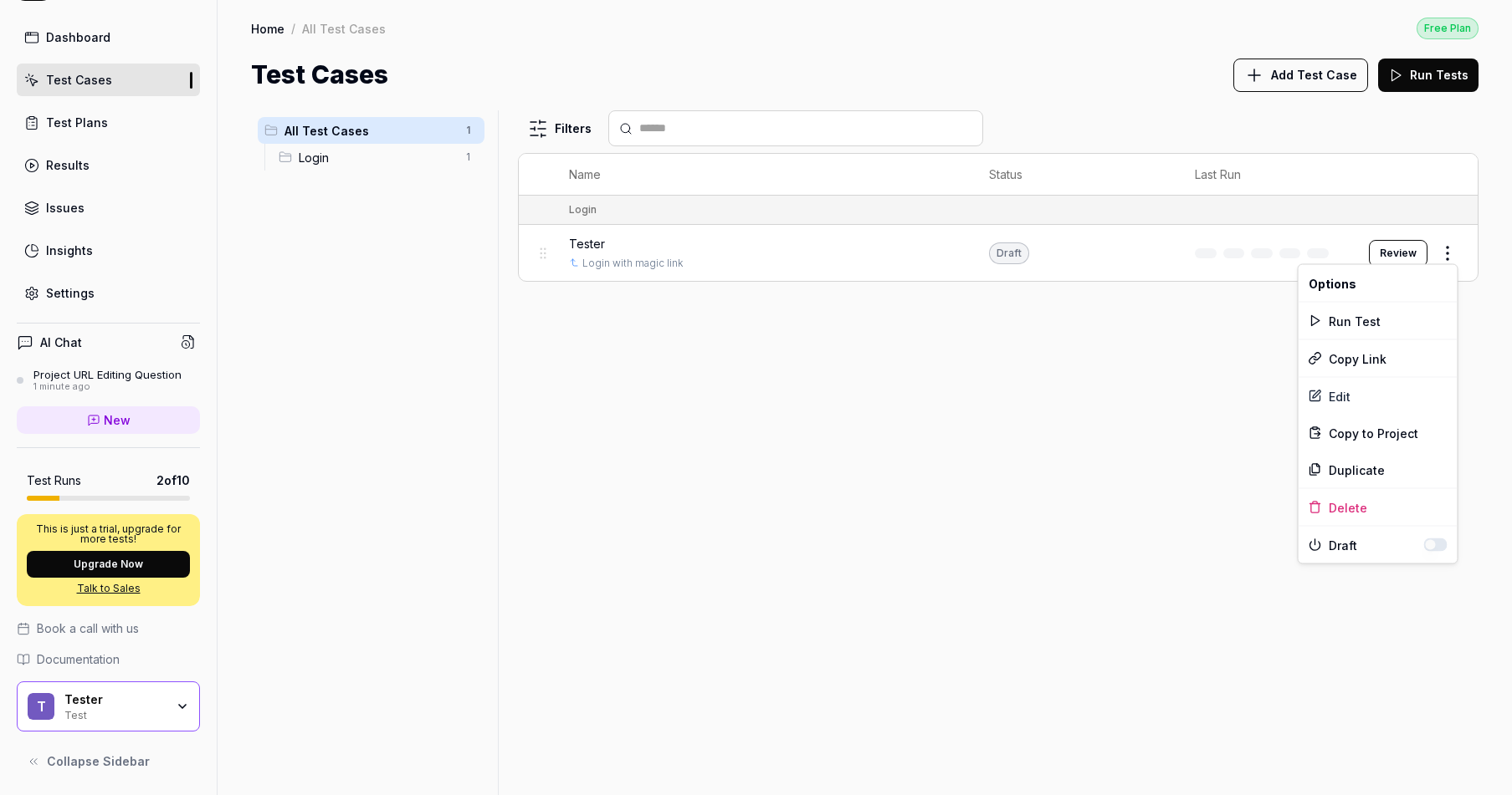
click at [1451, 251] on html "s Dashboard Test Cases Test Plans Results Issues Insights Settings AI Chat Proj…" at bounding box center [756, 397] width 1512 height 795
click at [1350, 408] on div "Edit" at bounding box center [1378, 396] width 159 height 37
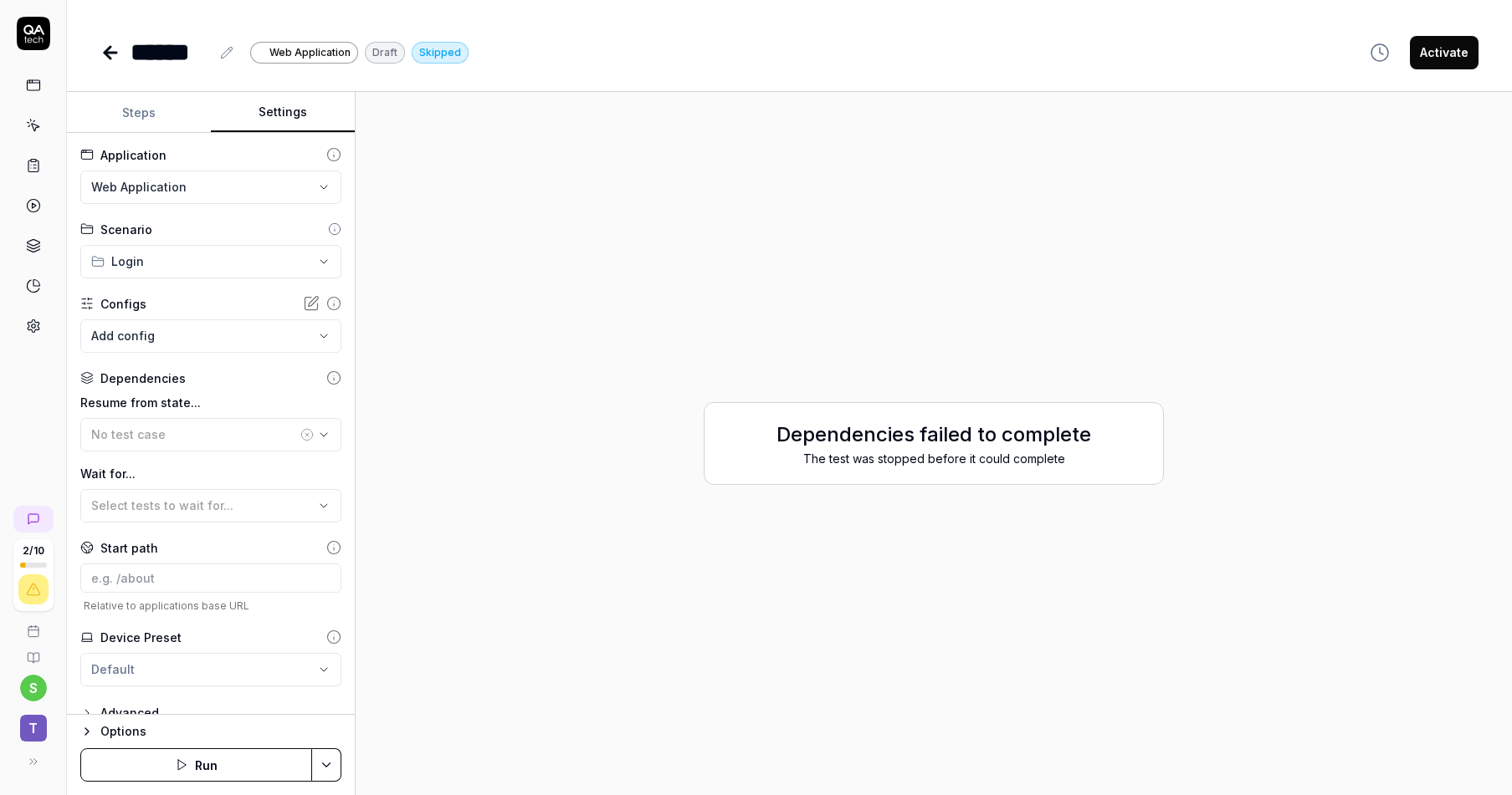
click at [286, 116] on button "Settings" at bounding box center [283, 112] width 144 height 40
click at [176, 118] on button "Steps" at bounding box center [139, 112] width 144 height 40
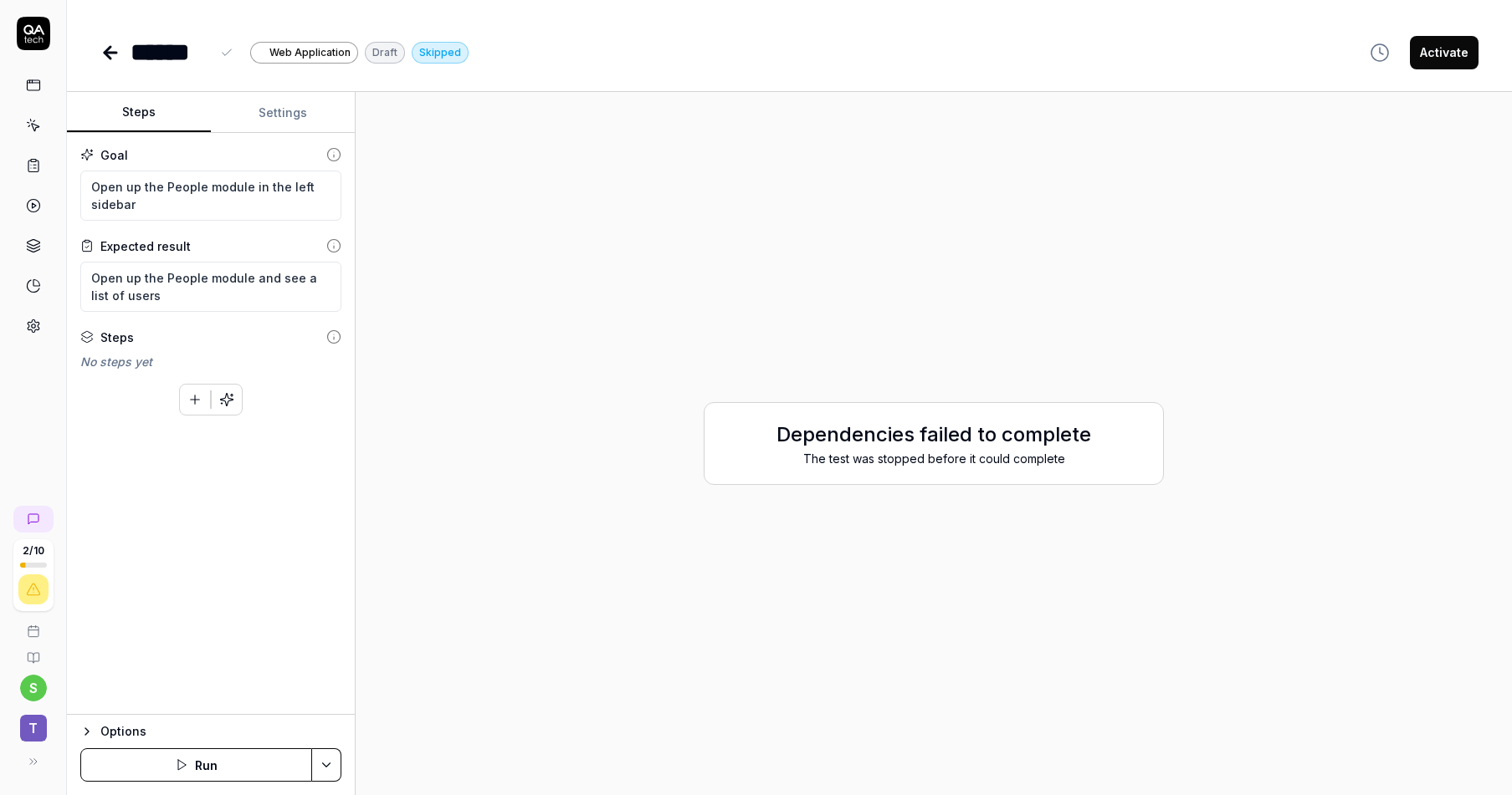
click at [130, 51] on div "******" at bounding box center [170, 52] width 80 height 38
click at [116, 55] on icon at bounding box center [110, 52] width 20 height 20
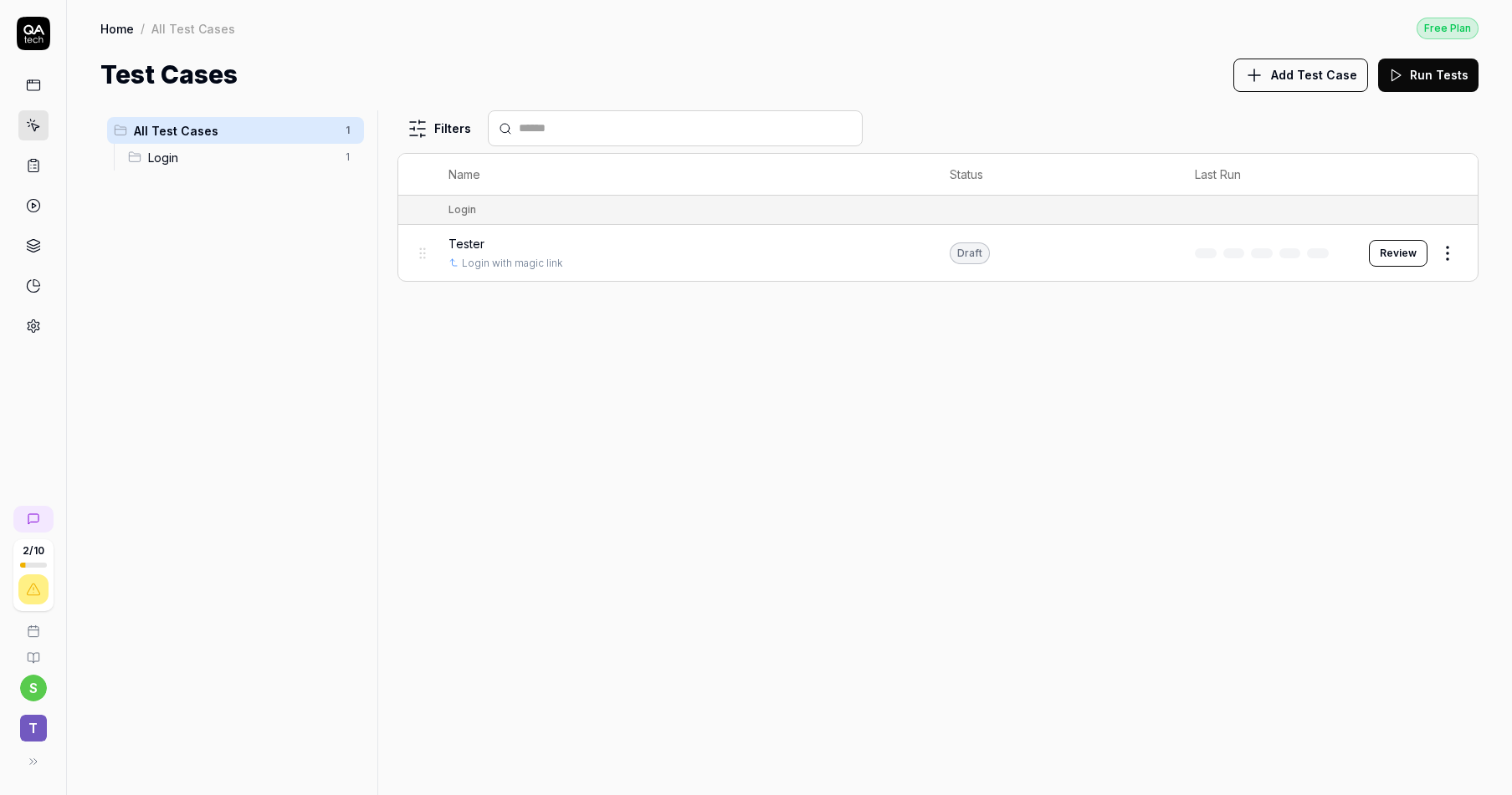
click at [34, 86] on icon at bounding box center [33, 86] width 15 height 15
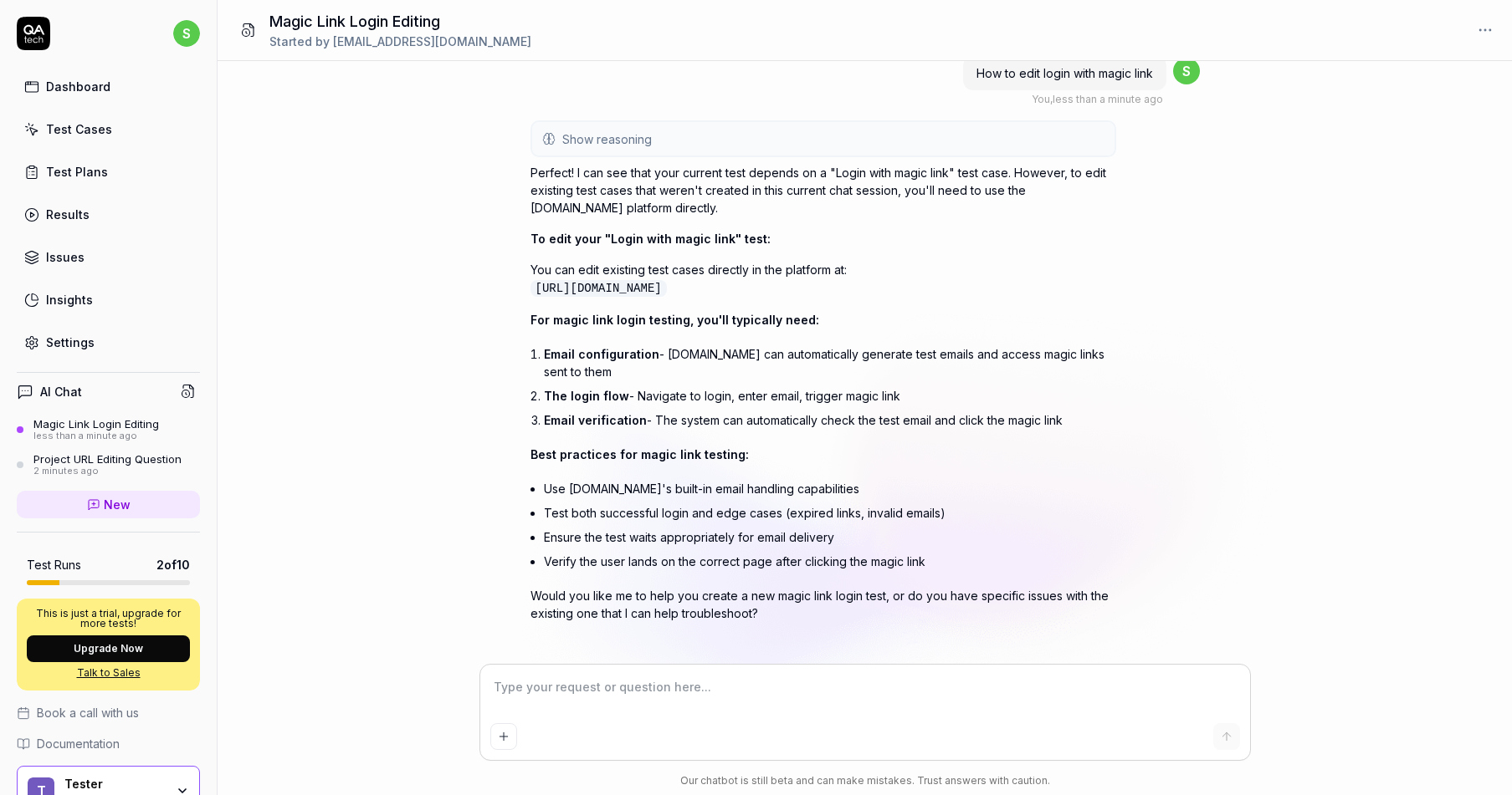
scroll to position [13, 0]
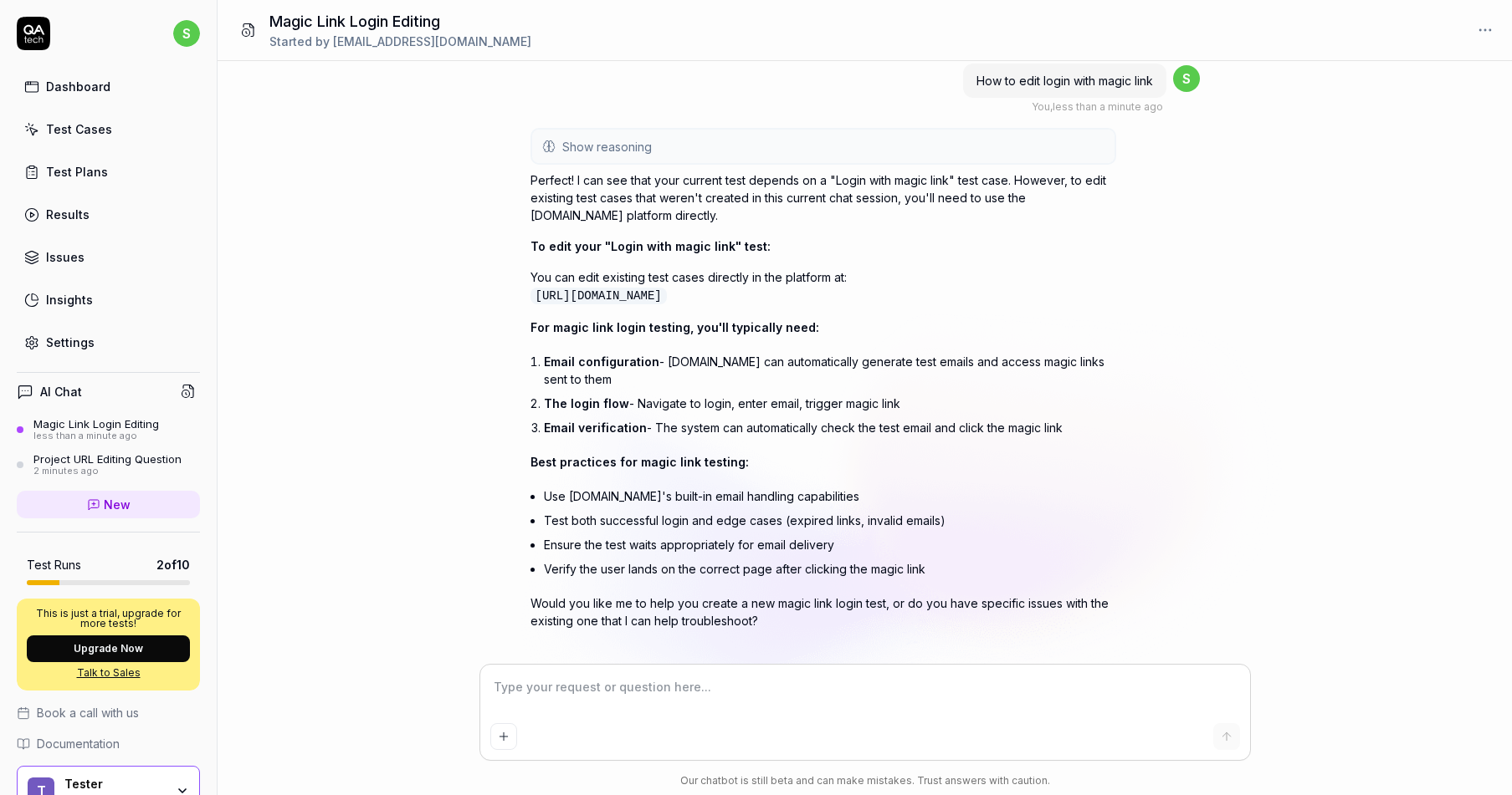
drag, startPoint x: 660, startPoint y: 313, endPoint x: 531, endPoint y: 298, distance: 129.9
click at [531, 298] on p "You can edit existing test cases directly in the platform at: https://app.qa.te…" at bounding box center [824, 287] width 586 height 37
copy code "https://app.qa.tech/dashboard/p/test_RQeC/test-cases/7abad7f8-738d-4de4-869e-52…"
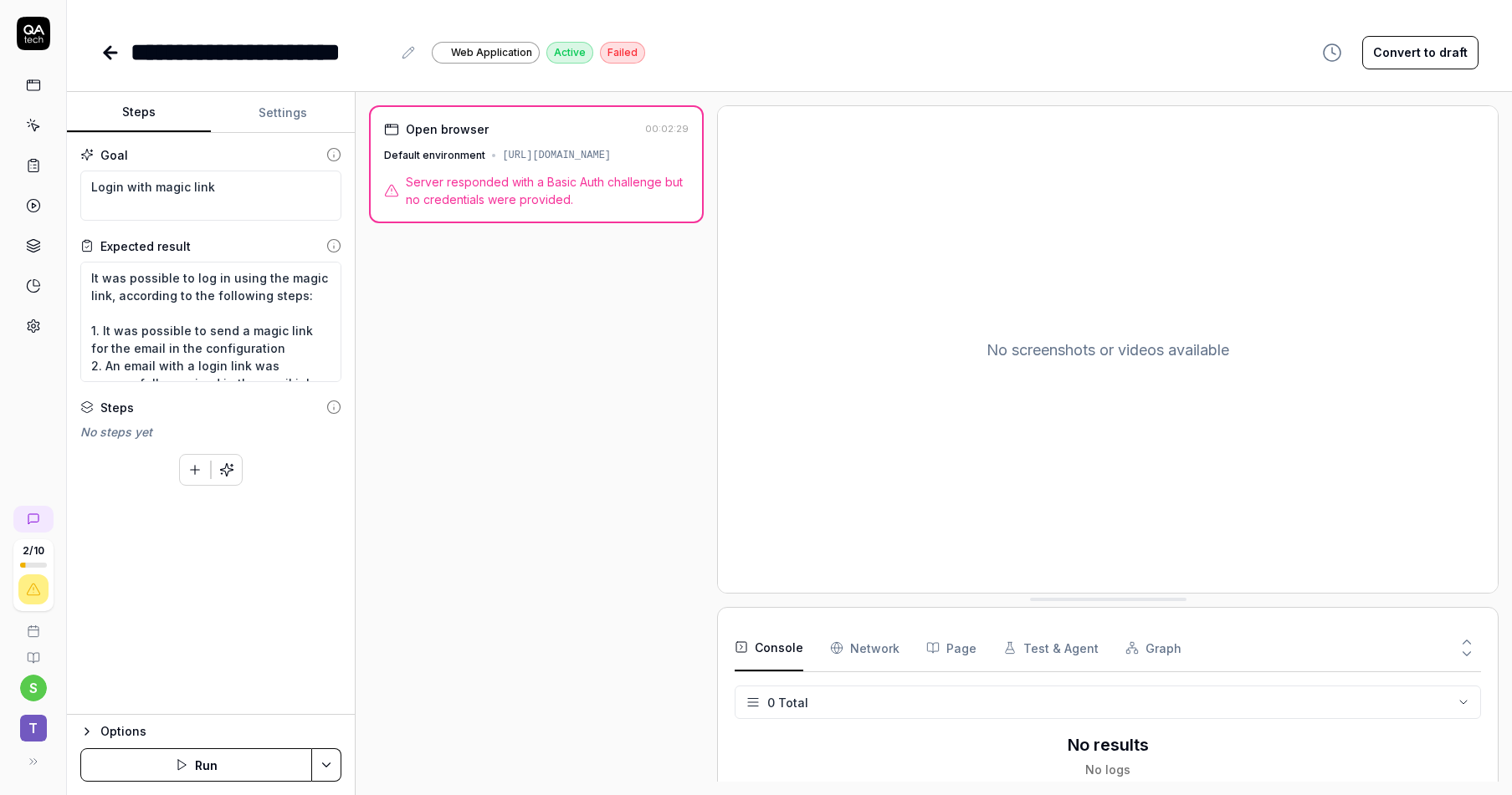
type textarea "*"
drag, startPoint x: 248, startPoint y: 194, endPoint x: 240, endPoint y: 190, distance: 8.9
click at [240, 190] on textarea "Login with magic link" at bounding box center [211, 195] width 261 height 50
click at [122, 46] on link at bounding box center [111, 52] width 23 height 33
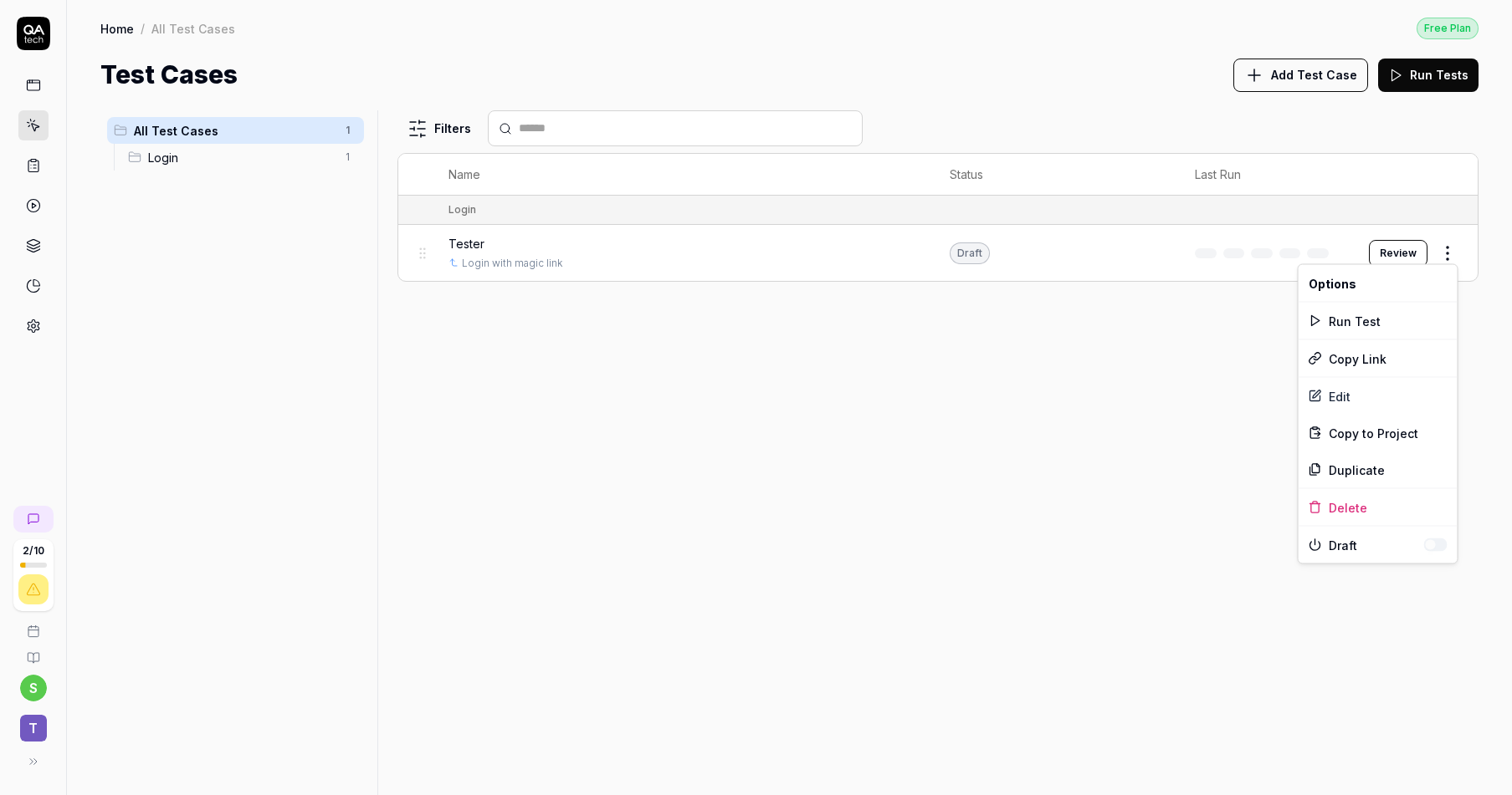
click at [1457, 245] on html "2 / 10 s T Home / All Test Cases Free Plan Home / All Test Cases Free Plan Test…" at bounding box center [756, 397] width 1512 height 795
click at [1372, 496] on div "Delete" at bounding box center [1378, 507] width 159 height 37
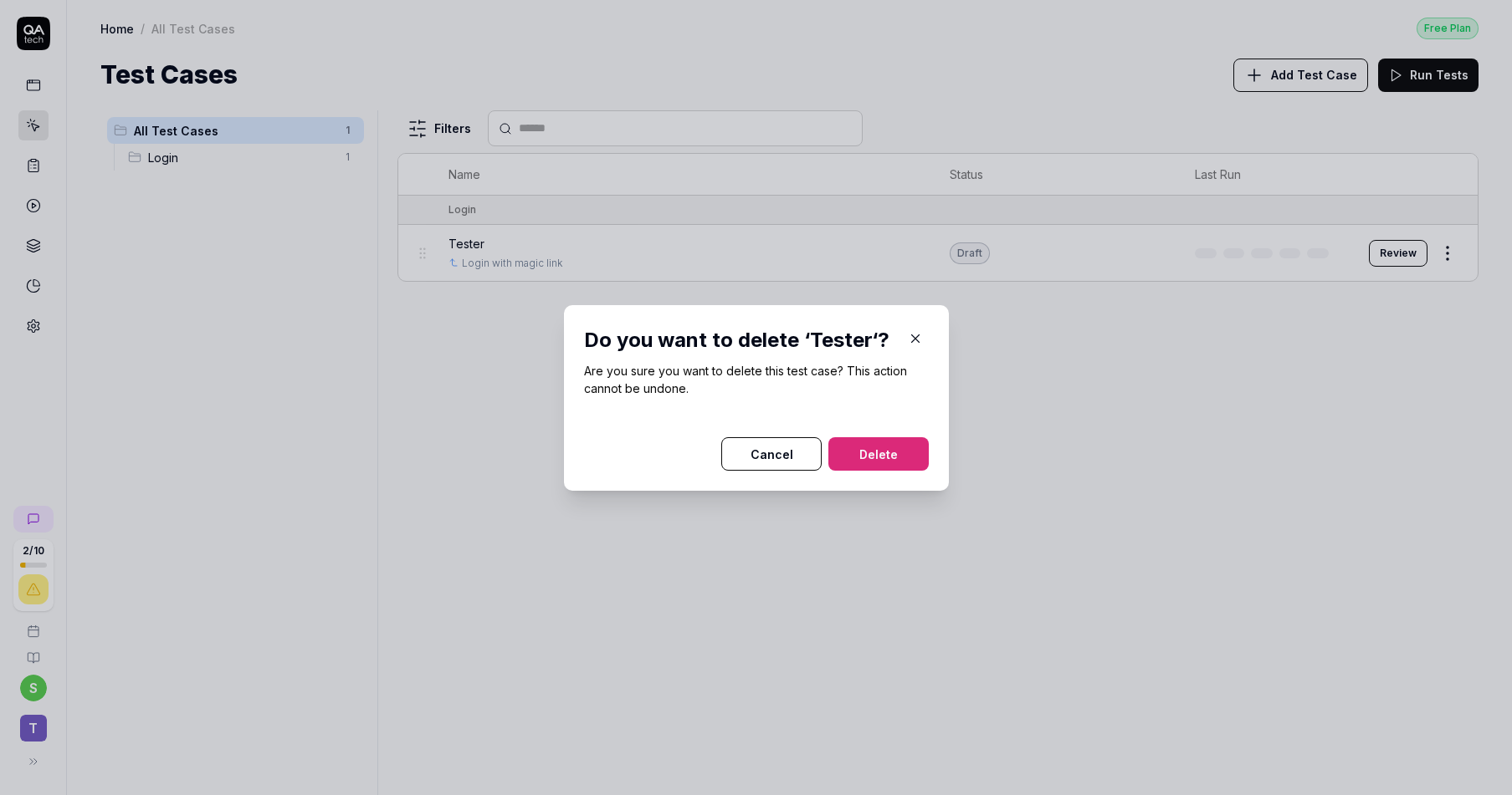
click at [905, 454] on button "Delete" at bounding box center [878, 454] width 100 height 33
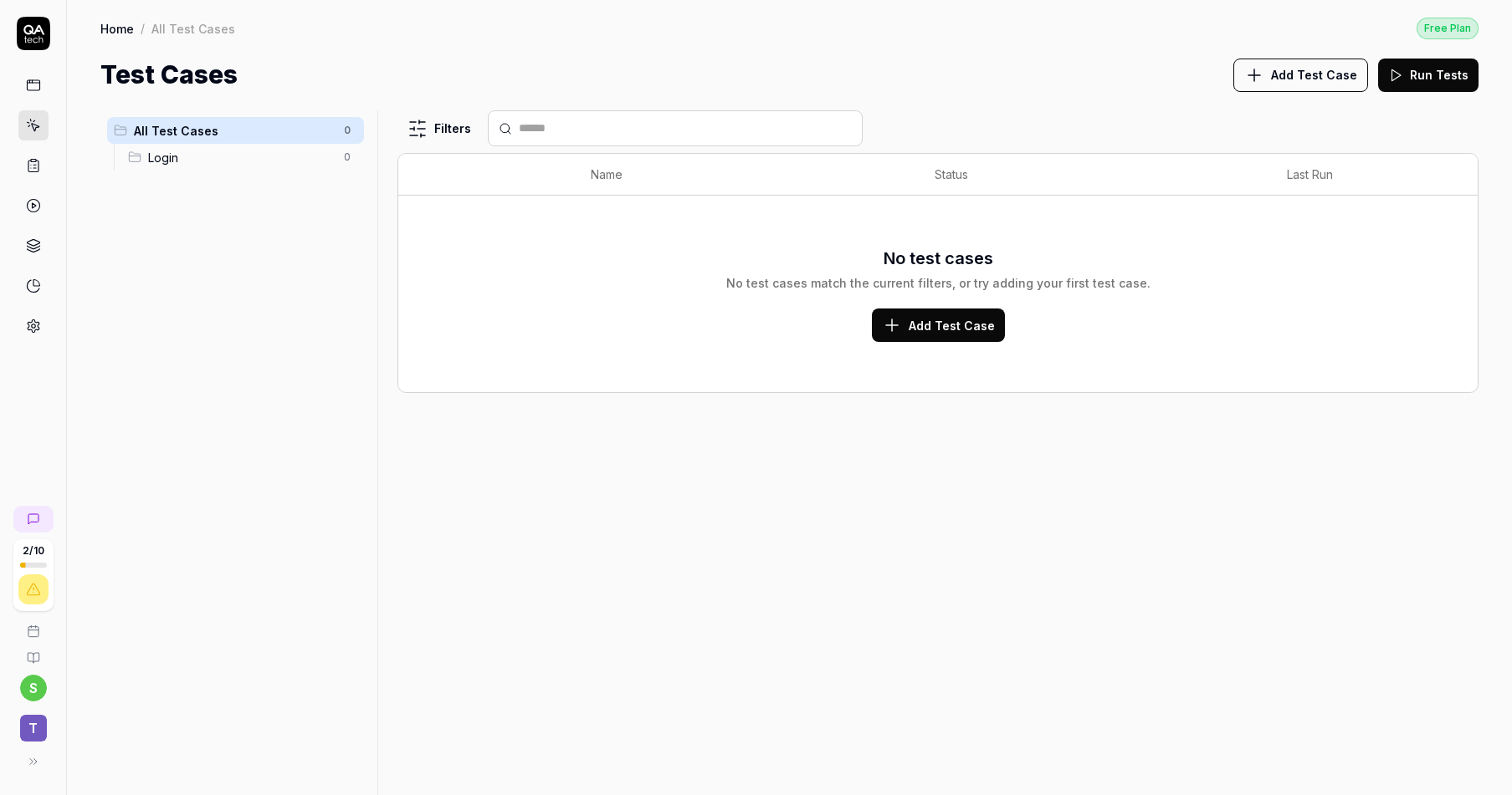
click at [1338, 68] on span "Add Test Case" at bounding box center [1314, 74] width 86 height 18
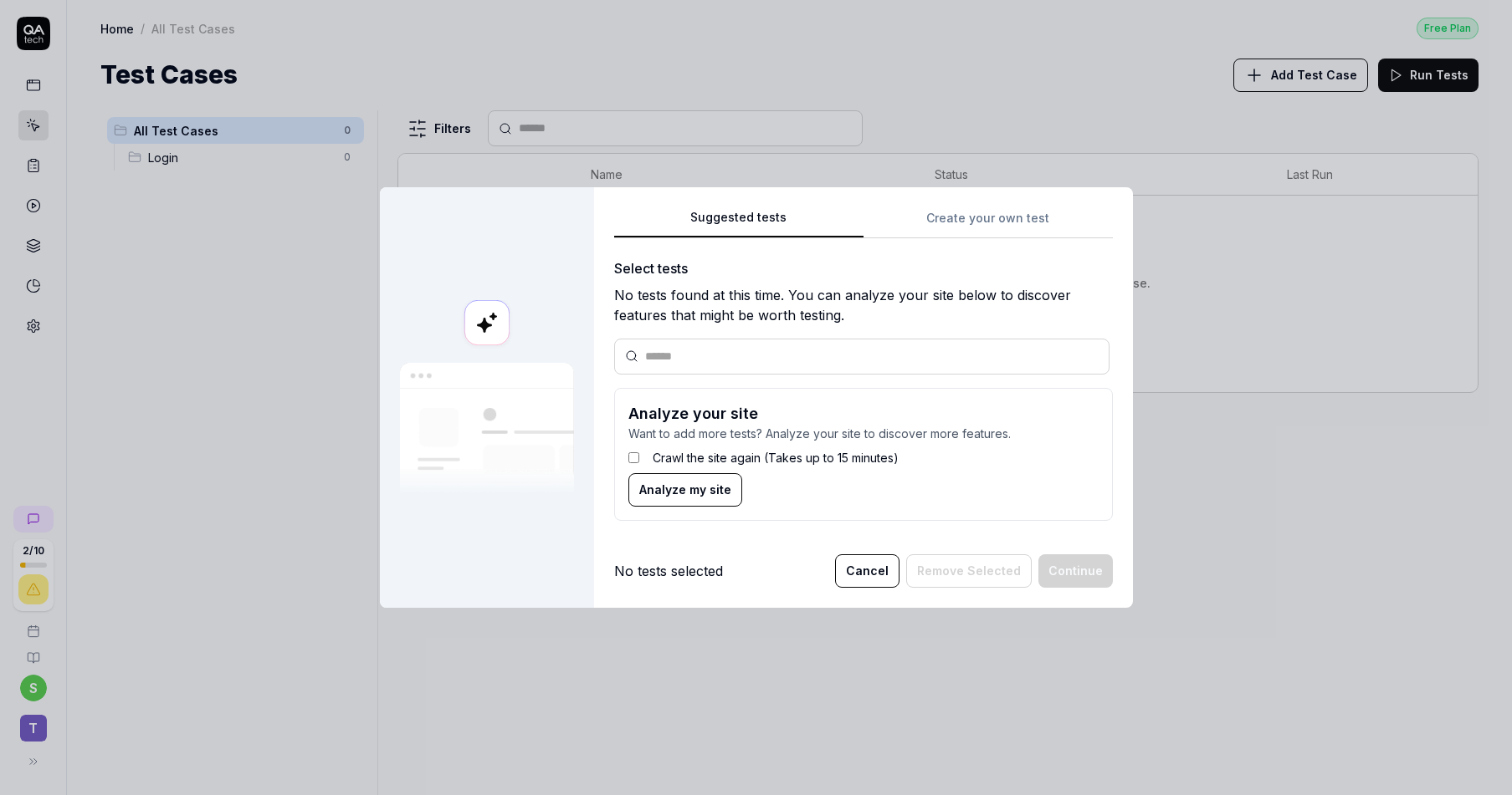
click at [672, 481] on span "Analyze my site" at bounding box center [686, 489] width 92 height 18
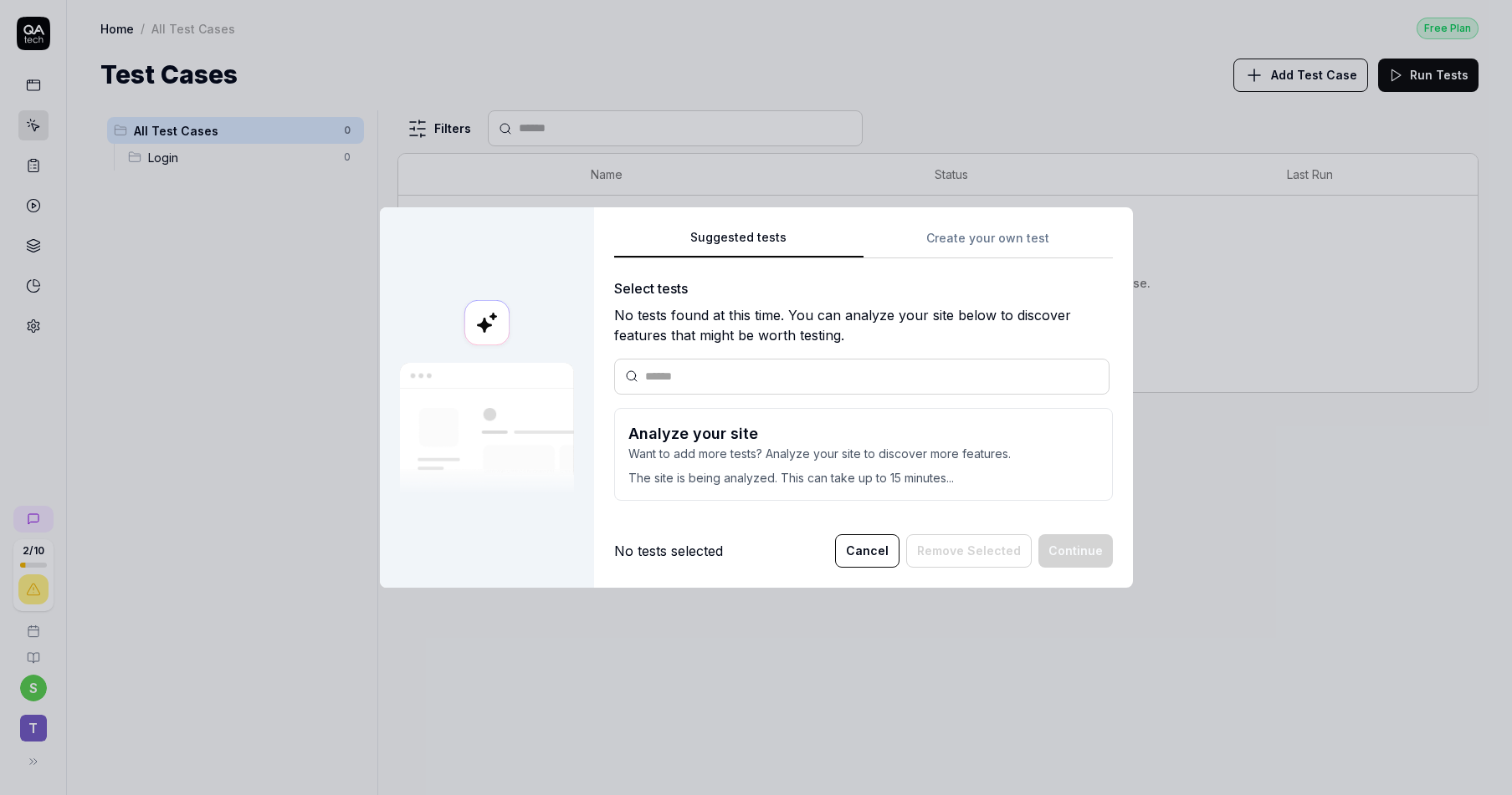
click at [665, 528] on div "Suggested tests Create your own test Select tests No tests found at this time. …" at bounding box center [863, 397] width 539 height 381
